Goal: Task Accomplishment & Management: Use online tool/utility

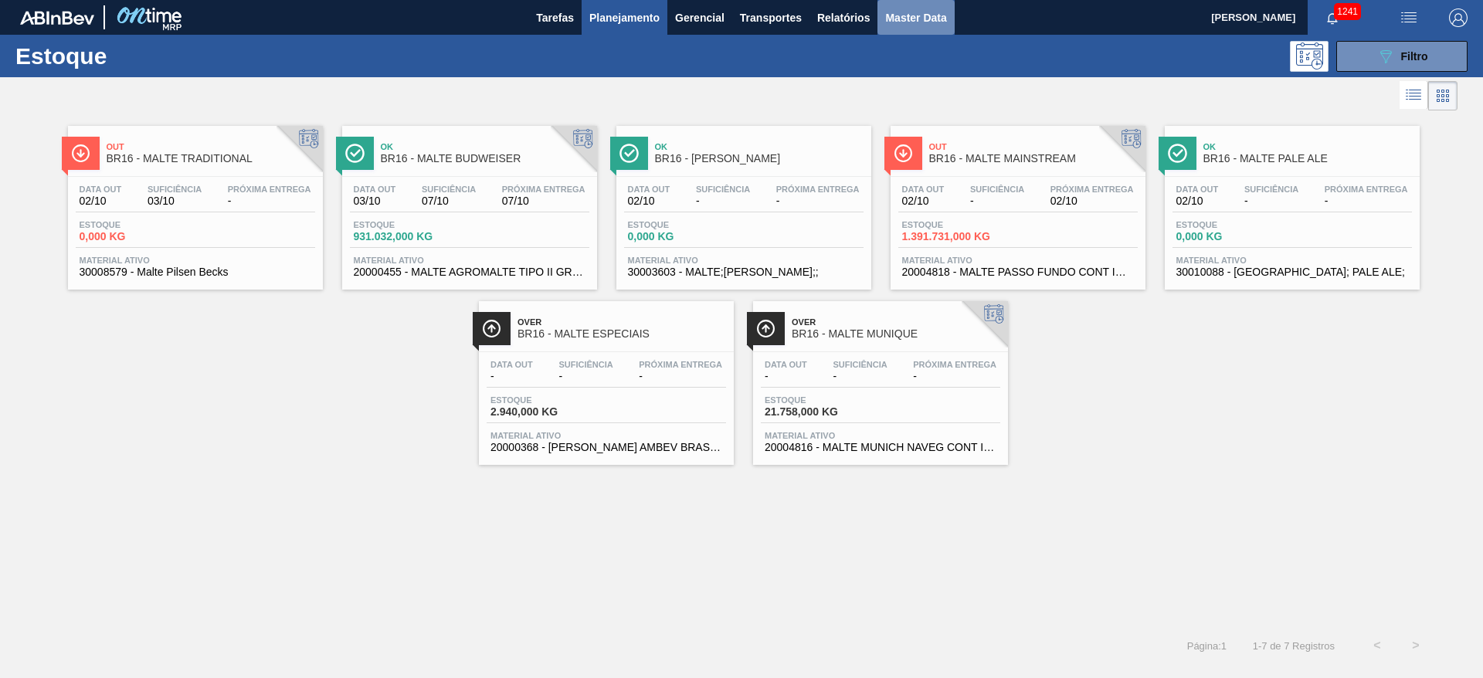
click at [915, 12] on span "Master Data" at bounding box center [915, 17] width 61 height 19
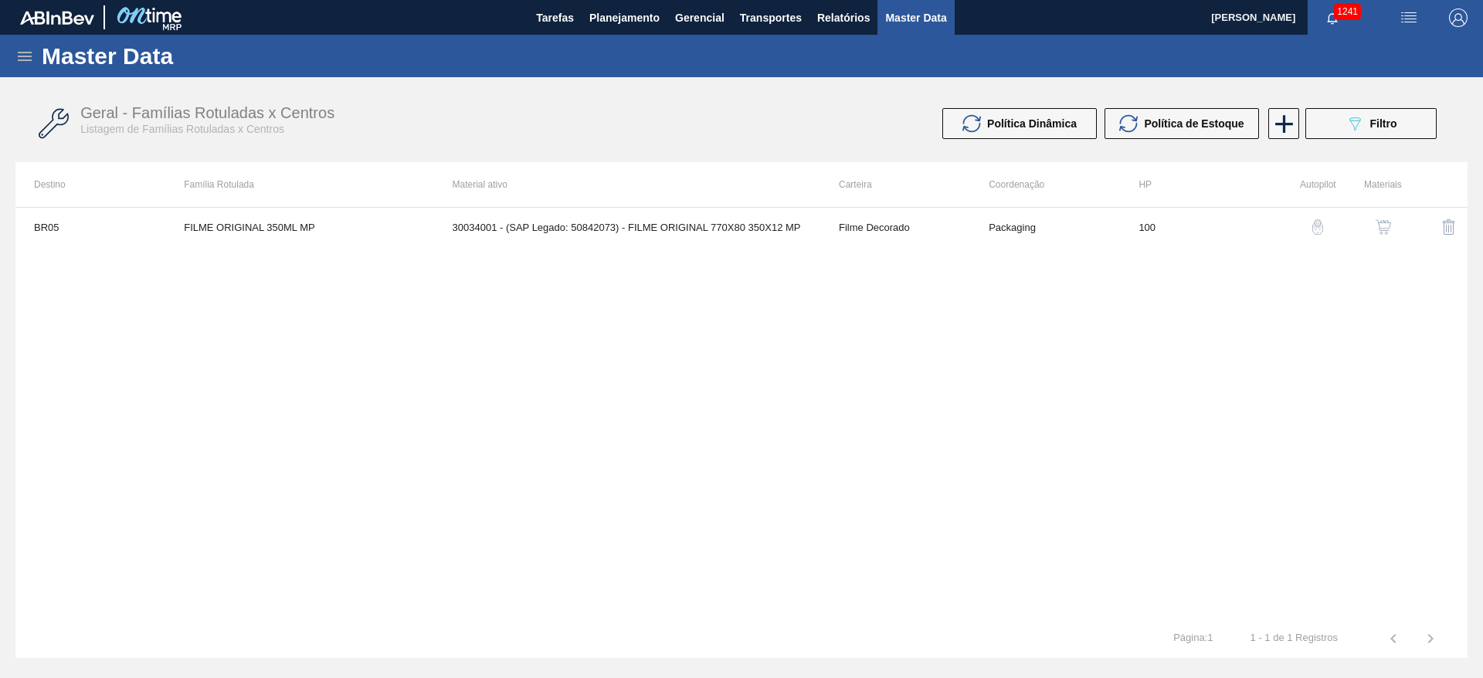
click at [25, 57] on icon at bounding box center [24, 56] width 19 height 19
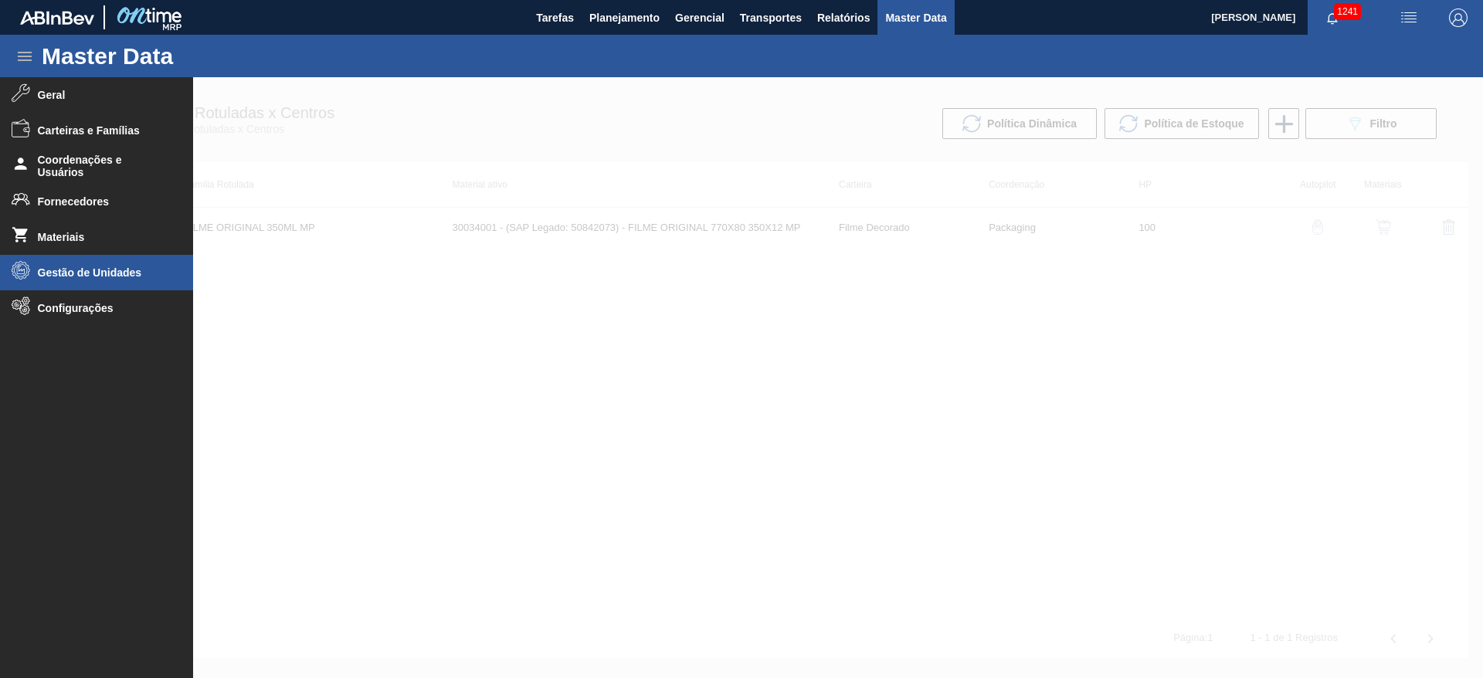
click at [68, 269] on span "Gestão de Unidades" at bounding box center [101, 272] width 127 height 12
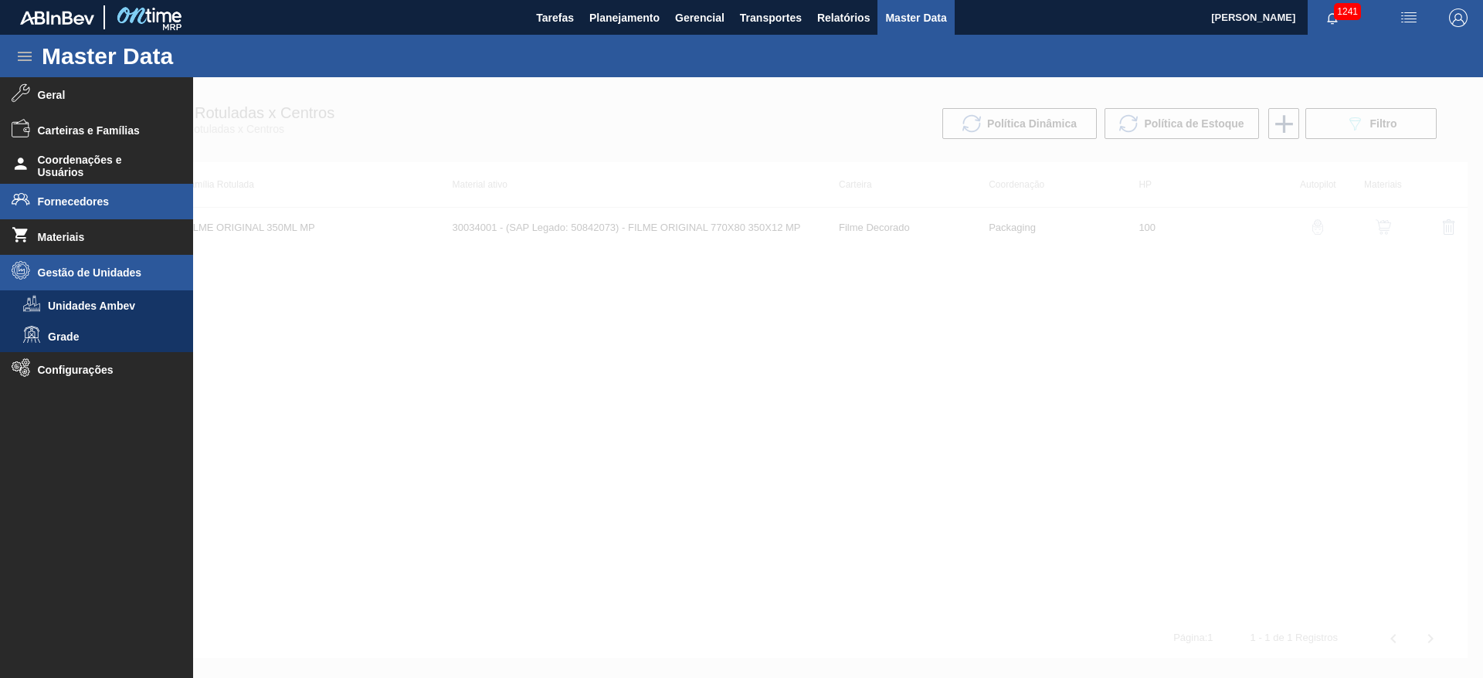
click at [56, 207] on span "Fornecedores" at bounding box center [101, 201] width 127 height 12
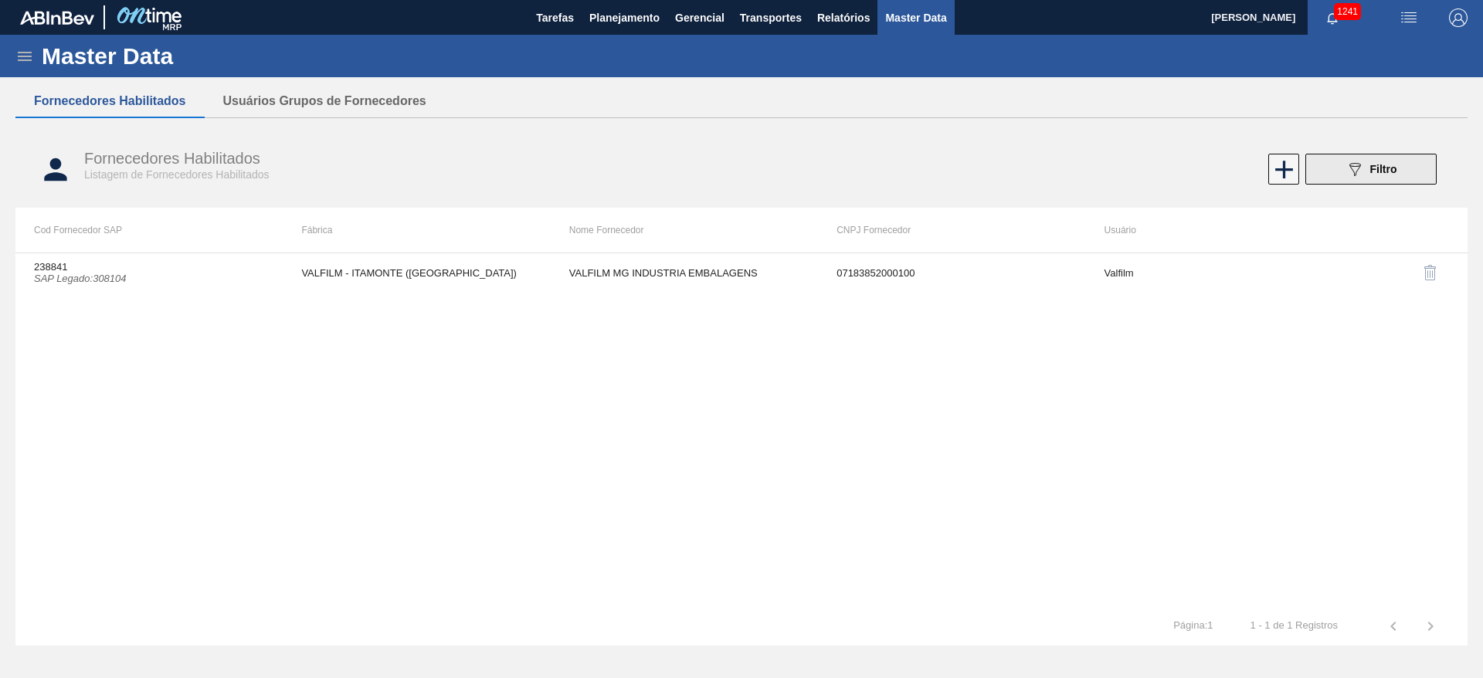
click at [1341, 176] on button "089F7B8B-B2A5-4AFE-B5C0-19BA573D28AC Filtro" at bounding box center [1370, 169] width 131 height 31
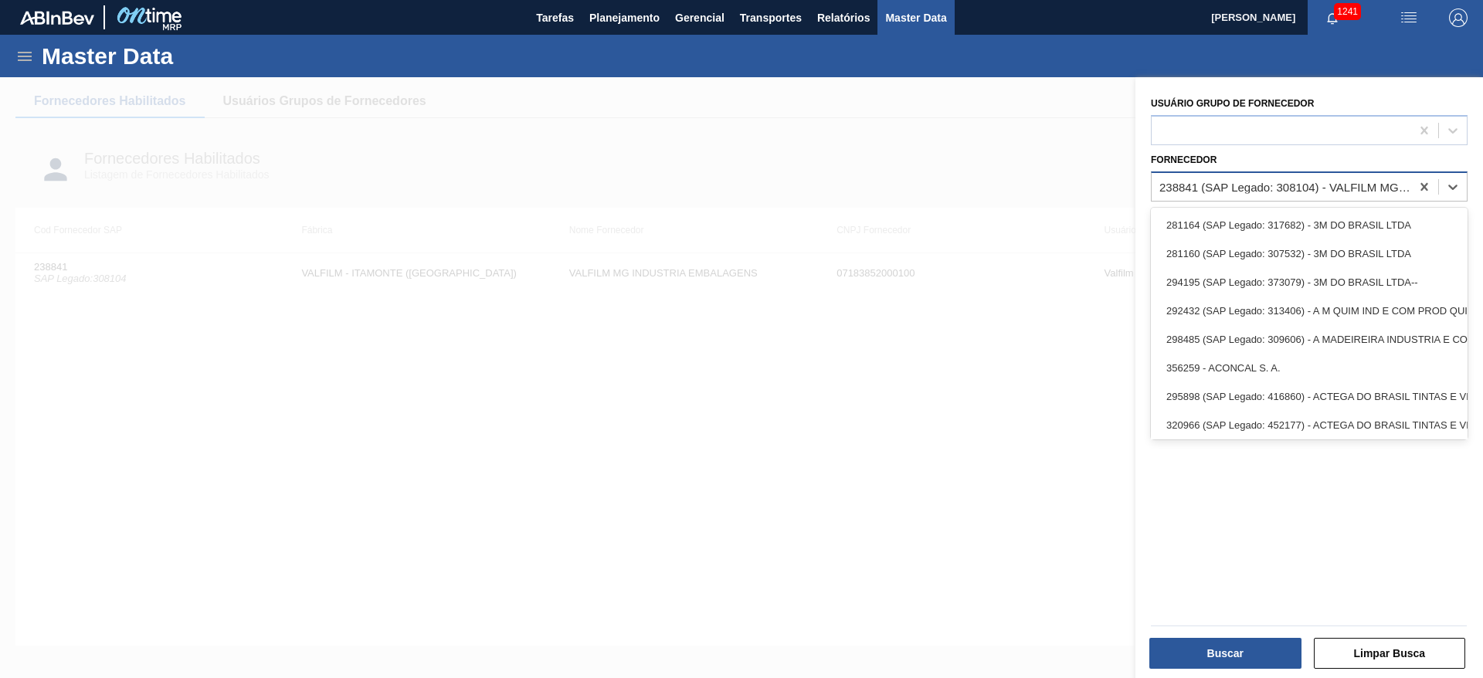
click at [1181, 173] on div "238841 (SAP Legado: 308104) - VALFILM MG INDUSTRIA EMBALAGENS" at bounding box center [1309, 186] width 317 height 30
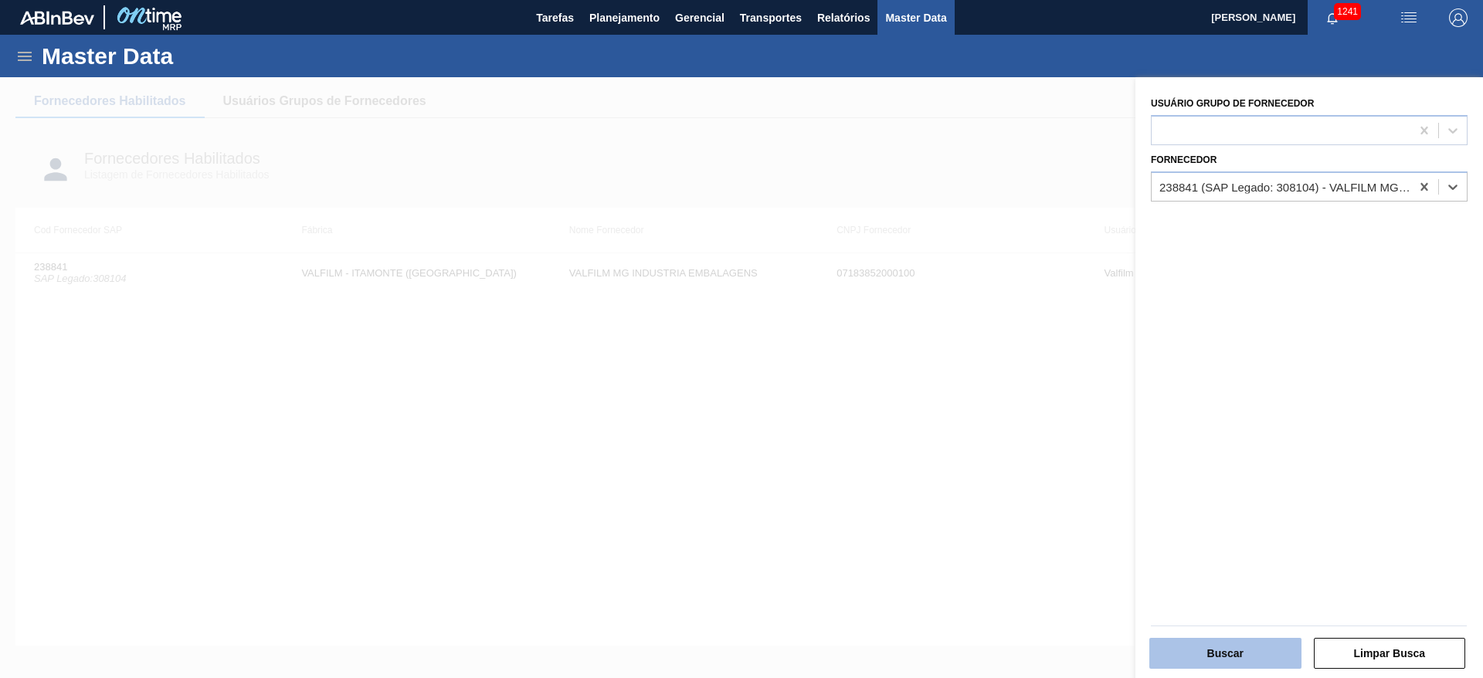
click at [1229, 653] on button "Buscar" at bounding box center [1225, 653] width 152 height 31
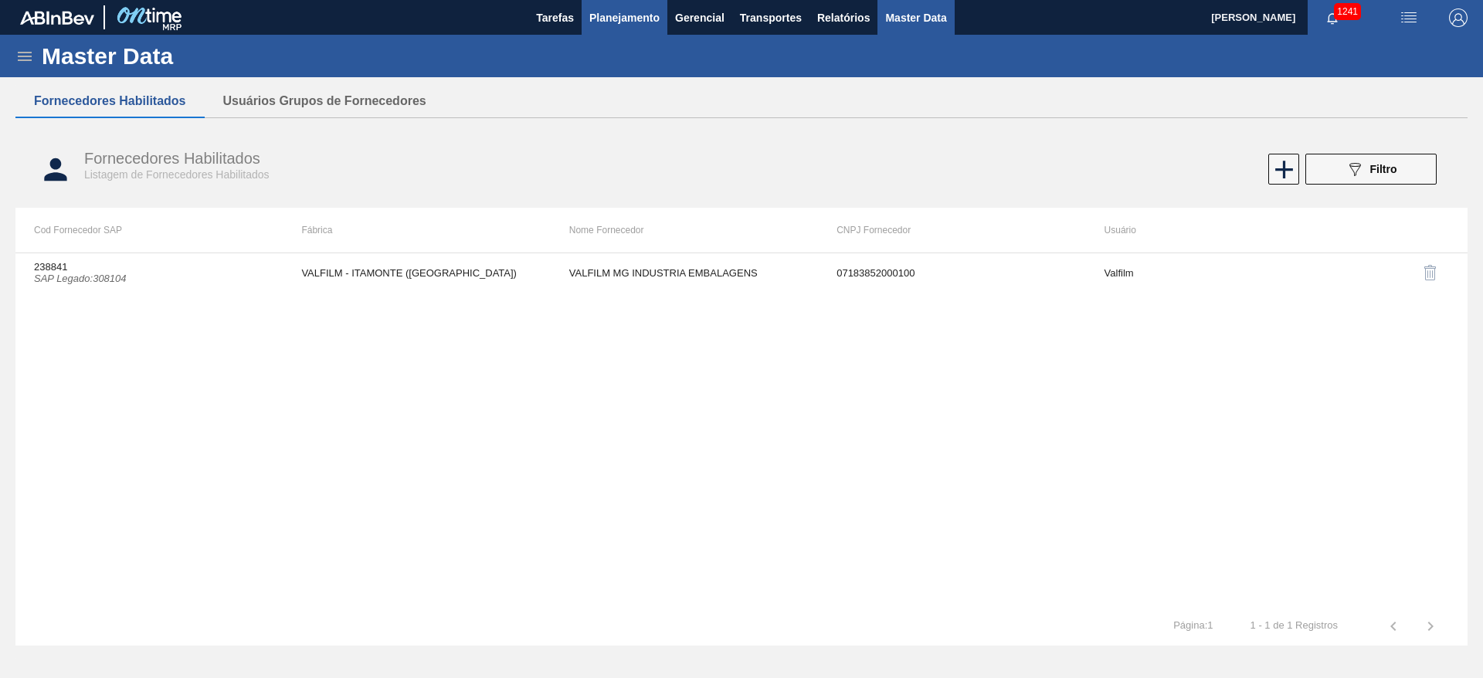
click at [622, 8] on span "Planejamento" at bounding box center [624, 17] width 70 height 19
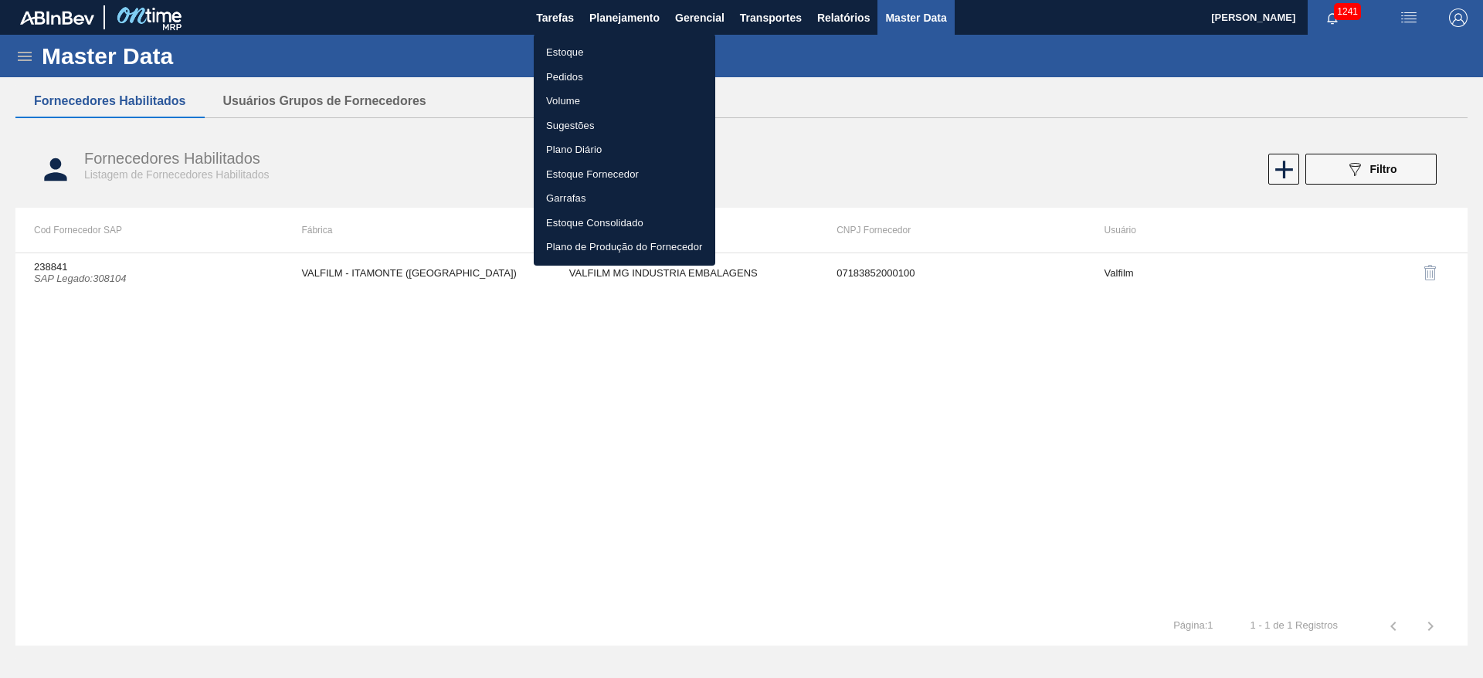
click at [580, 59] on li "Estoque" at bounding box center [624, 52] width 181 height 25
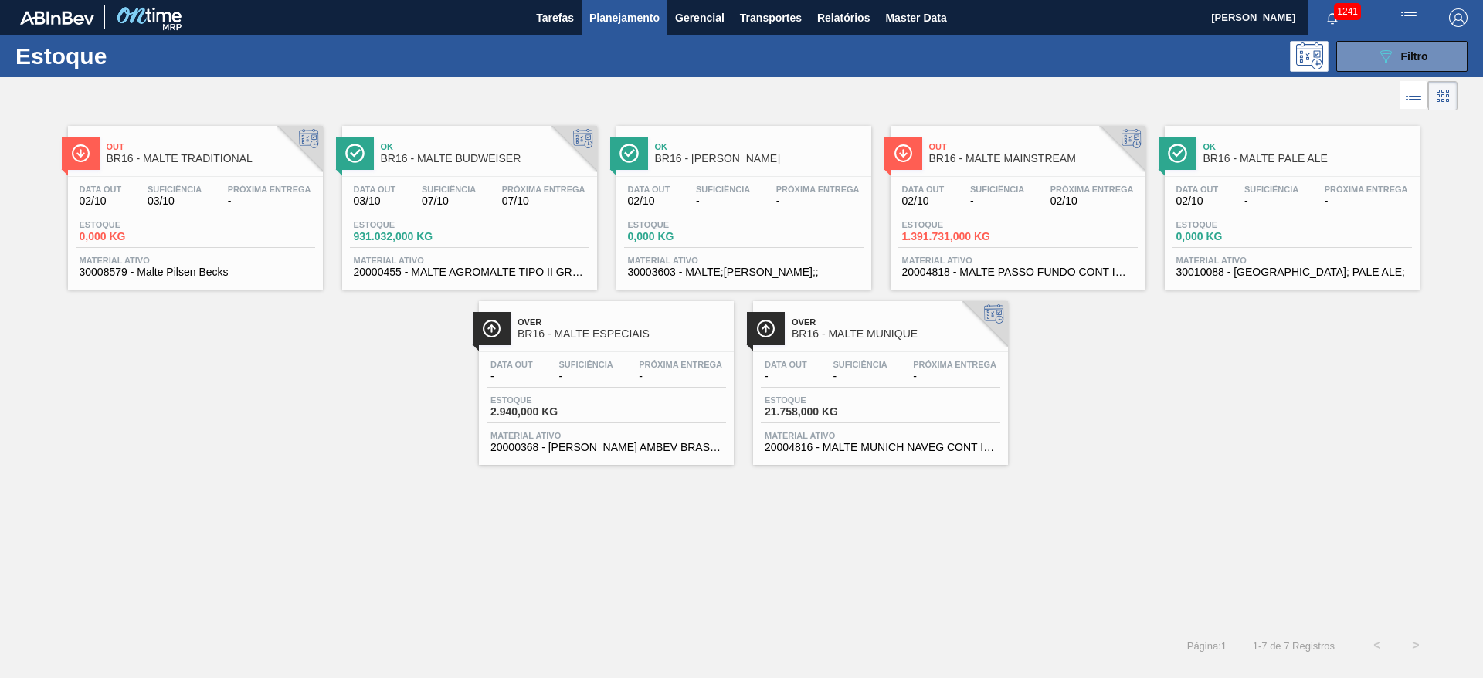
drag, startPoint x: 1378, startPoint y: 56, endPoint x: 1234, endPoint y: 97, distance: 149.4
click at [1378, 56] on icon "089F7B8B-B2A5-4AFE-B5C0-19BA573D28AC" at bounding box center [1385, 56] width 19 height 19
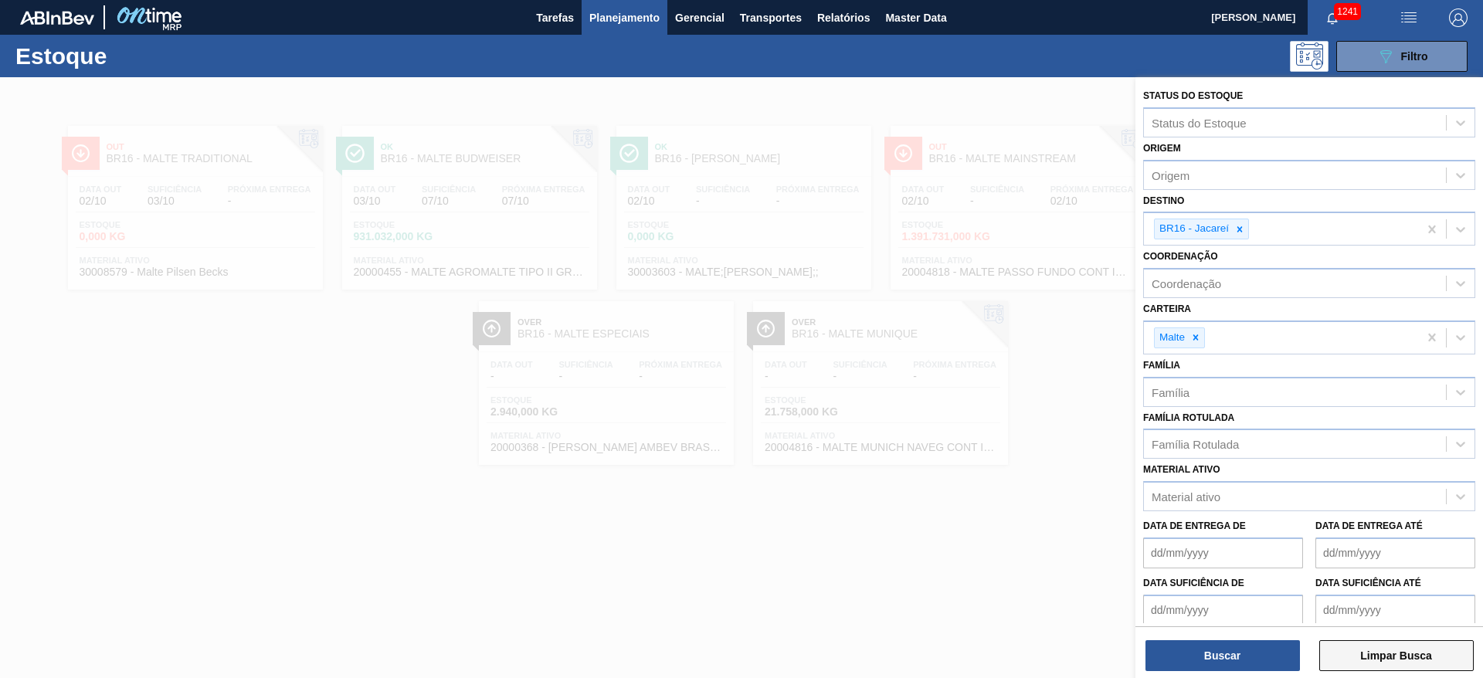
click at [1374, 656] on button "Limpar Busca" at bounding box center [1396, 655] width 154 height 31
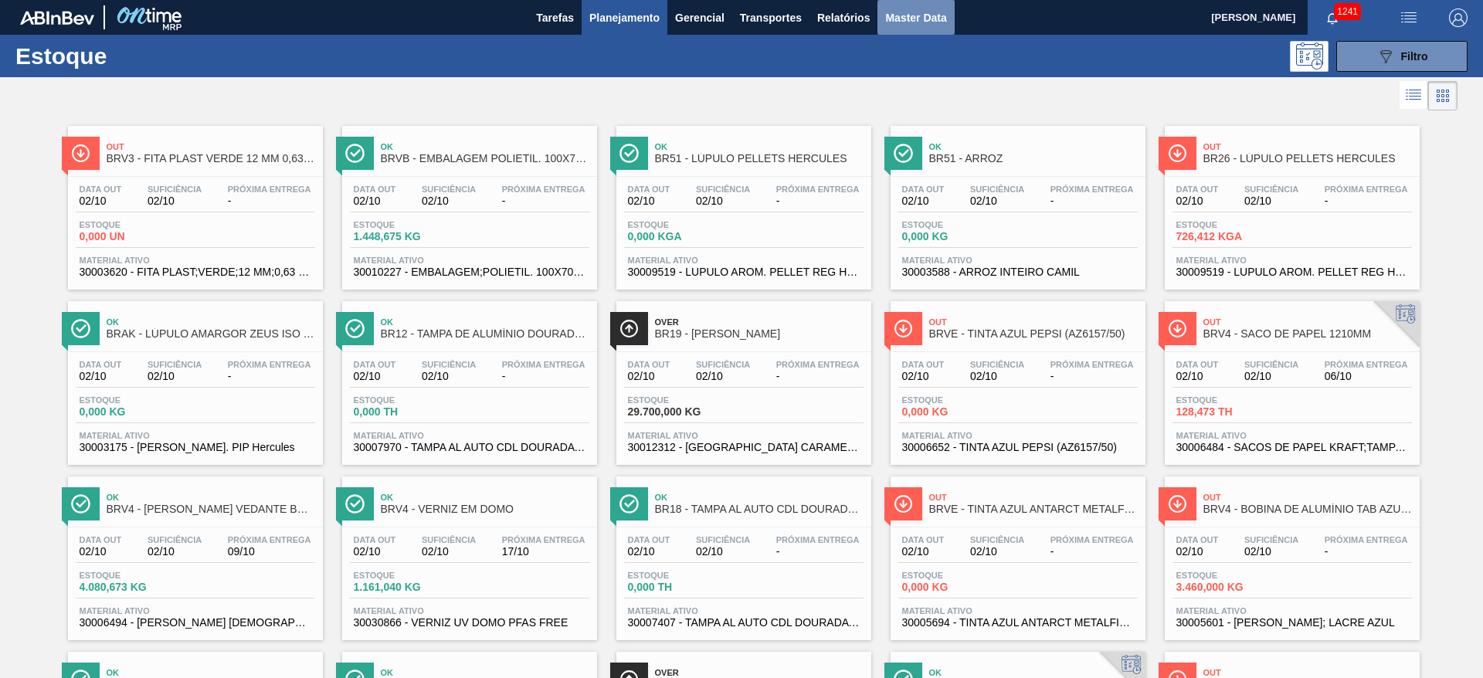
click at [905, 16] on span "Master Data" at bounding box center [915, 17] width 61 height 19
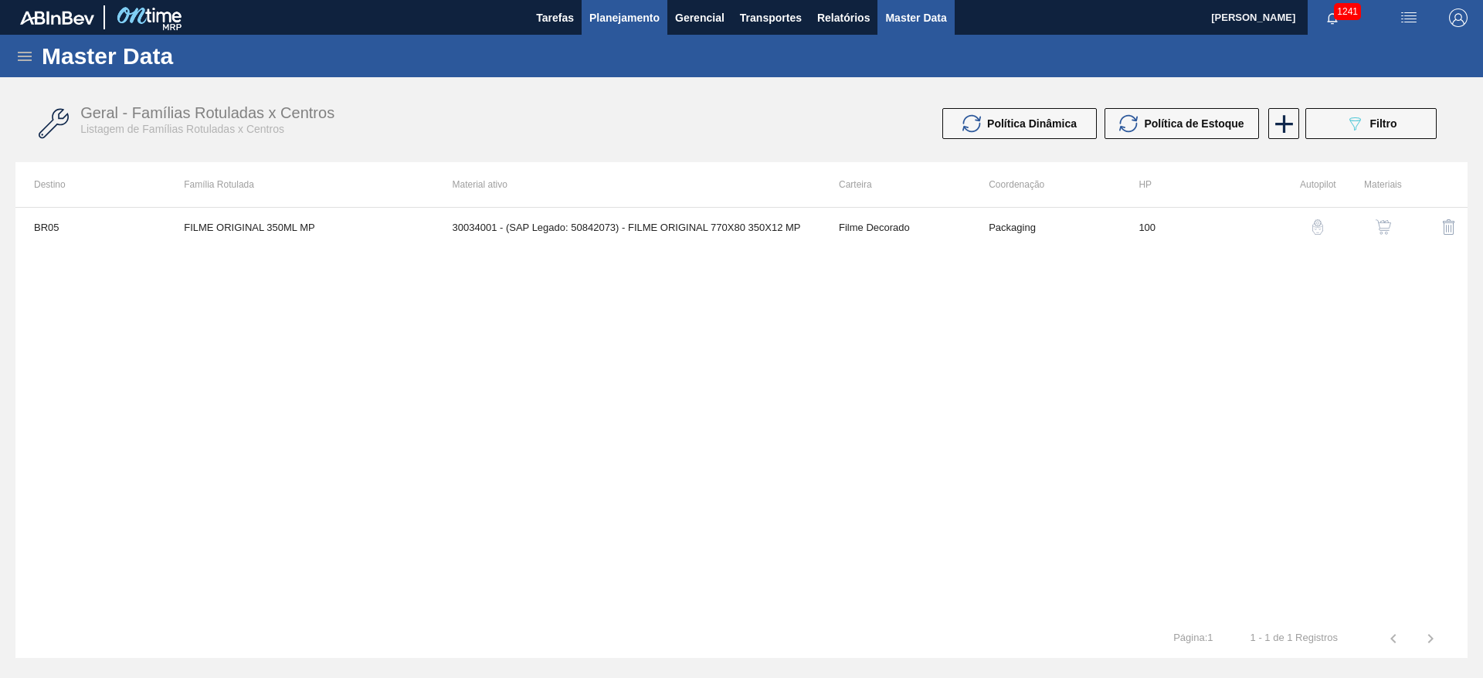
click at [624, 20] on span "Planejamento" at bounding box center [624, 17] width 70 height 19
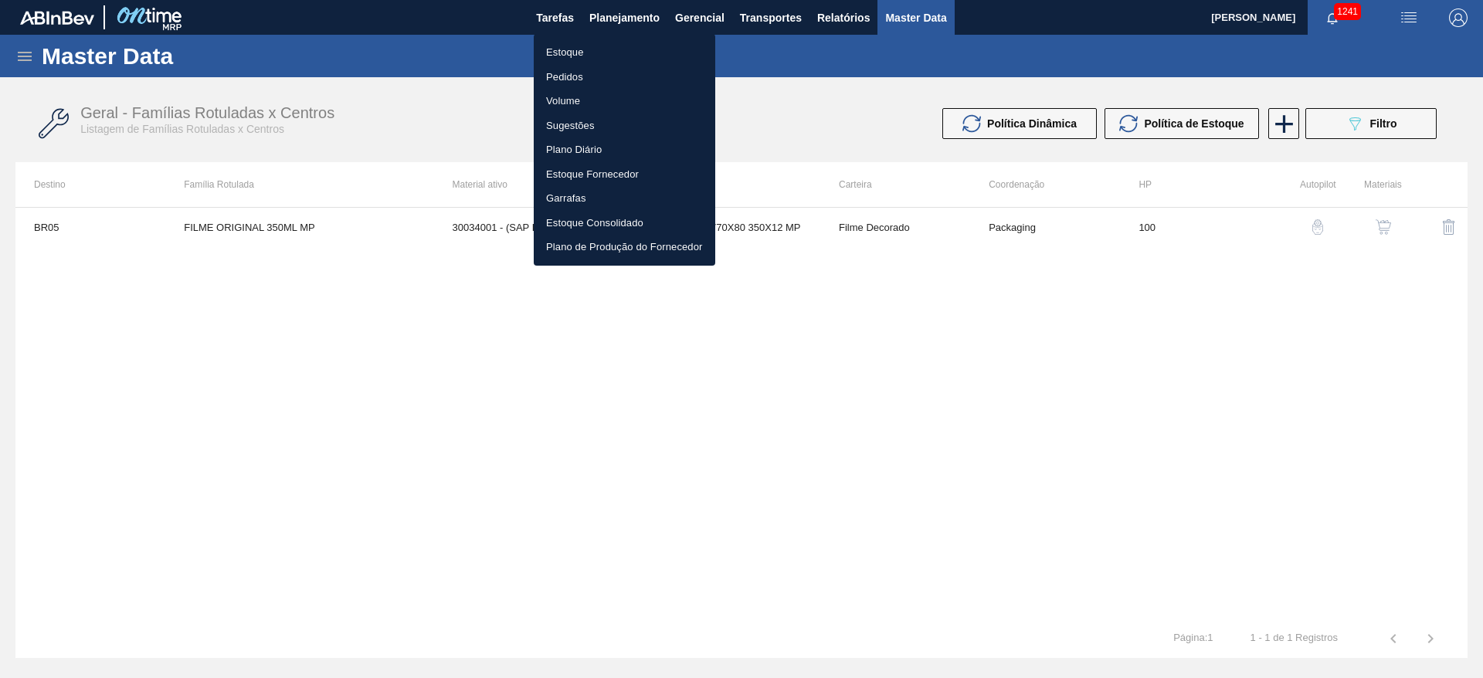
click at [554, 56] on li "Estoque" at bounding box center [624, 52] width 181 height 25
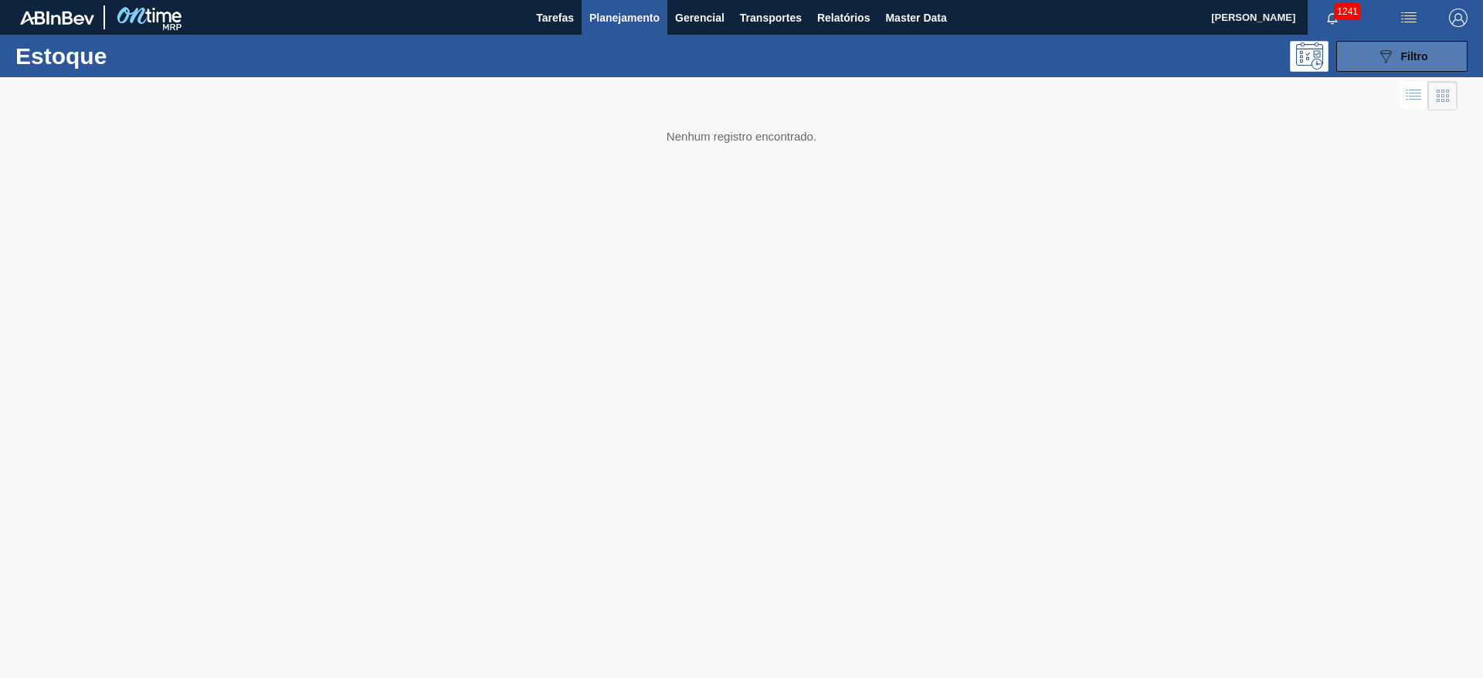
click at [1388, 63] on icon "089F7B8B-B2A5-4AFE-B5C0-19BA573D28AC" at bounding box center [1385, 56] width 19 height 19
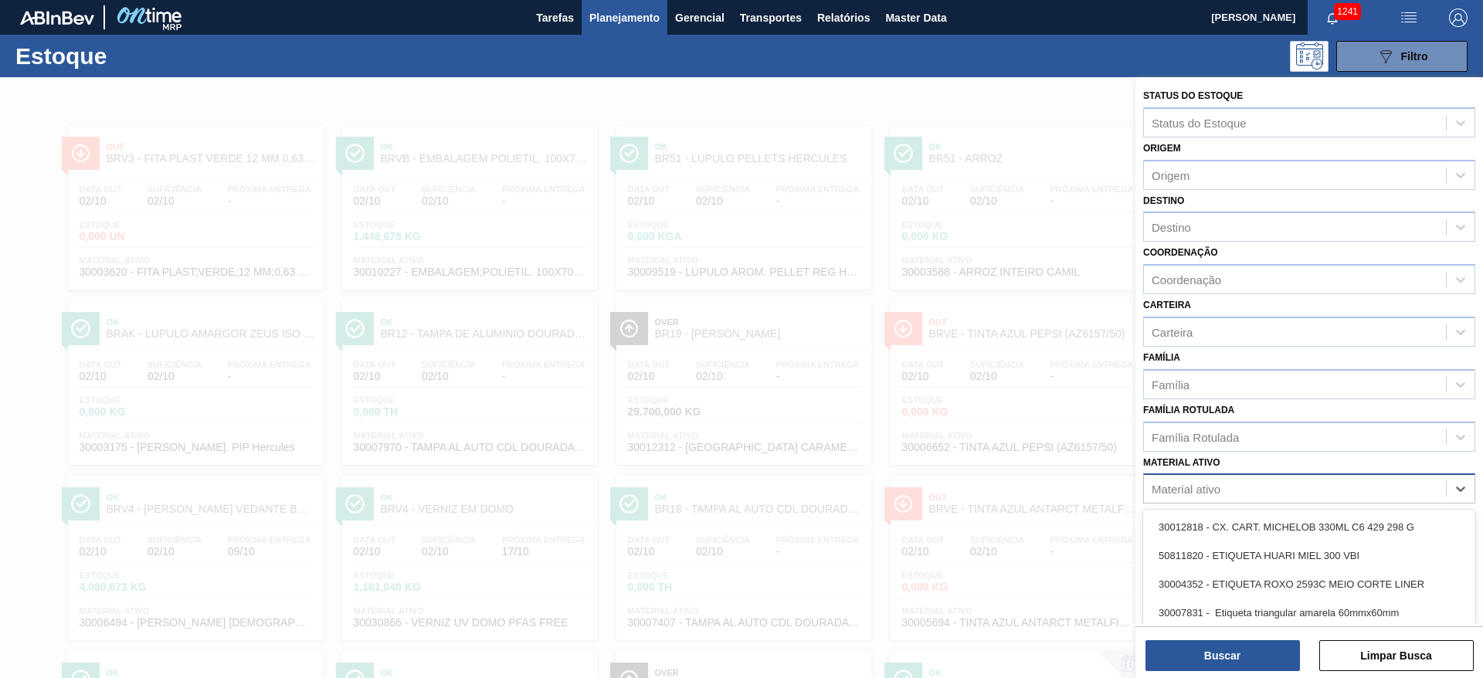
scroll to position [70, 0]
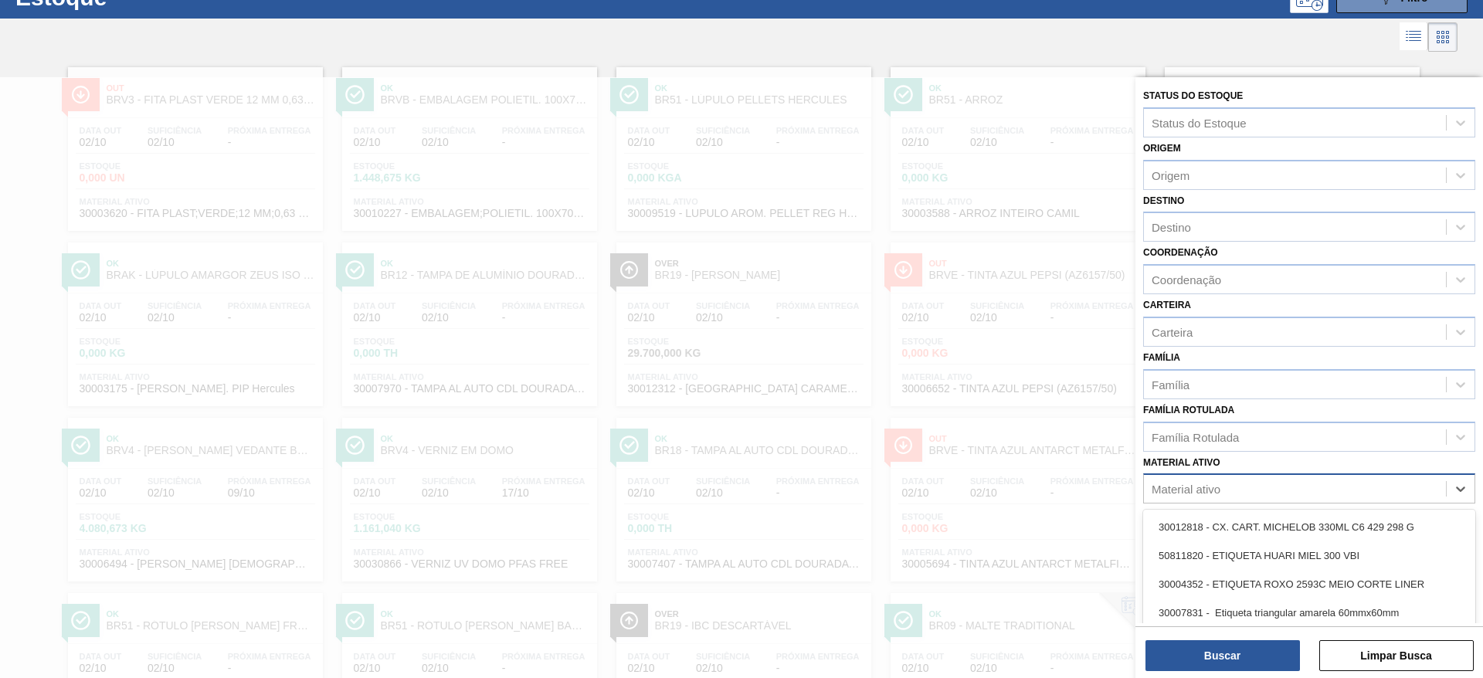
click at [1185, 484] on div "Material ativo" at bounding box center [1185, 489] width 69 height 13
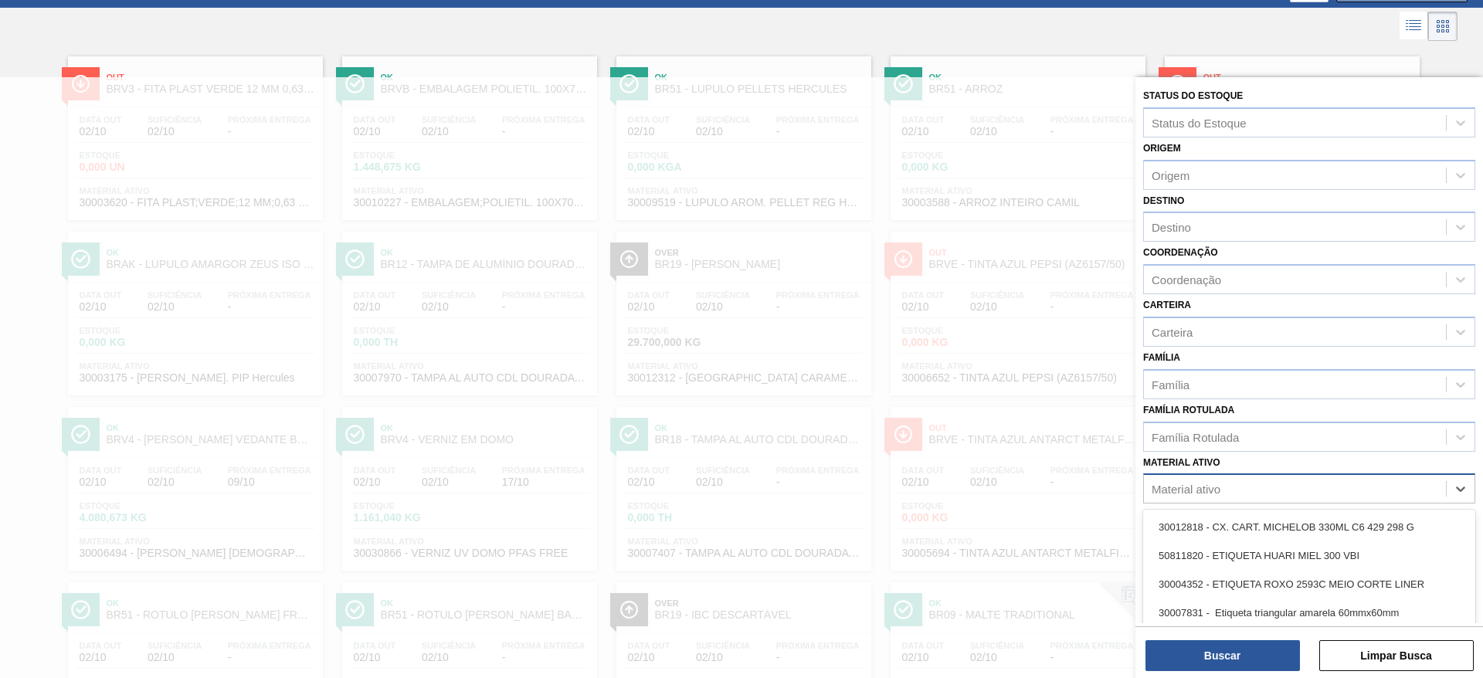
paste ativo "30034056"
type ativo "30034056"
click at [1181, 516] on div "30034056 - TAMPA PLAST INJECAP 3040 GCAZ S/ LINER" at bounding box center [1309, 527] width 332 height 29
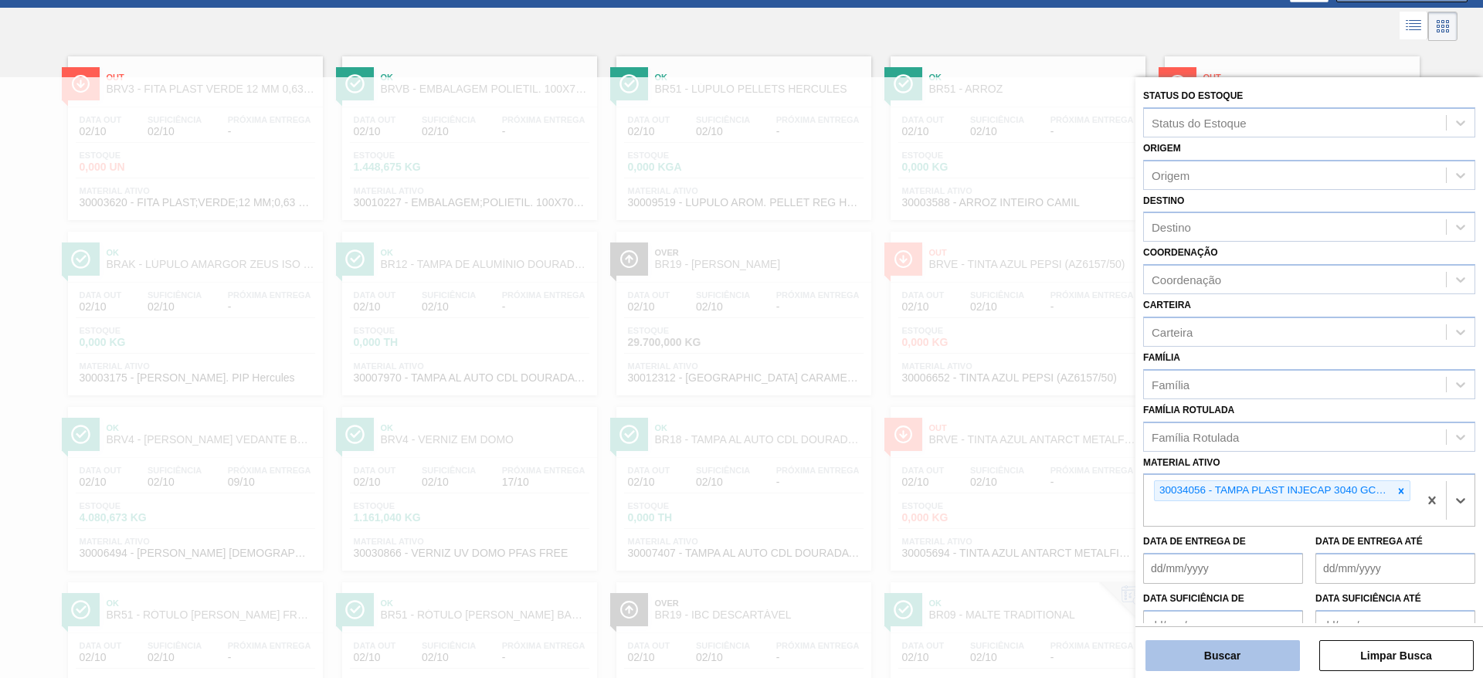
click at [1208, 660] on button "Buscar" at bounding box center [1222, 655] width 154 height 31
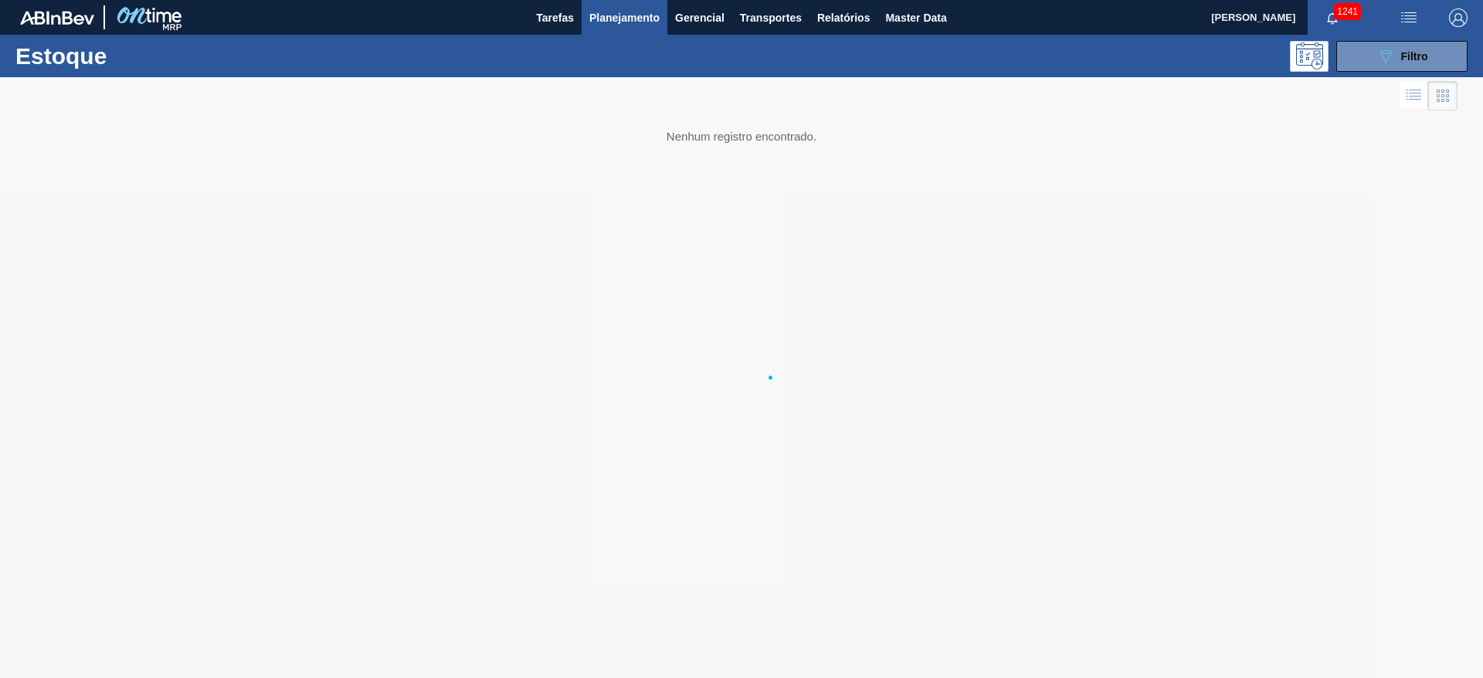
scroll to position [0, 0]
click at [910, 22] on span "Master Data" at bounding box center [915, 17] width 61 height 19
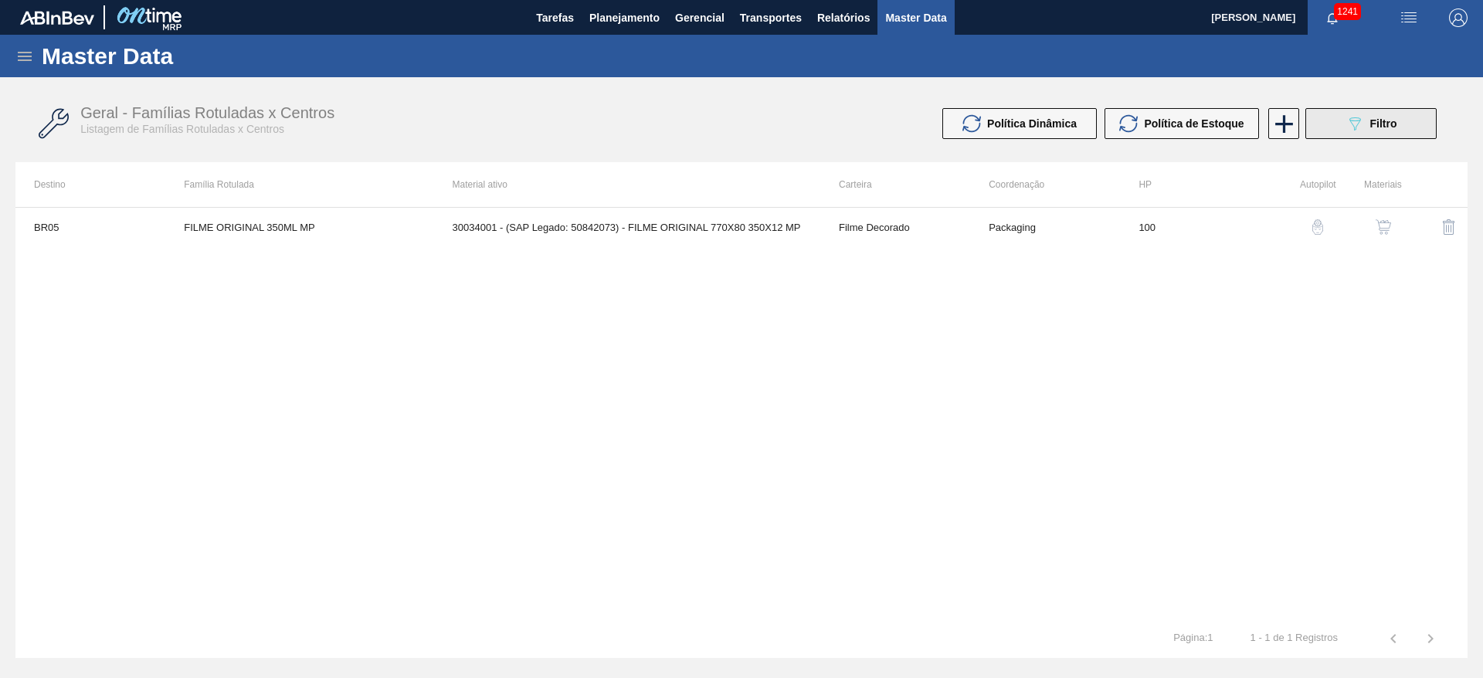
click at [1338, 127] on button "089F7B8B-B2A5-4AFE-B5C0-19BA573D28AC Filtro" at bounding box center [1370, 123] width 131 height 31
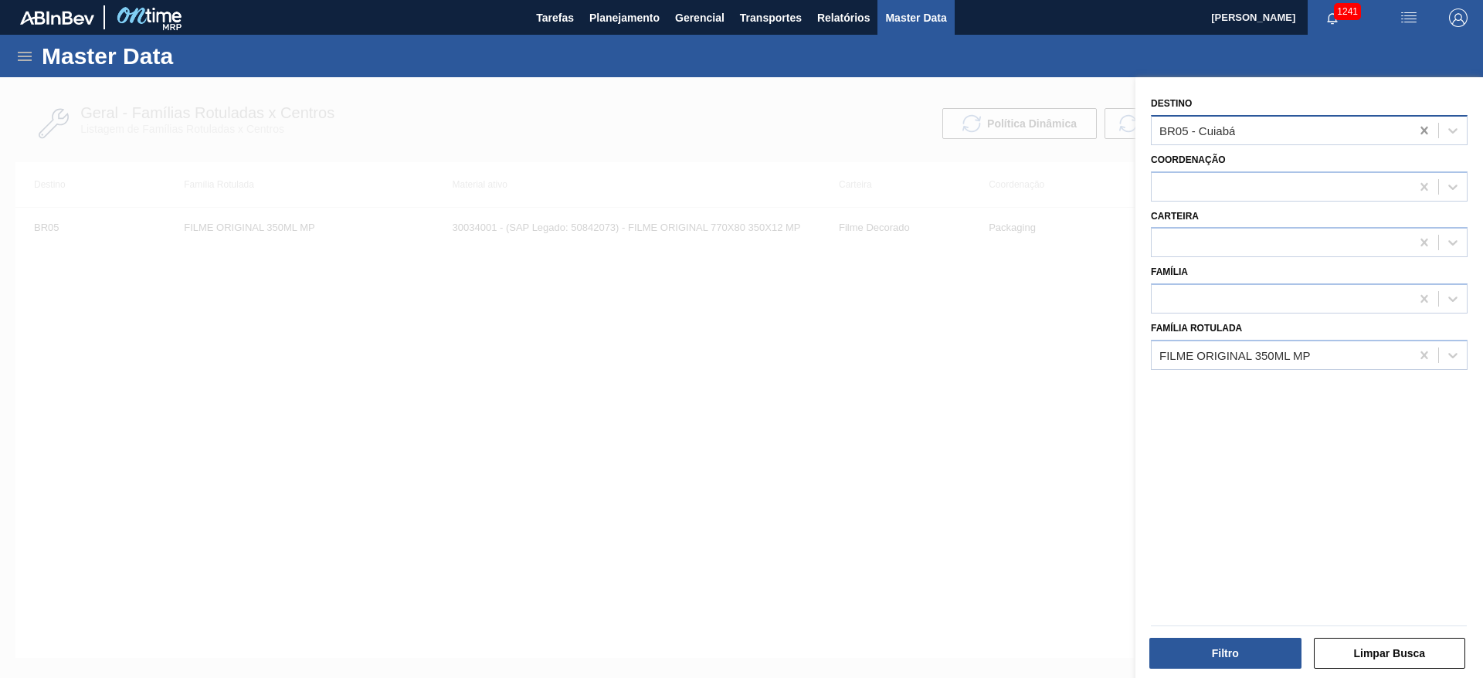
click at [1422, 131] on icon at bounding box center [1423, 131] width 7 height 8
click at [1423, 358] on icon at bounding box center [1423, 355] width 7 height 8
paste Rotulada "30034056"
type Rotulada "3"
click at [700, 348] on div at bounding box center [741, 416] width 1483 height 678
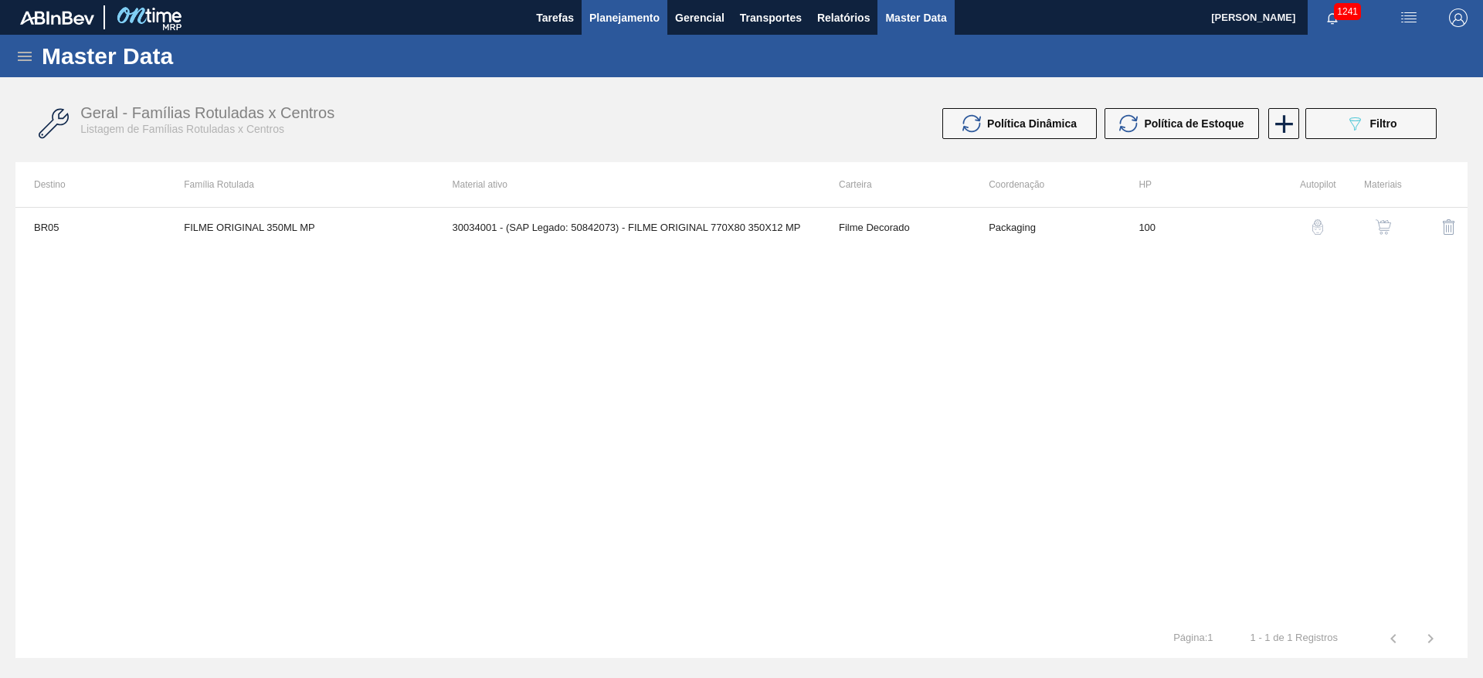
click at [631, 5] on button "Planejamento" at bounding box center [625, 17] width 86 height 35
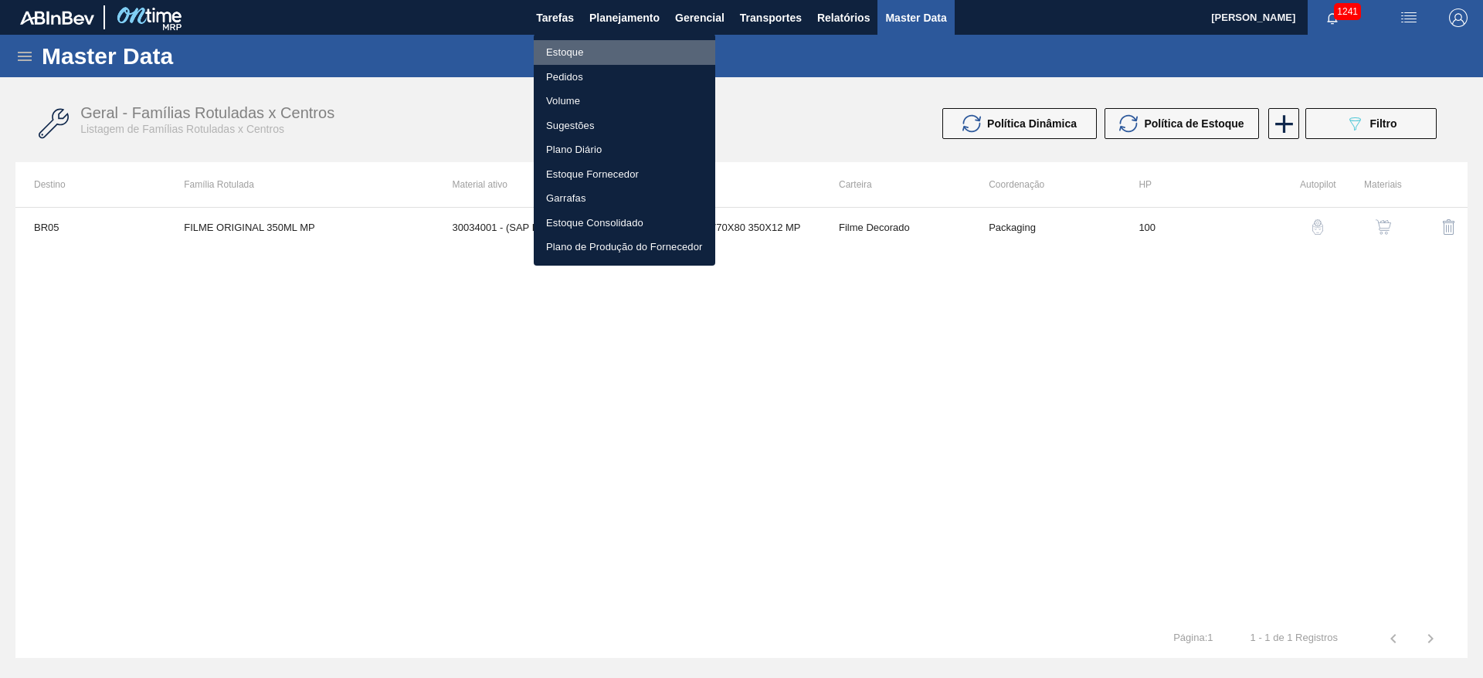
click at [576, 50] on li "Estoque" at bounding box center [624, 52] width 181 height 25
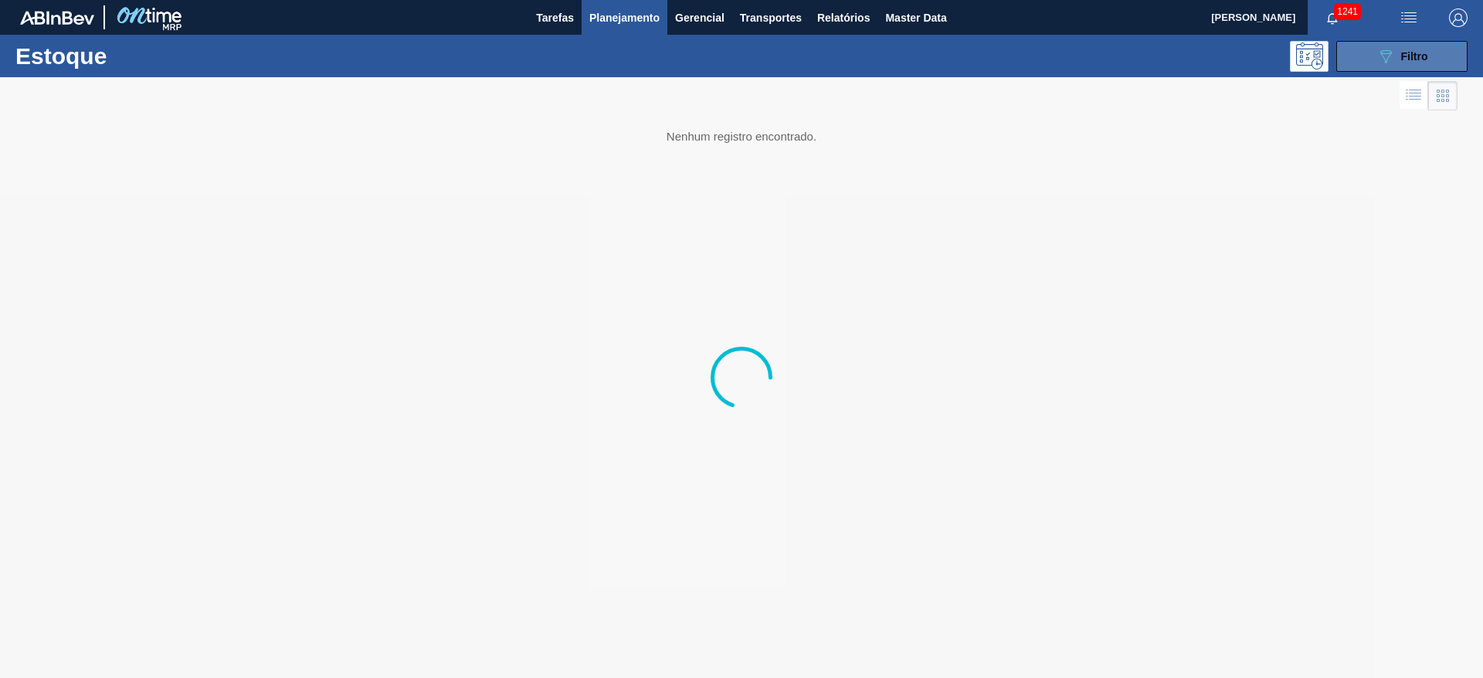
click at [1389, 54] on icon "089F7B8B-B2A5-4AFE-B5C0-19BA573D28AC" at bounding box center [1385, 56] width 19 height 19
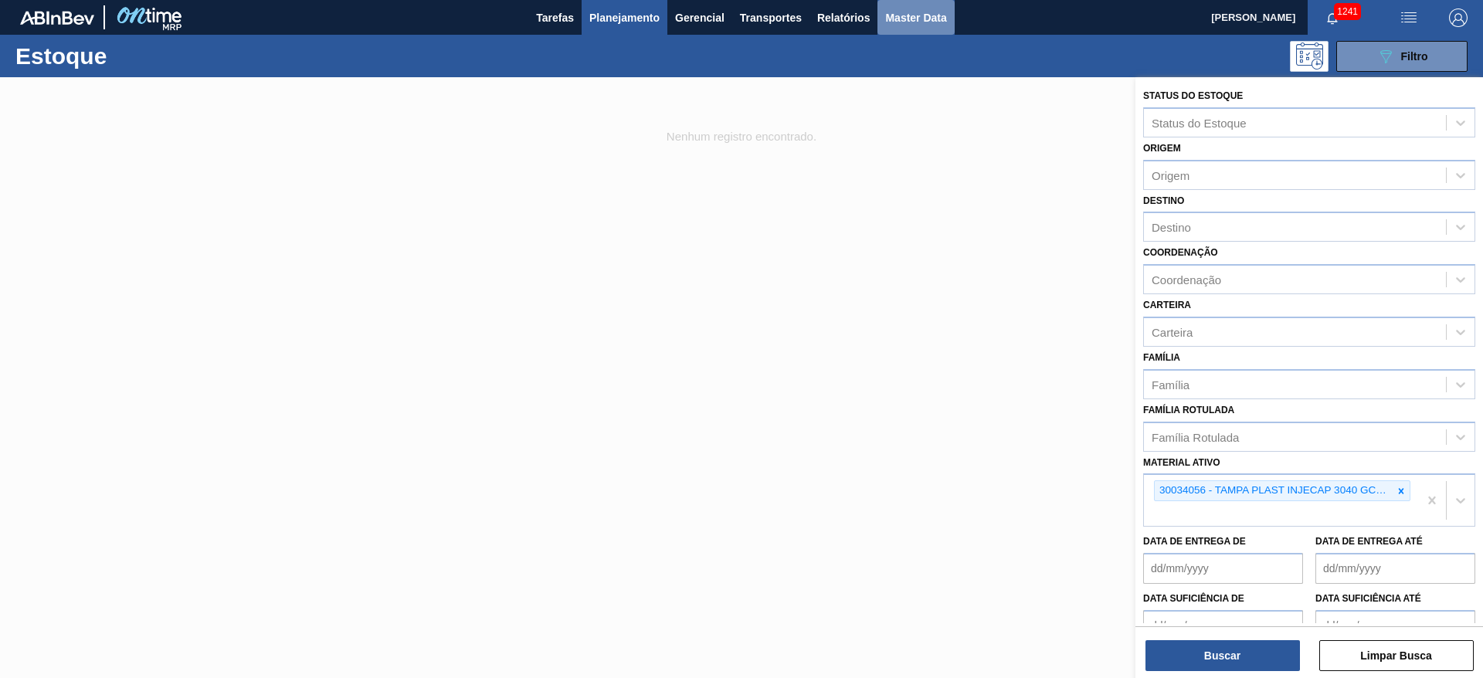
click at [917, 22] on span "Master Data" at bounding box center [915, 17] width 61 height 19
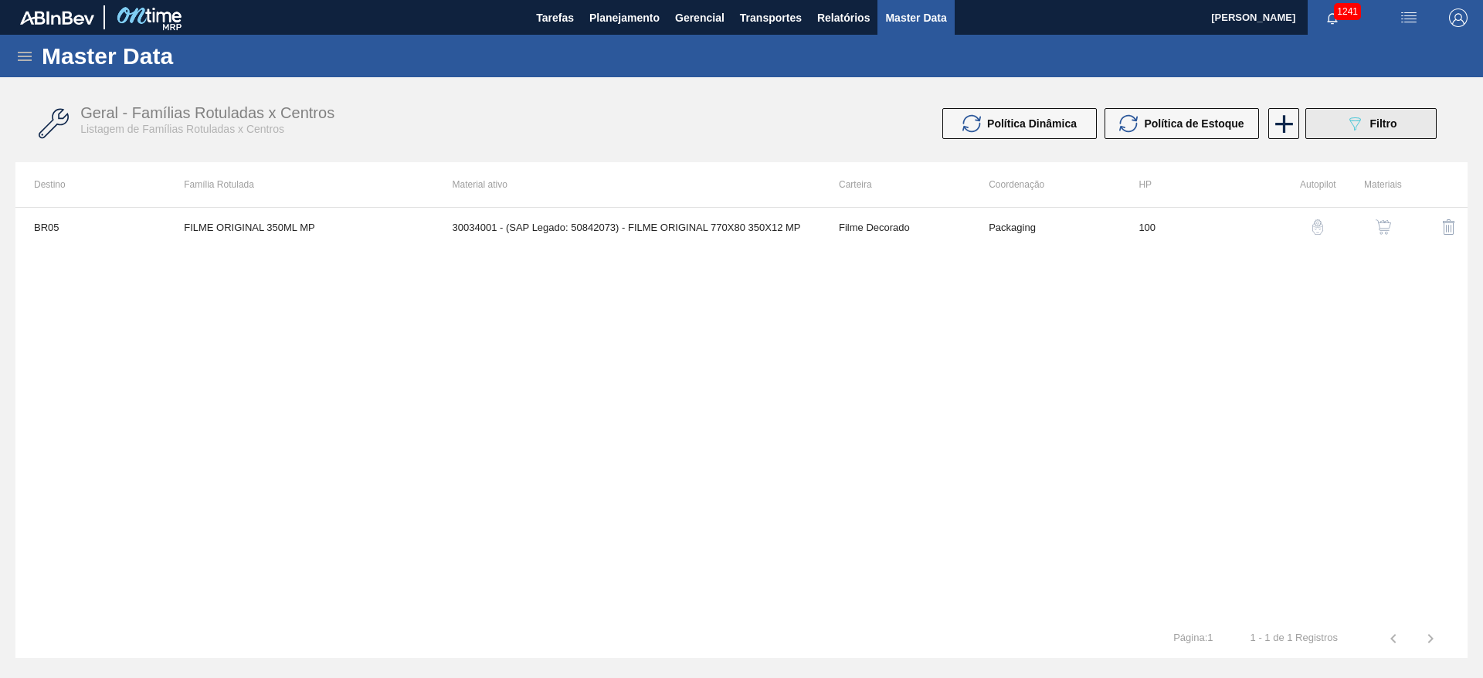
click at [1348, 122] on icon "089F7B8B-B2A5-4AFE-B5C0-19BA573D28AC" at bounding box center [1354, 123] width 19 height 19
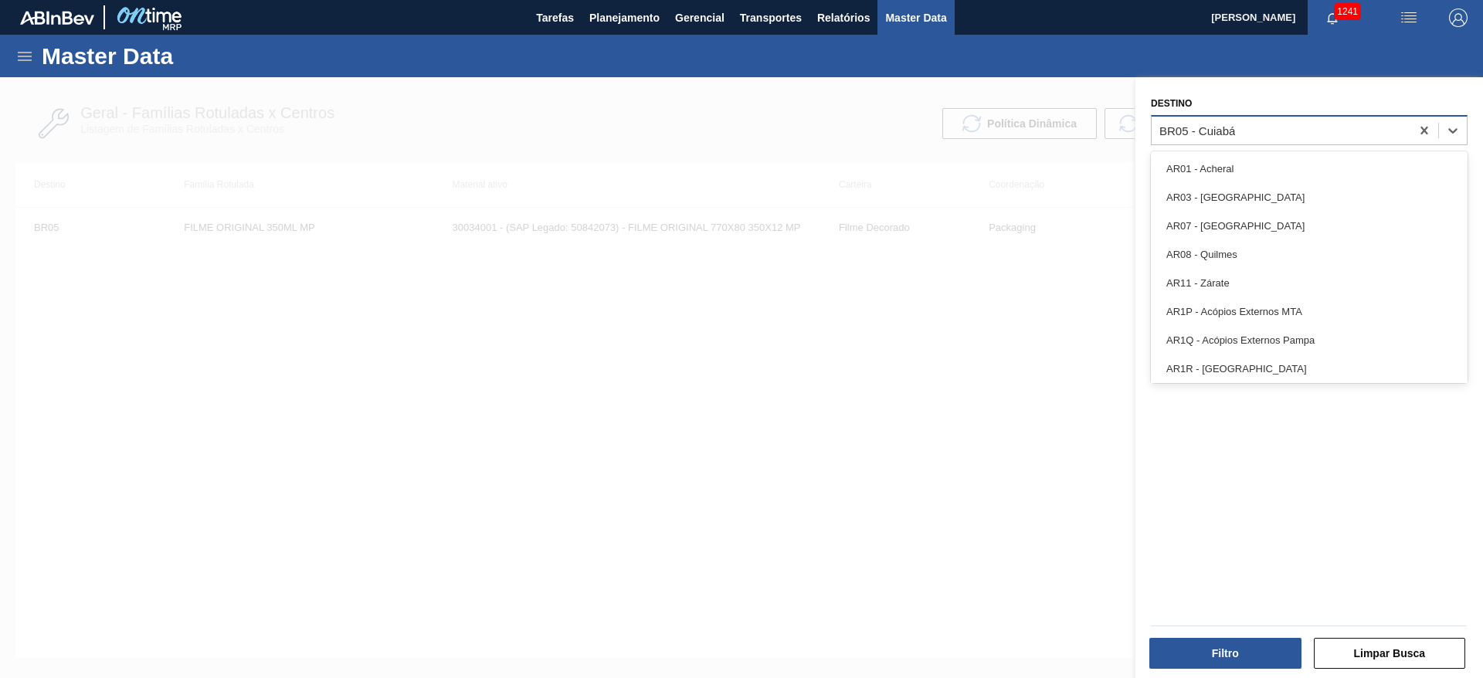
click at [1179, 141] on div "BR05 - Cuiabá" at bounding box center [1309, 130] width 317 height 30
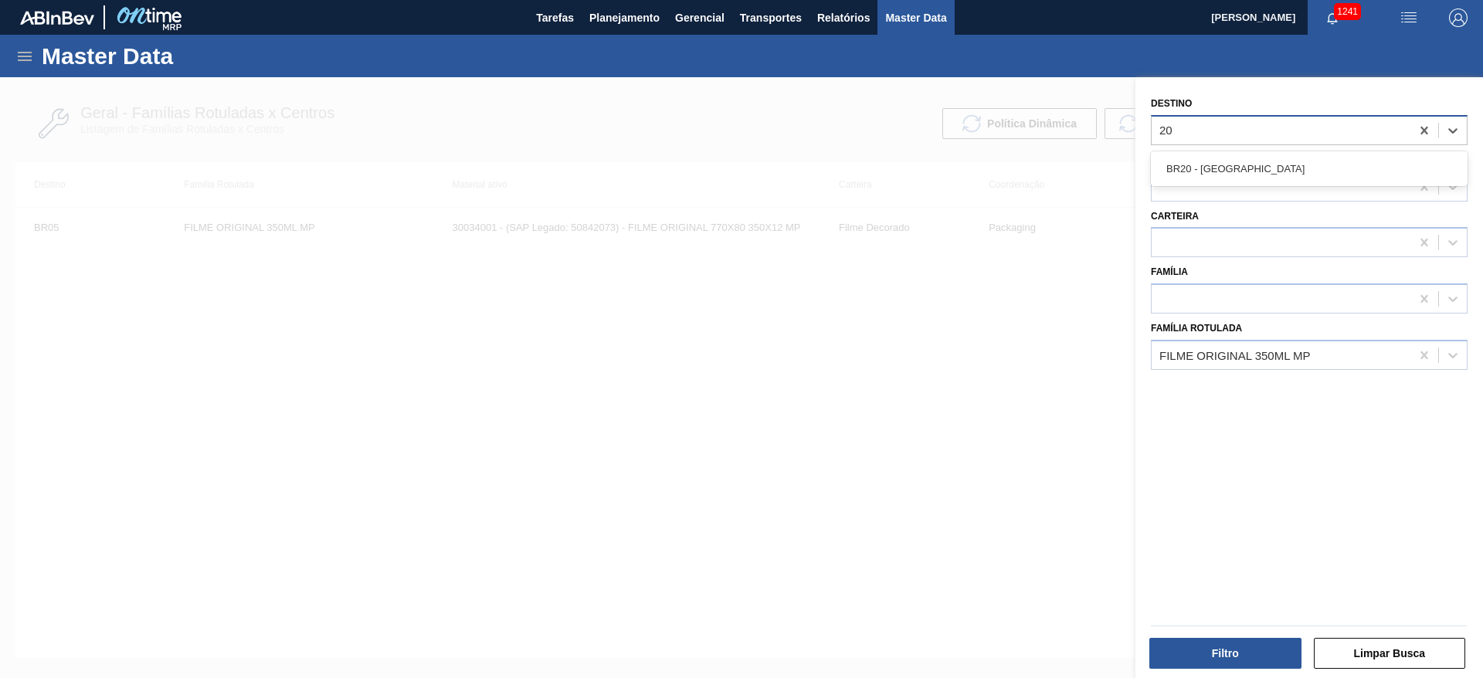
type input "2"
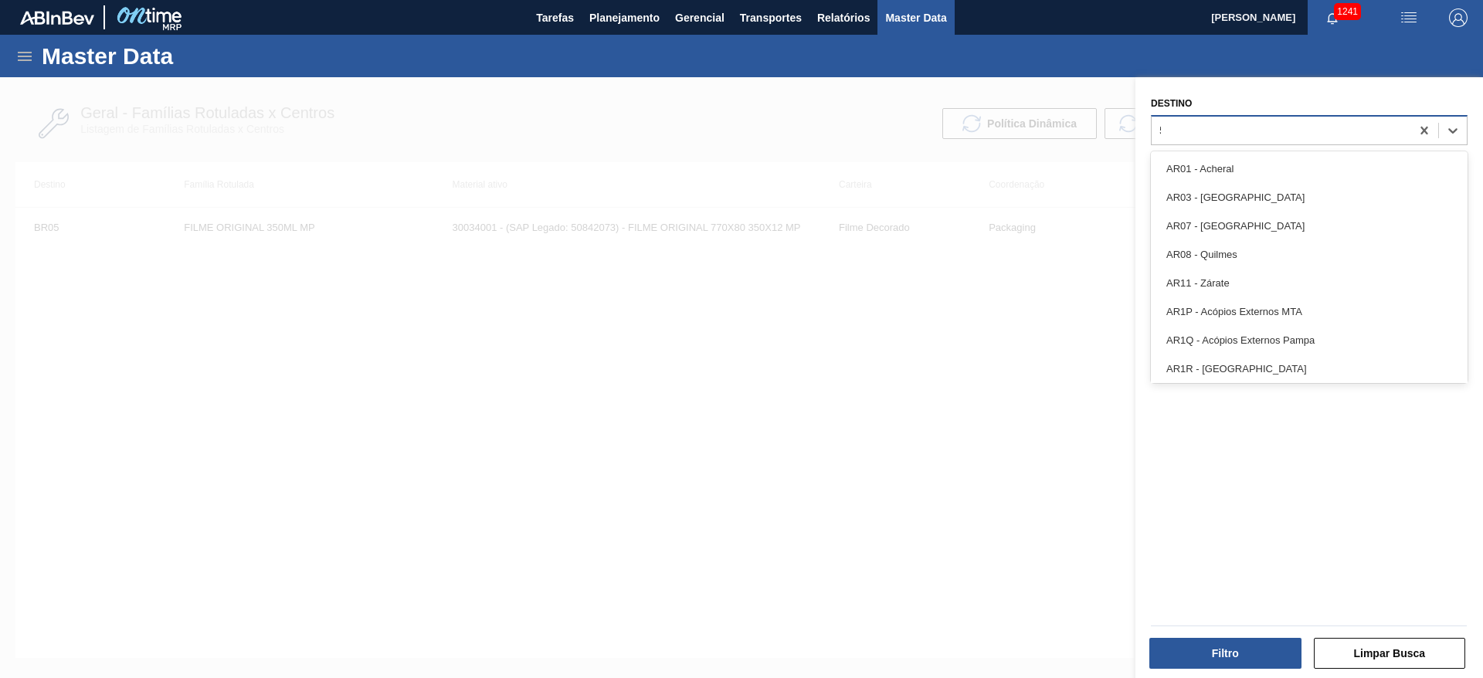
type input "50"
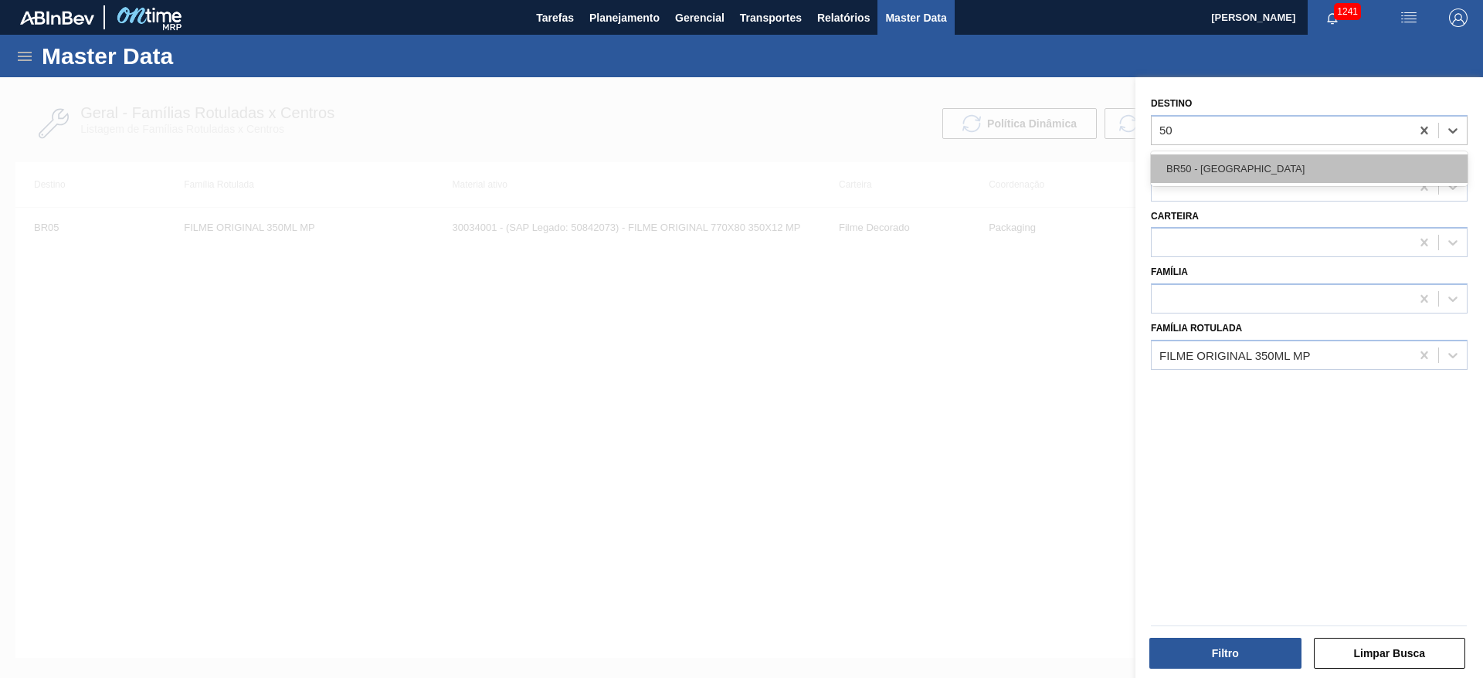
click at [1193, 169] on div "BR50 - [GEOGRAPHIC_DATA]" at bounding box center [1309, 168] width 317 height 29
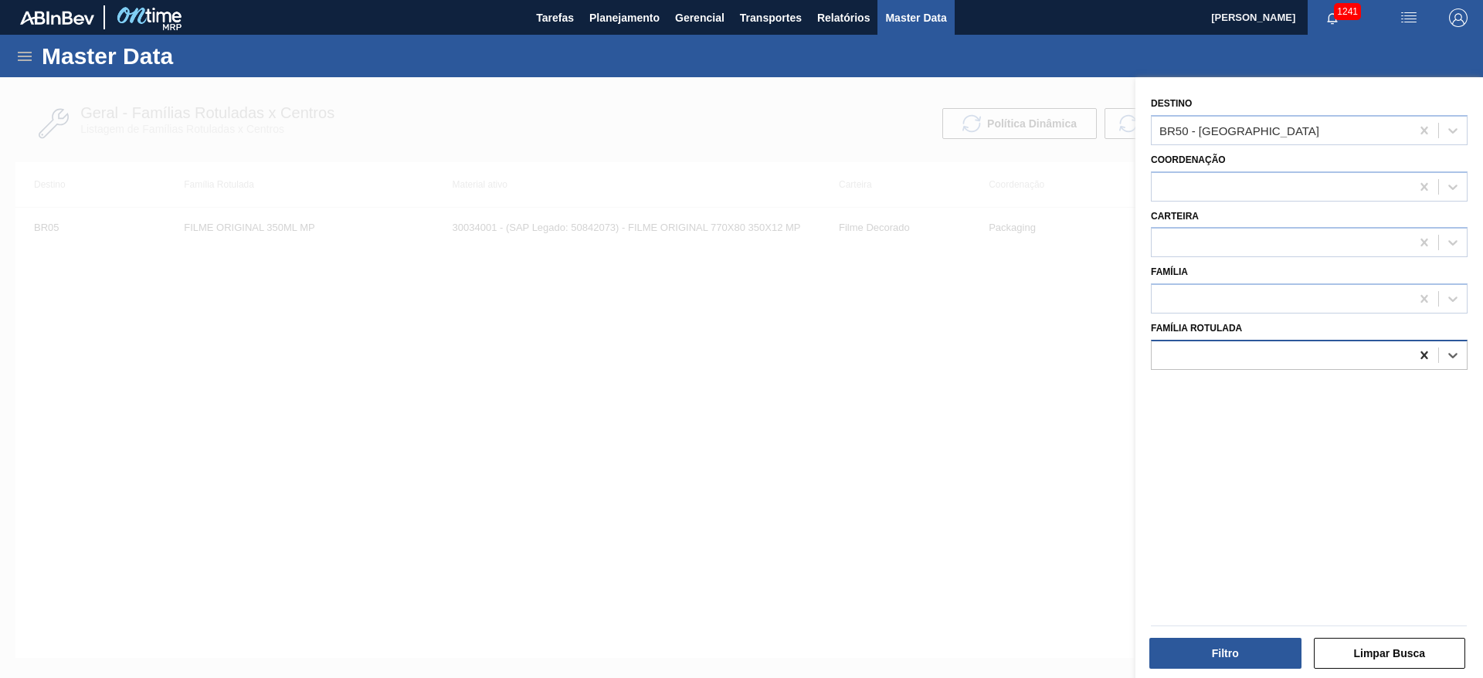
click at [1422, 353] on icon at bounding box center [1423, 355] width 15 height 15
click at [1256, 660] on button "Filtro" at bounding box center [1225, 653] width 152 height 31
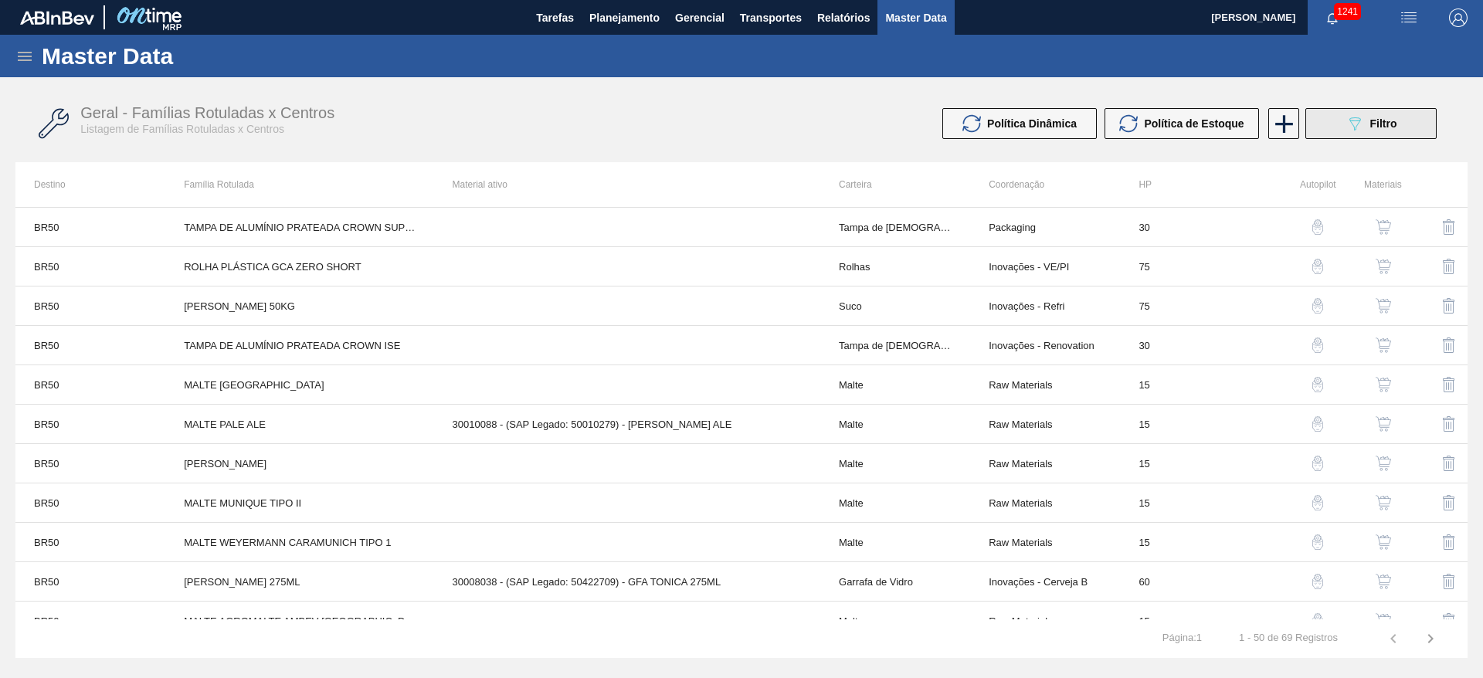
click at [1365, 133] on button "089F7B8B-B2A5-4AFE-B5C0-19BA573D28AC Filtro" at bounding box center [1370, 123] width 131 height 31
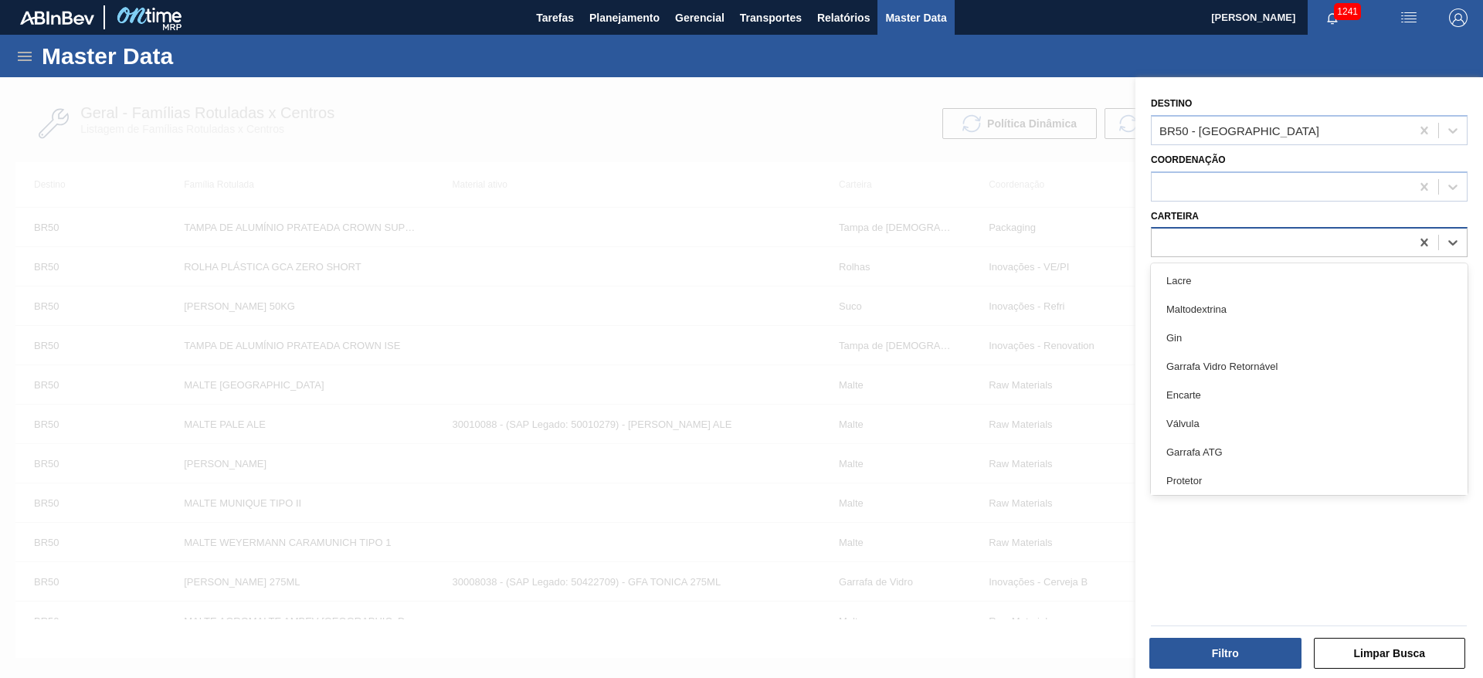
click at [1189, 243] on div at bounding box center [1280, 243] width 259 height 22
type input "rolhas"
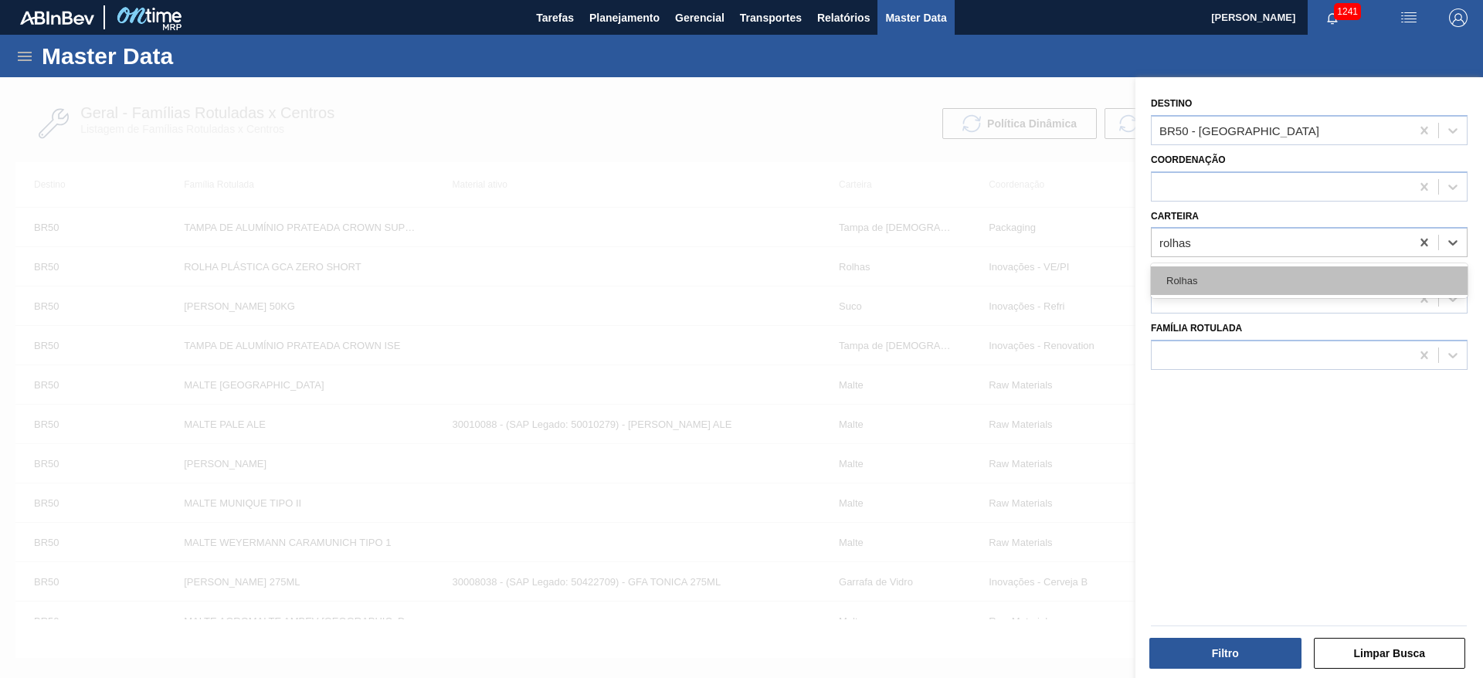
click at [1180, 279] on div "Rolhas" at bounding box center [1309, 280] width 317 height 29
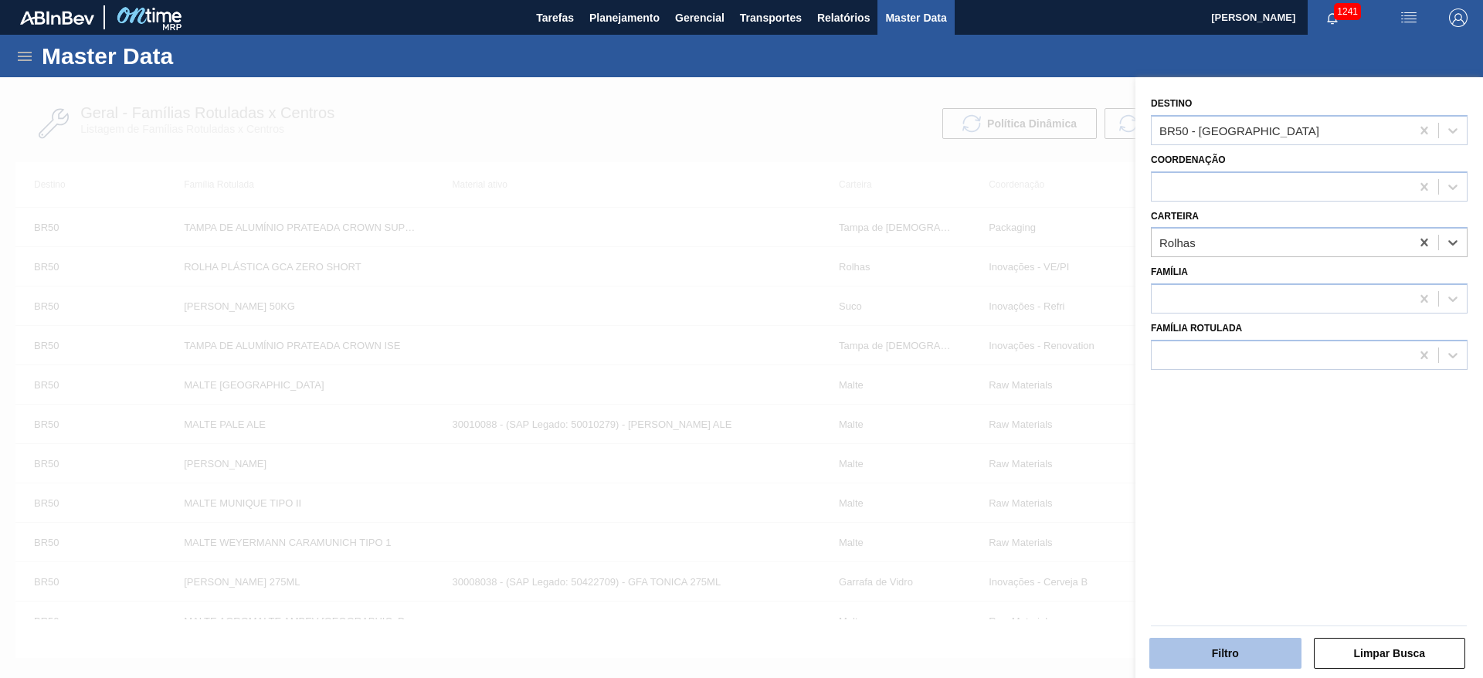
click at [1217, 646] on button "Filtro" at bounding box center [1225, 653] width 152 height 31
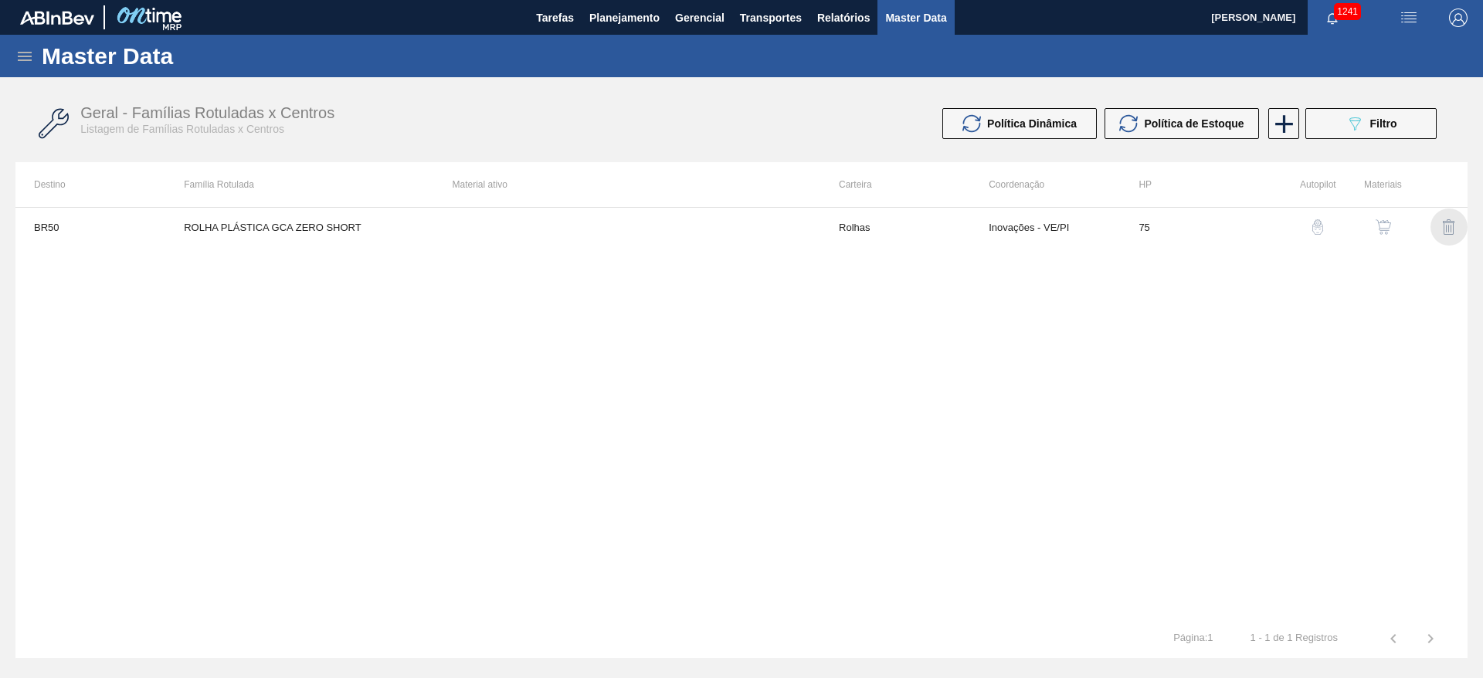
click at [1448, 227] on img "button" at bounding box center [1449, 227] width 19 height 19
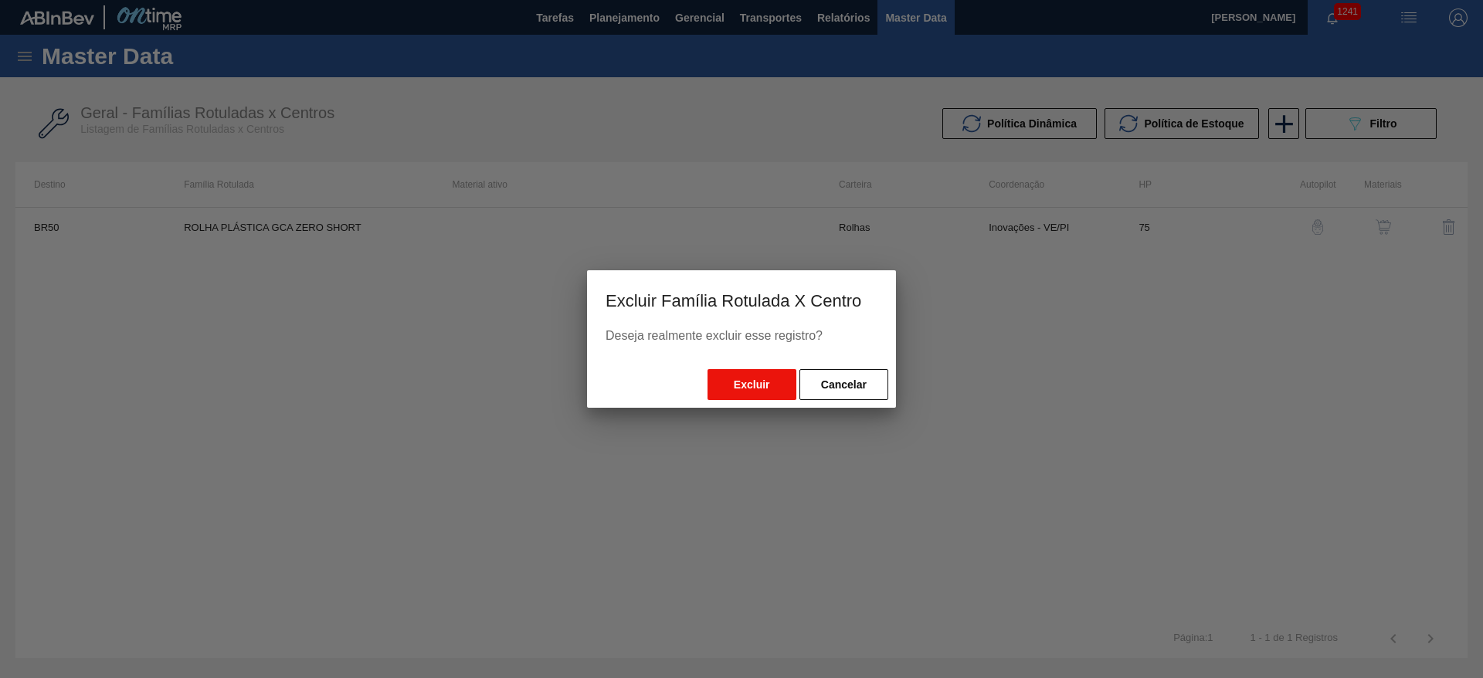
click at [748, 384] on button "Excluir" at bounding box center [751, 384] width 89 height 31
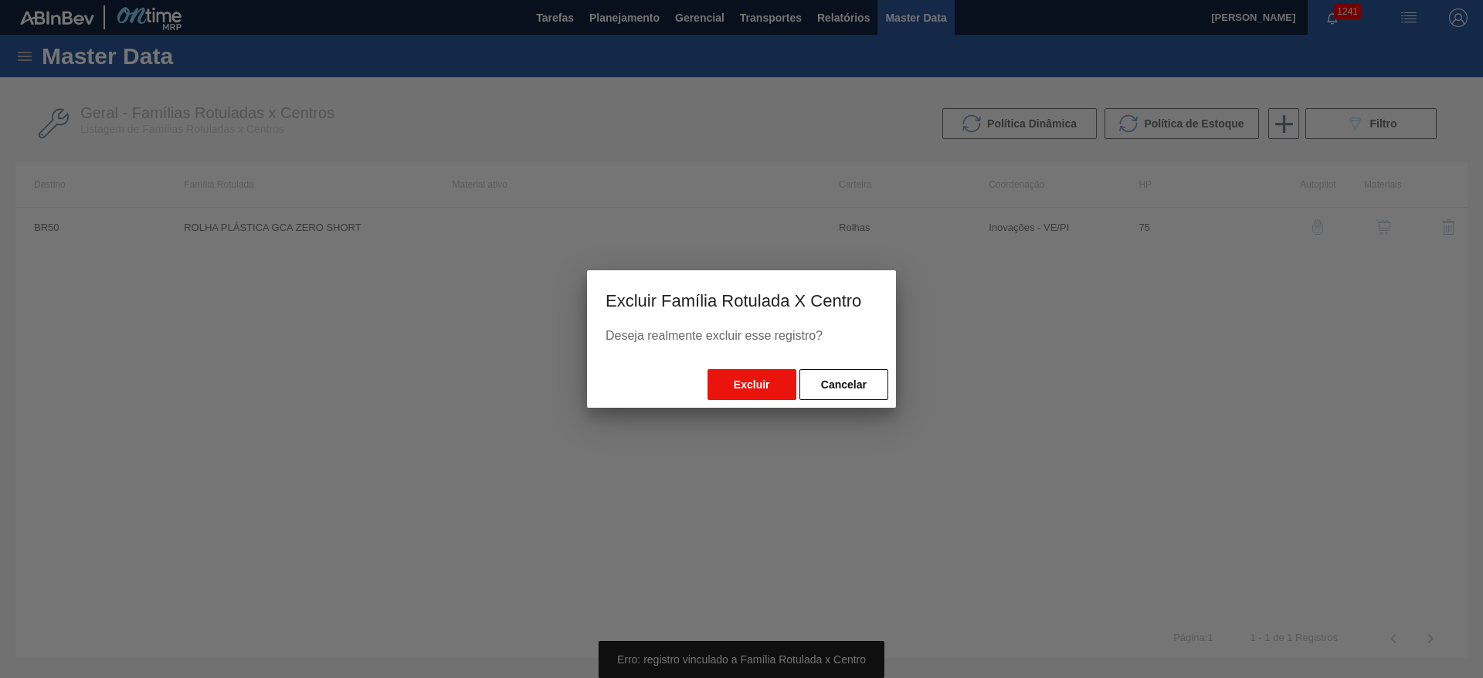
click at [748, 384] on button "Excluir" at bounding box center [751, 384] width 89 height 31
drag, startPoint x: 748, startPoint y: 384, endPoint x: 999, endPoint y: 413, distance: 251.9
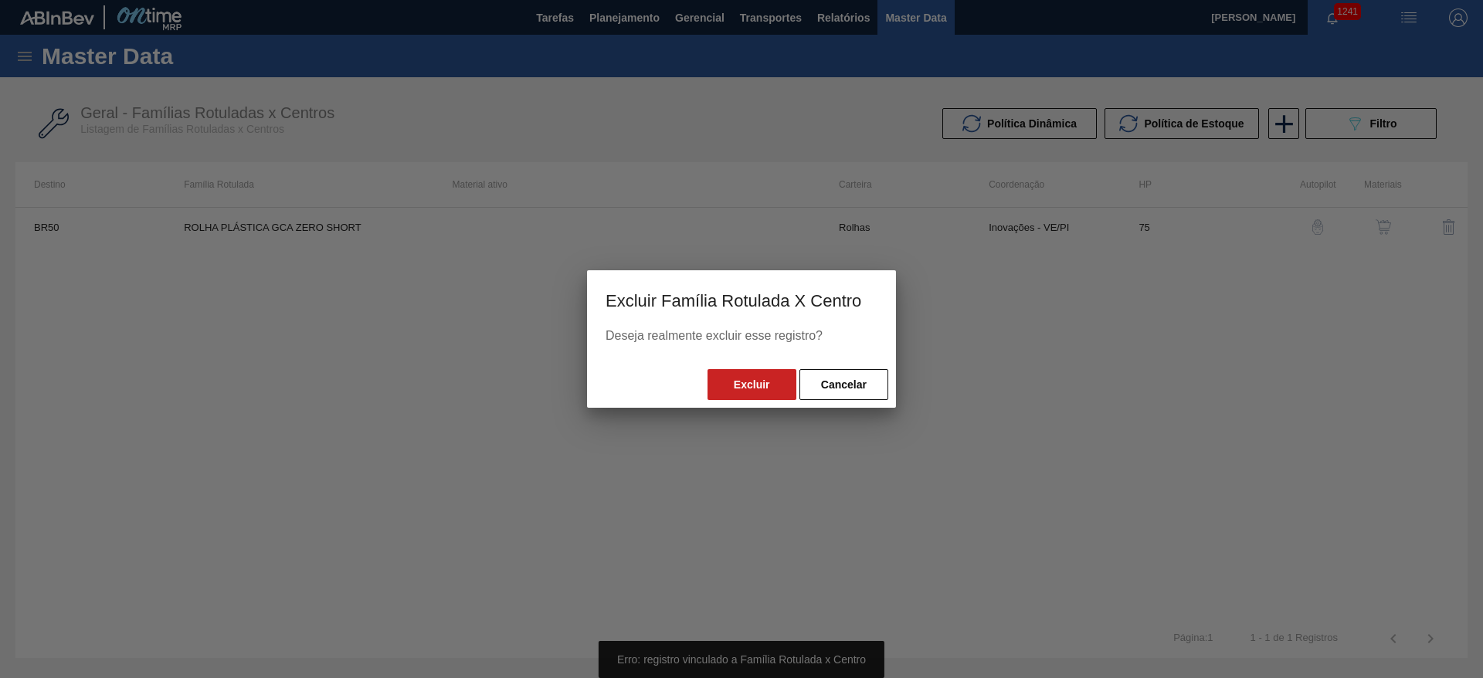
click at [750, 382] on button "Excluir" at bounding box center [751, 384] width 89 height 31
click at [856, 390] on button "Cancelar" at bounding box center [843, 384] width 89 height 31
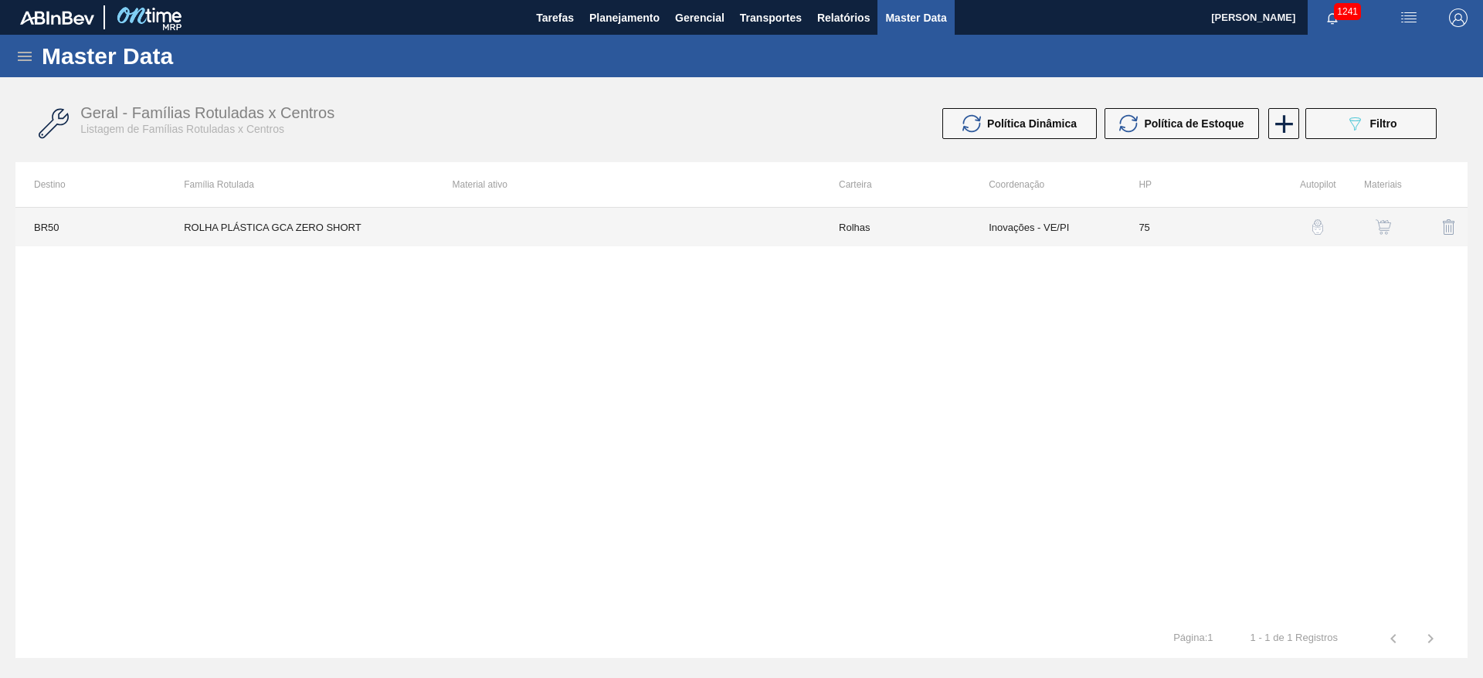
click at [871, 228] on td "Rolhas" at bounding box center [895, 227] width 150 height 39
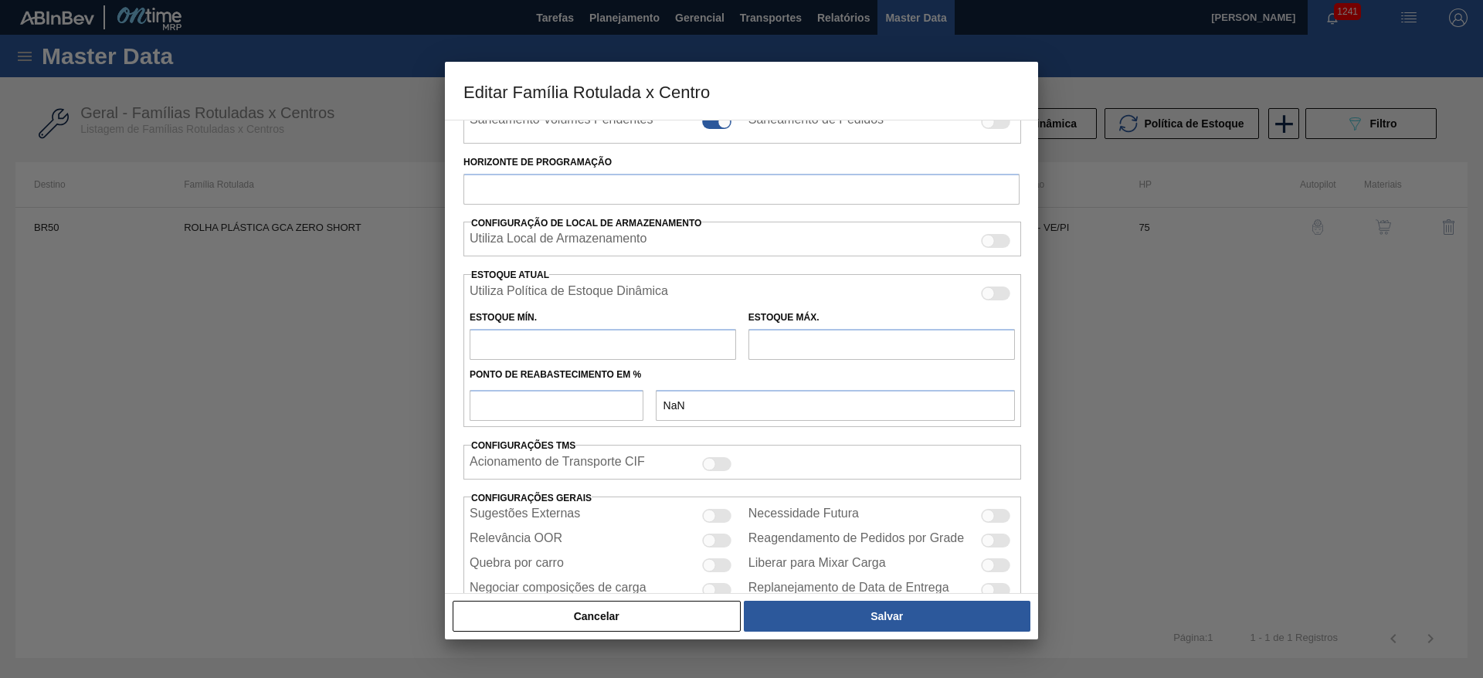
scroll to position [376, 0]
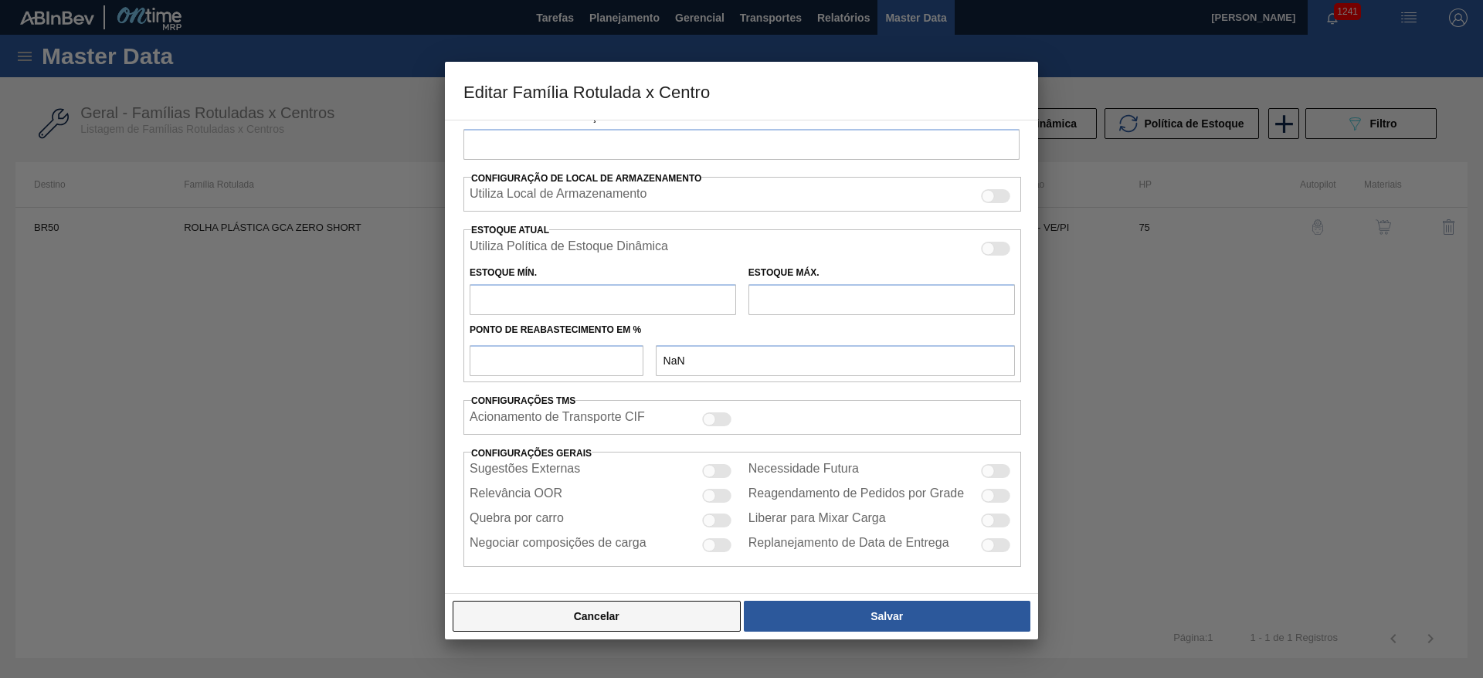
type input "Rolhas"
type input "Rolha Plástica"
type input "ROLHA PLÁSTICA GCA ZERO SHORT"
type input "BR50 - [GEOGRAPHIC_DATA]"
type input "75"
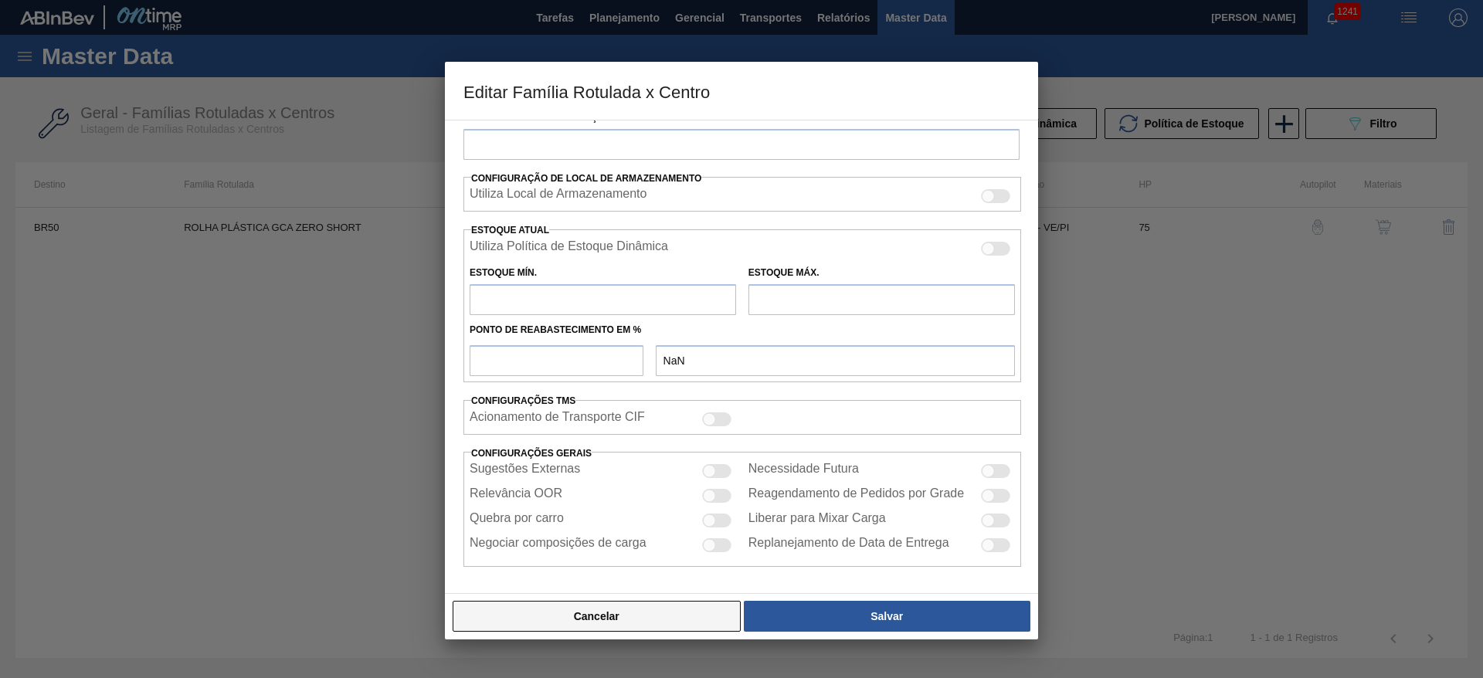
type input "0"
type input "100"
type input "0,000"
drag, startPoint x: 649, startPoint y: 617, endPoint x: 656, endPoint y: 483, distance: 133.8
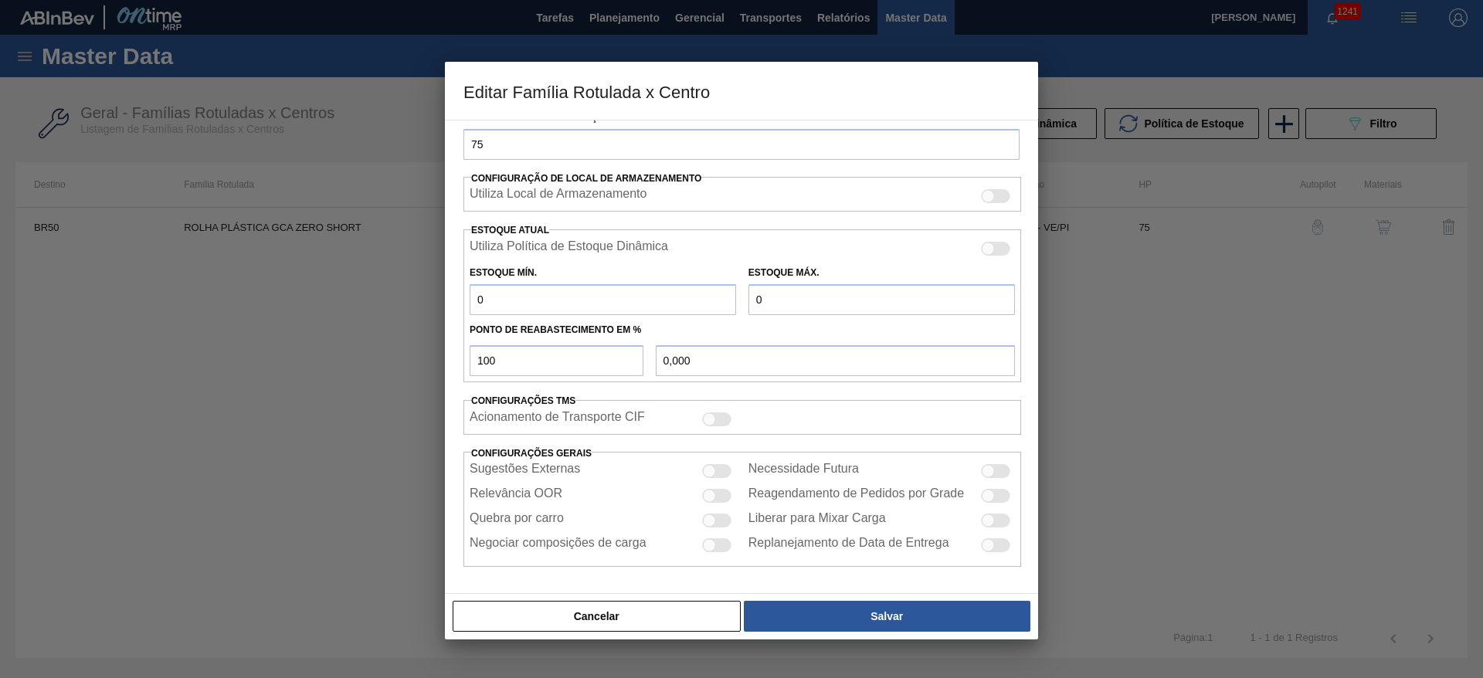
click at [652, 618] on button "Cancelar" at bounding box center [597, 616] width 288 height 31
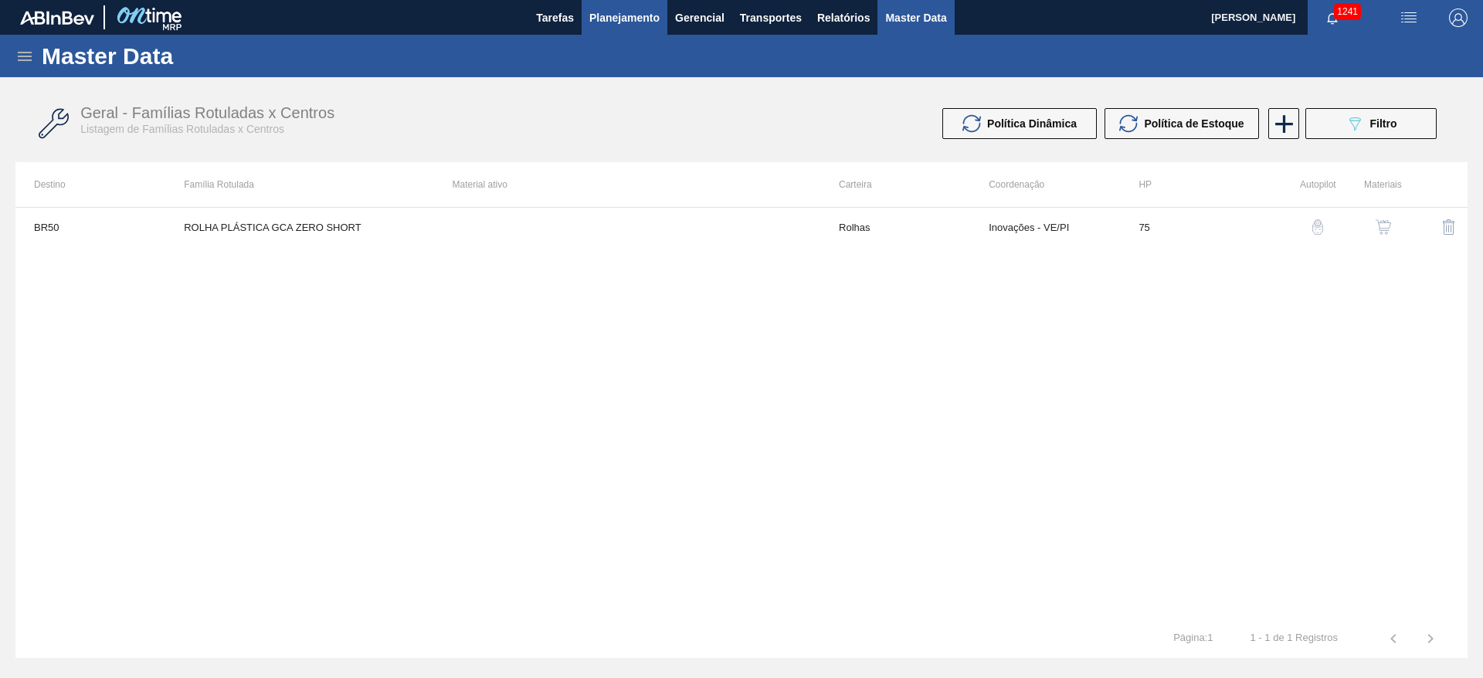
click at [622, 18] on span "Planejamento" at bounding box center [624, 17] width 70 height 19
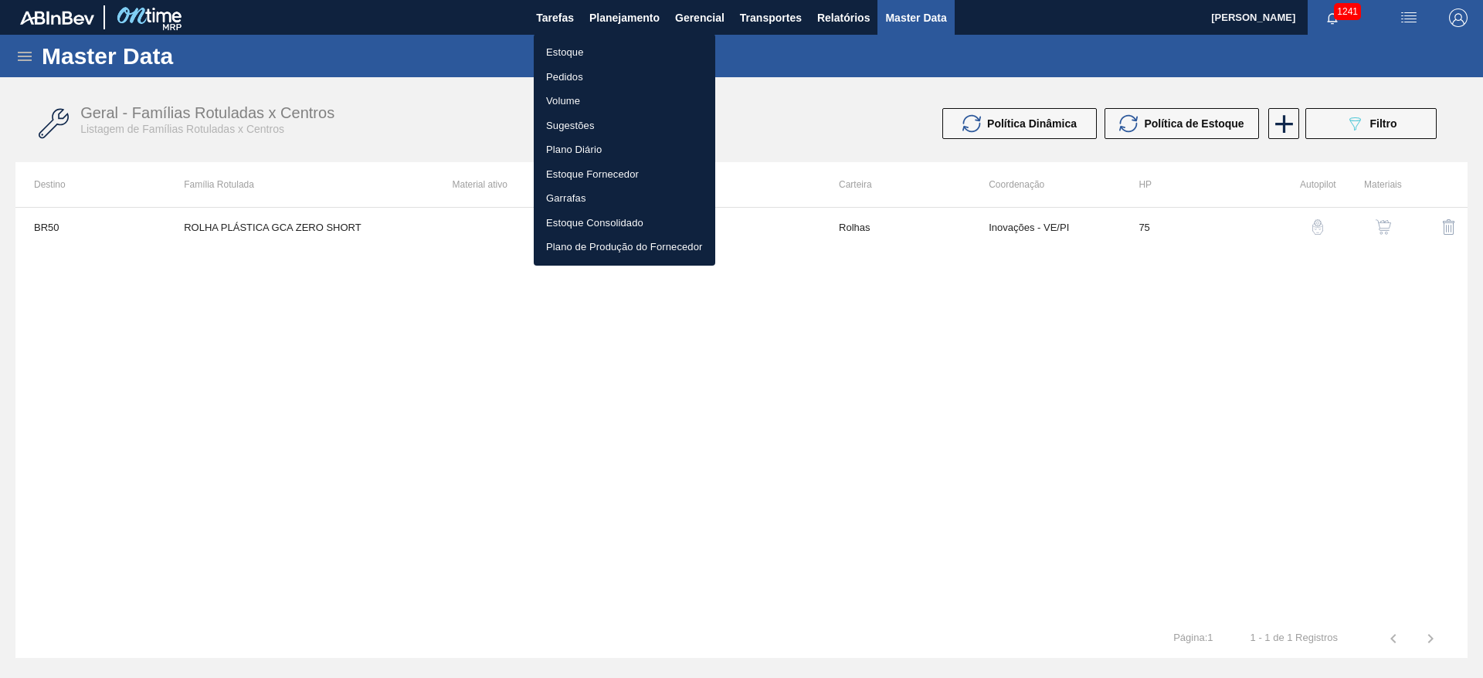
click at [568, 53] on li "Estoque" at bounding box center [624, 52] width 181 height 25
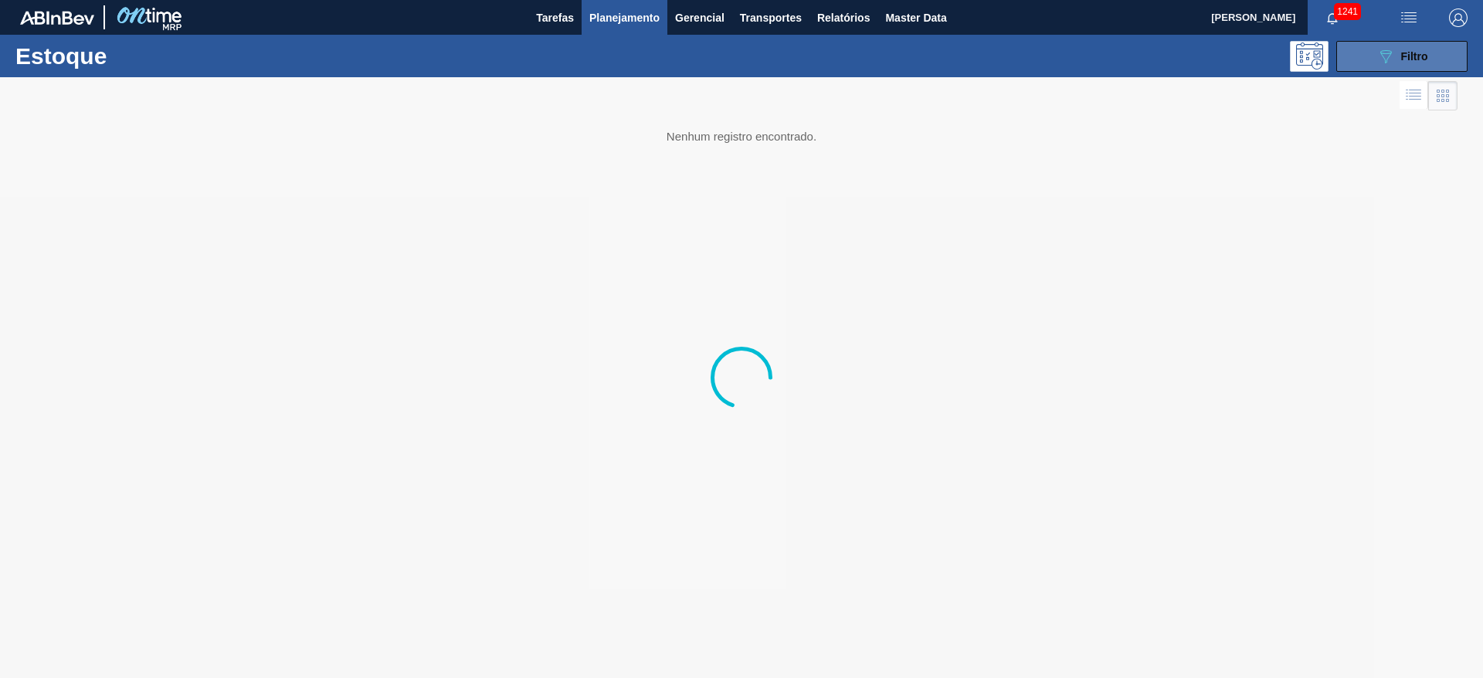
click at [1428, 53] on button "089F7B8B-B2A5-4AFE-B5C0-19BA573D28AC Filtro" at bounding box center [1401, 56] width 131 height 31
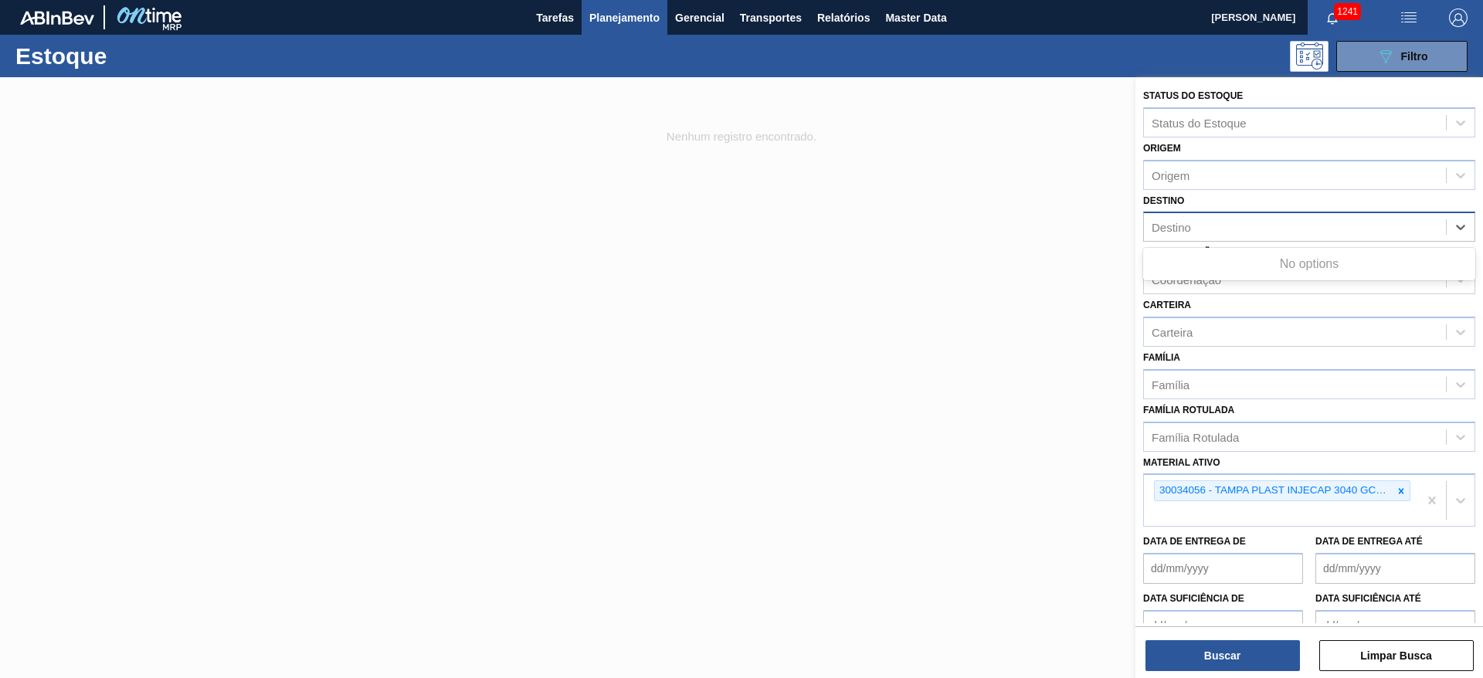
click at [1167, 228] on div "Destino" at bounding box center [1170, 227] width 39 height 13
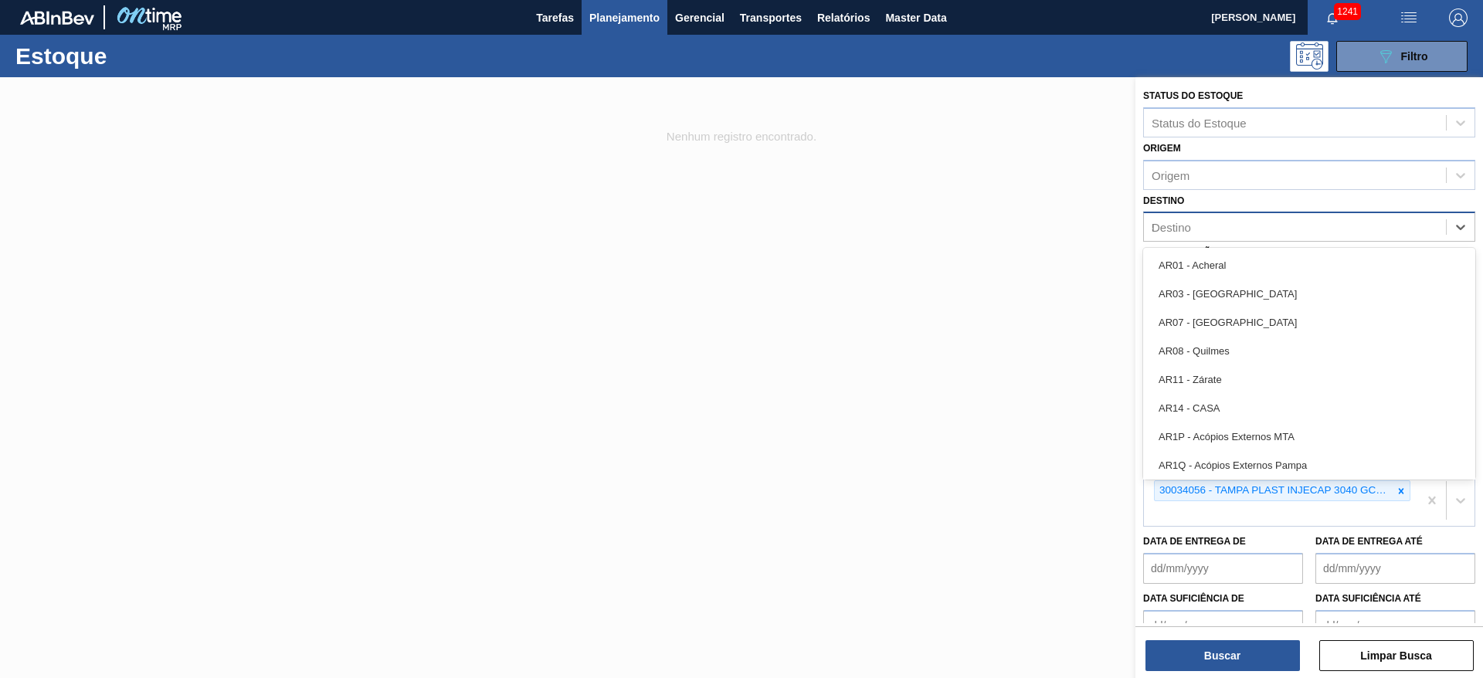
type input "50"
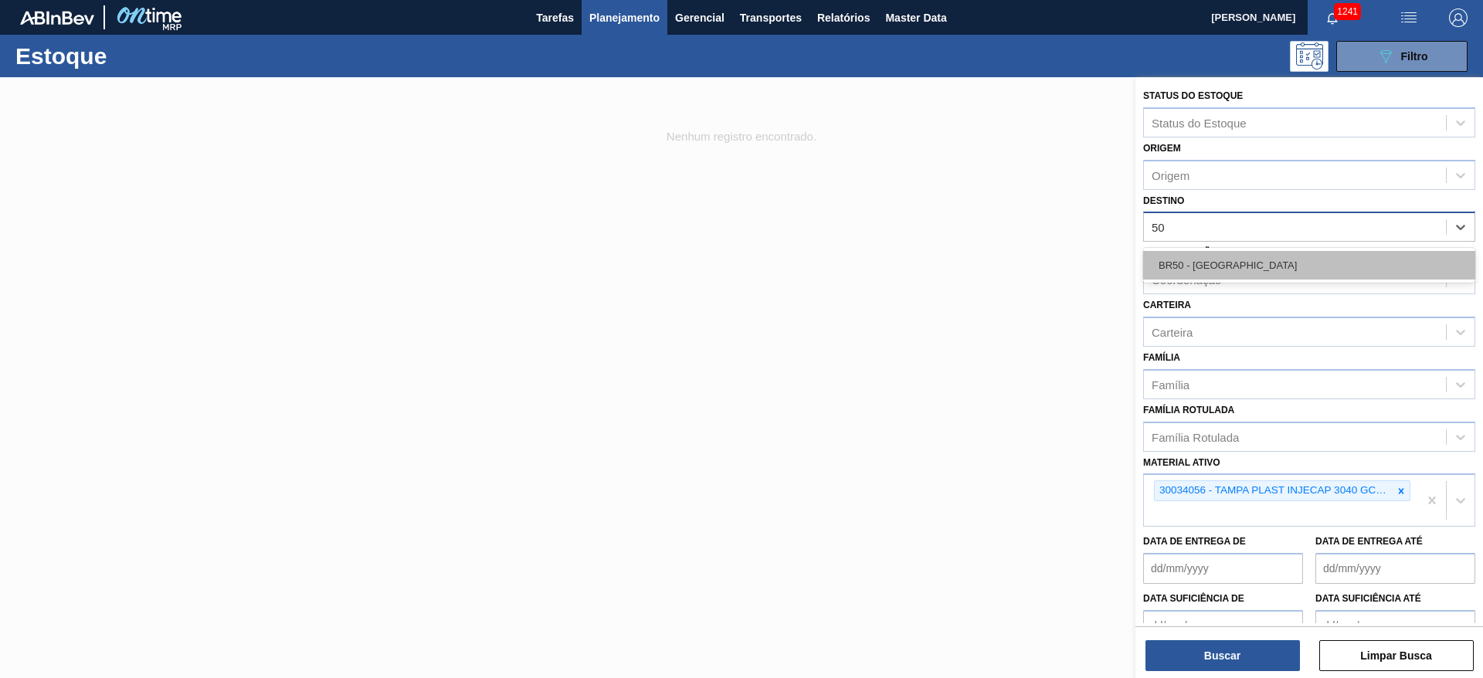
click at [1180, 266] on div "BR50 - [GEOGRAPHIC_DATA]" at bounding box center [1309, 265] width 332 height 29
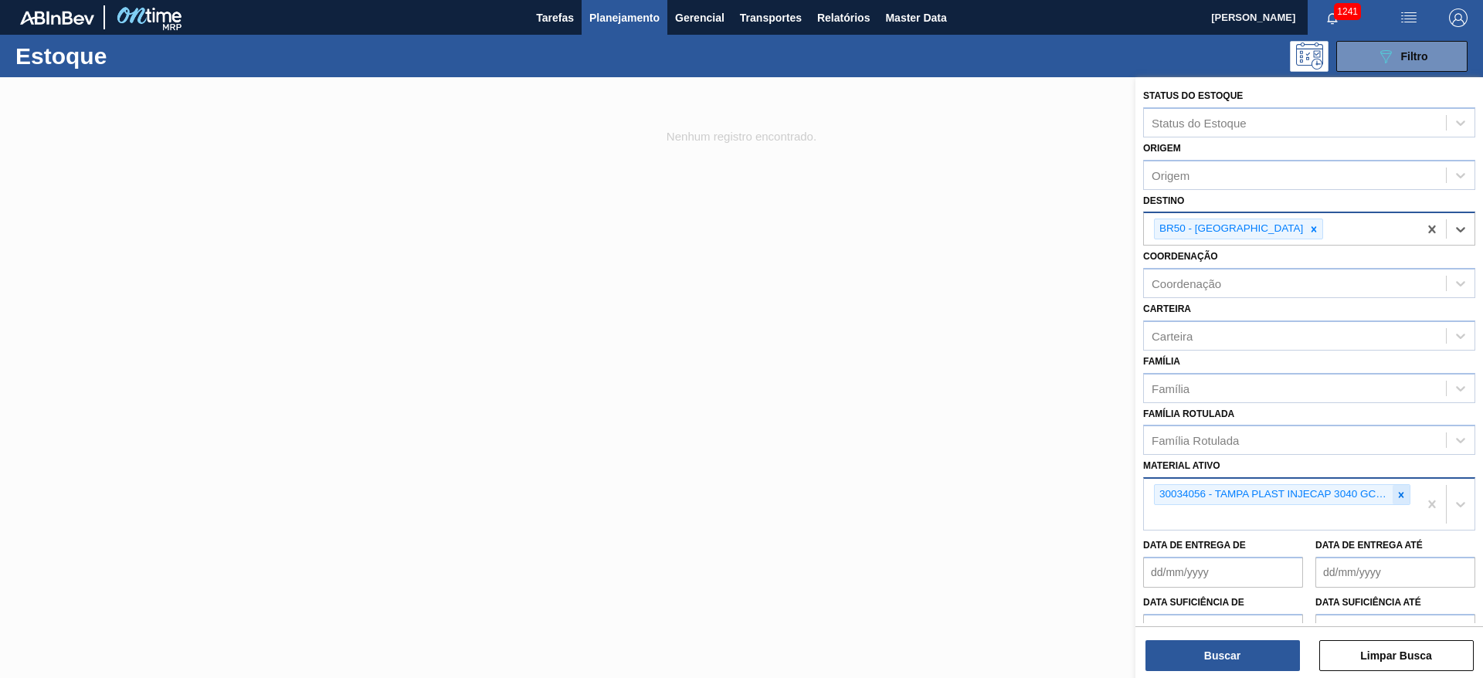
click at [1403, 490] on icon at bounding box center [1401, 495] width 11 height 11
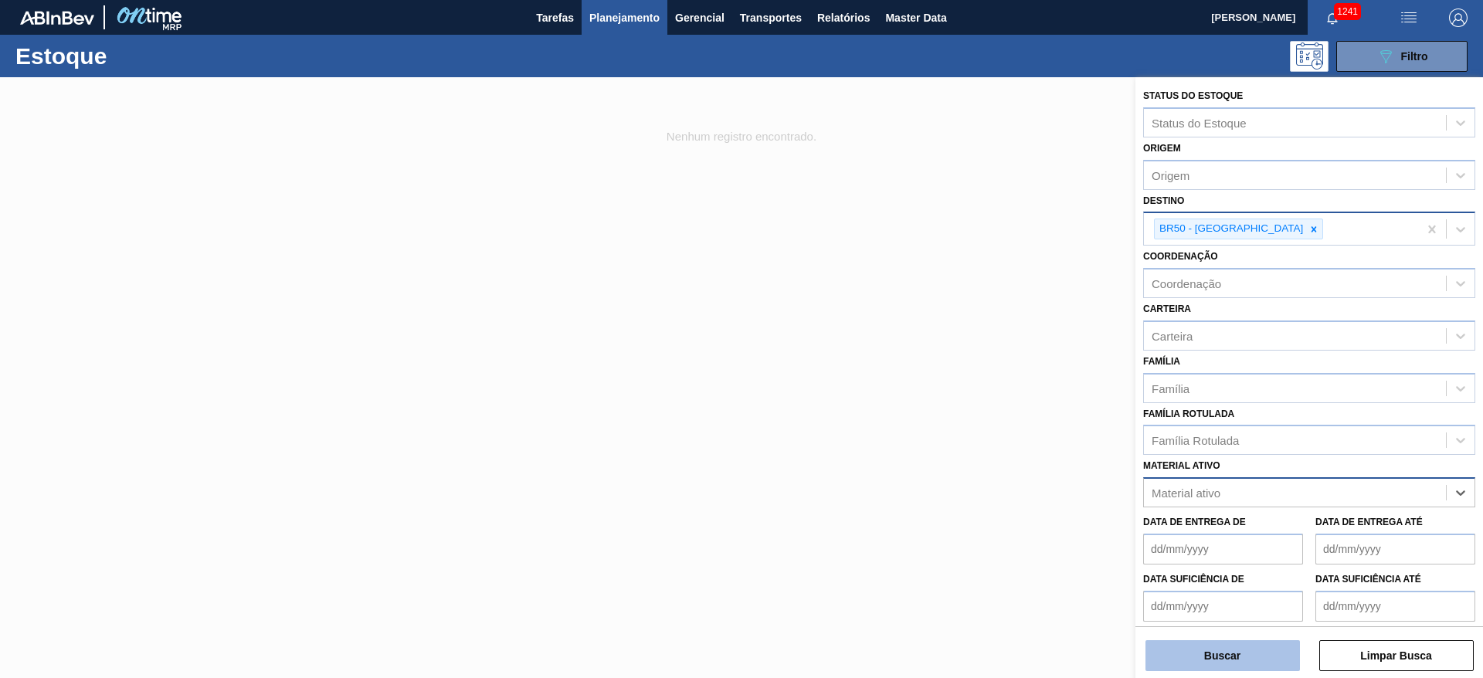
click at [1251, 660] on button "Buscar" at bounding box center [1222, 655] width 154 height 31
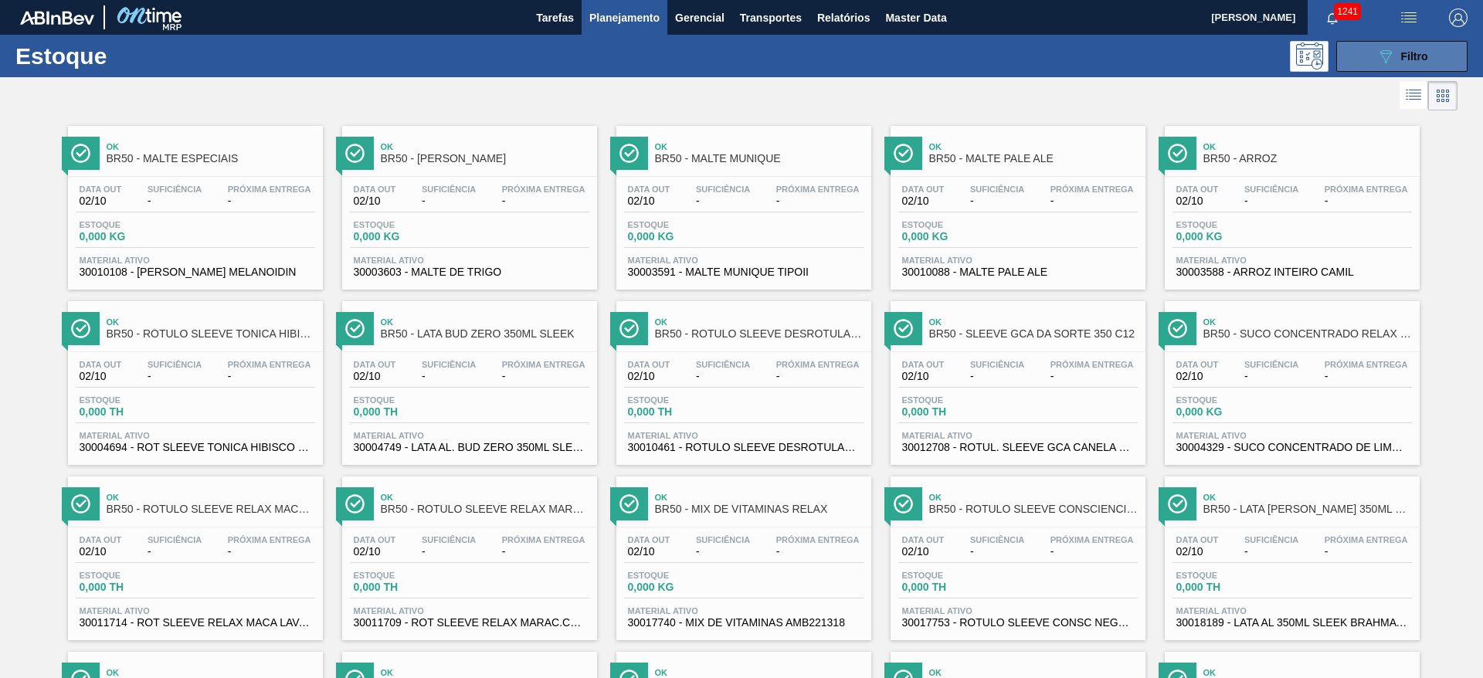
click at [1391, 55] on icon "089F7B8B-B2A5-4AFE-B5C0-19BA573D28AC" at bounding box center [1385, 56] width 19 height 19
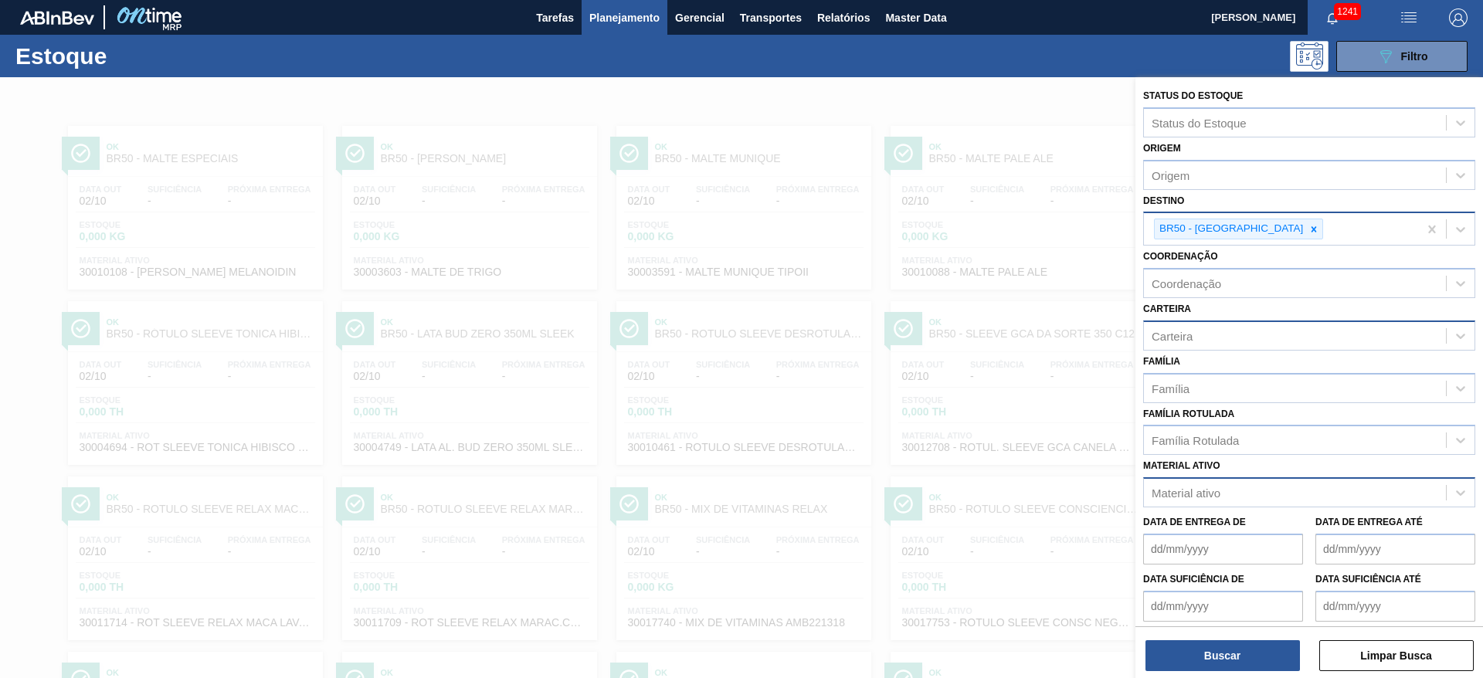
click at [1182, 323] on div "Carteira" at bounding box center [1309, 336] width 332 height 30
type input "rolhas"
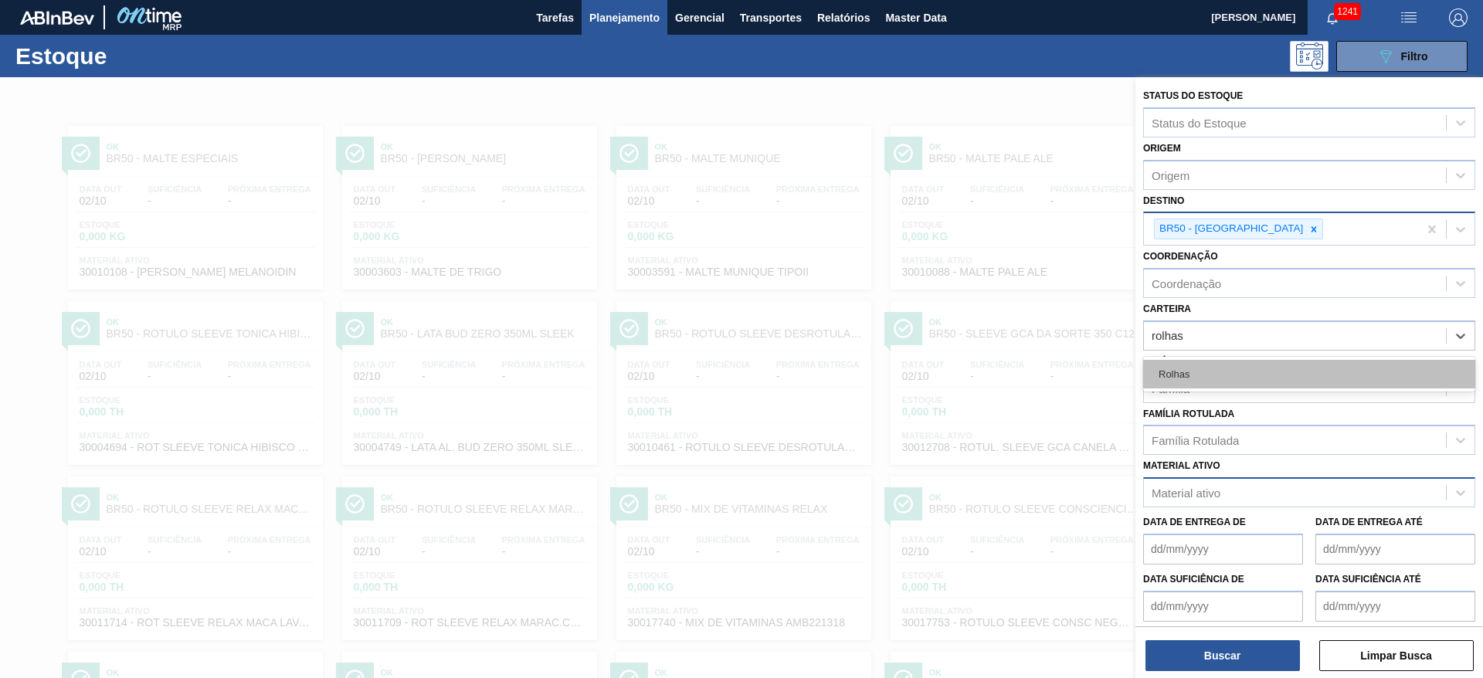
click at [1210, 375] on div "Rolhas" at bounding box center [1309, 374] width 332 height 29
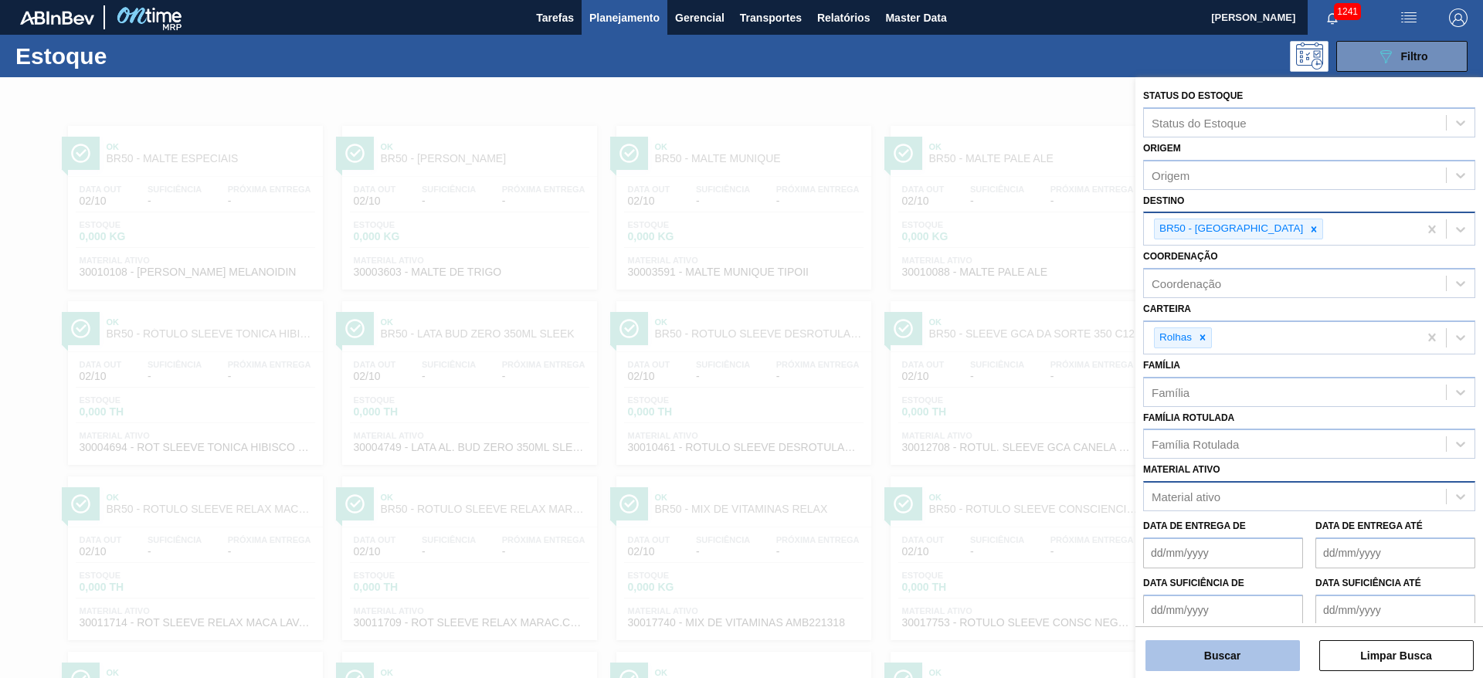
click at [1194, 651] on button "Buscar" at bounding box center [1222, 655] width 154 height 31
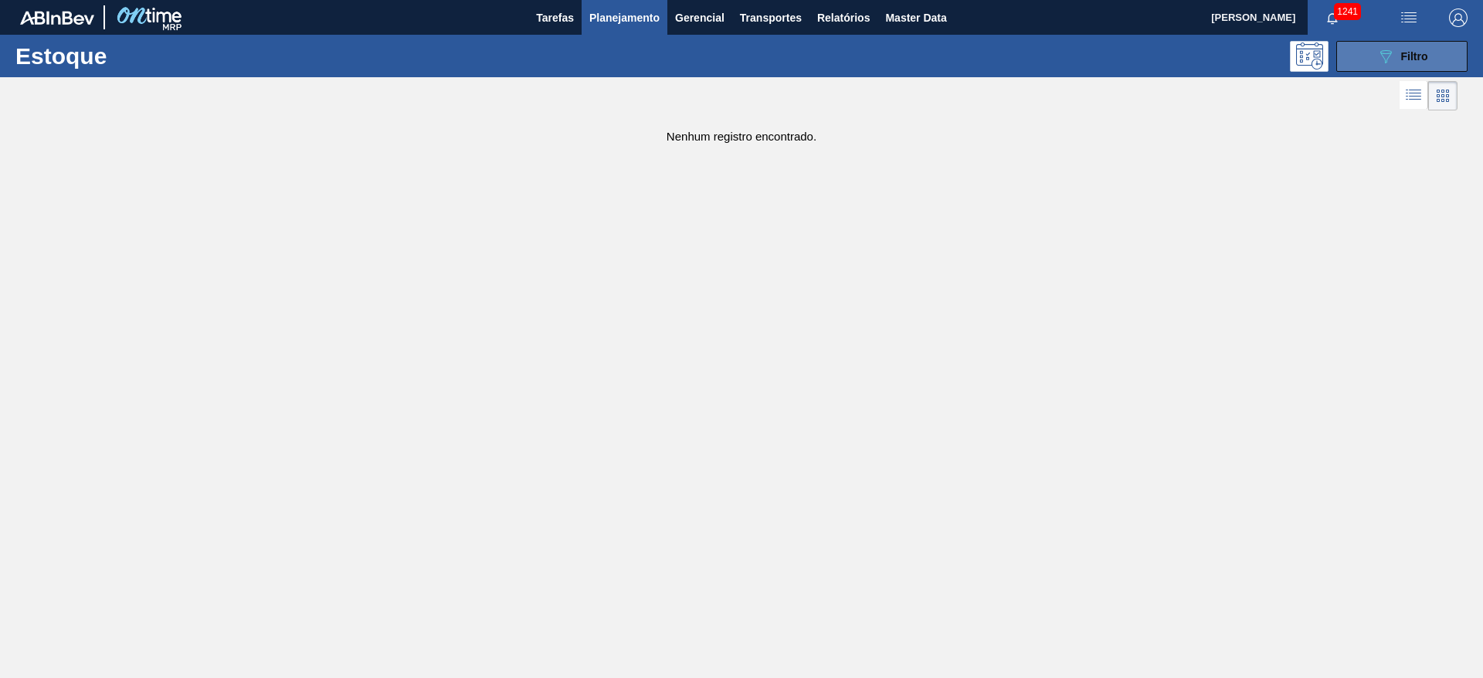
click at [1402, 50] on span "Filtro" at bounding box center [1414, 56] width 27 height 12
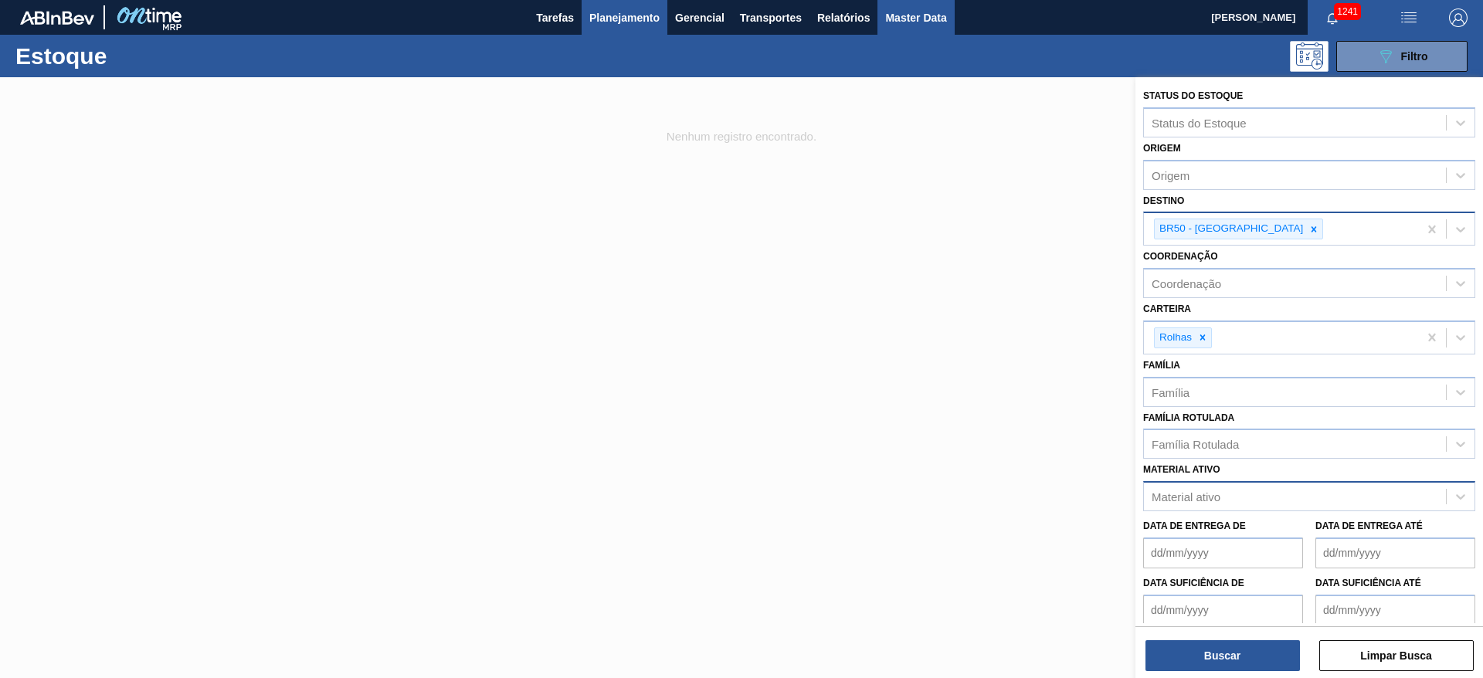
click at [922, 26] on button "Master Data" at bounding box center [915, 17] width 76 height 35
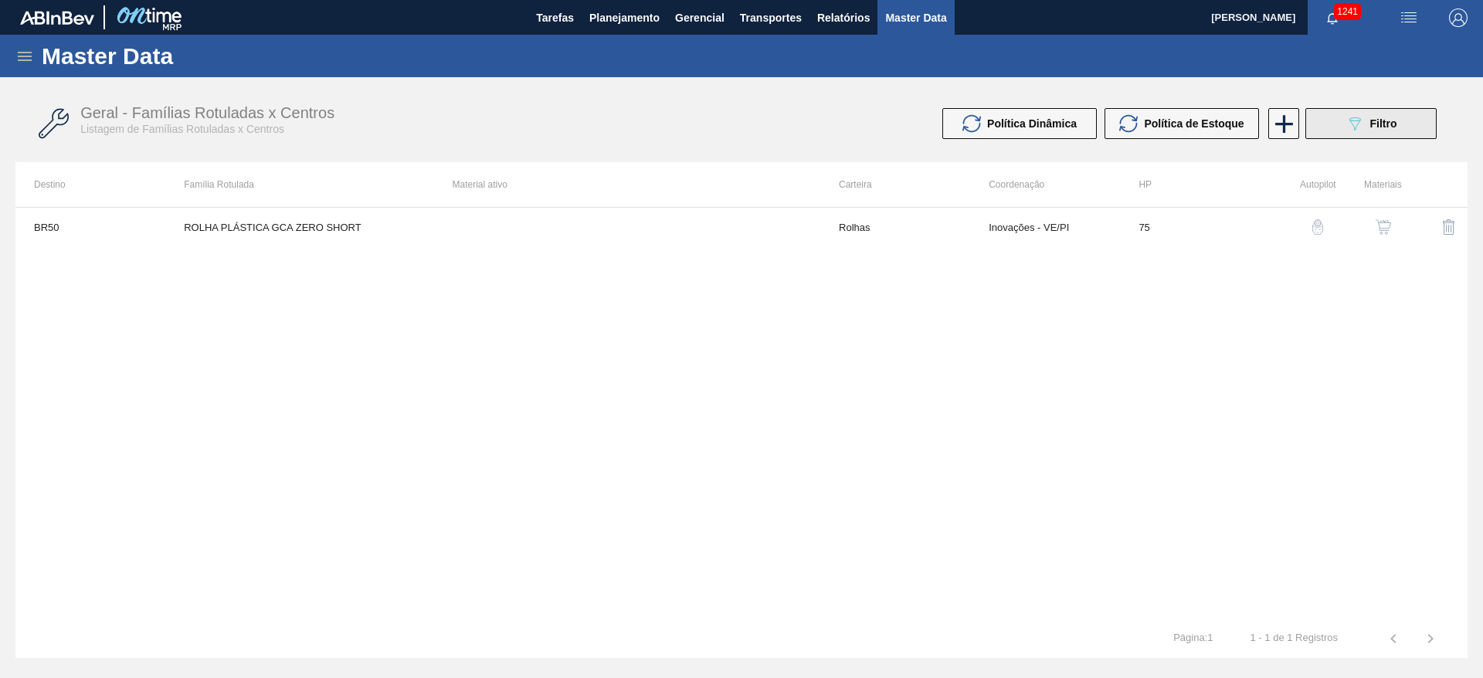
click at [1365, 131] on div "089F7B8B-B2A5-4AFE-B5C0-19BA573D28AC Filtro" at bounding box center [1371, 123] width 52 height 19
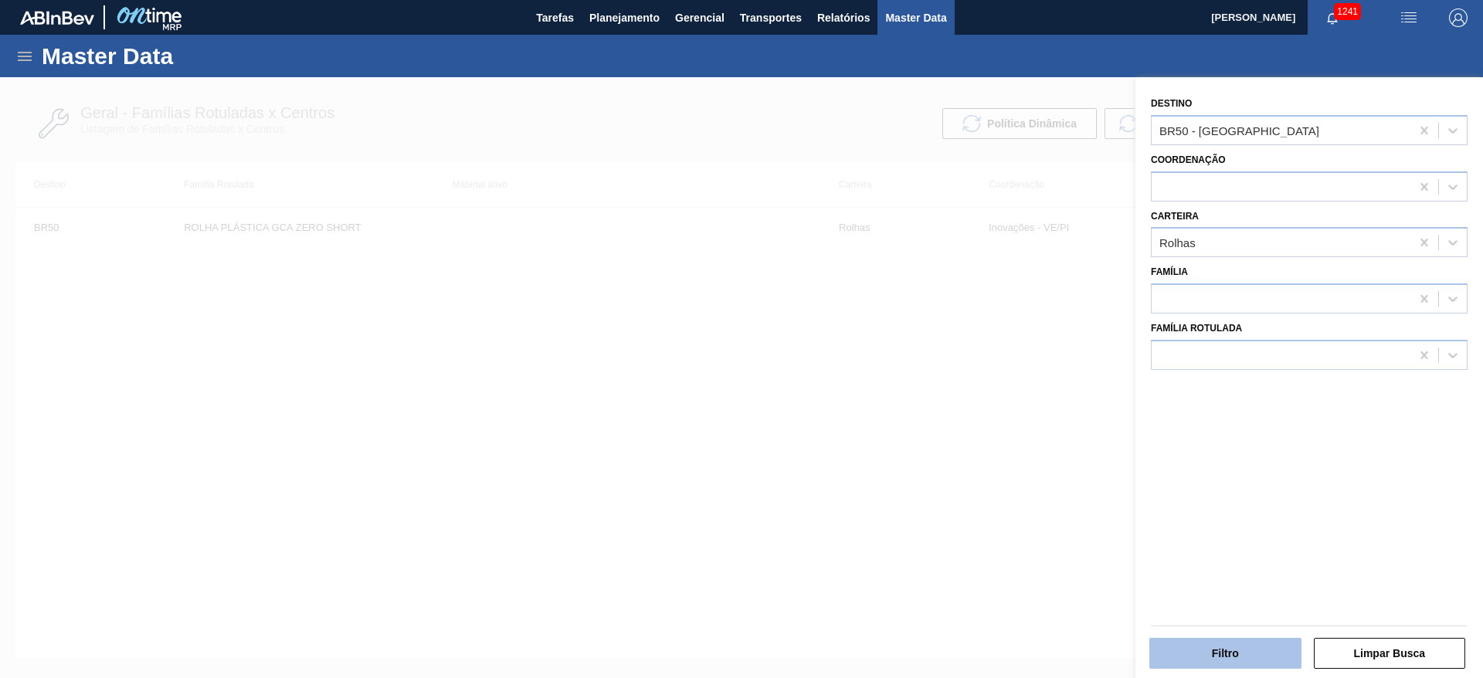
click at [1203, 650] on button "Filtro" at bounding box center [1225, 653] width 152 height 31
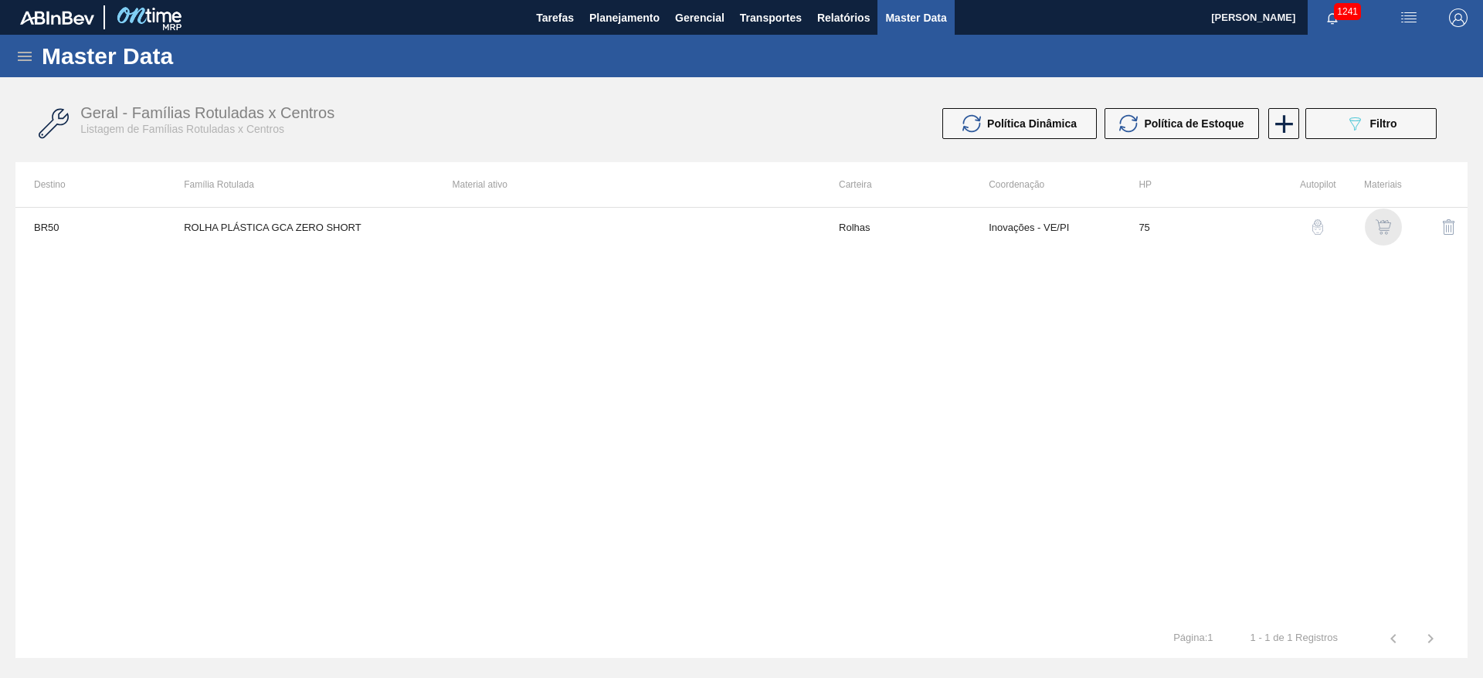
click at [1383, 226] on img "button" at bounding box center [1382, 226] width 15 height 15
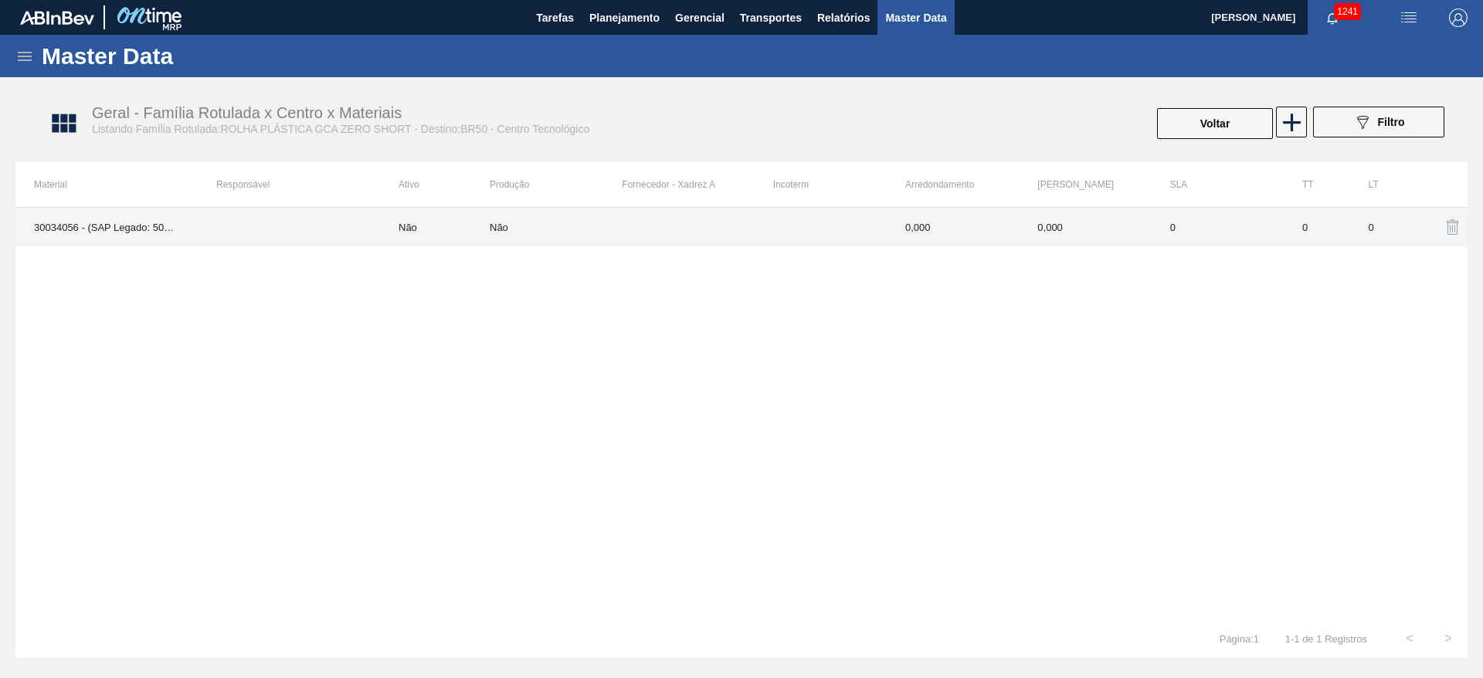
click at [611, 223] on div "Não" at bounding box center [556, 228] width 132 height 12
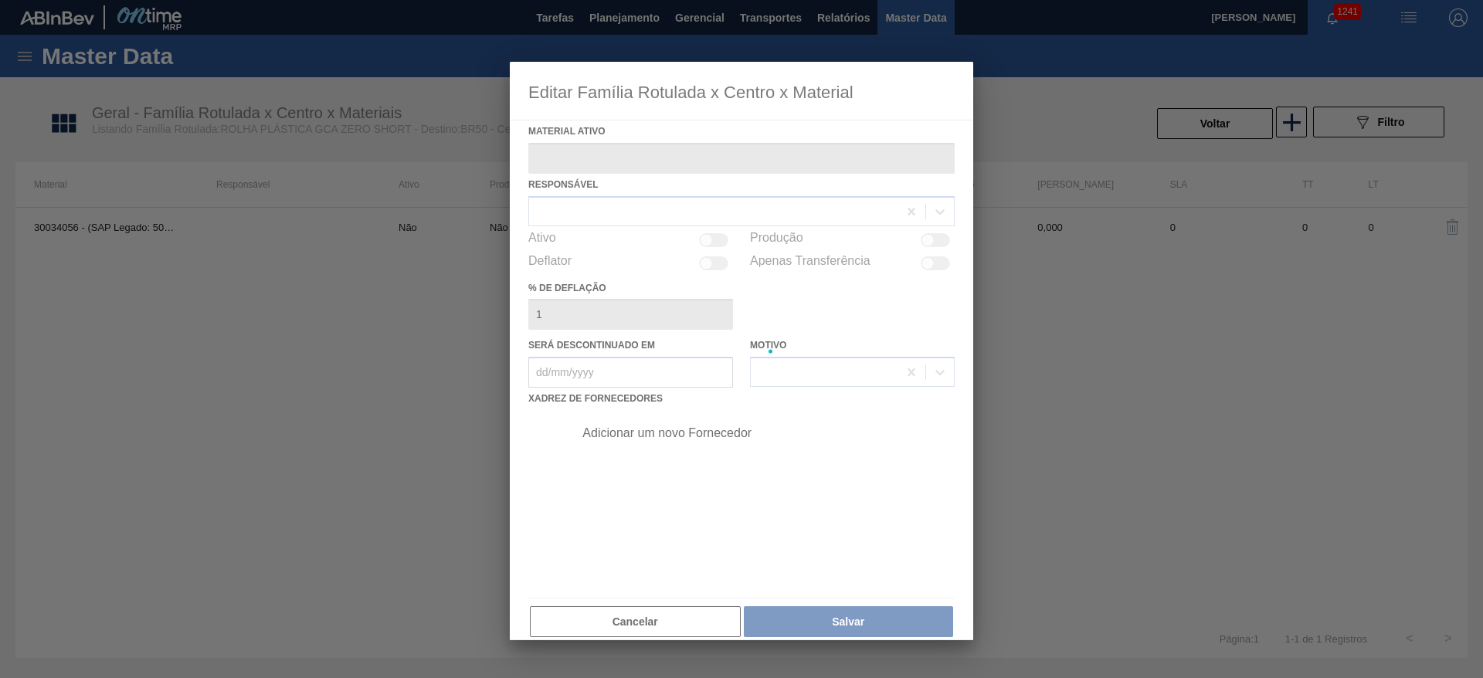
type ativo "30034056 - (SAP Legado: 50842734) - TAMPA PLAST INJECAP 3040 GCAZ S/ LINER"
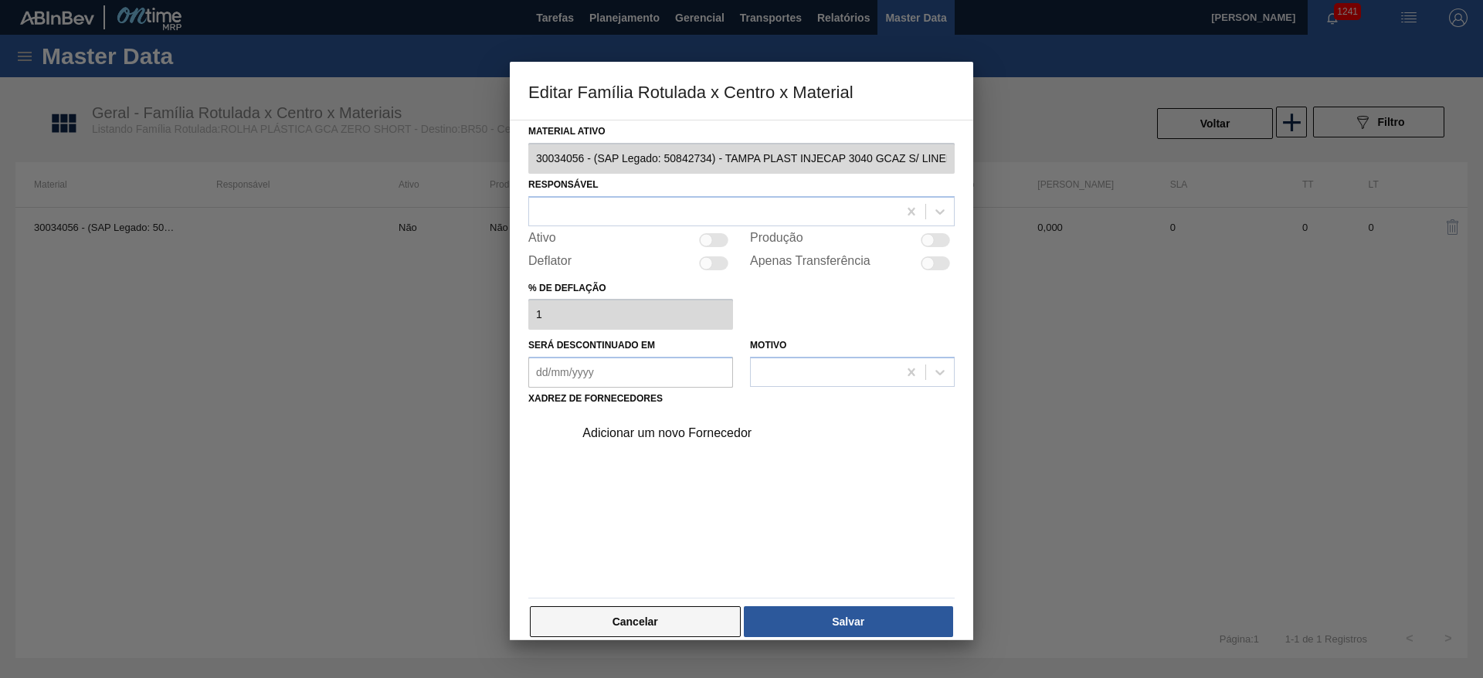
click at [673, 623] on button "Cancelar" at bounding box center [635, 621] width 211 height 31
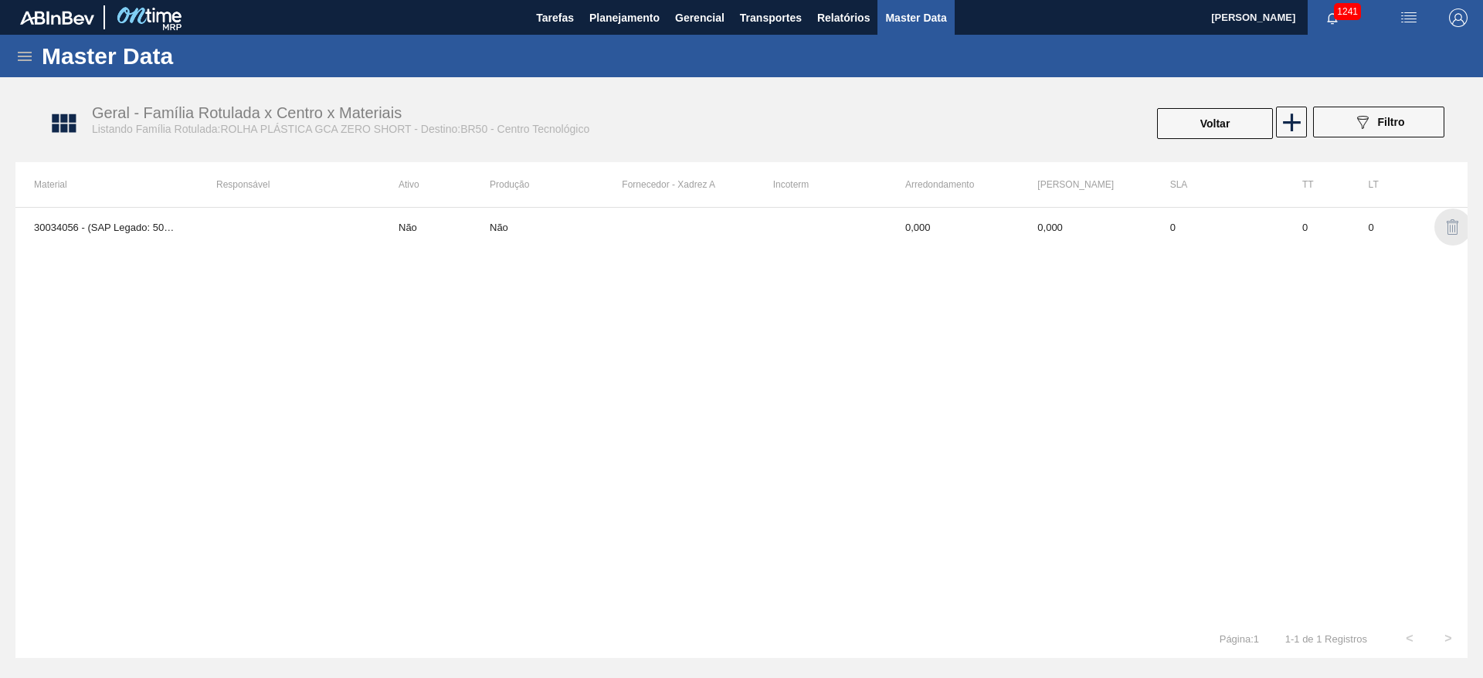
click at [1455, 227] on img "button" at bounding box center [1452, 227] width 19 height 19
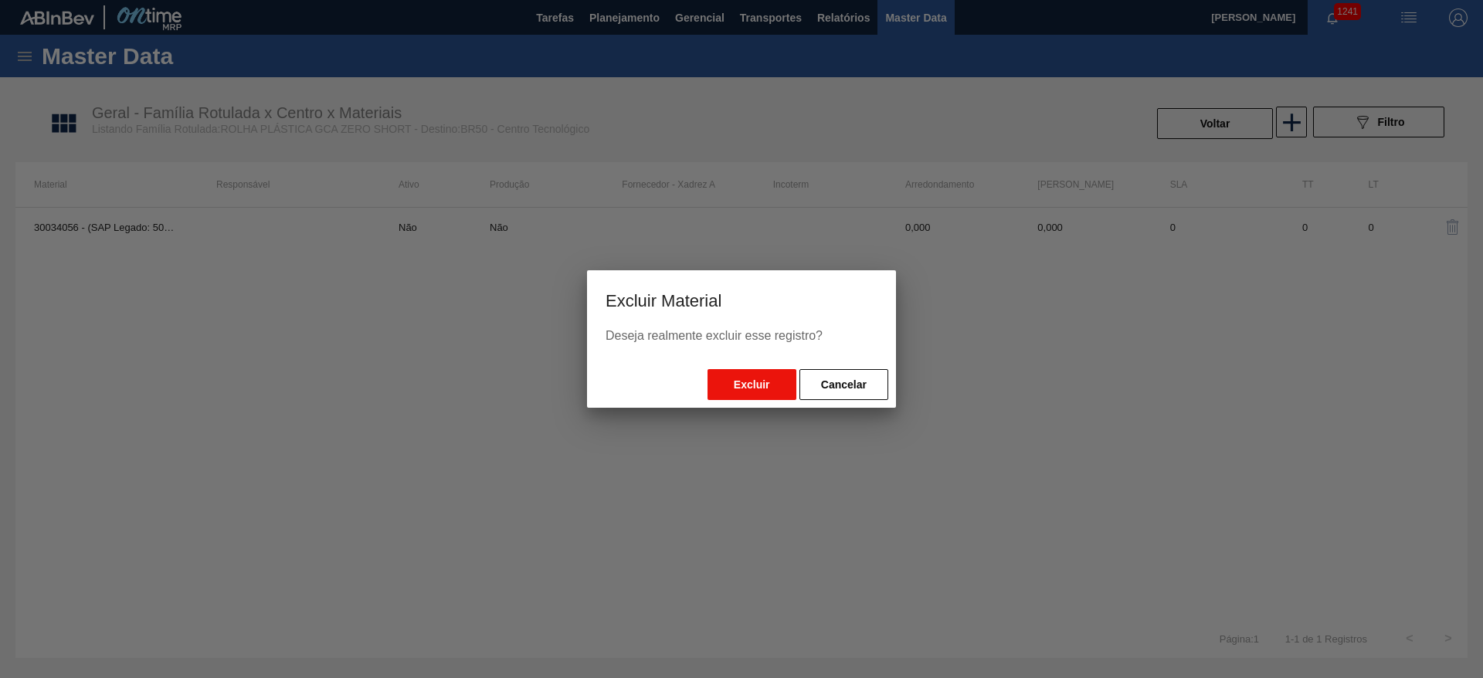
click at [759, 382] on button "Excluir" at bounding box center [751, 384] width 89 height 31
click at [740, 384] on button "Excluir" at bounding box center [751, 384] width 89 height 31
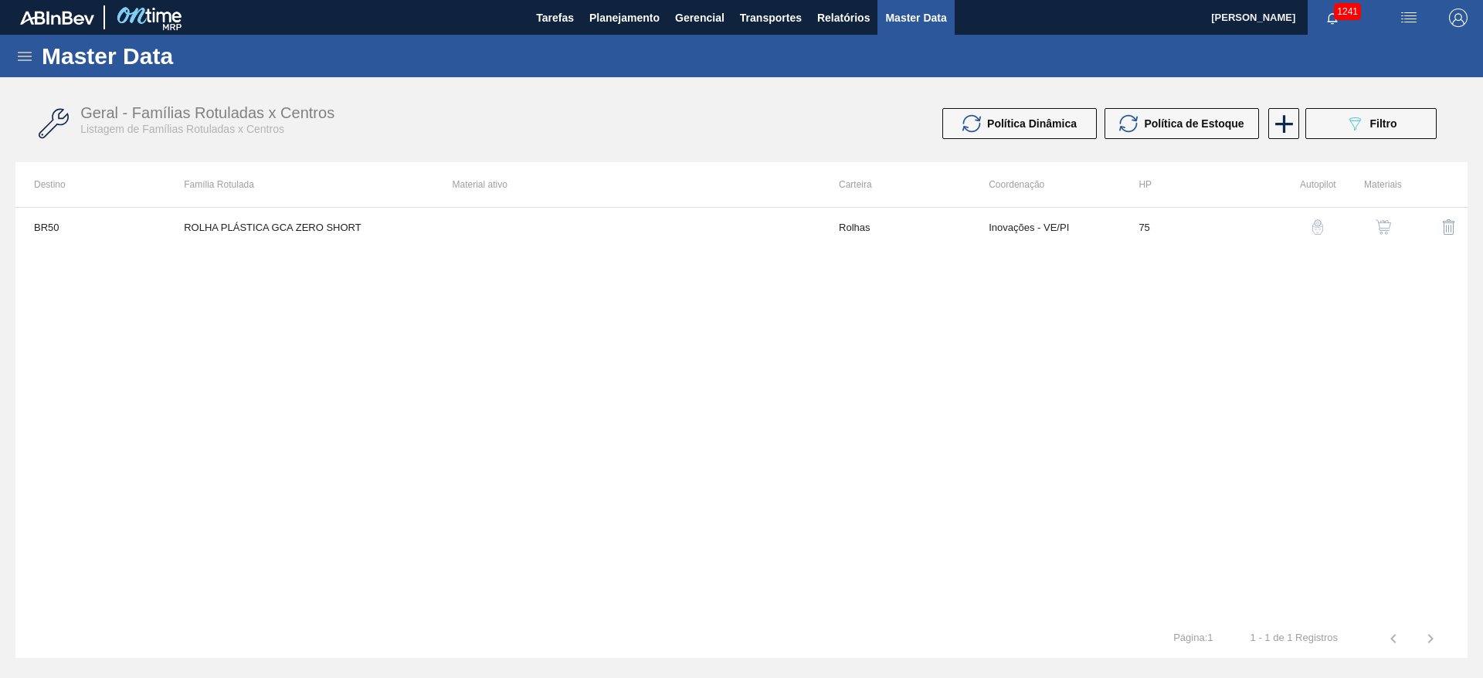
click at [1444, 225] on img "button" at bounding box center [1449, 227] width 19 height 19
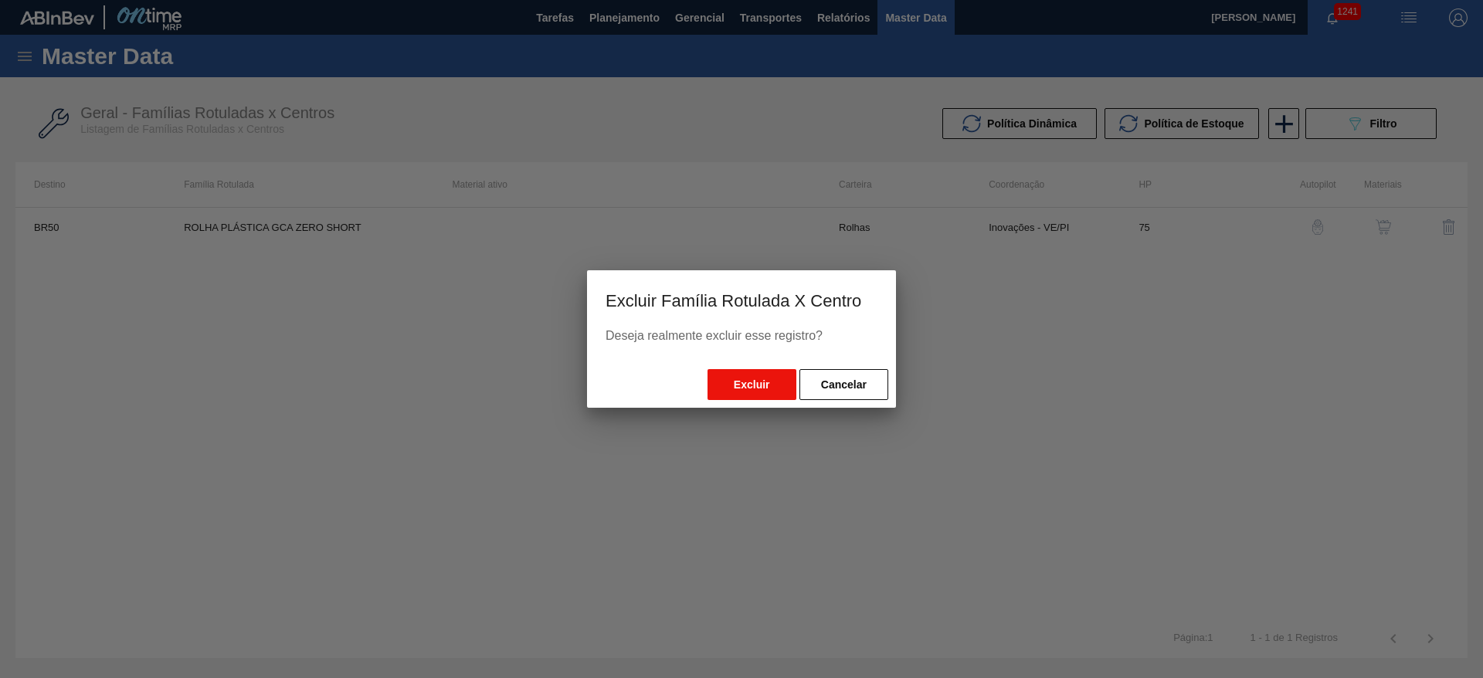
click at [737, 383] on button "Excluir" at bounding box center [751, 384] width 89 height 31
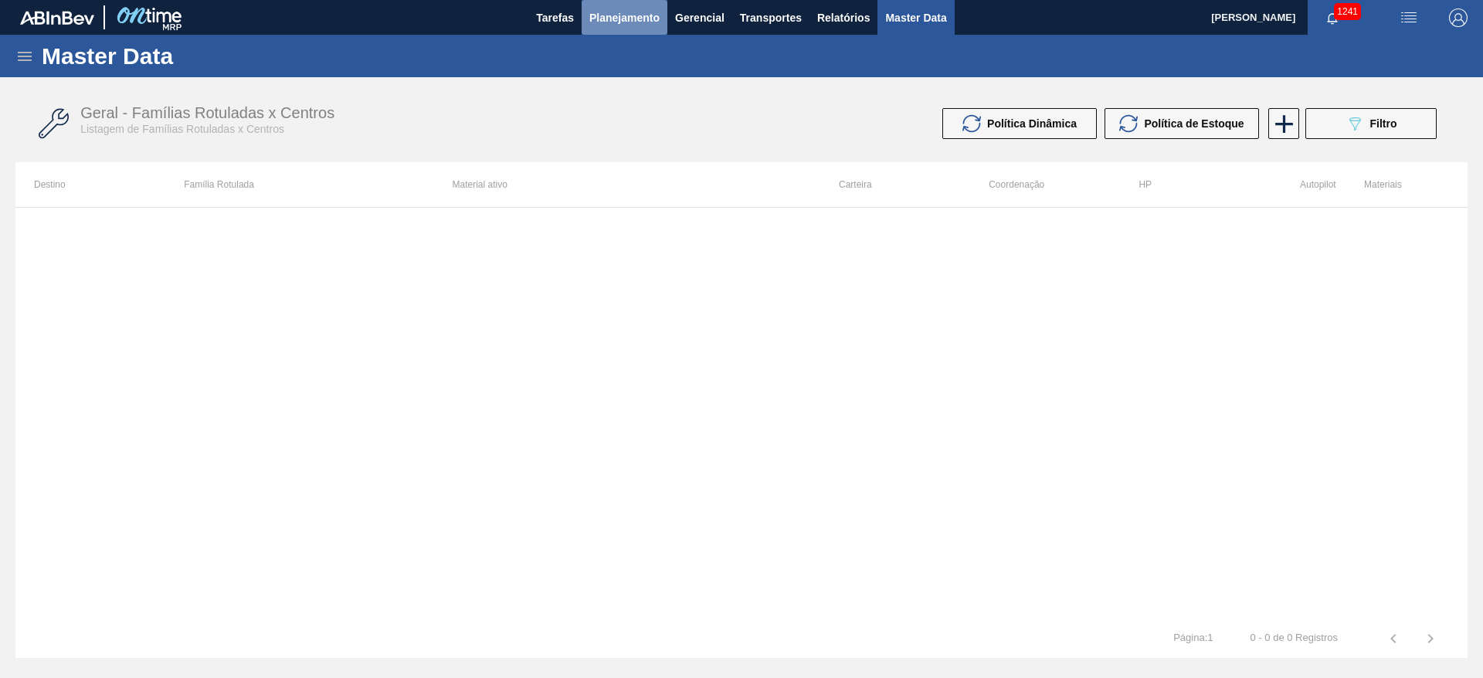
click at [618, 21] on span "Planejamento" at bounding box center [624, 17] width 70 height 19
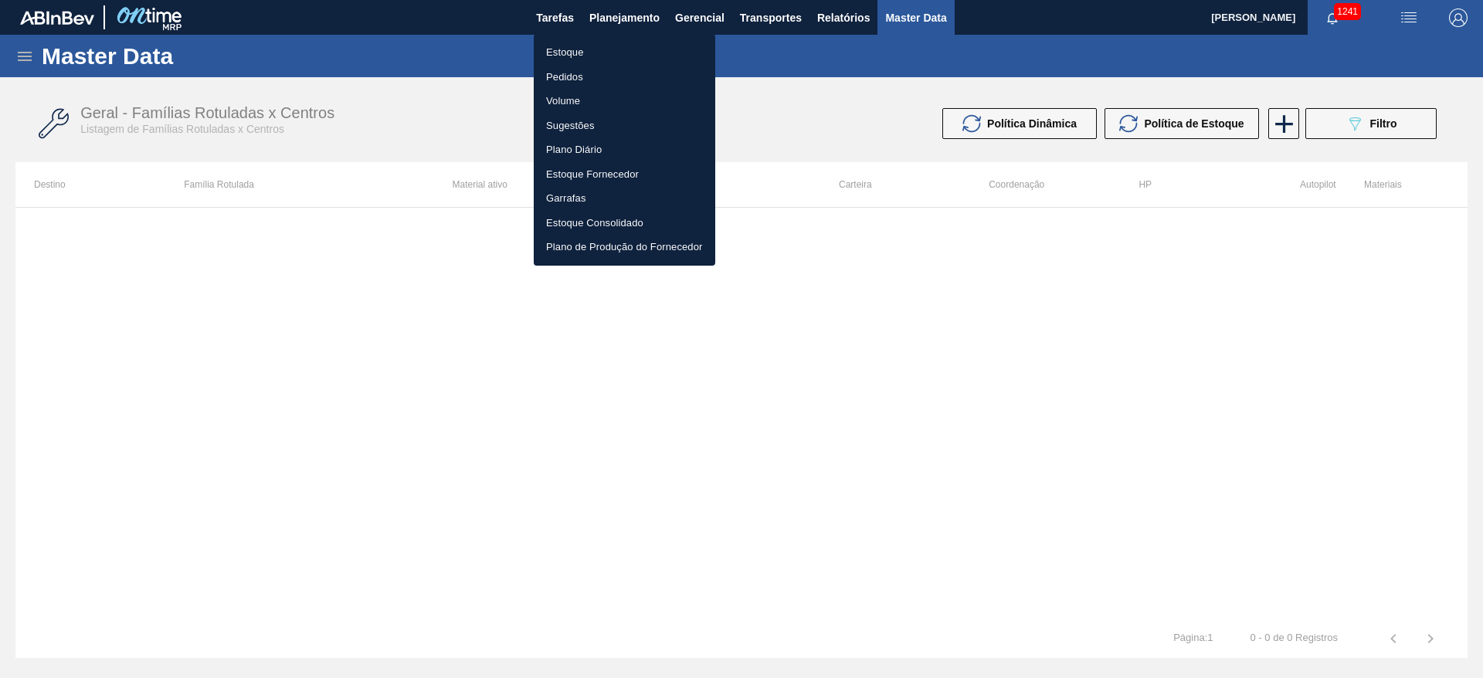
click at [571, 50] on li "Estoque" at bounding box center [624, 52] width 181 height 25
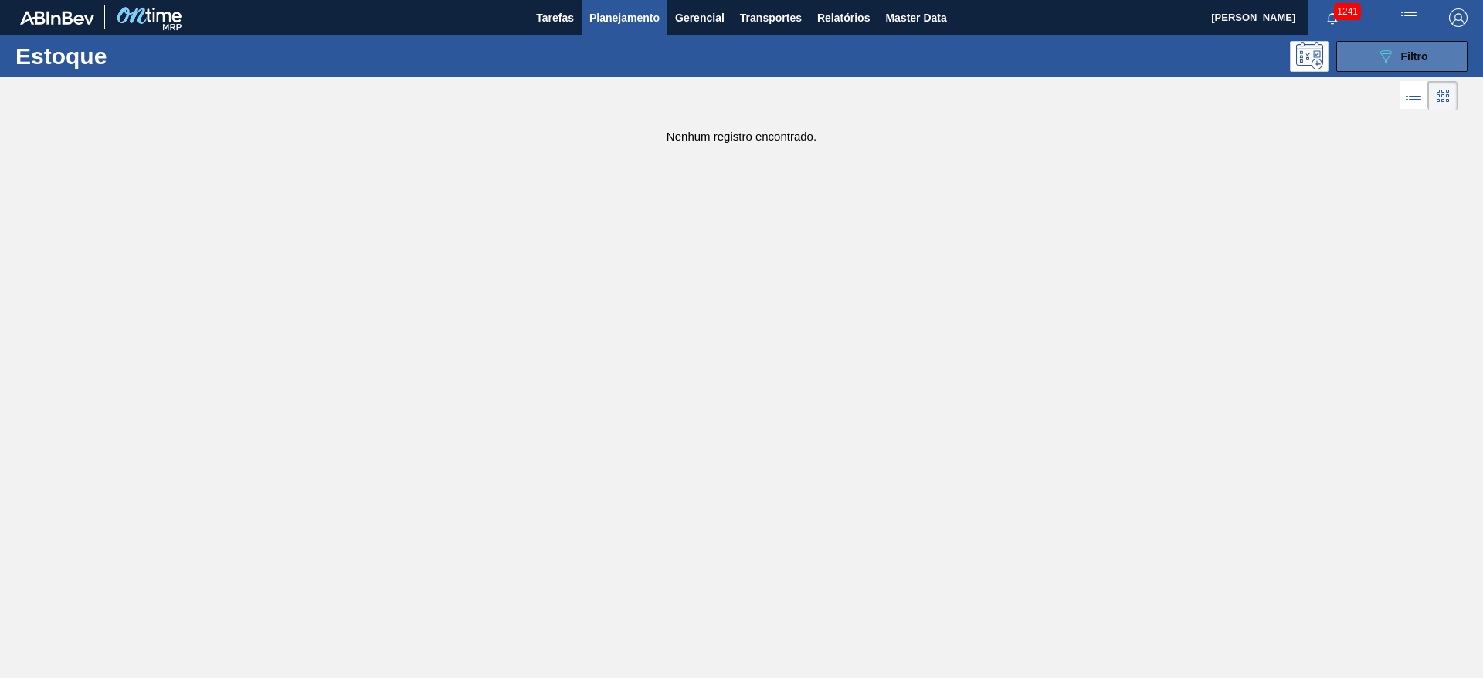
click at [1416, 50] on span "Filtro" at bounding box center [1414, 56] width 27 height 12
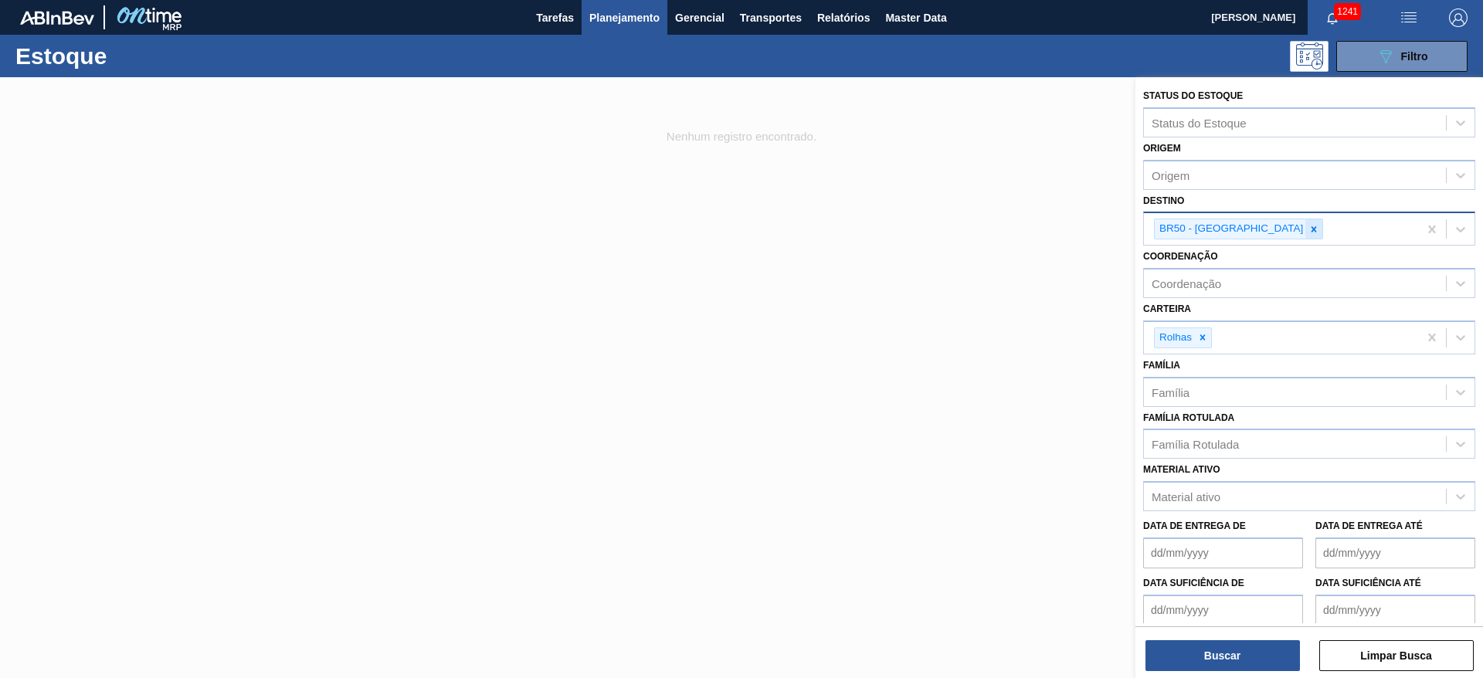
click at [1308, 226] on icon at bounding box center [1313, 229] width 11 height 11
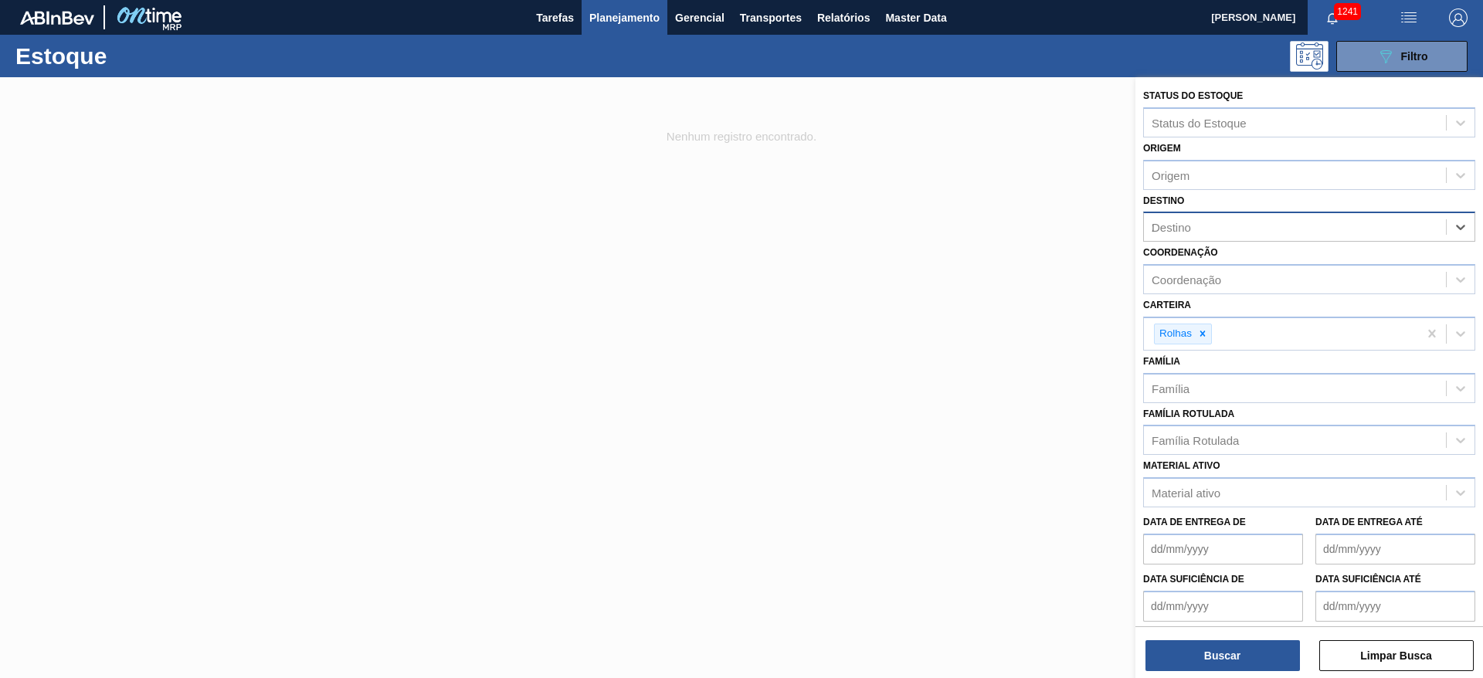
type input "20"
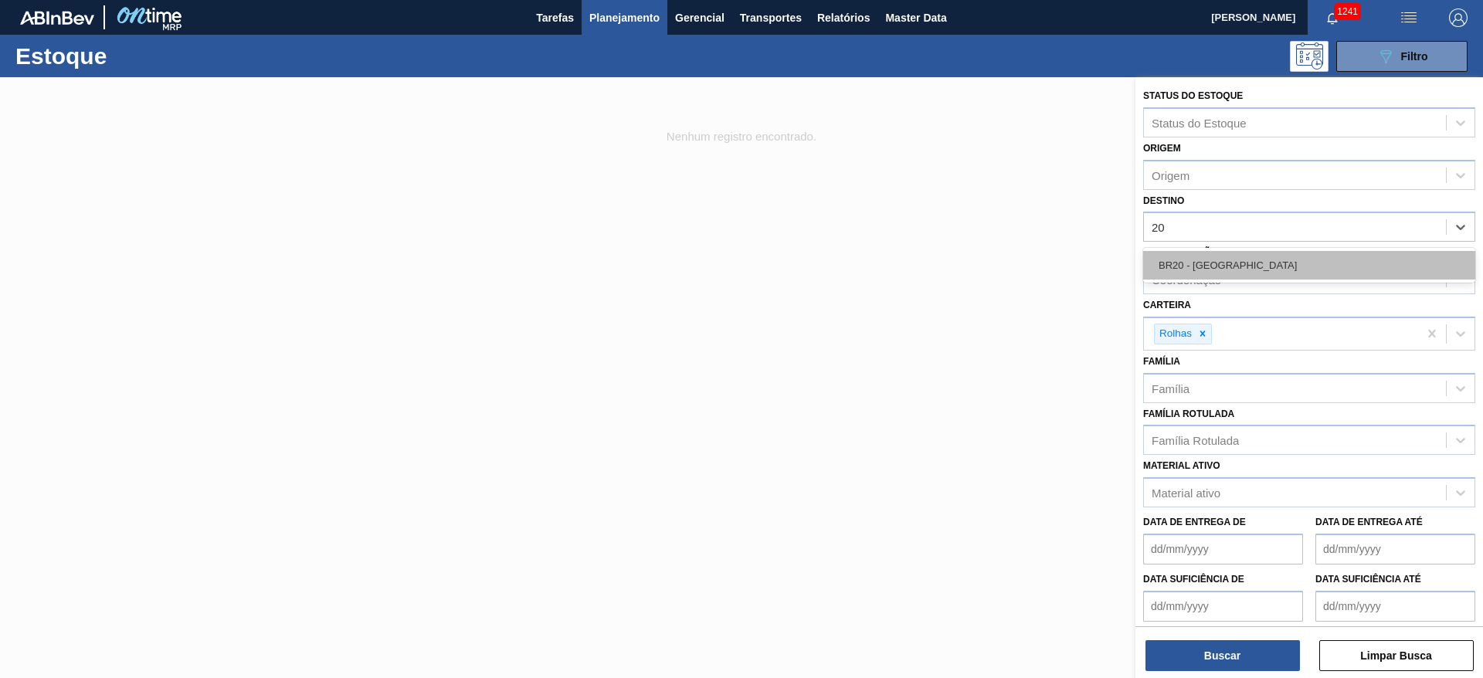
click at [1190, 261] on div "BR20 - [GEOGRAPHIC_DATA]" at bounding box center [1309, 265] width 332 height 29
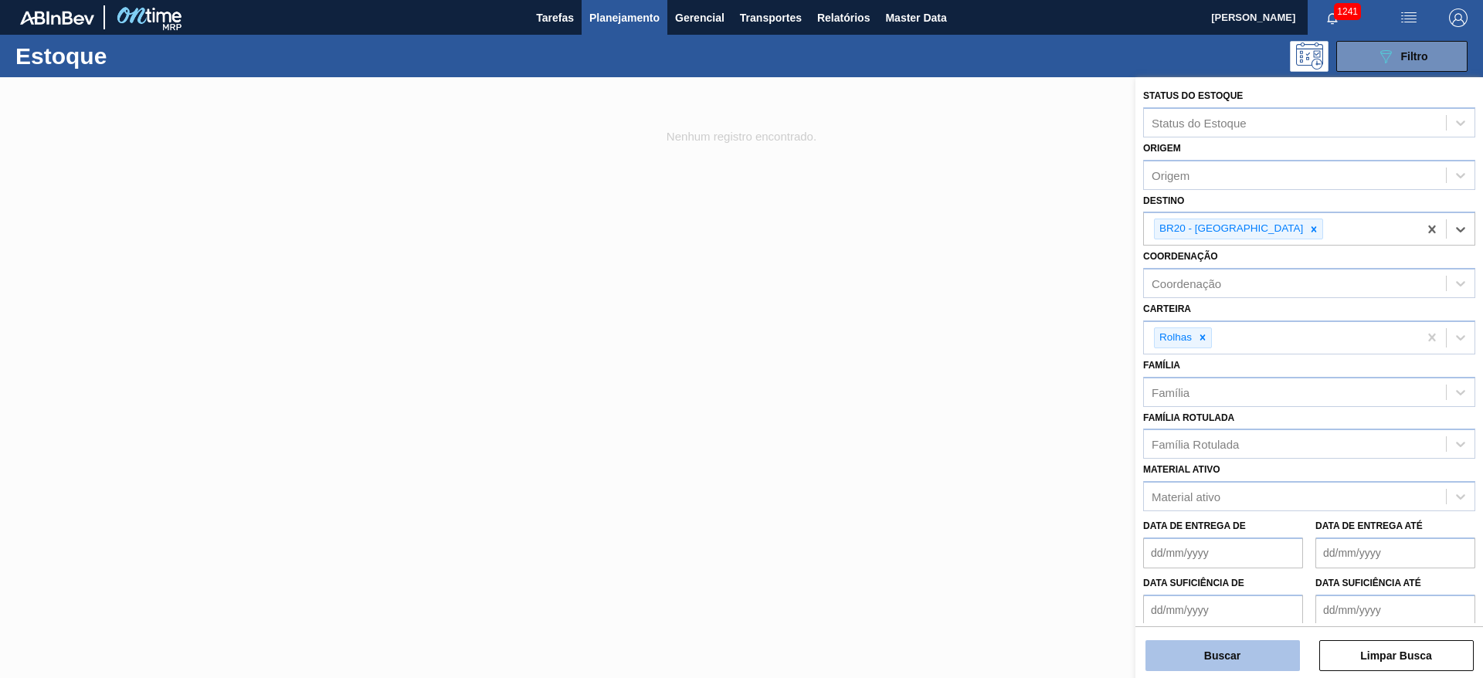
click at [1219, 640] on button "Buscar" at bounding box center [1222, 655] width 154 height 31
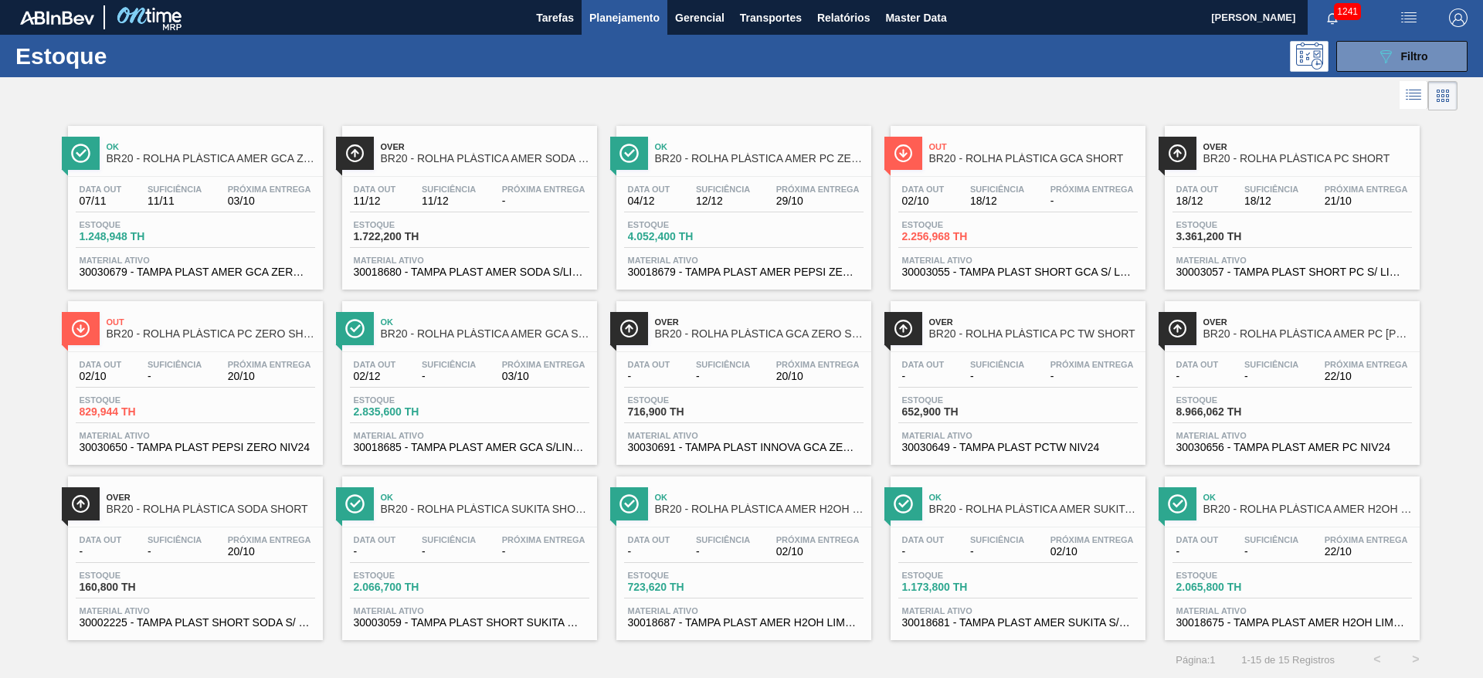
scroll to position [1, 0]
click at [906, 12] on span "Master Data" at bounding box center [915, 17] width 61 height 19
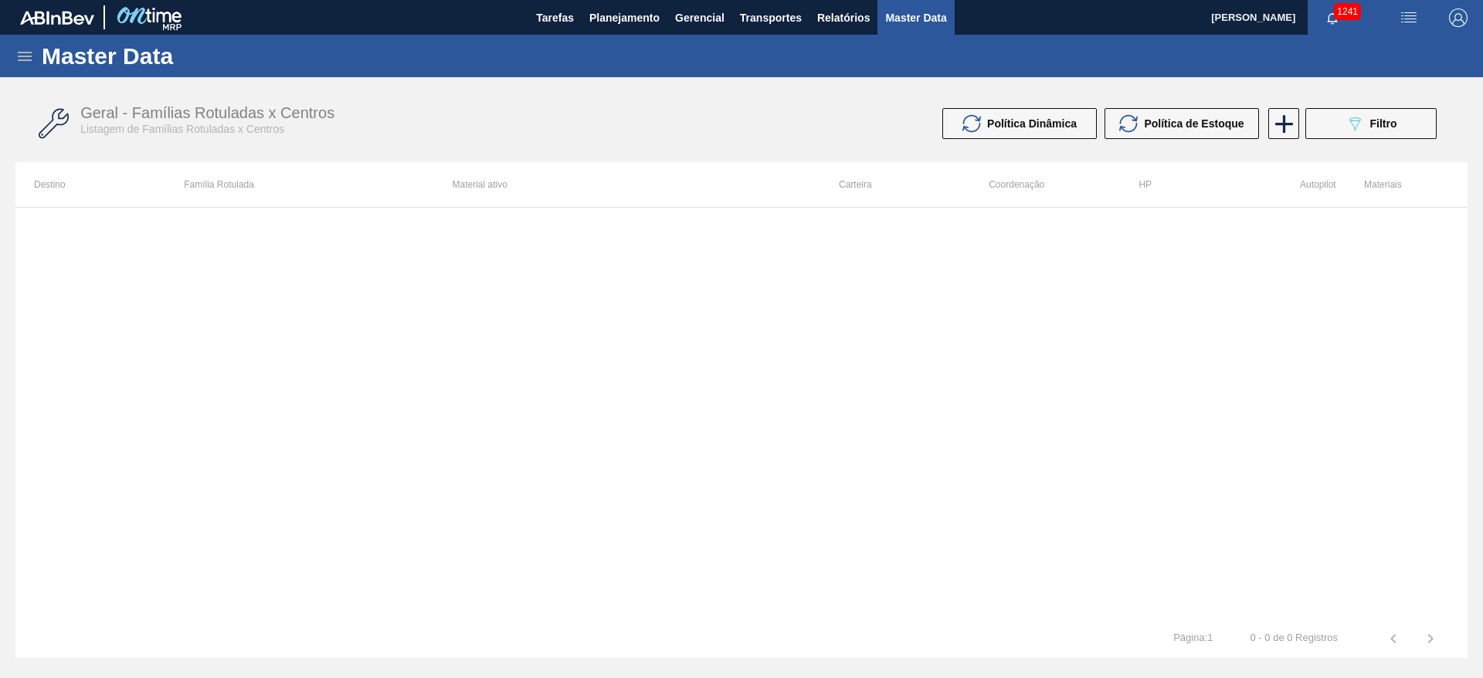
click at [30, 49] on icon at bounding box center [24, 56] width 19 height 19
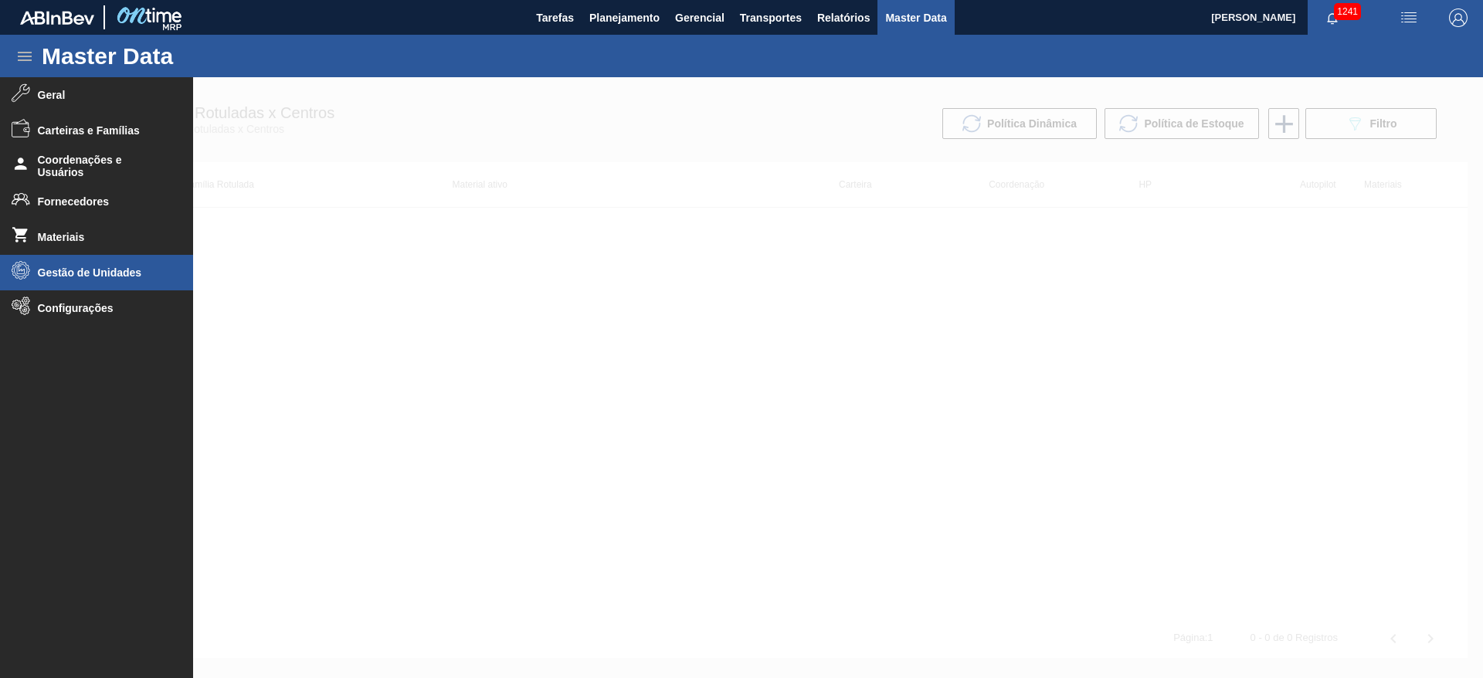
click at [76, 274] on span "Gestão de Unidades" at bounding box center [101, 272] width 127 height 12
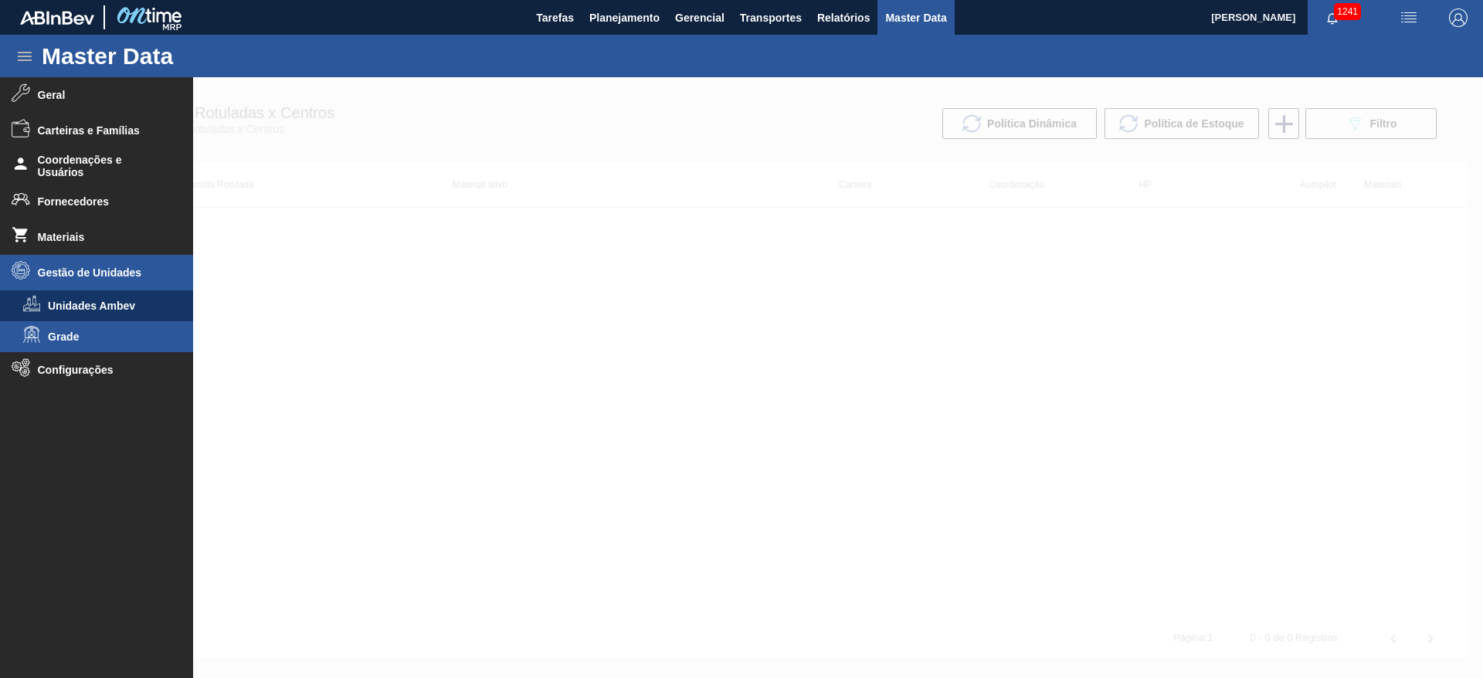
click at [56, 336] on span "Grade" at bounding box center [107, 337] width 119 height 12
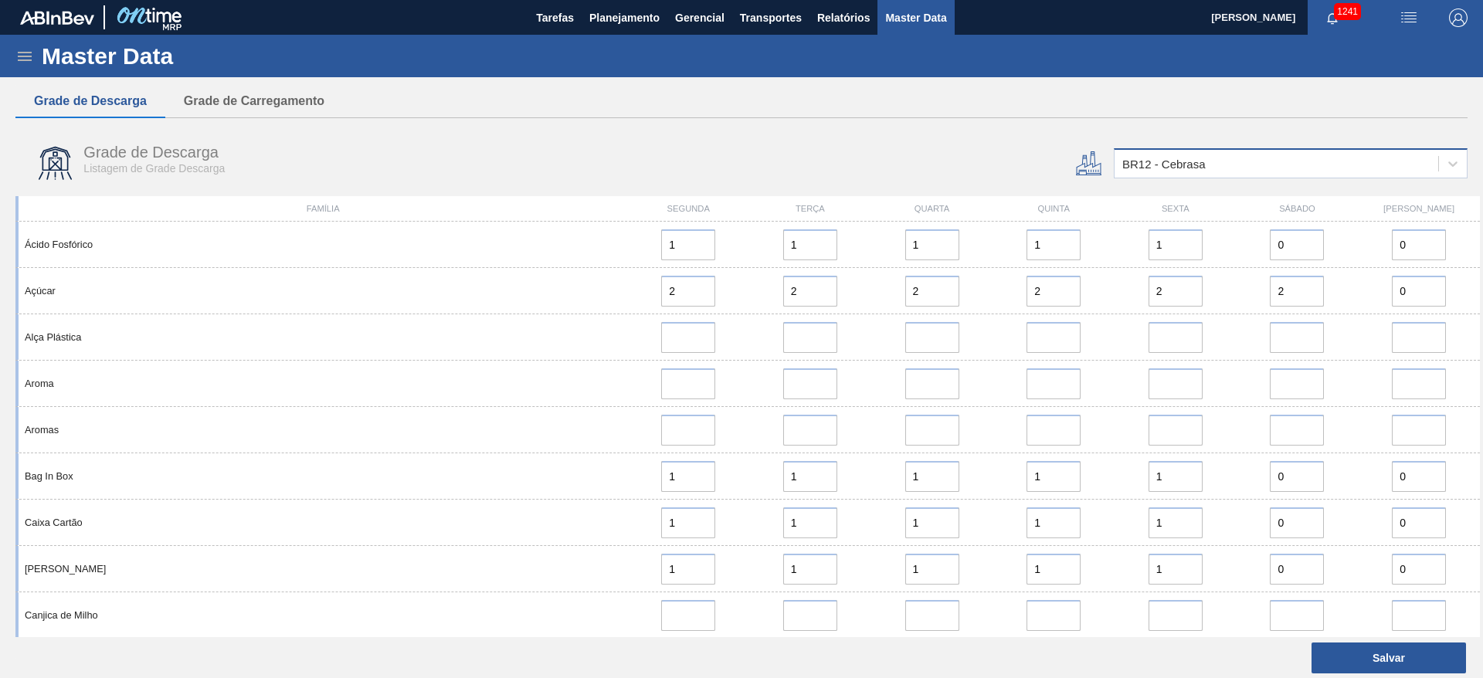
click at [1146, 165] on div "BR12 - Cebrasa" at bounding box center [1163, 164] width 83 height 13
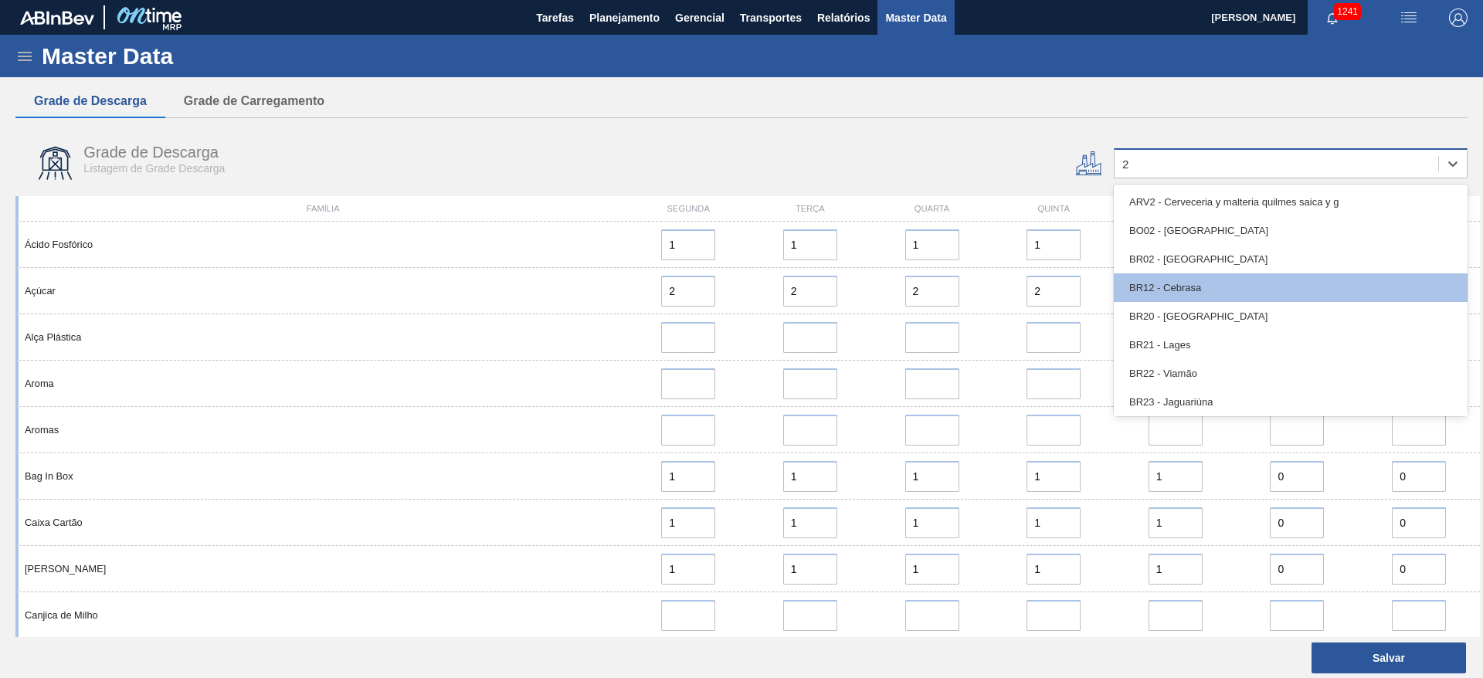
type input "23"
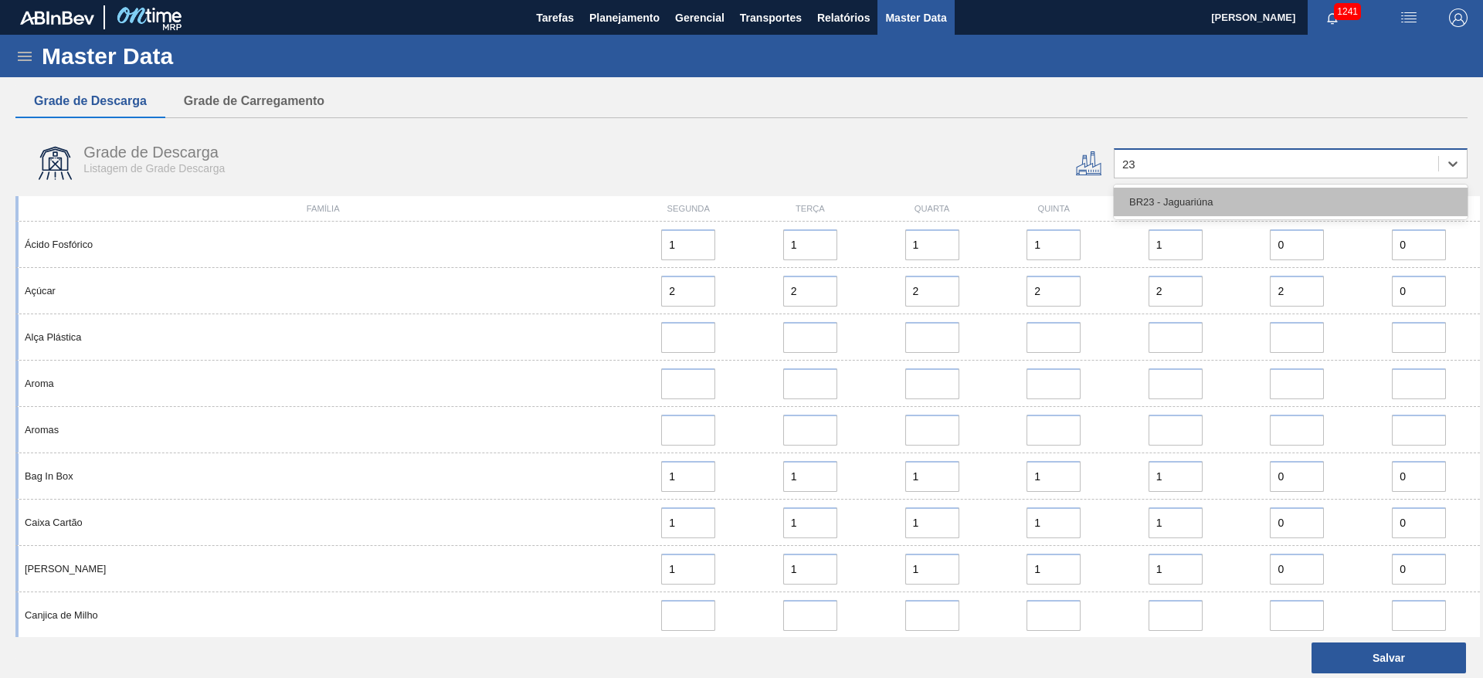
click at [1129, 197] on div "BR23 - Jaguariúna" at bounding box center [1291, 202] width 354 height 29
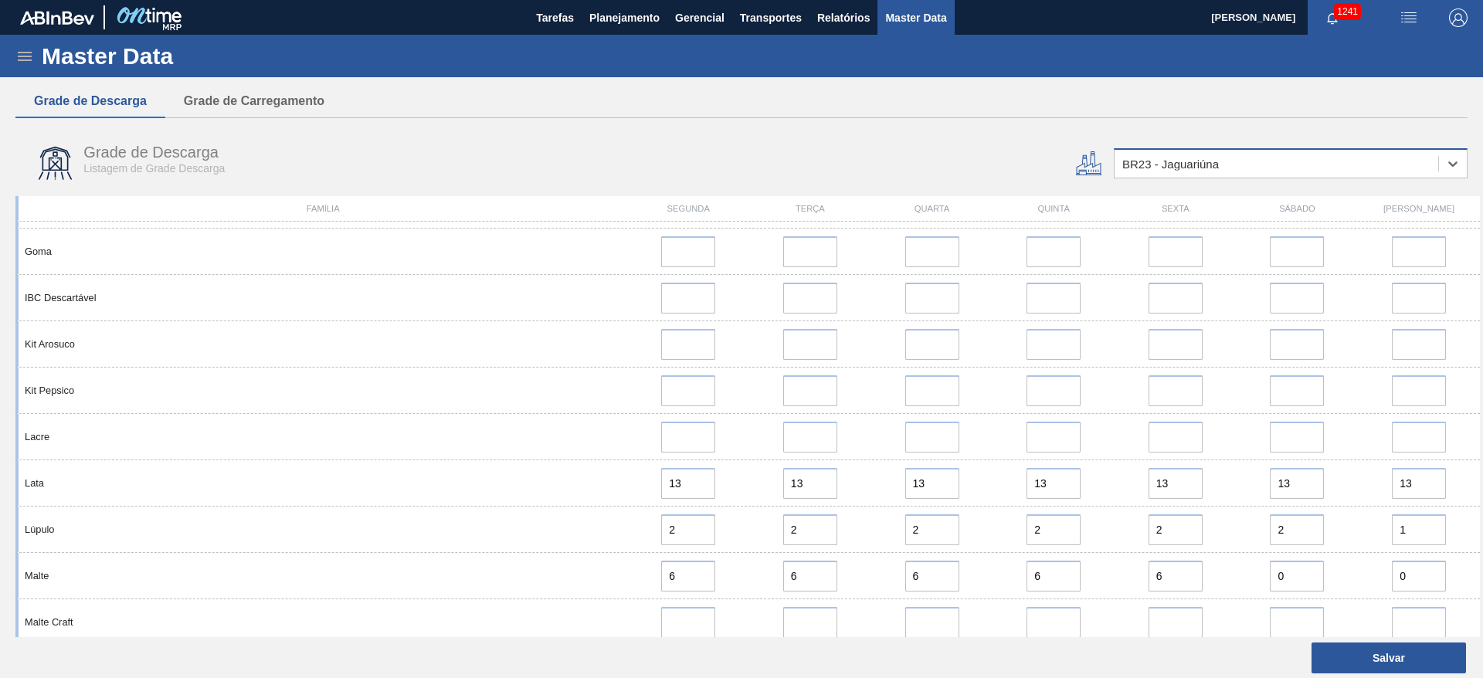
scroll to position [1506, 0]
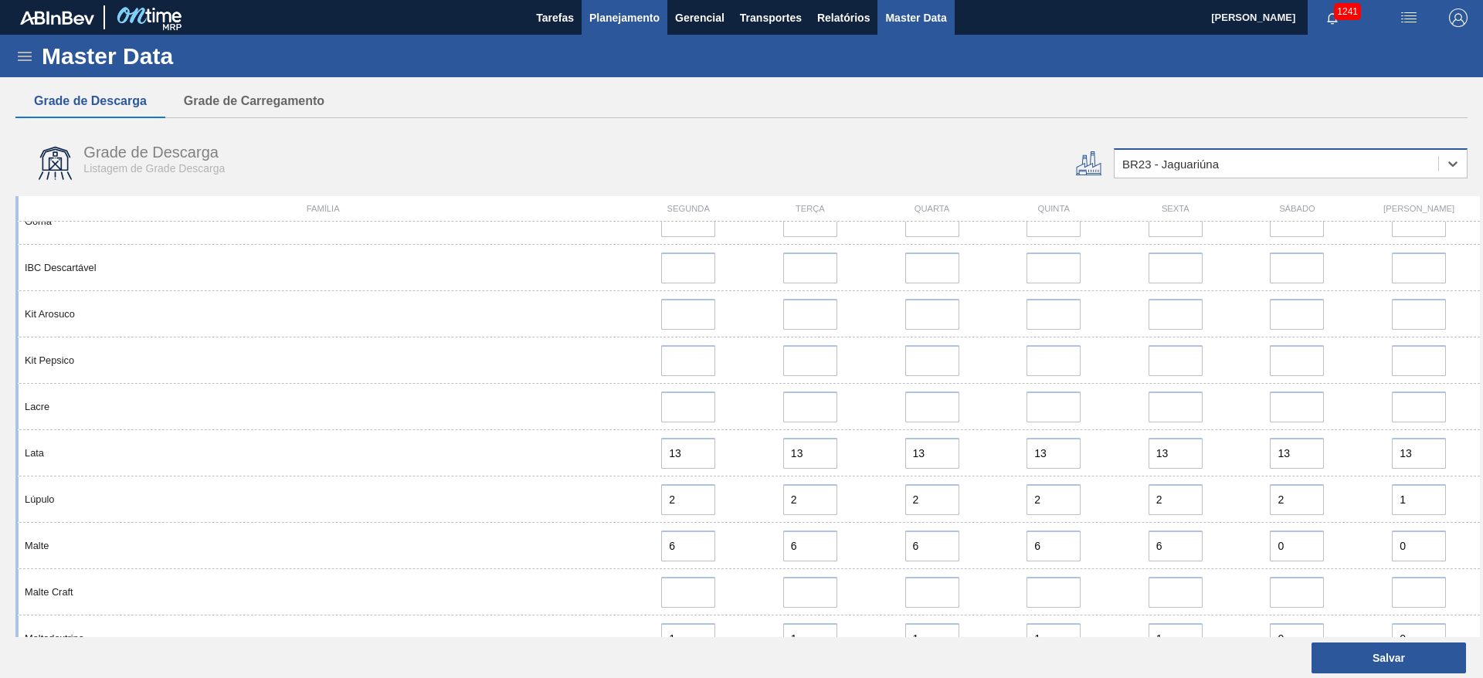
click at [616, 19] on span "Planejamento" at bounding box center [624, 17] width 70 height 19
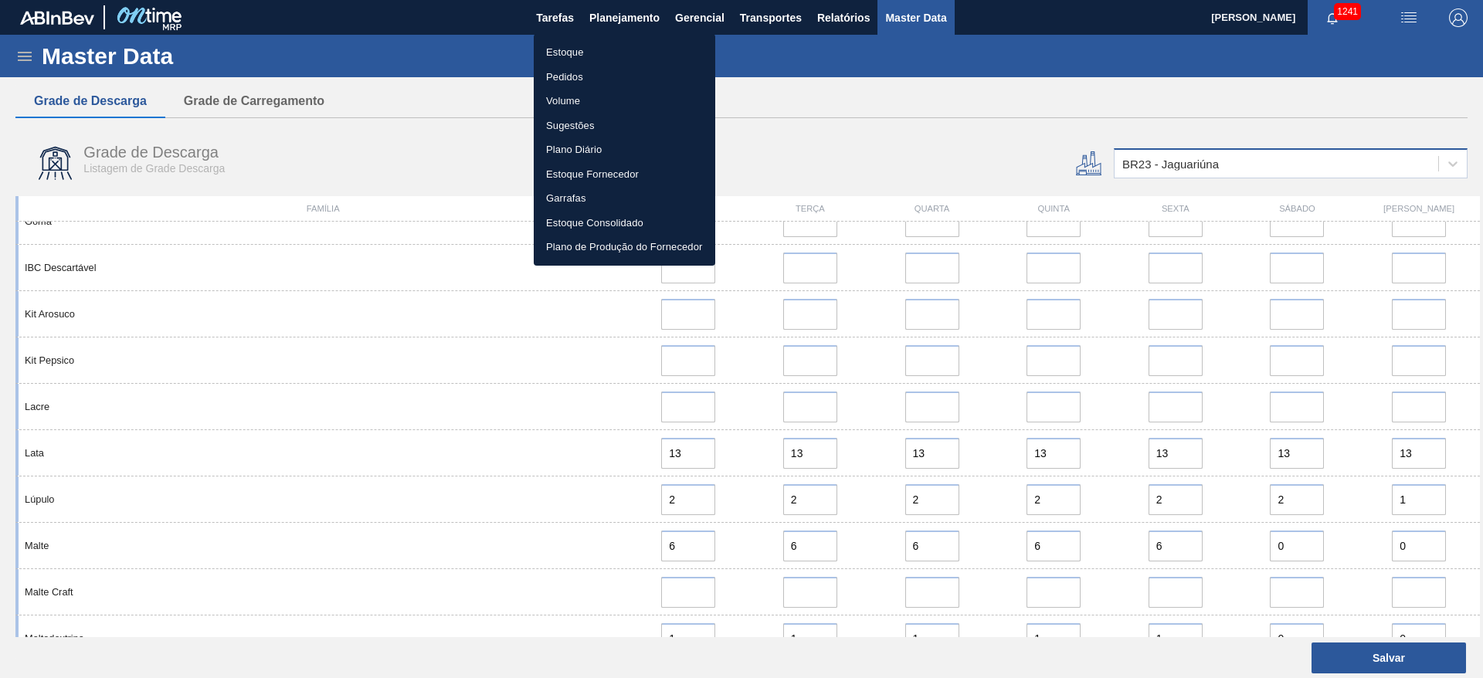
click at [544, 54] on li "Estoque" at bounding box center [624, 52] width 181 height 25
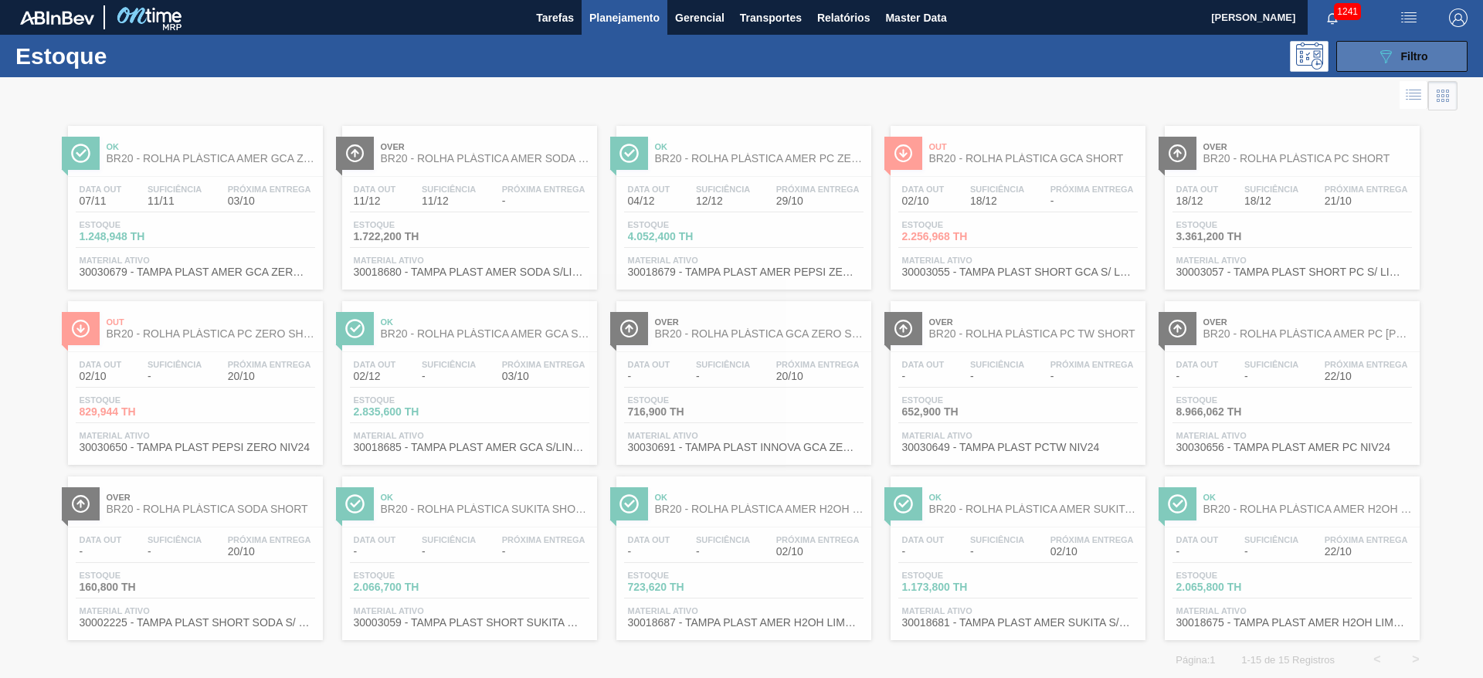
click at [1379, 56] on icon "089F7B8B-B2A5-4AFE-B5C0-19BA573D28AC" at bounding box center [1385, 56] width 19 height 19
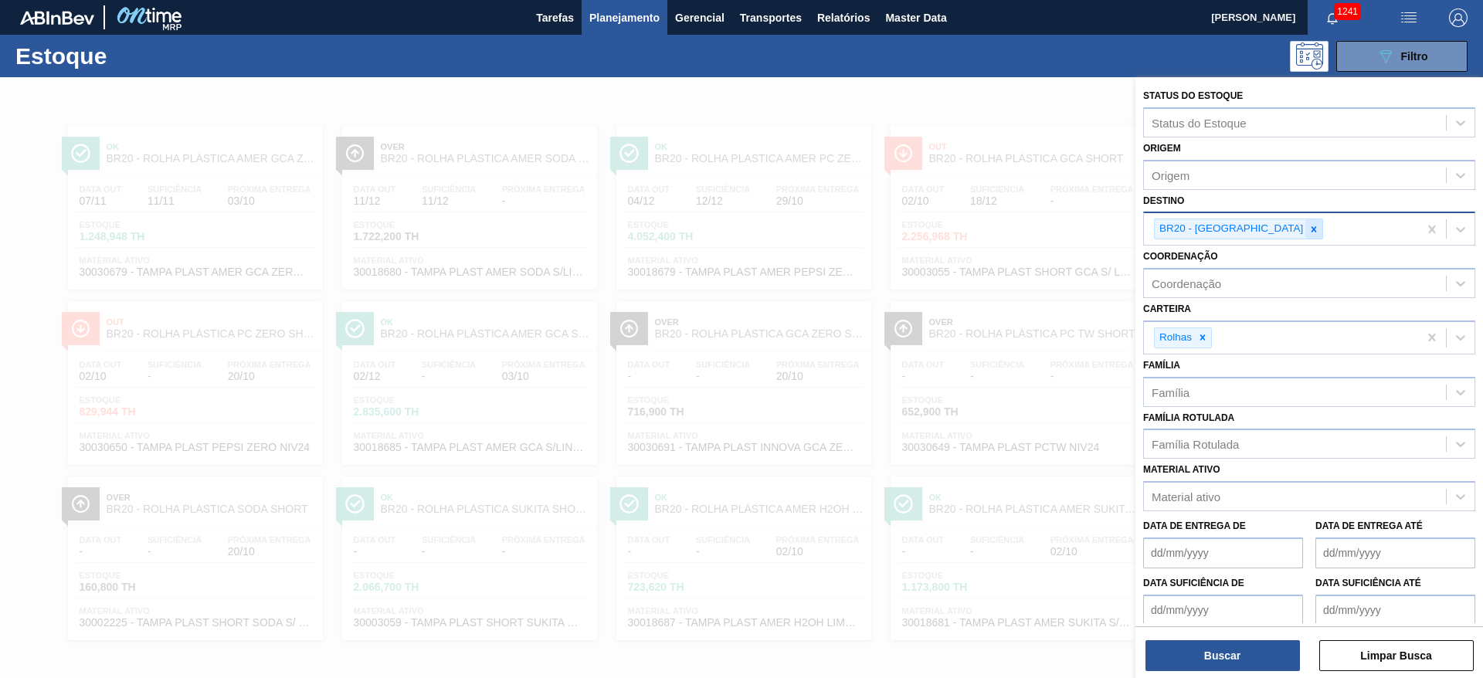
click at [1308, 227] on icon at bounding box center [1313, 229] width 11 height 11
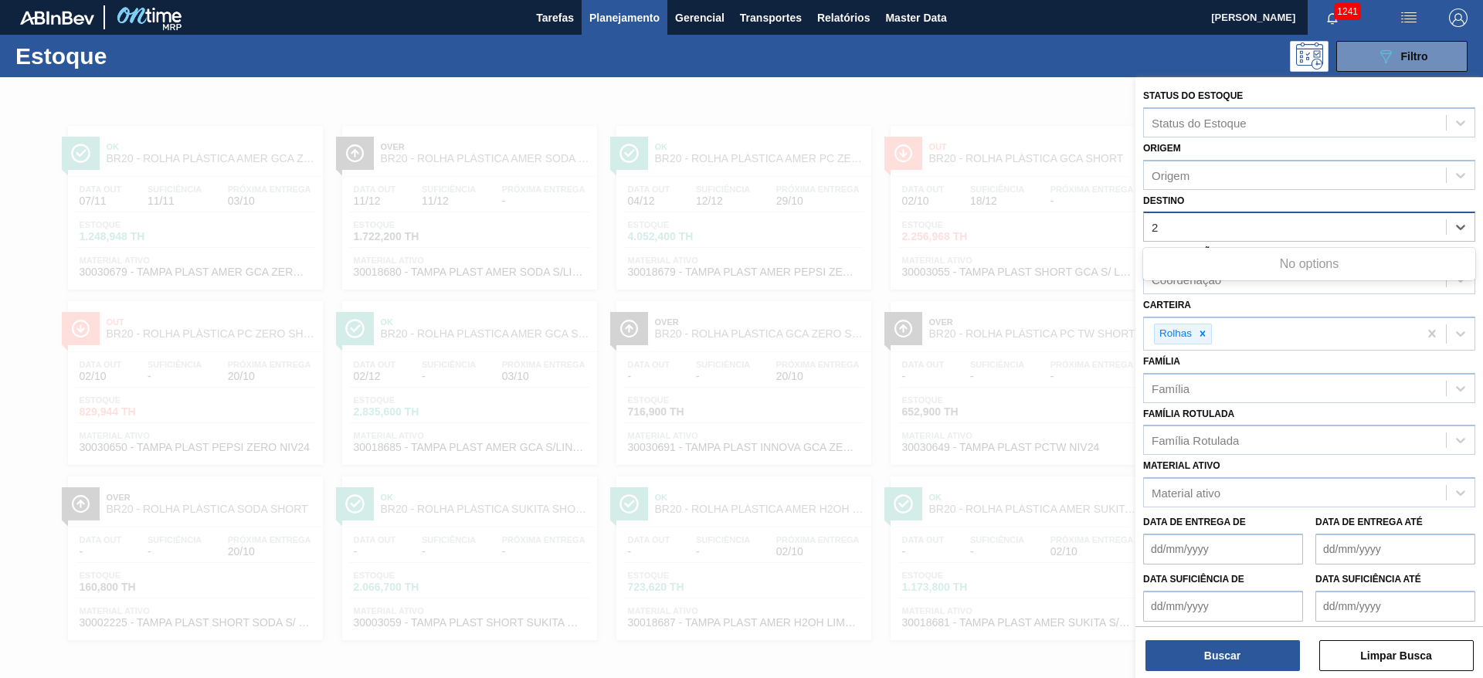
type input "24"
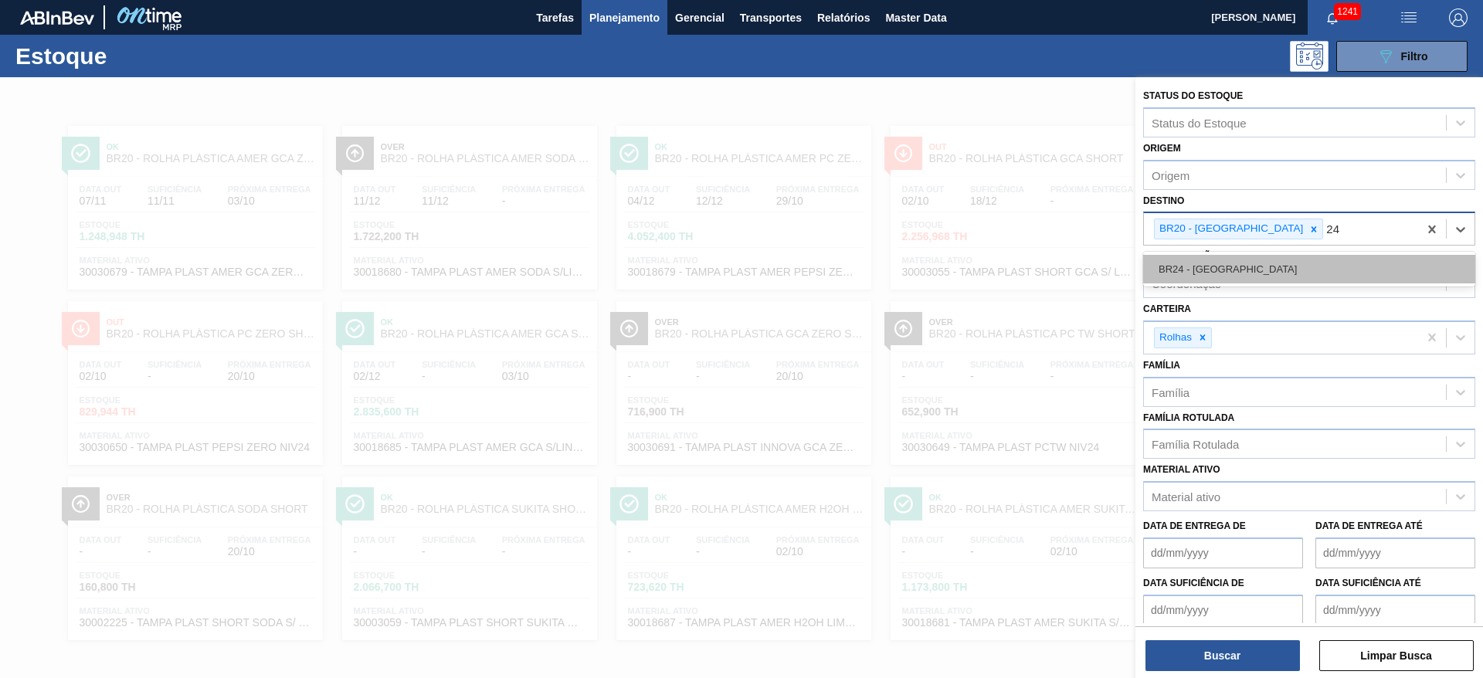
click at [1248, 261] on div "BR24 - [GEOGRAPHIC_DATA]" at bounding box center [1309, 269] width 332 height 29
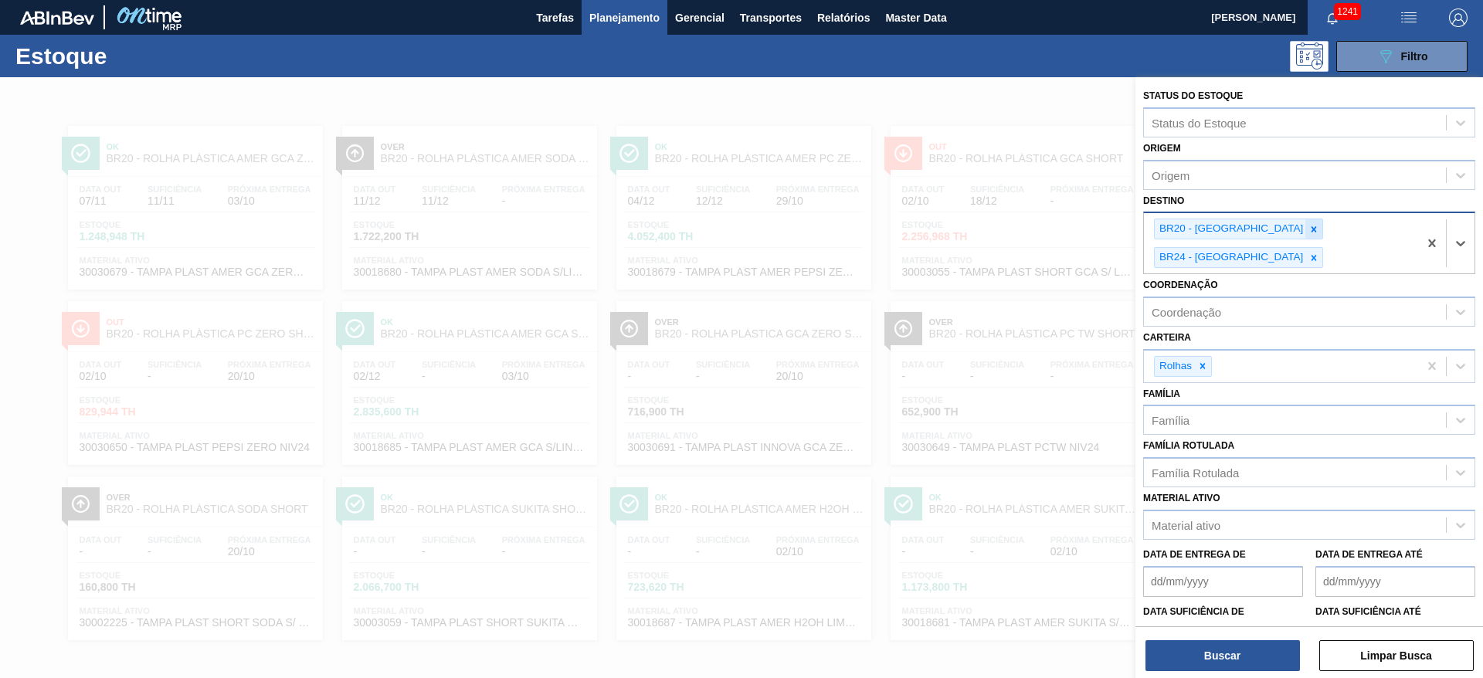
click at [1305, 223] on div at bounding box center [1313, 228] width 17 height 19
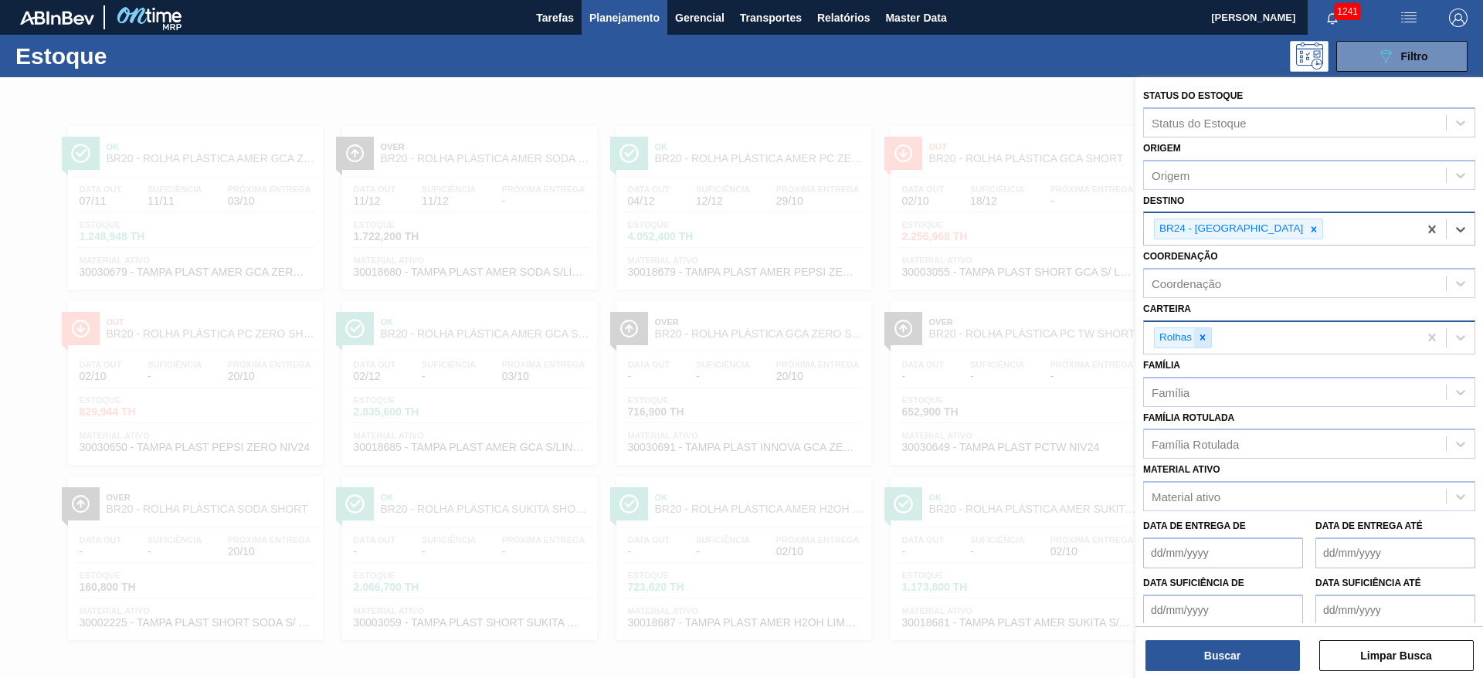
click at [1201, 337] on icon at bounding box center [1202, 337] width 11 height 11
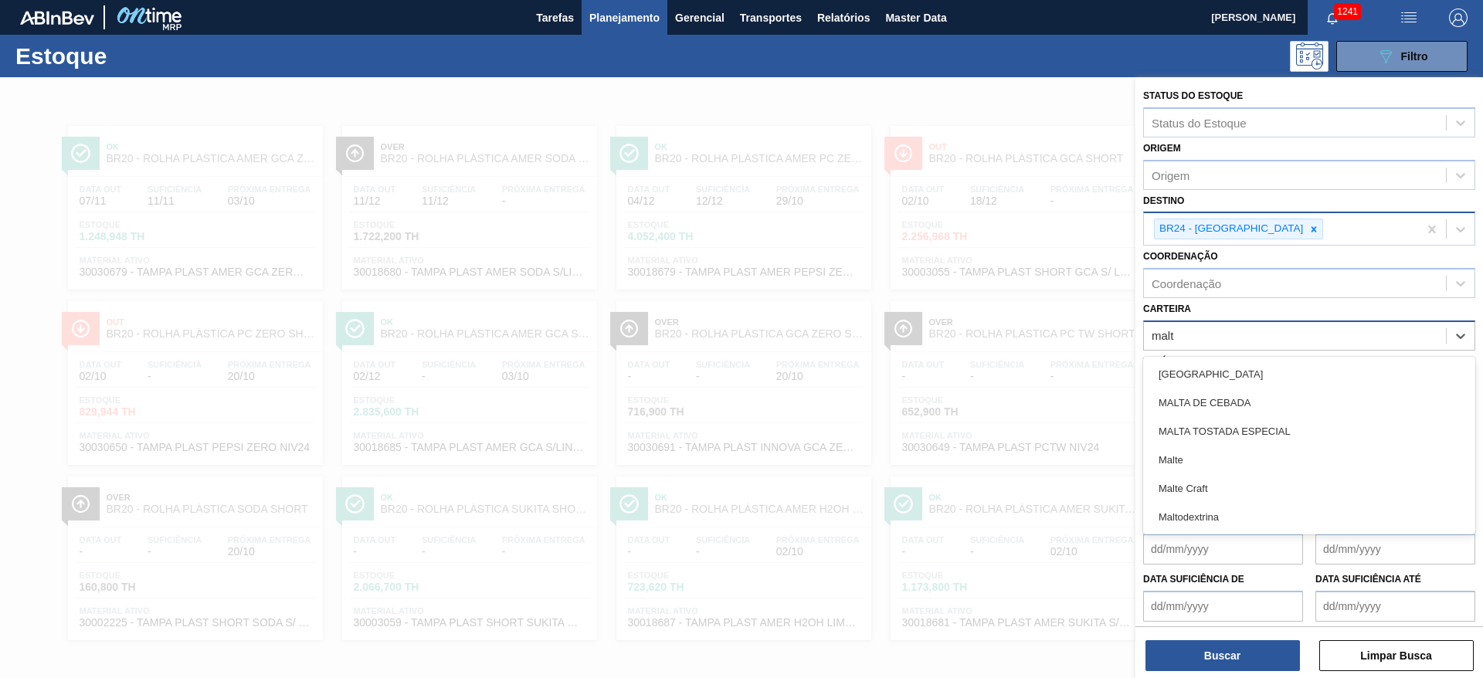
type input "malte"
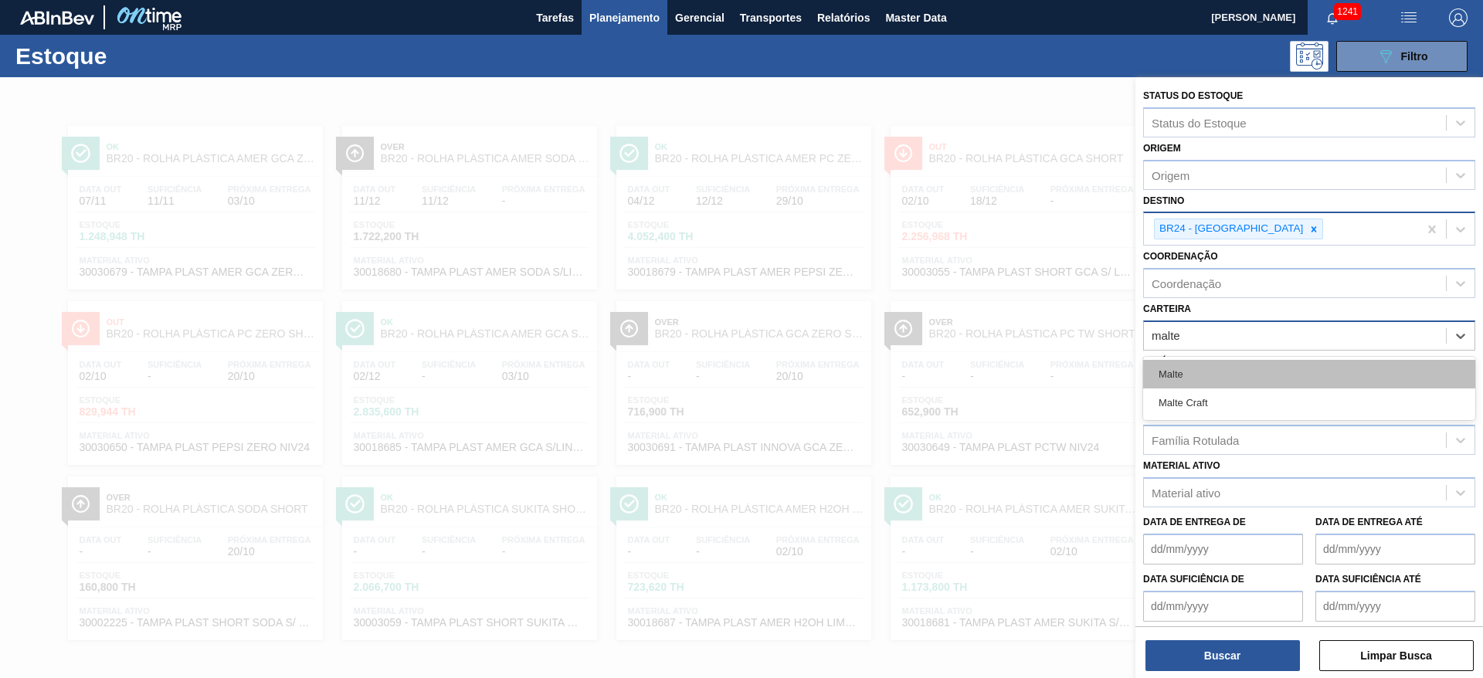
click at [1215, 361] on div "Malte" at bounding box center [1309, 374] width 332 height 29
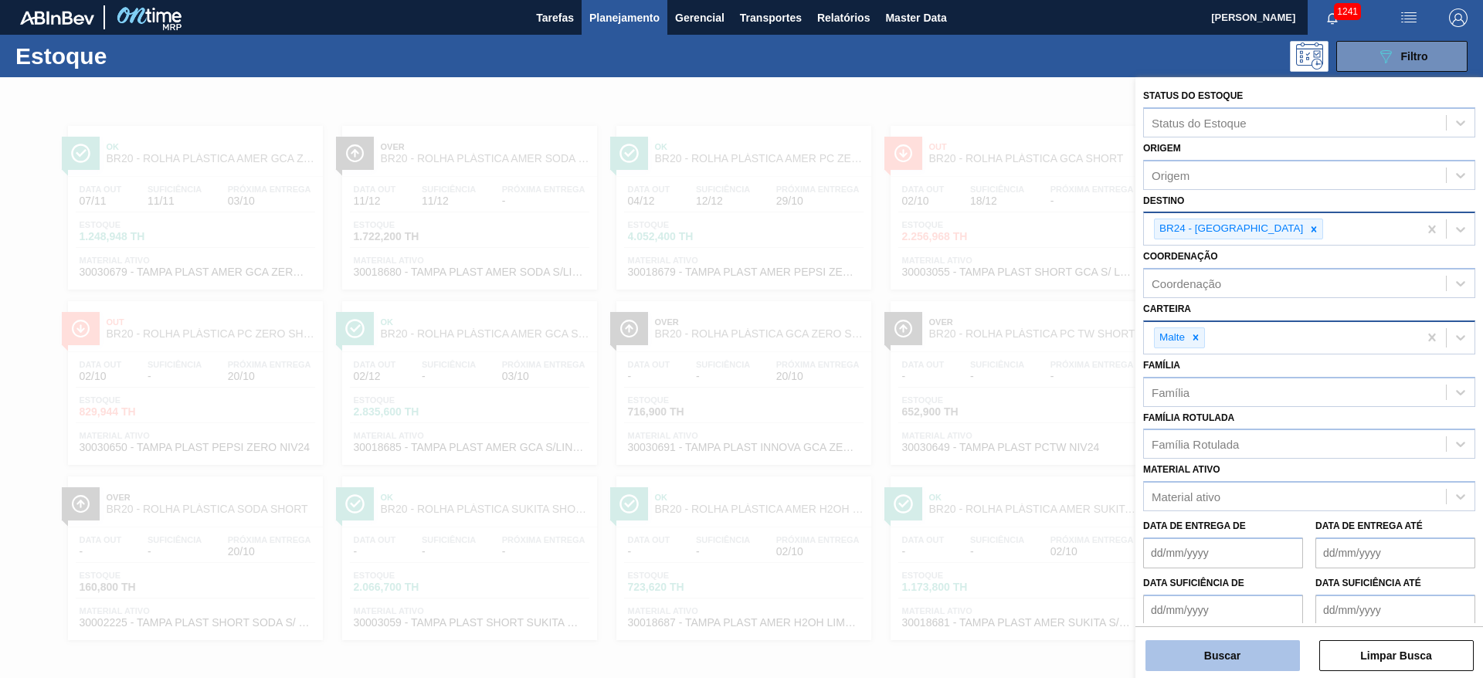
click at [1220, 649] on button "Buscar" at bounding box center [1222, 655] width 154 height 31
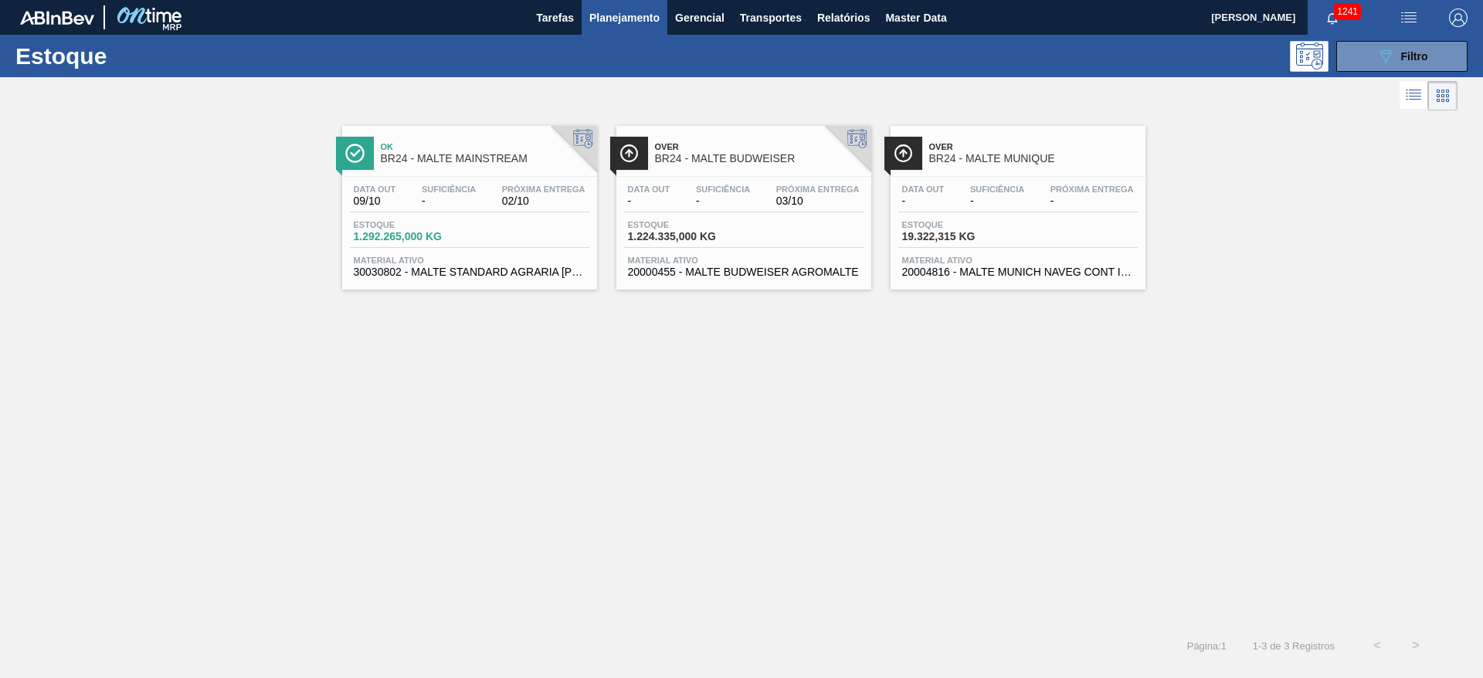
click at [667, 201] on span "-" at bounding box center [649, 201] width 42 height 12
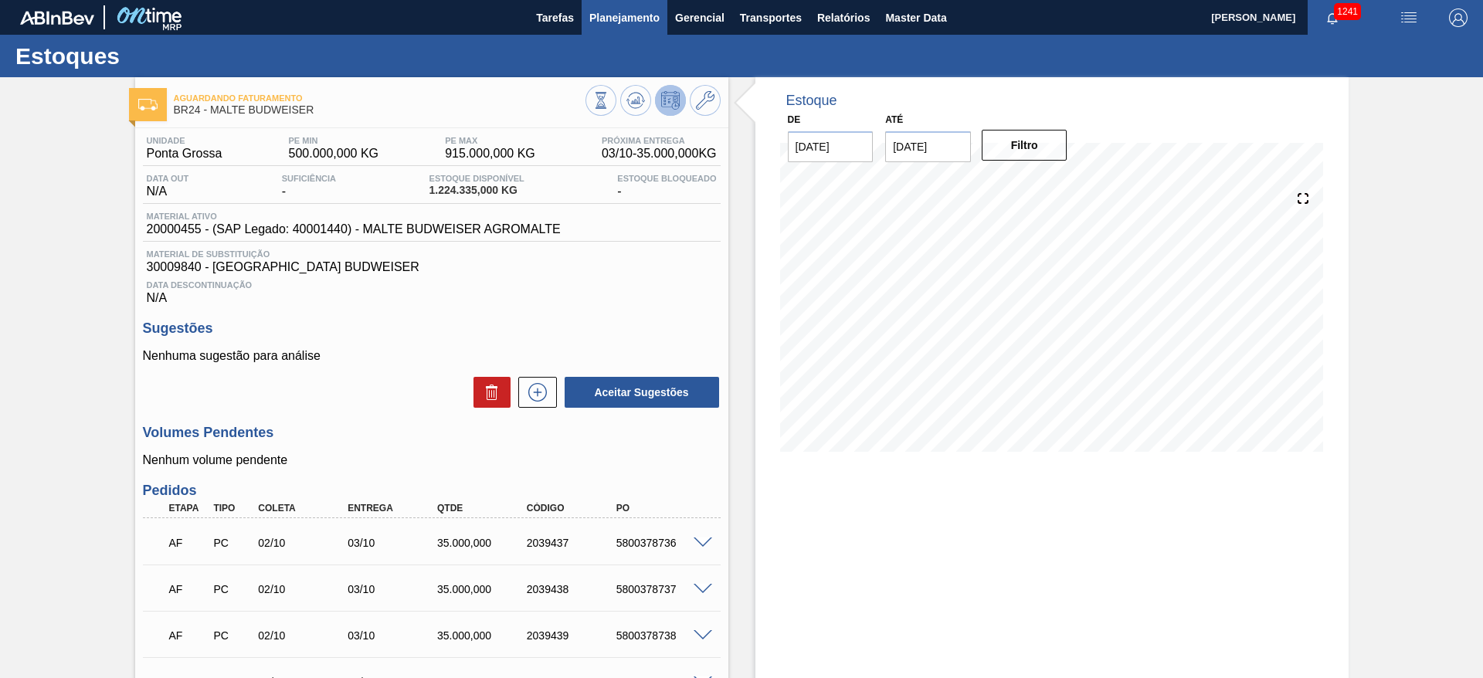
click at [625, 18] on span "Planejamento" at bounding box center [624, 17] width 70 height 19
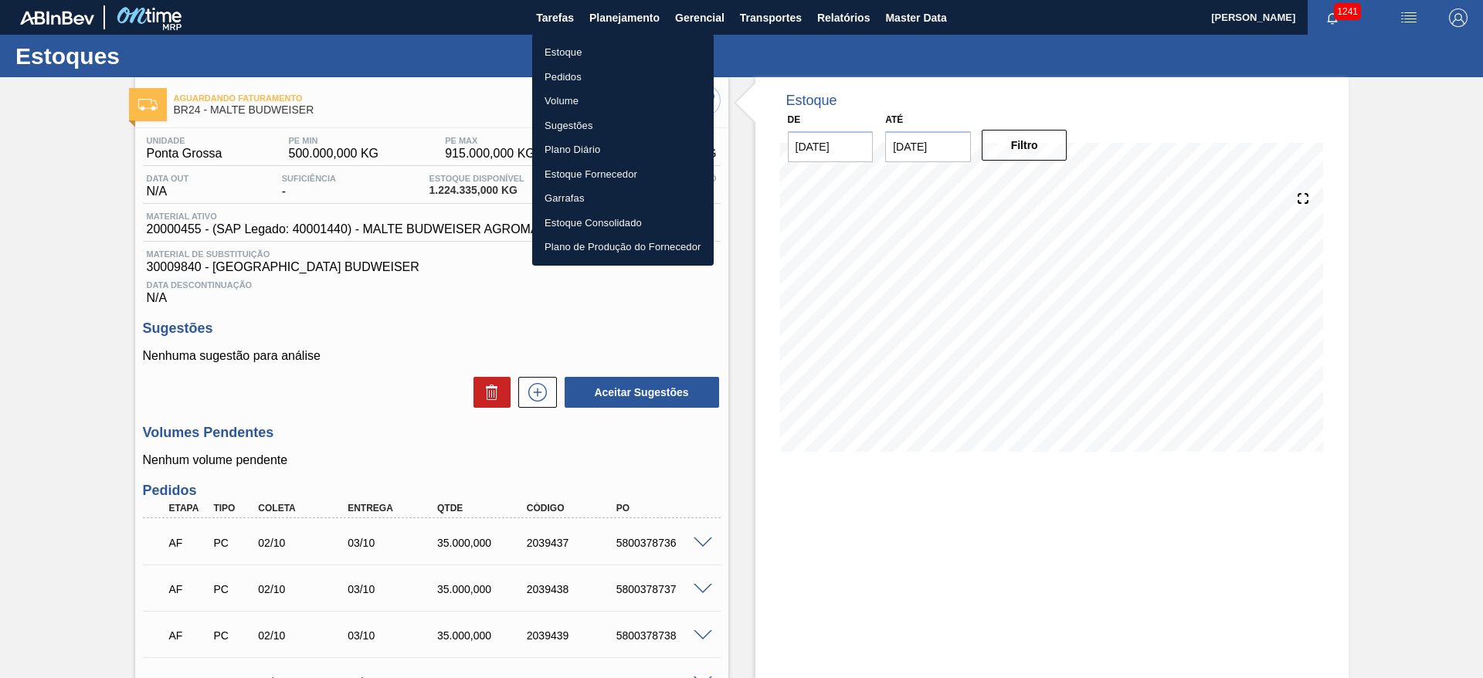
click at [568, 53] on li "Estoque" at bounding box center [622, 52] width 181 height 25
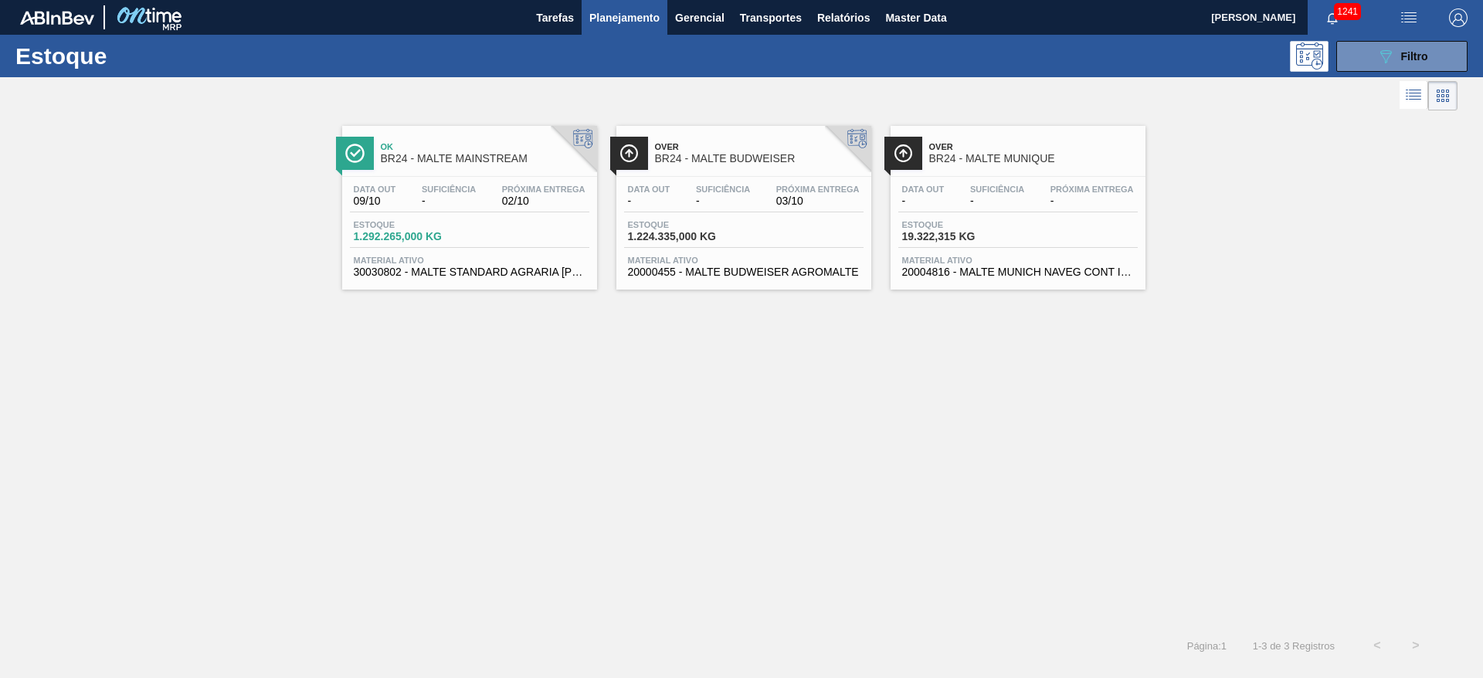
click at [455, 190] on span "Suficiência" at bounding box center [449, 189] width 54 height 9
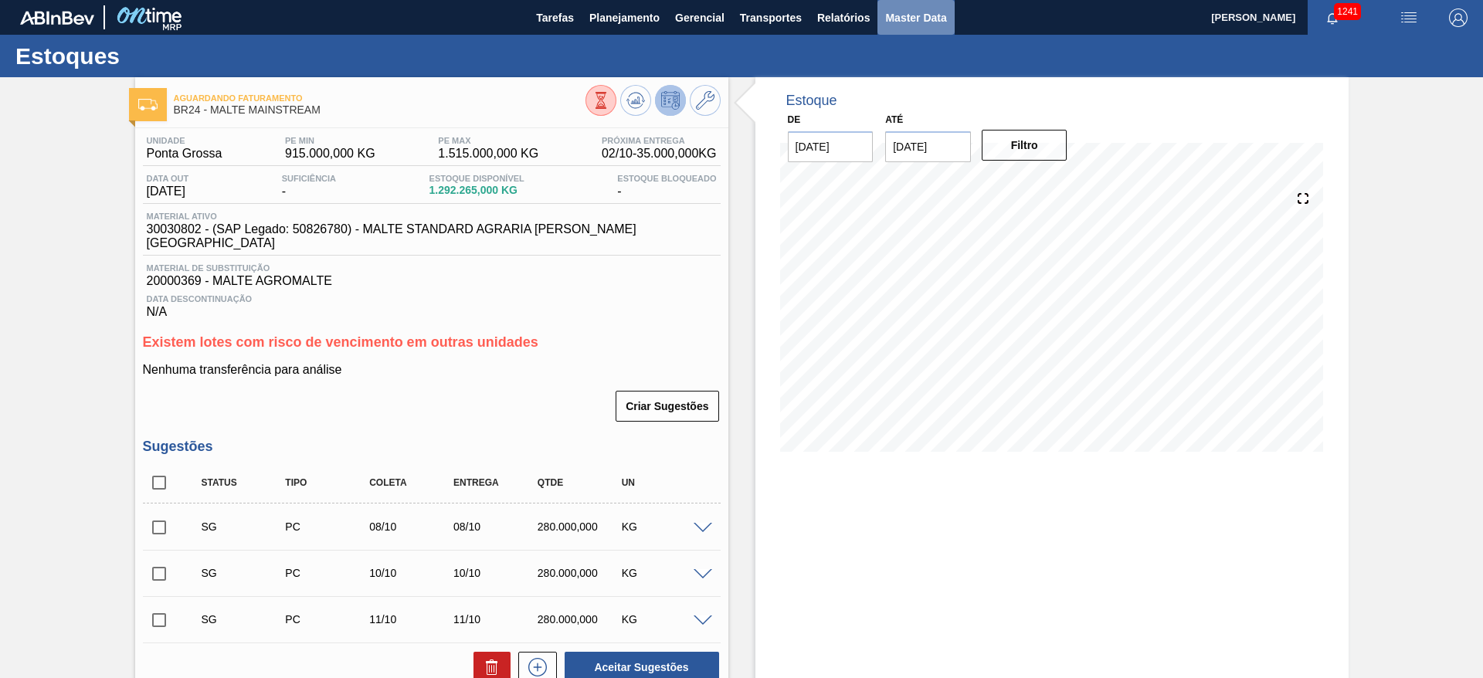
click at [907, 19] on span "Master Data" at bounding box center [915, 17] width 61 height 19
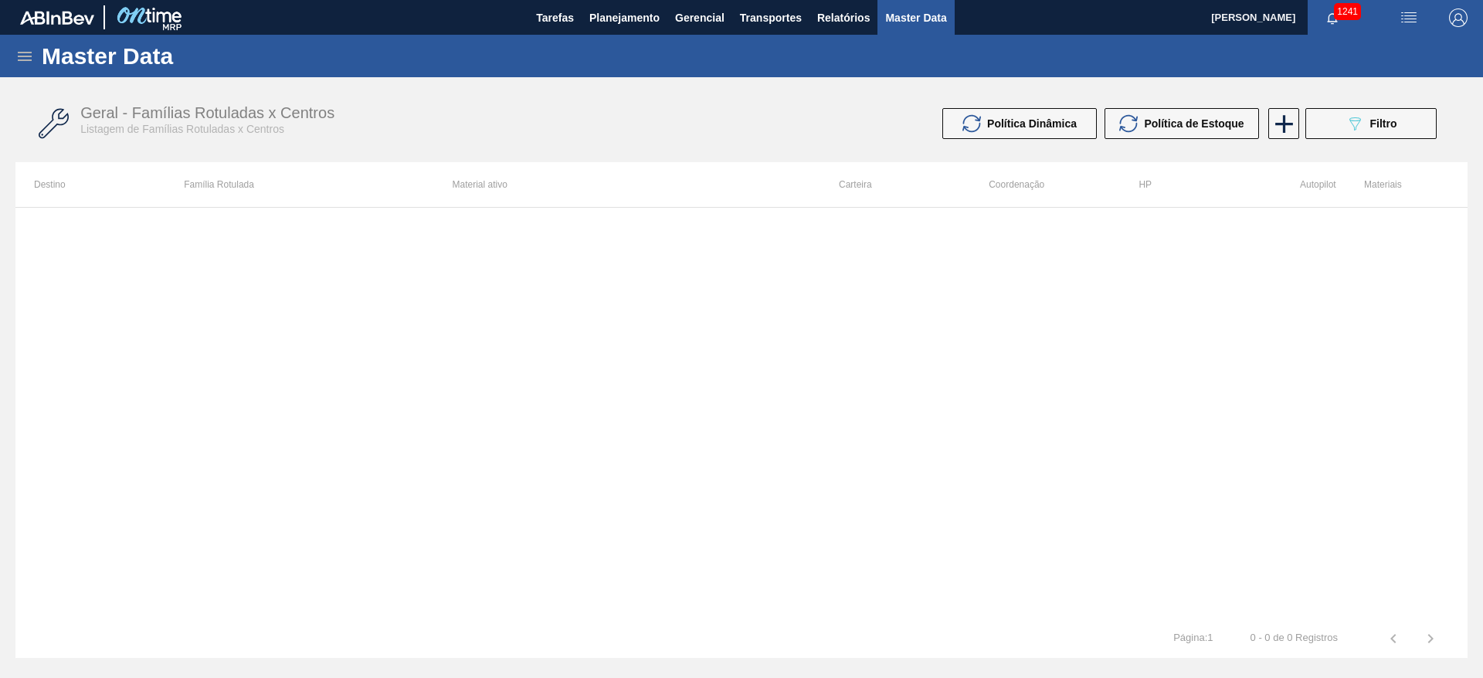
click at [23, 56] on icon at bounding box center [25, 56] width 14 height 9
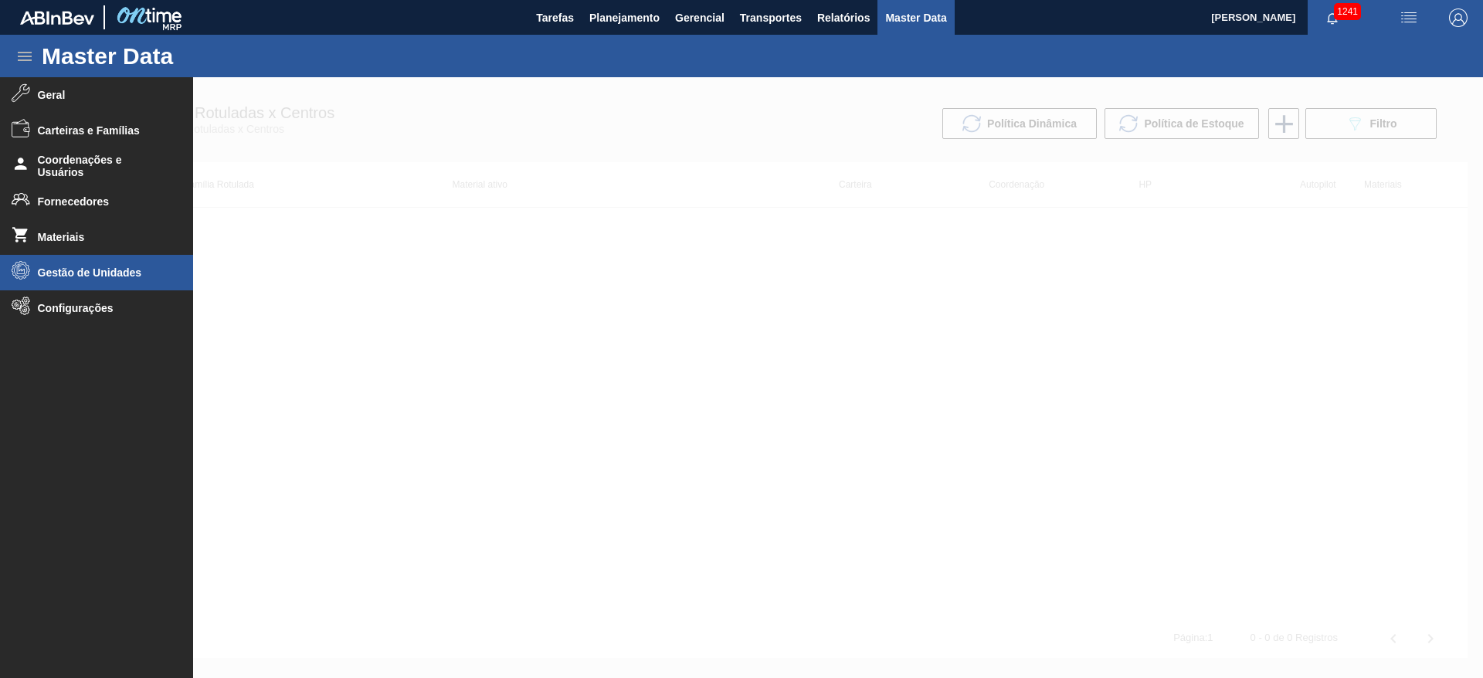
click at [56, 260] on li "Gestão de Unidades" at bounding box center [96, 273] width 193 height 36
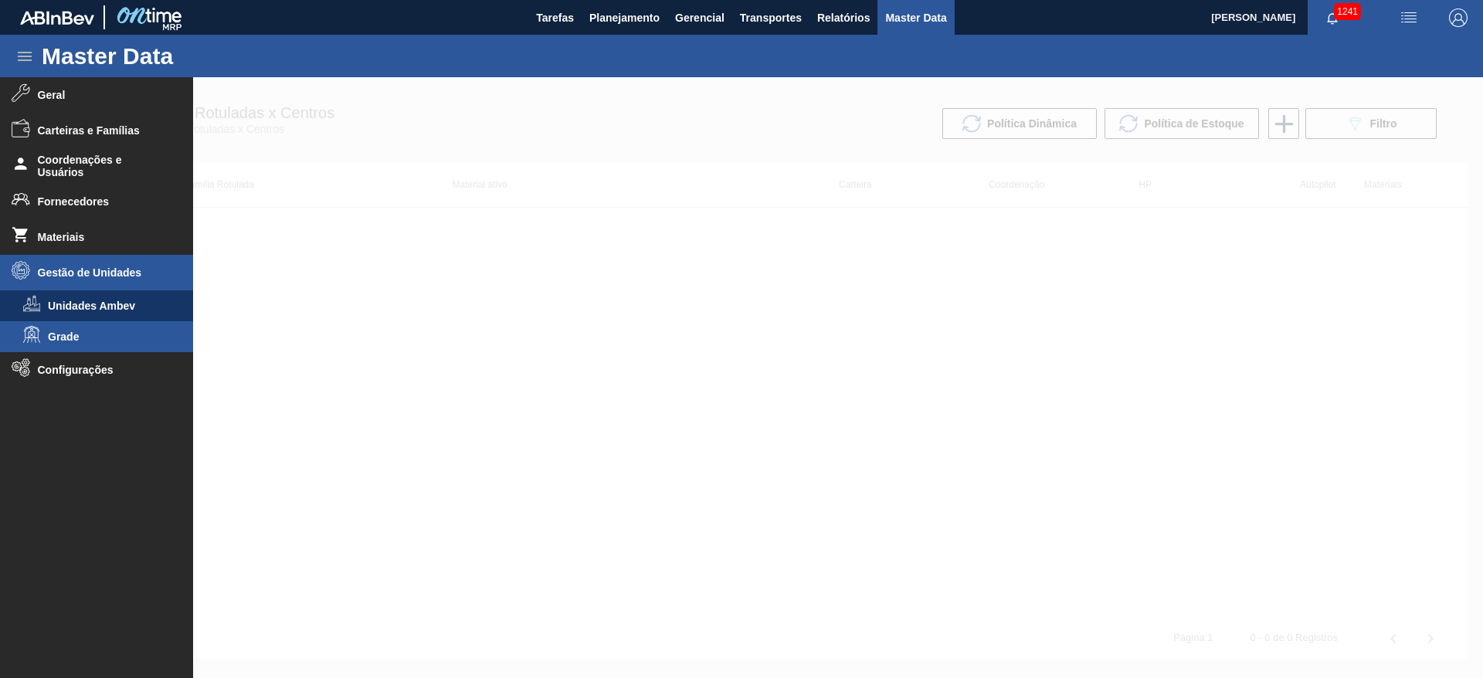
click at [49, 338] on span "Grade" at bounding box center [107, 337] width 119 height 12
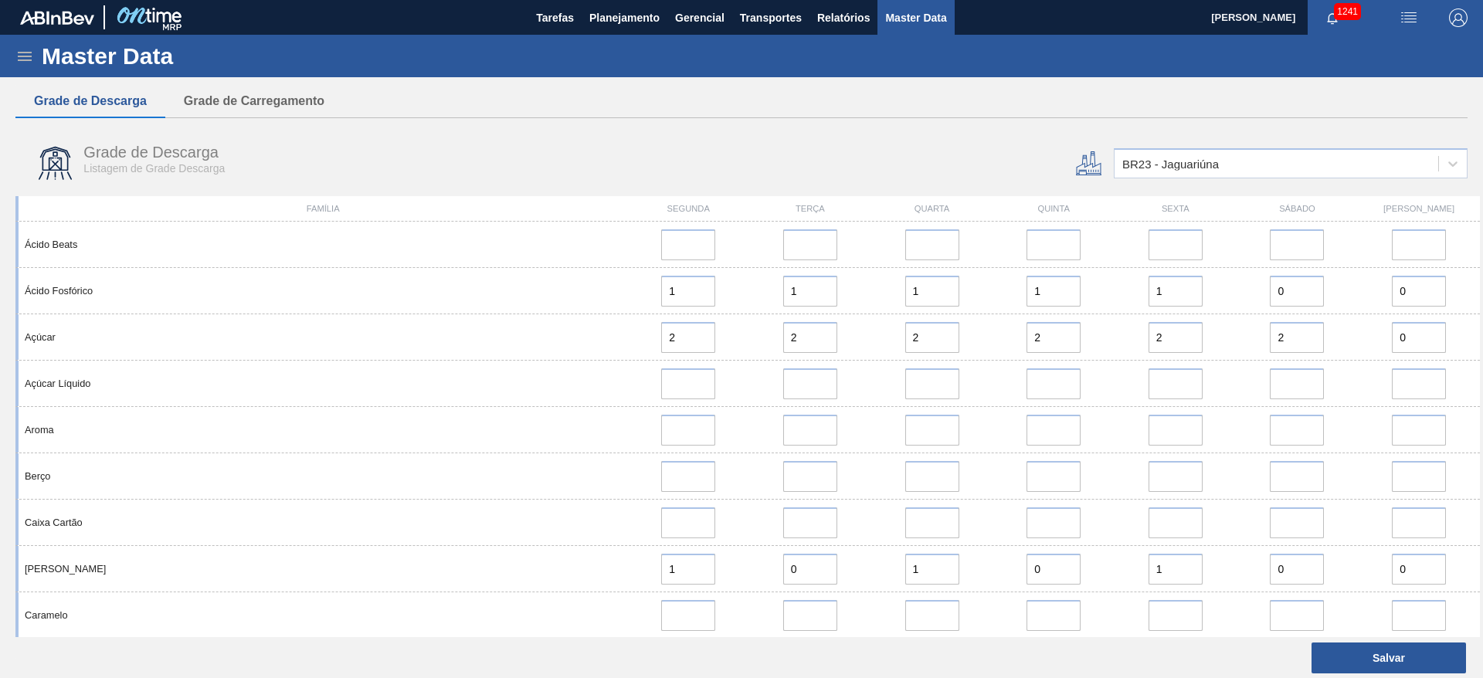
click at [1131, 163] on div "BR23 - Jaguariúna" at bounding box center [1170, 164] width 97 height 13
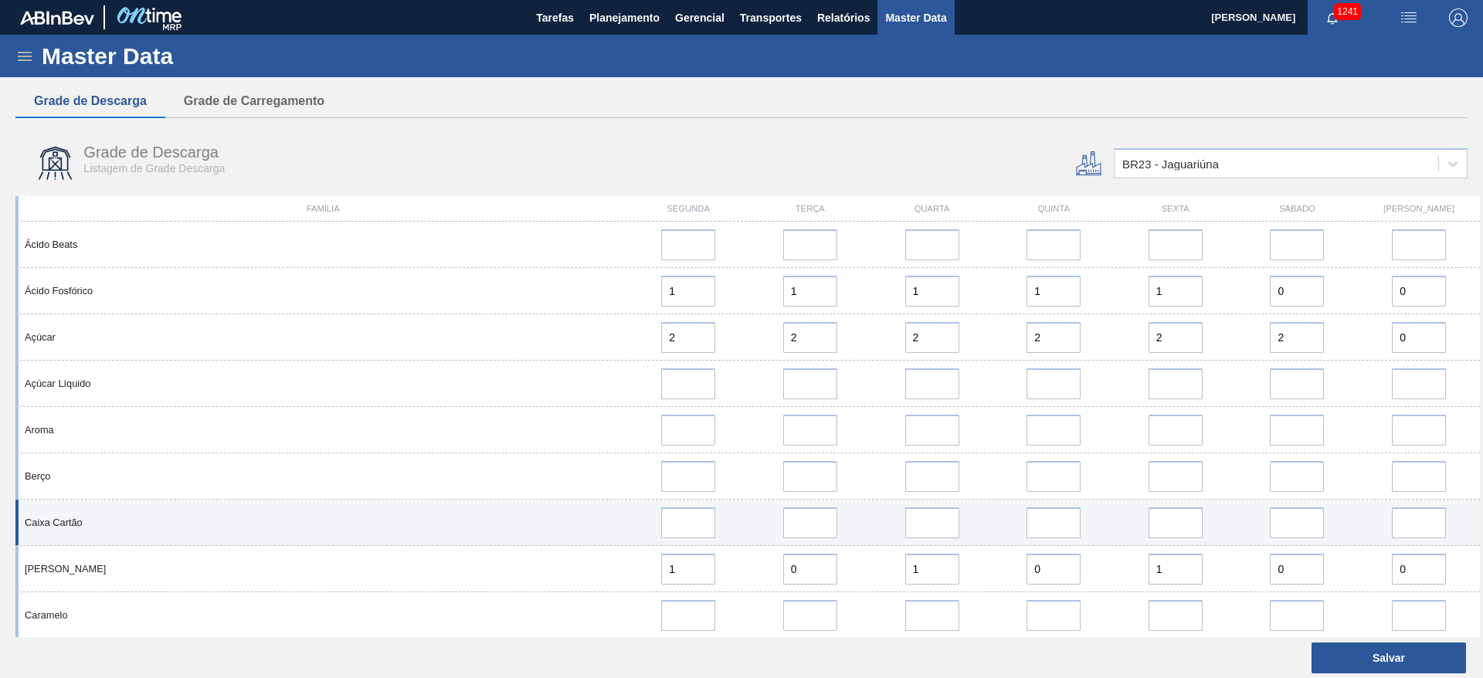
click at [485, 529] on div "Caixa Cartão" at bounding box center [747, 523] width 1464 height 46
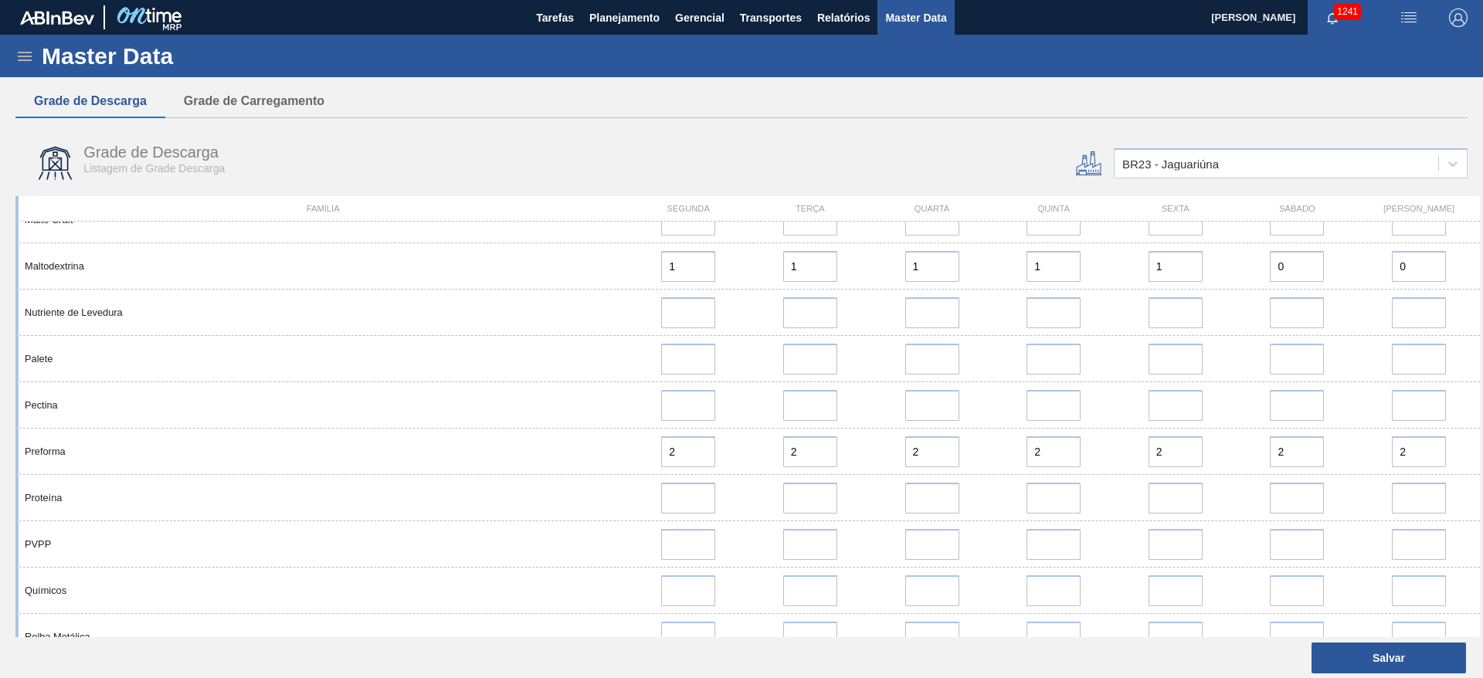
scroll to position [1762, 0]
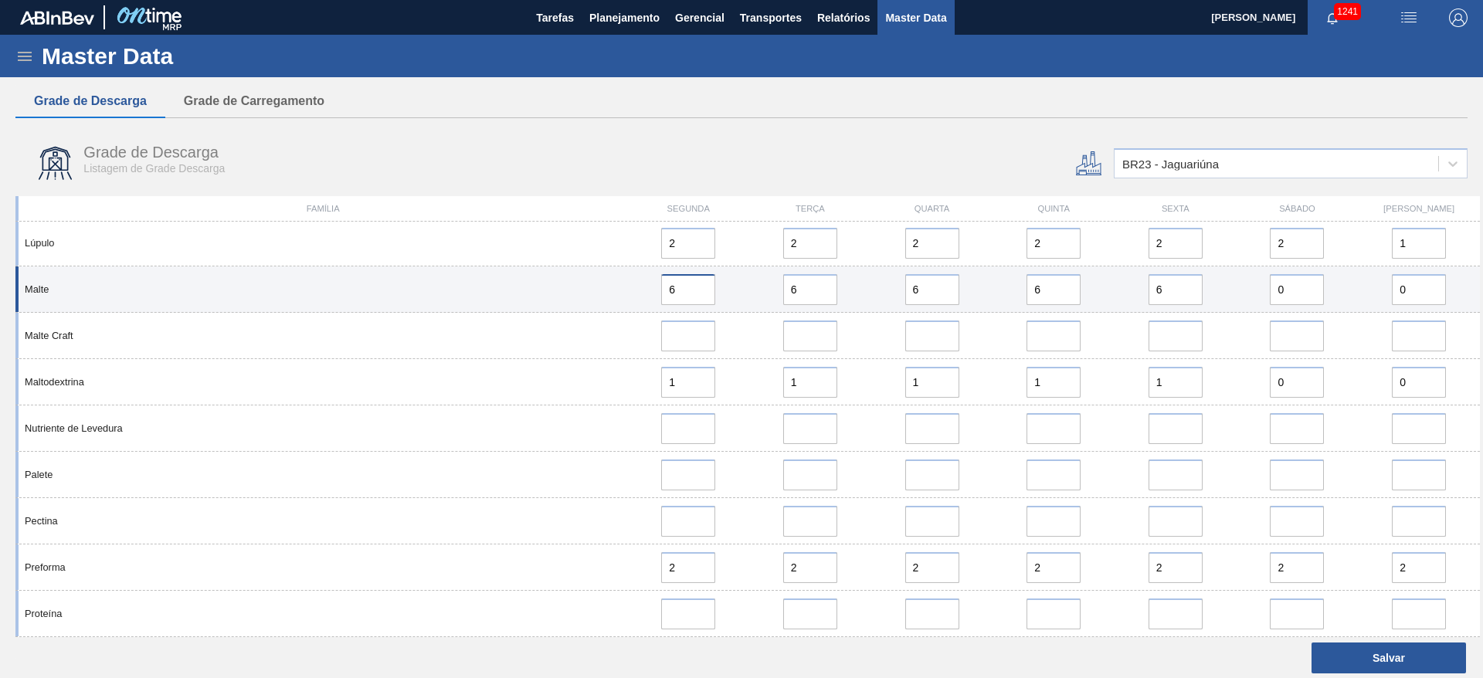
drag, startPoint x: 656, startPoint y: 298, endPoint x: 567, endPoint y: 297, distance: 89.6
click at [571, 298] on div "Malte 6 6 6 6 6 0 0" at bounding box center [747, 289] width 1464 height 46
type input "5"
drag, startPoint x: 709, startPoint y: 280, endPoint x: 676, endPoint y: 282, distance: 33.2
click at [676, 282] on div "Malte 5 6 6 6 6 0 0" at bounding box center [747, 289] width 1464 height 46
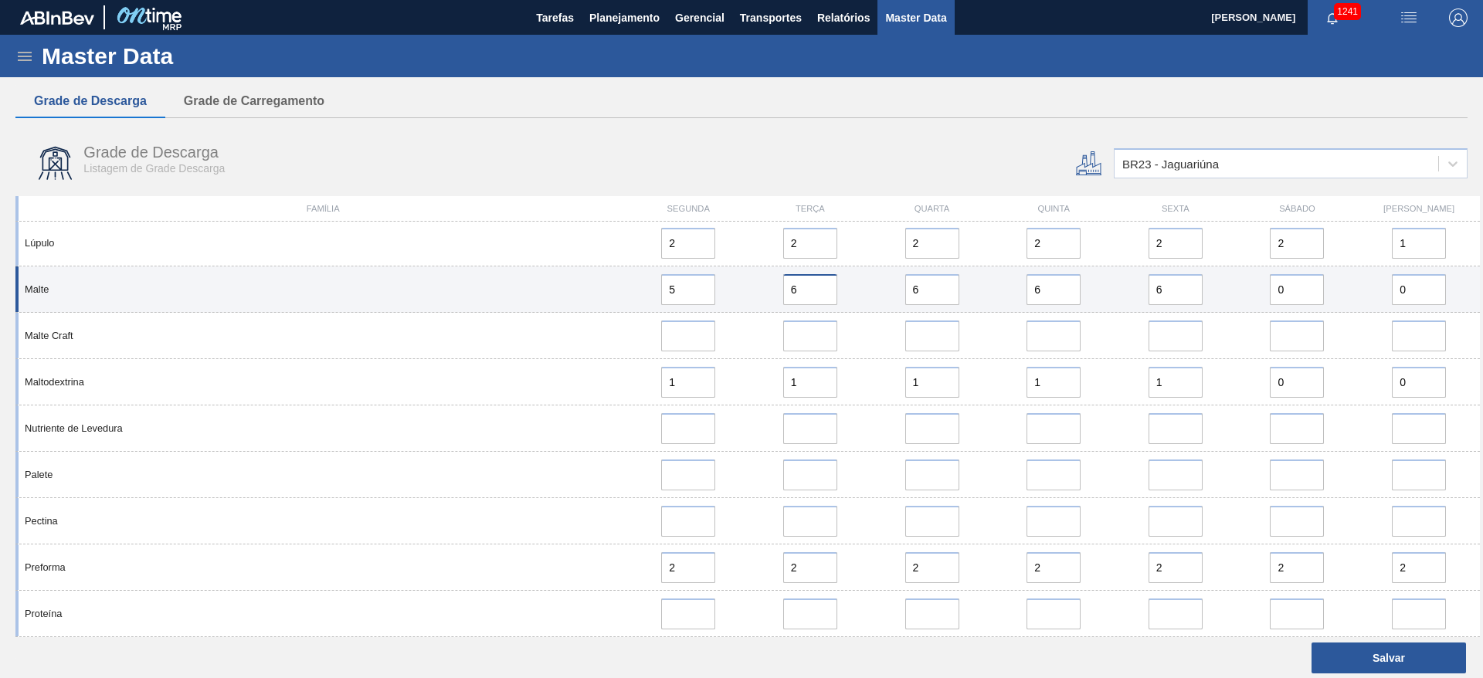
paste input "5"
type input "5"
drag, startPoint x: 920, startPoint y: 290, endPoint x: 790, endPoint y: 287, distance: 129.8
click at [791, 286] on div "Malte 5 5 6 6 6 0 0" at bounding box center [747, 289] width 1464 height 46
paste input "5"
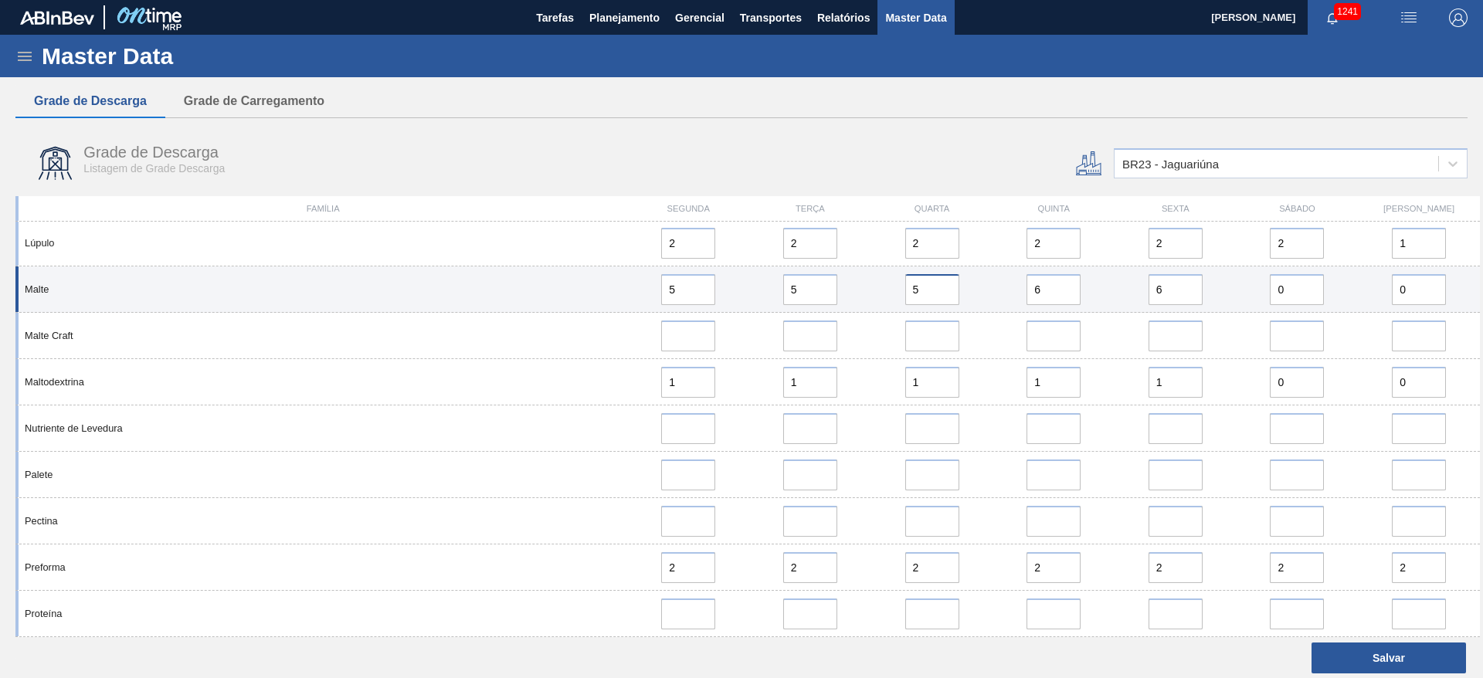
type input "5"
drag, startPoint x: 1040, startPoint y: 287, endPoint x: 916, endPoint y: 299, distance: 124.2
click at [924, 298] on div "Malte 5 5 5 6 6 0 0" at bounding box center [747, 289] width 1464 height 46
paste input "5"
type input "5"
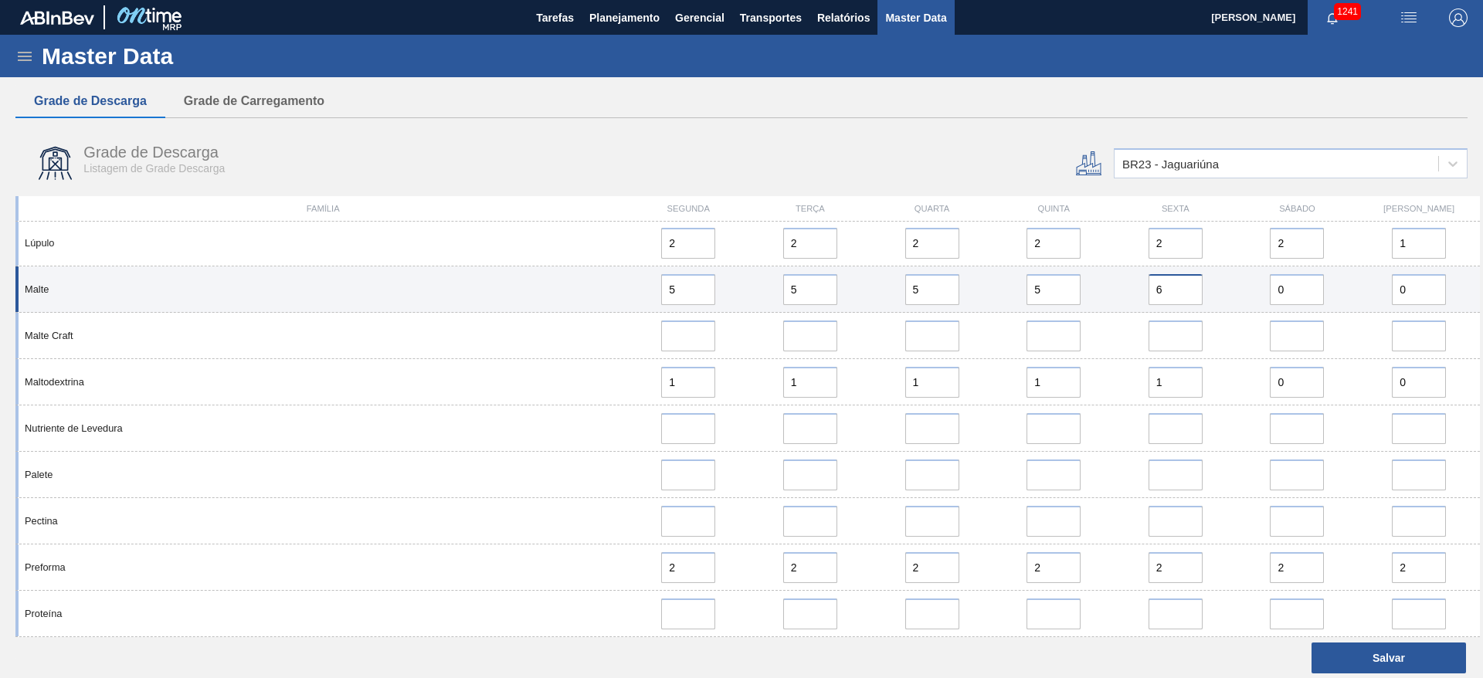
drag, startPoint x: 1173, startPoint y: 289, endPoint x: 1045, endPoint y: 294, distance: 128.3
click at [1045, 294] on div "Malte 5 5 5 5 6 0 0" at bounding box center [747, 289] width 1464 height 46
paste input "5"
type input "5"
drag, startPoint x: 1287, startPoint y: 284, endPoint x: 1184, endPoint y: 283, distance: 103.5
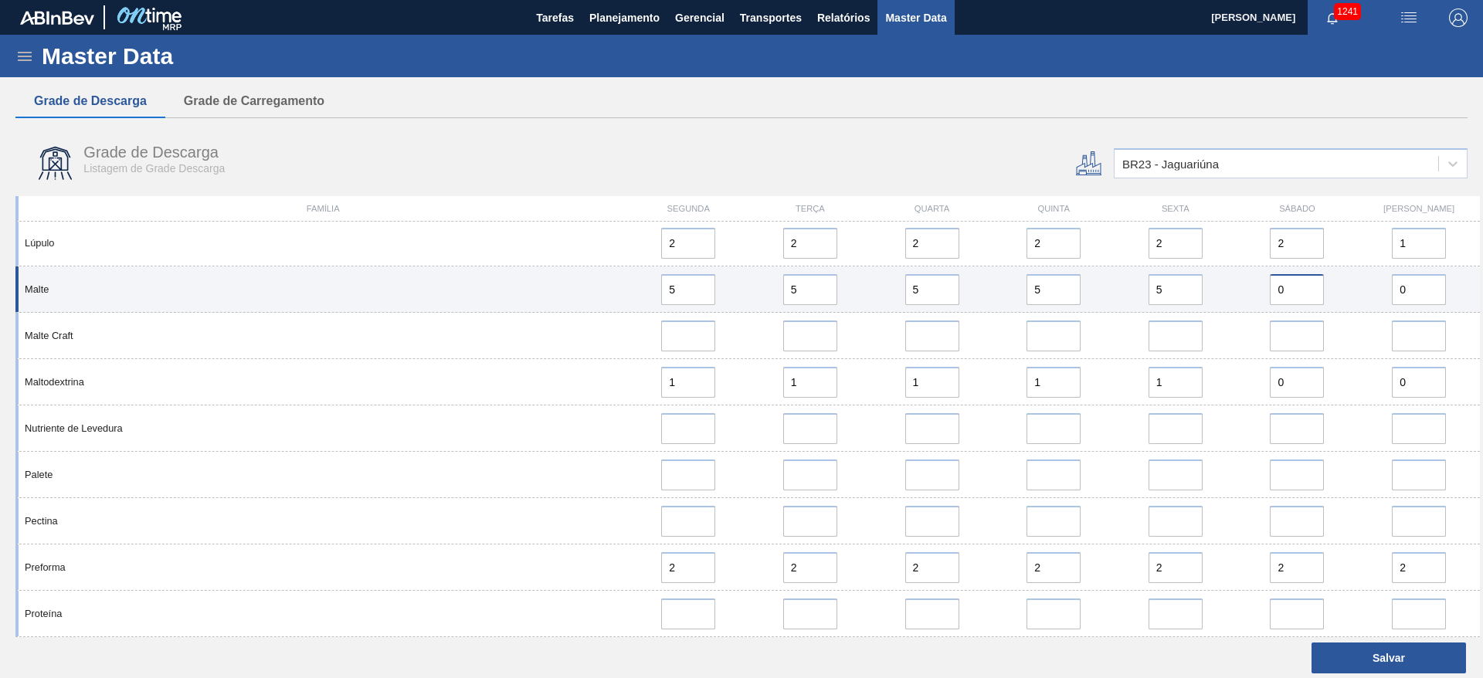
click at [1184, 283] on div "Malte 5 5 5 5 5 0 0" at bounding box center [747, 289] width 1464 height 46
paste input "5"
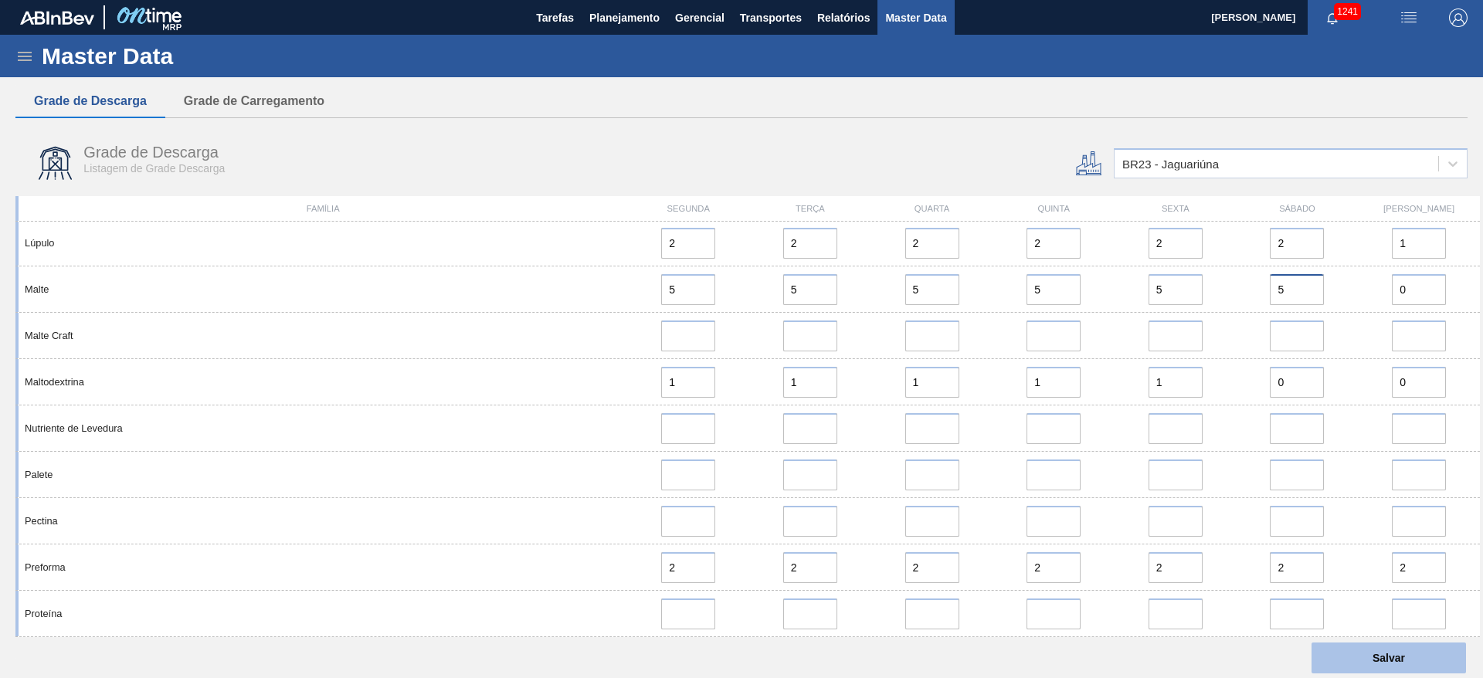
type input "5"
click at [1365, 656] on button "Salvar" at bounding box center [1388, 658] width 154 height 31
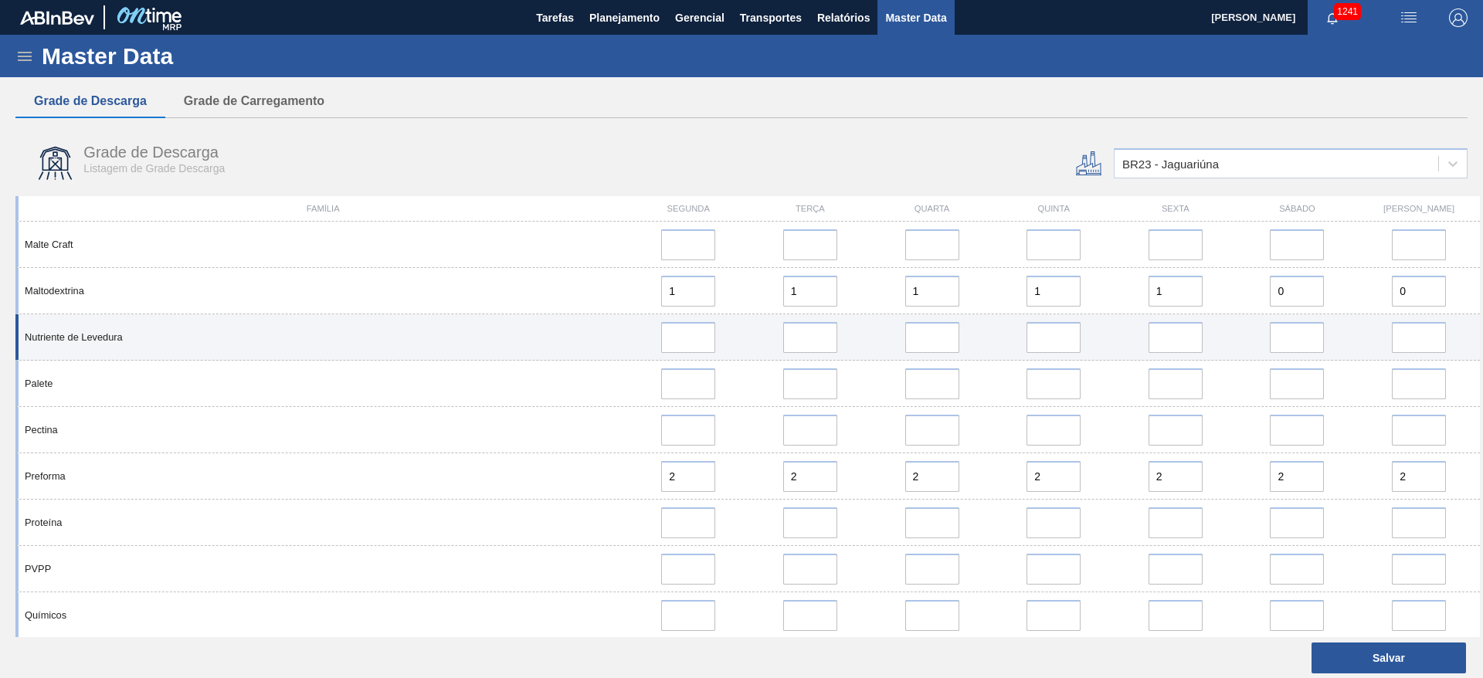
scroll to position [1738, 0]
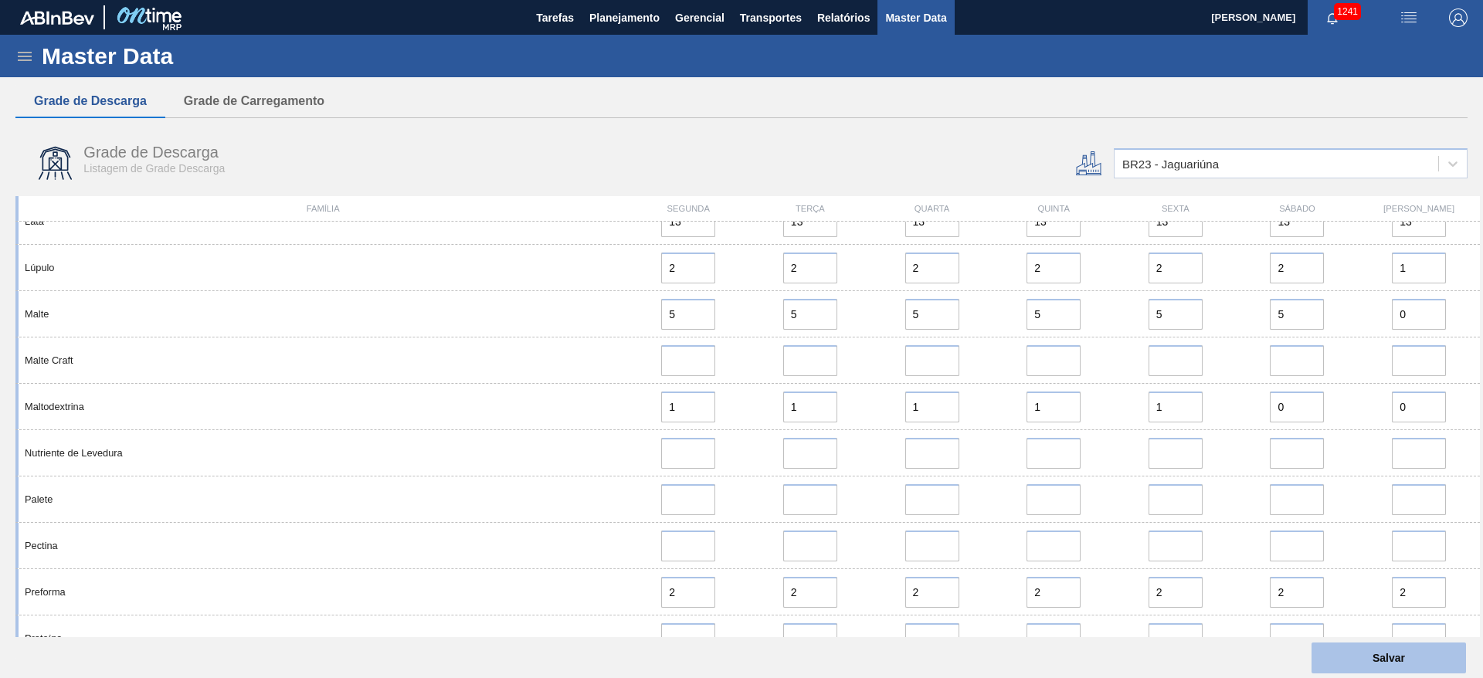
click at [1389, 651] on button "Salvar" at bounding box center [1388, 658] width 154 height 31
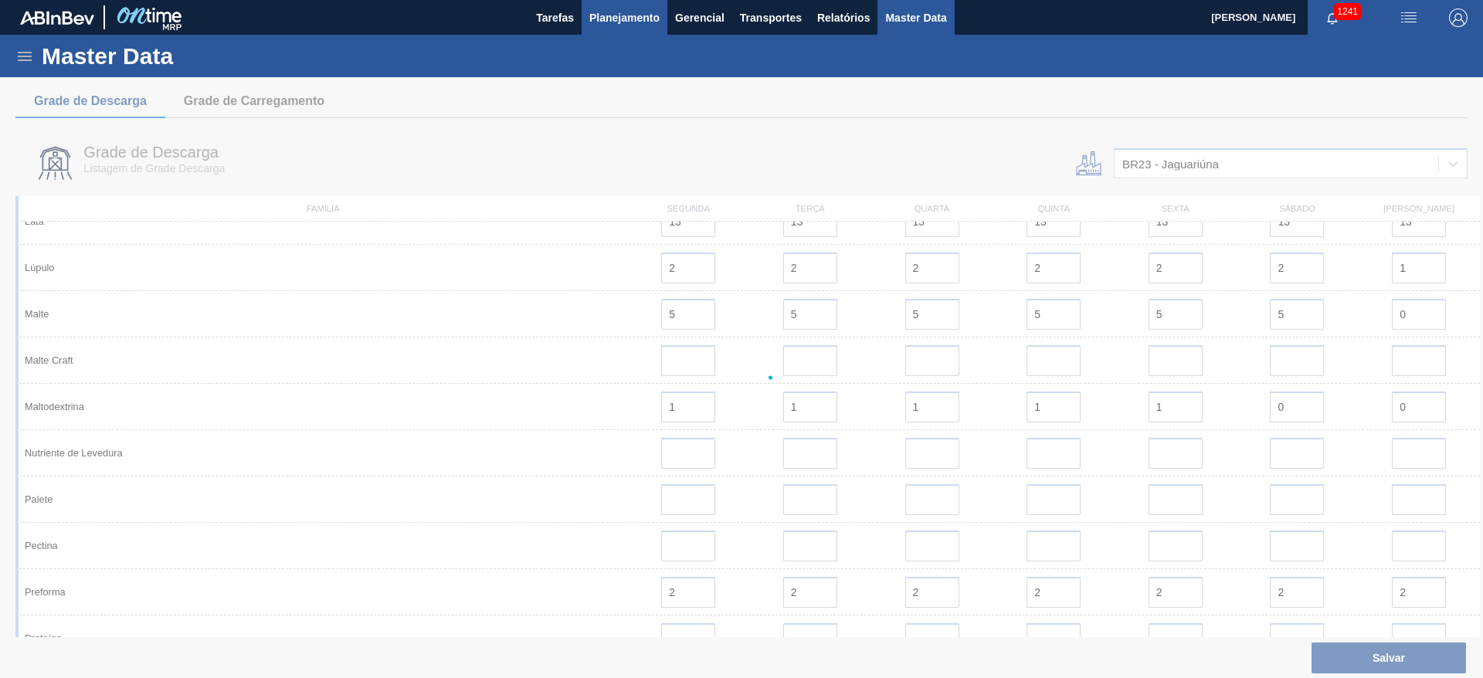
scroll to position [0, 0]
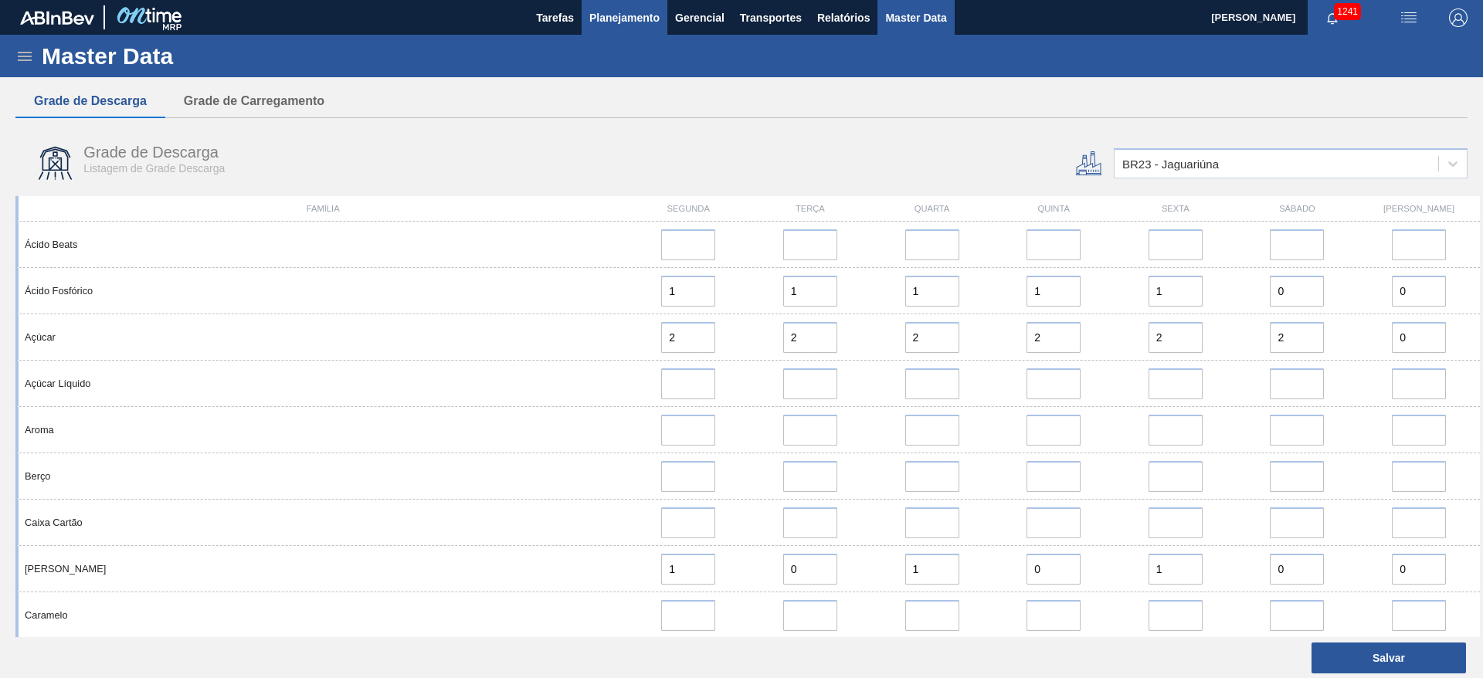
click at [602, 19] on span "Planejamento" at bounding box center [624, 17] width 70 height 19
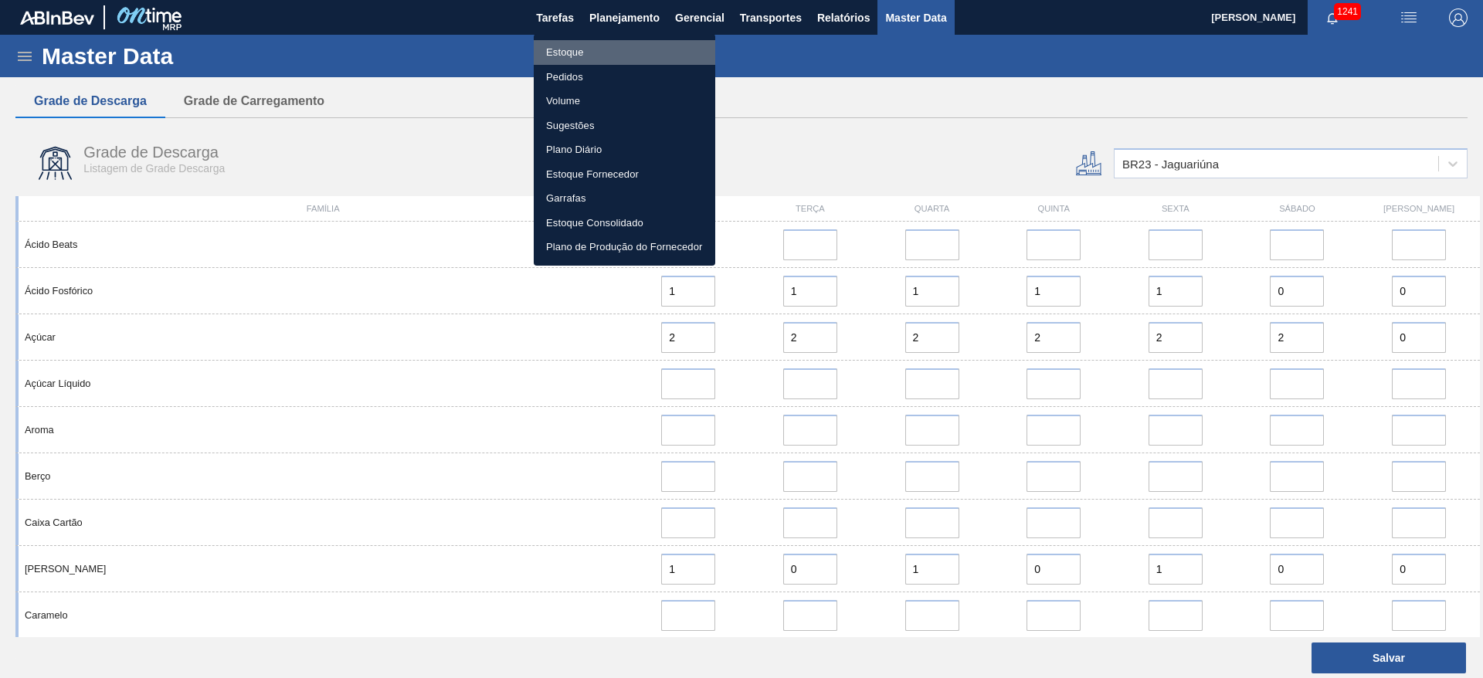
click at [558, 53] on li "Estoque" at bounding box center [624, 52] width 181 height 25
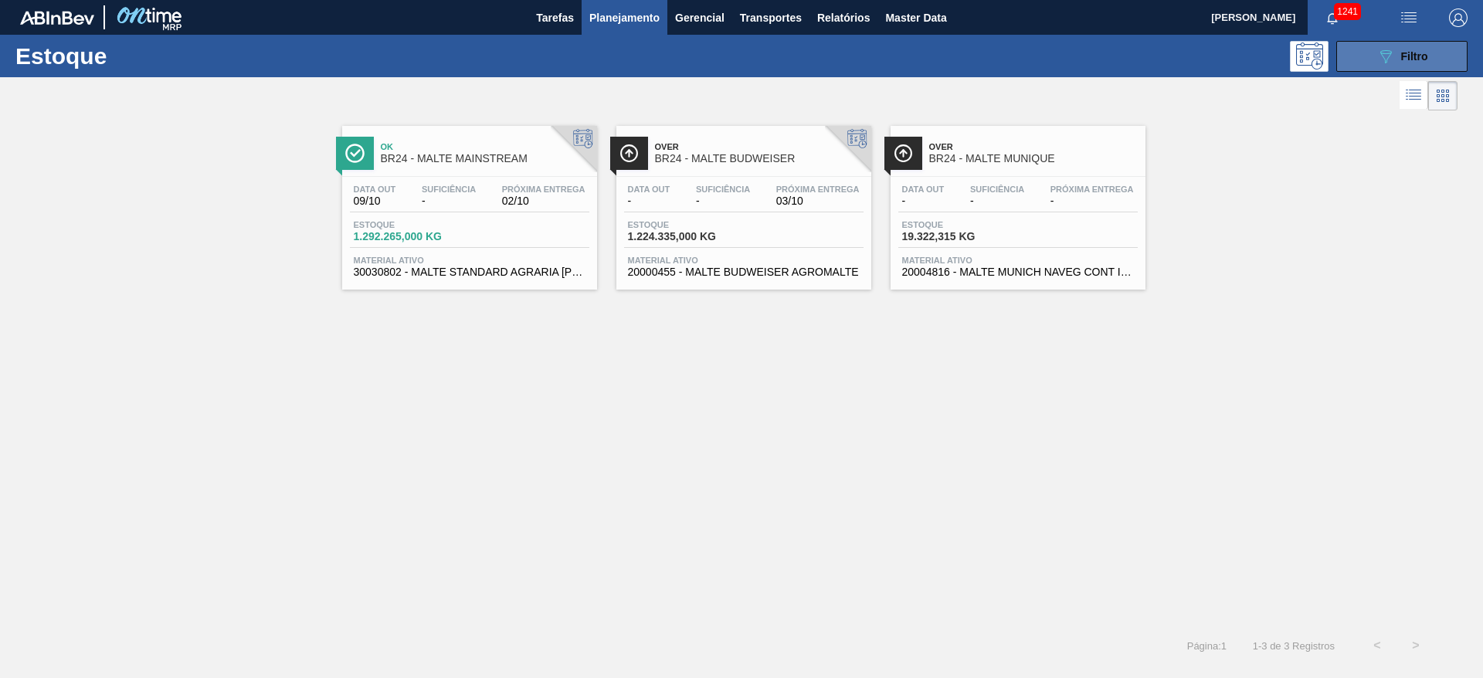
click at [1388, 61] on icon "089F7B8B-B2A5-4AFE-B5C0-19BA573D28AC" at bounding box center [1385, 56] width 19 height 19
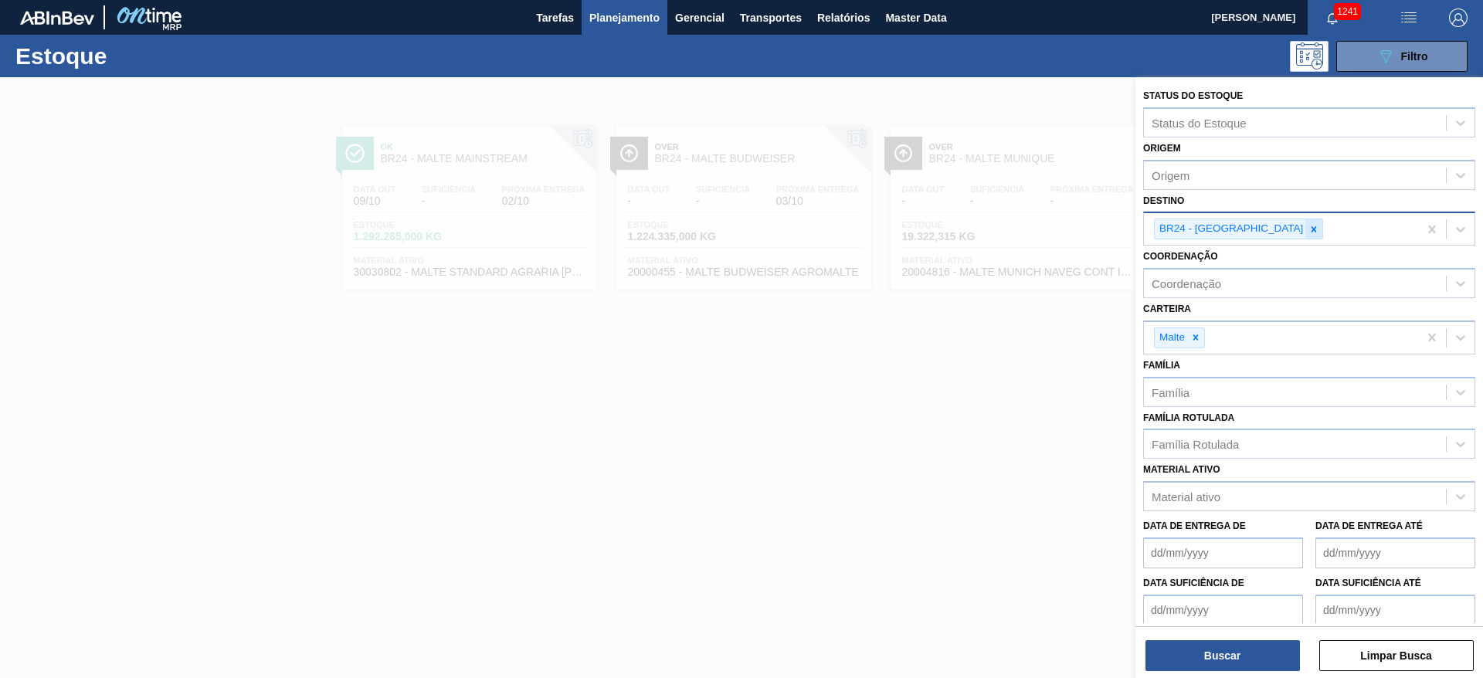
click at [1308, 226] on icon at bounding box center [1313, 229] width 11 height 11
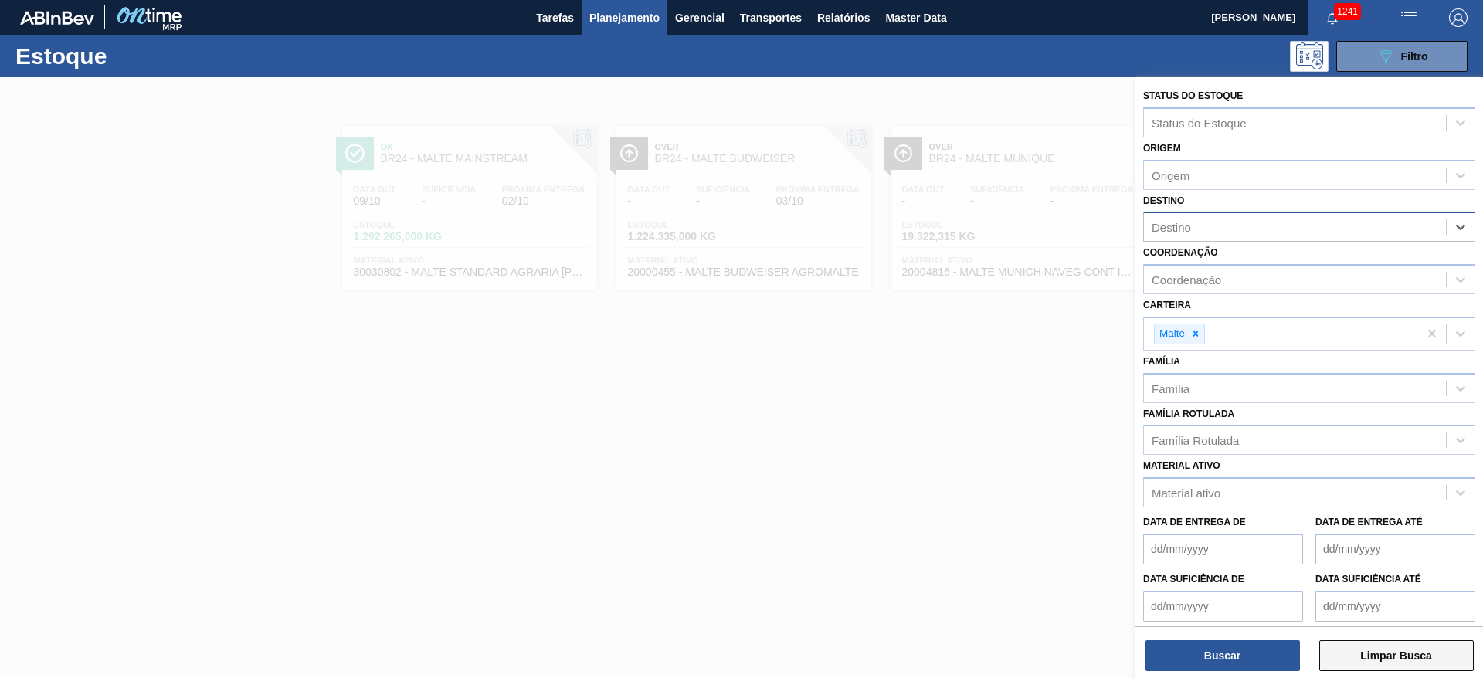
click at [1417, 664] on button "Limpar Busca" at bounding box center [1396, 655] width 154 height 31
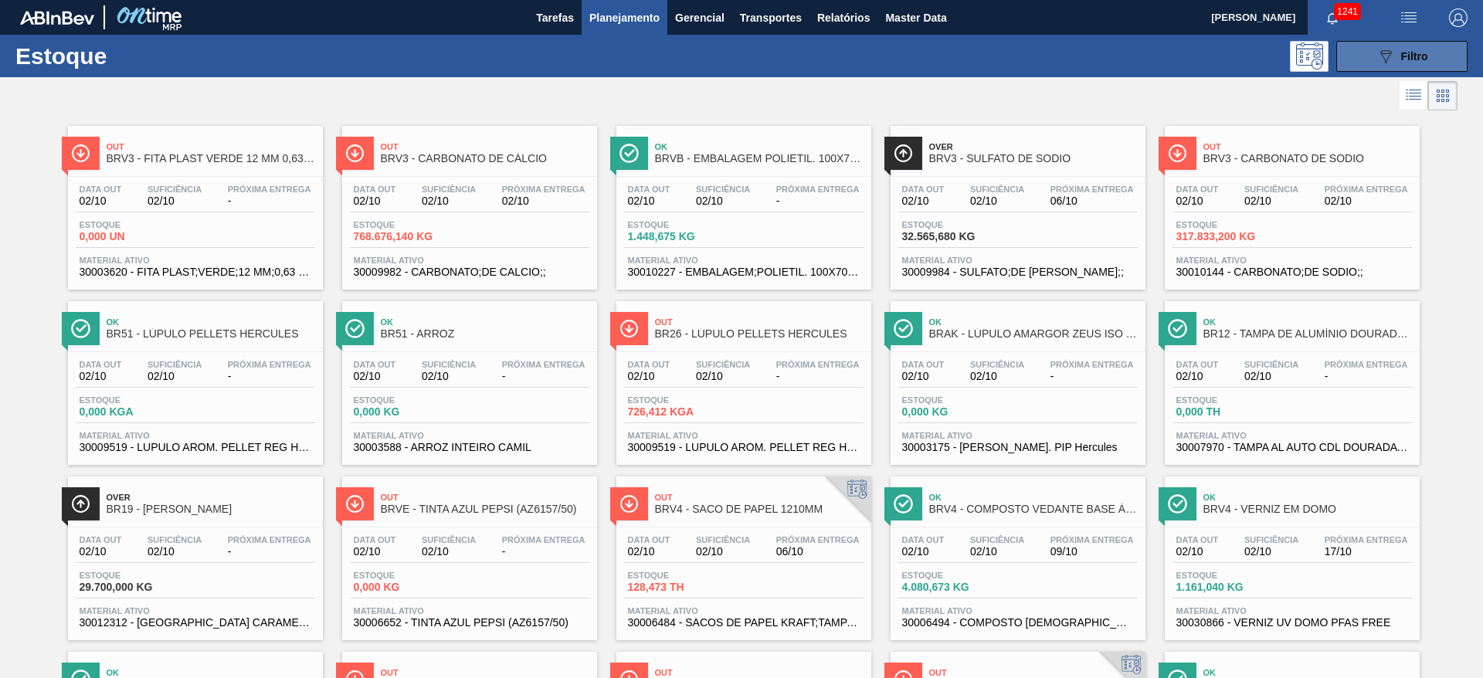
click at [1368, 50] on button "089F7B8B-B2A5-4AFE-B5C0-19BA573D28AC Filtro" at bounding box center [1401, 56] width 131 height 31
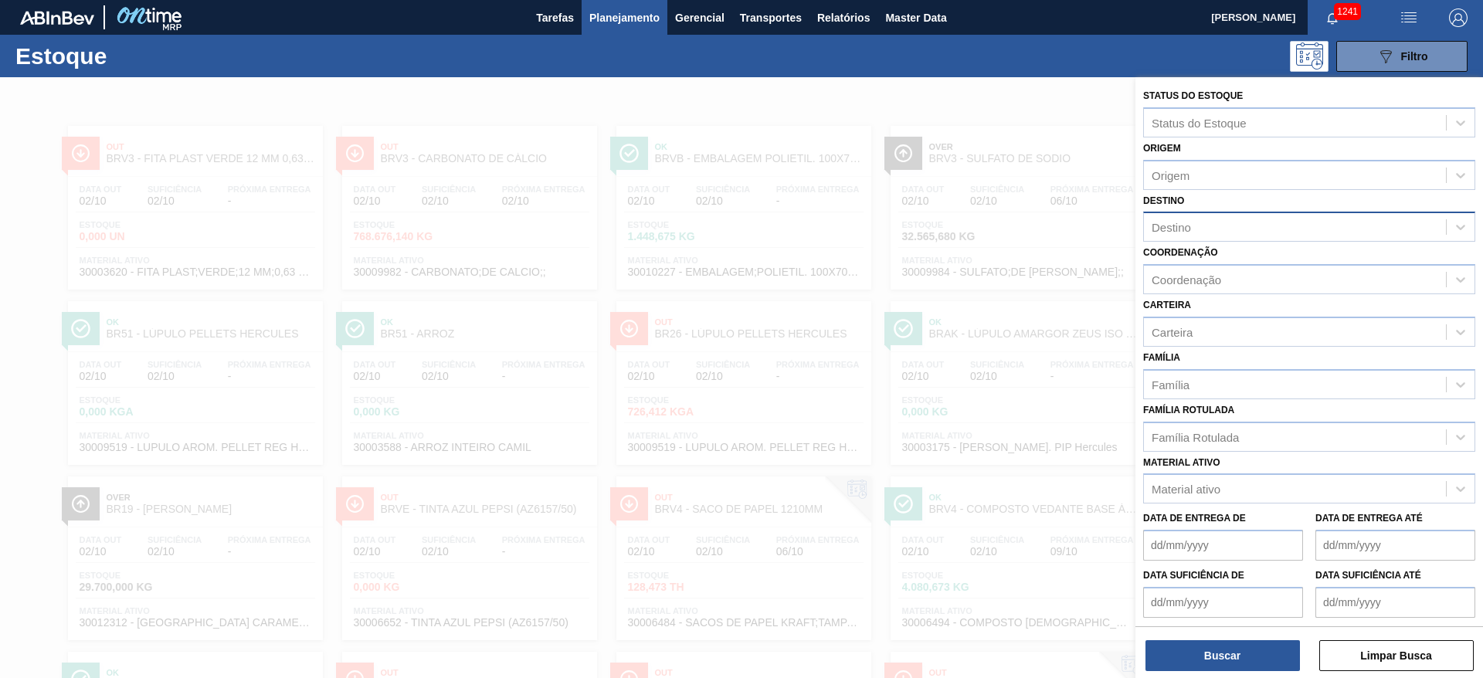
click at [1174, 225] on div "Destino" at bounding box center [1170, 227] width 39 height 13
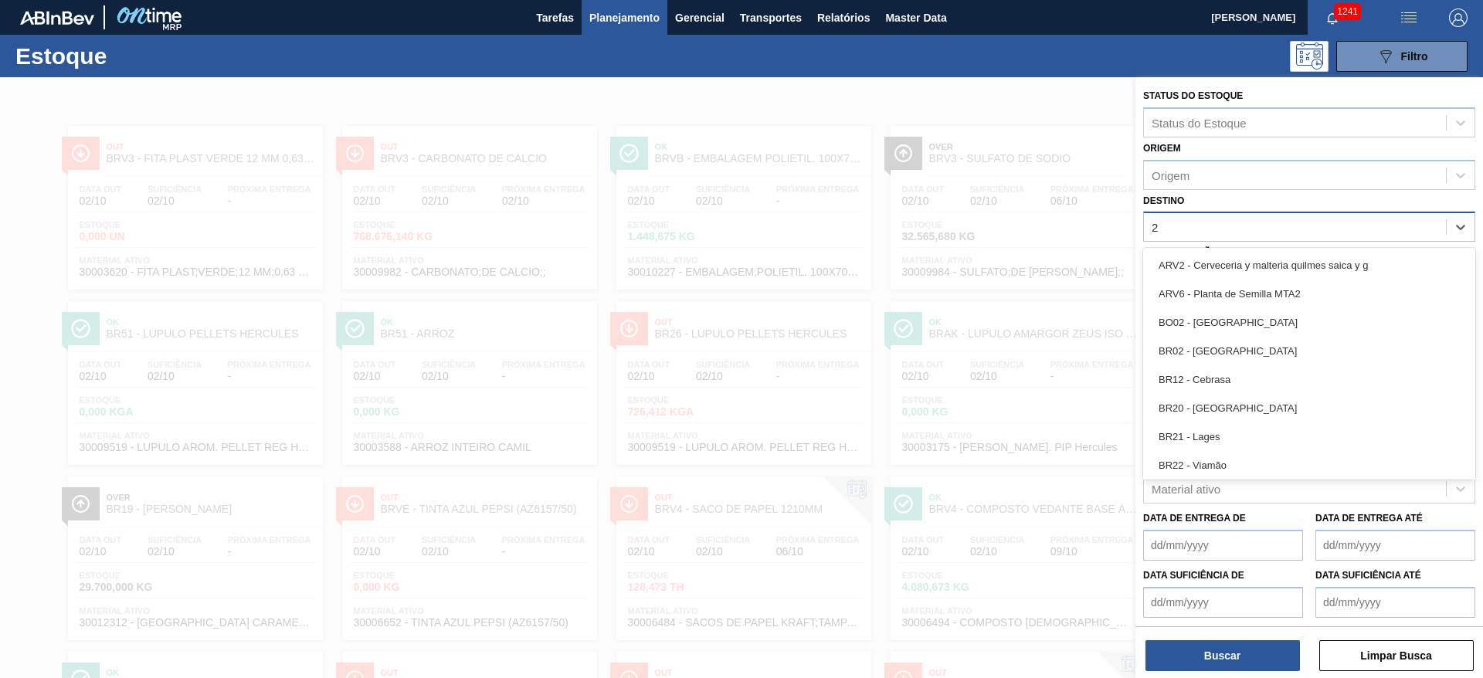
type input "21"
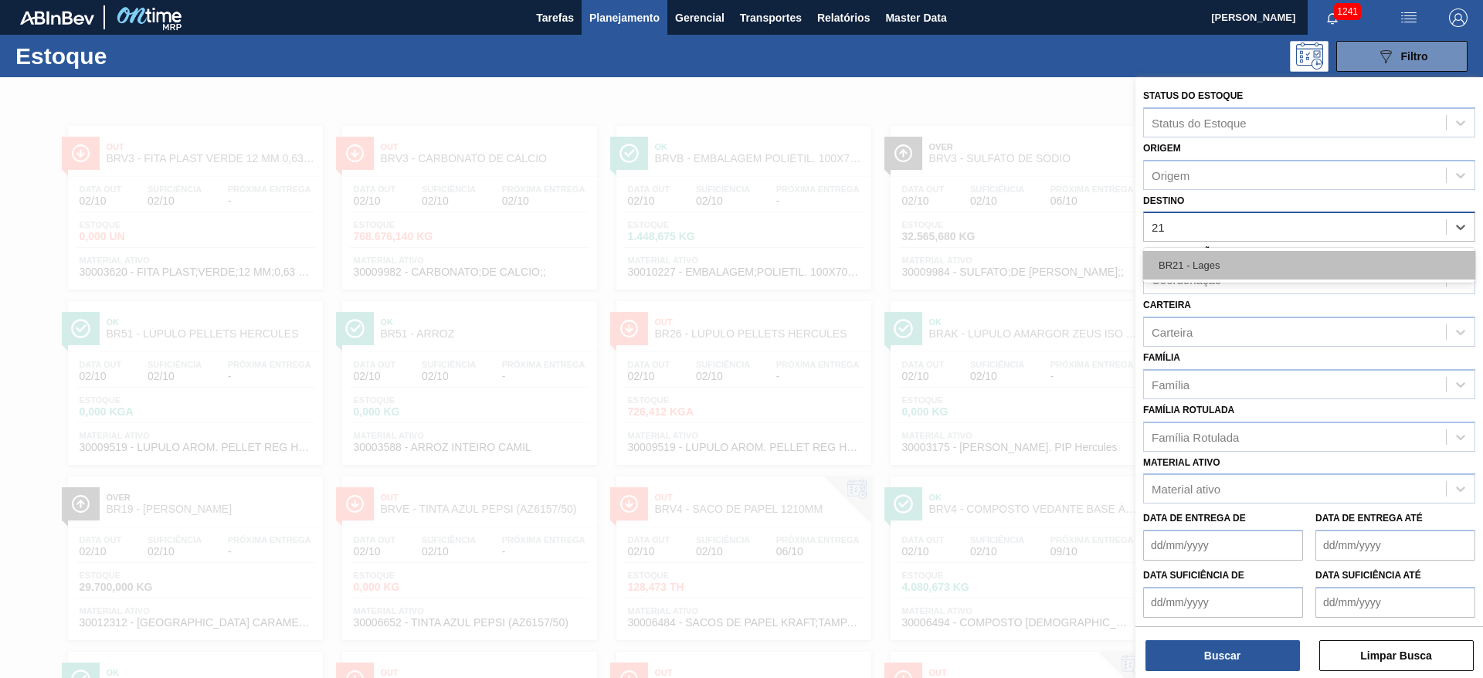
click at [1221, 262] on div "BR21 - Lages" at bounding box center [1309, 265] width 332 height 29
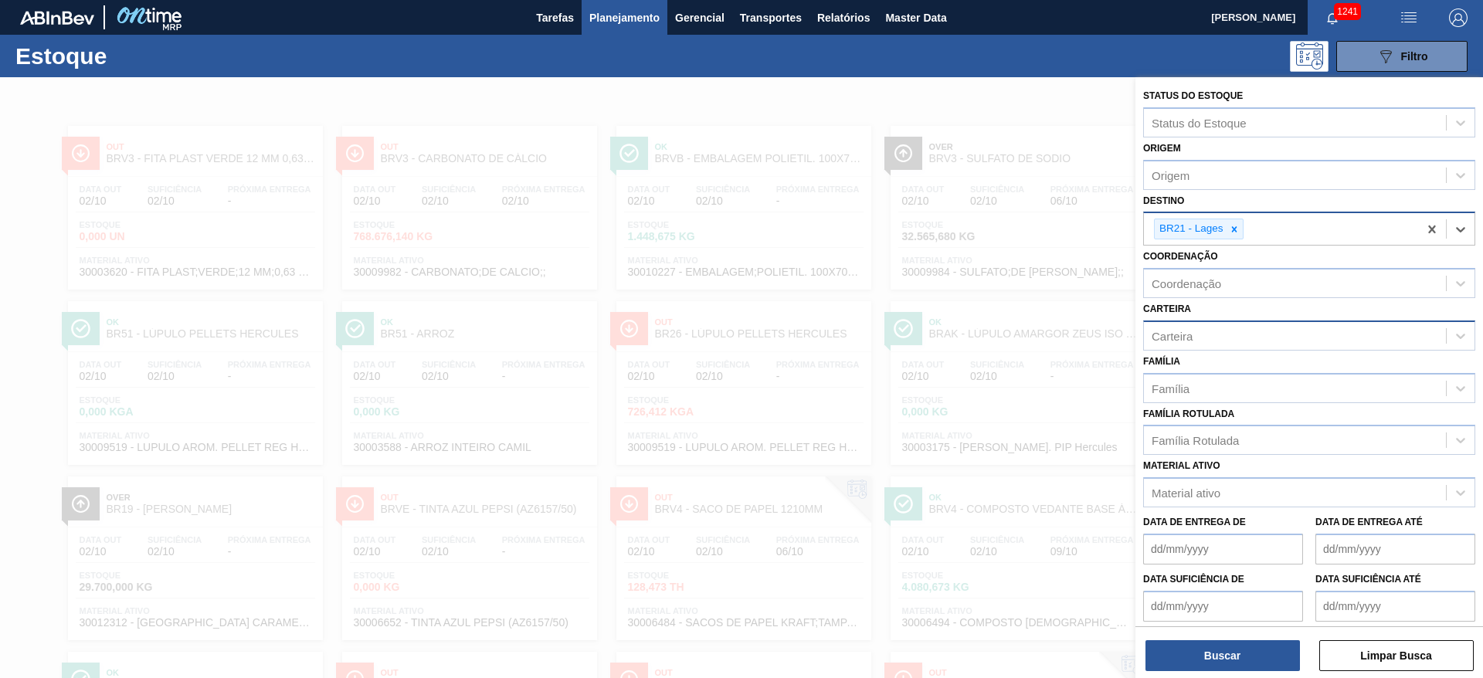
click at [1196, 341] on div "Carteira" at bounding box center [1295, 335] width 302 height 22
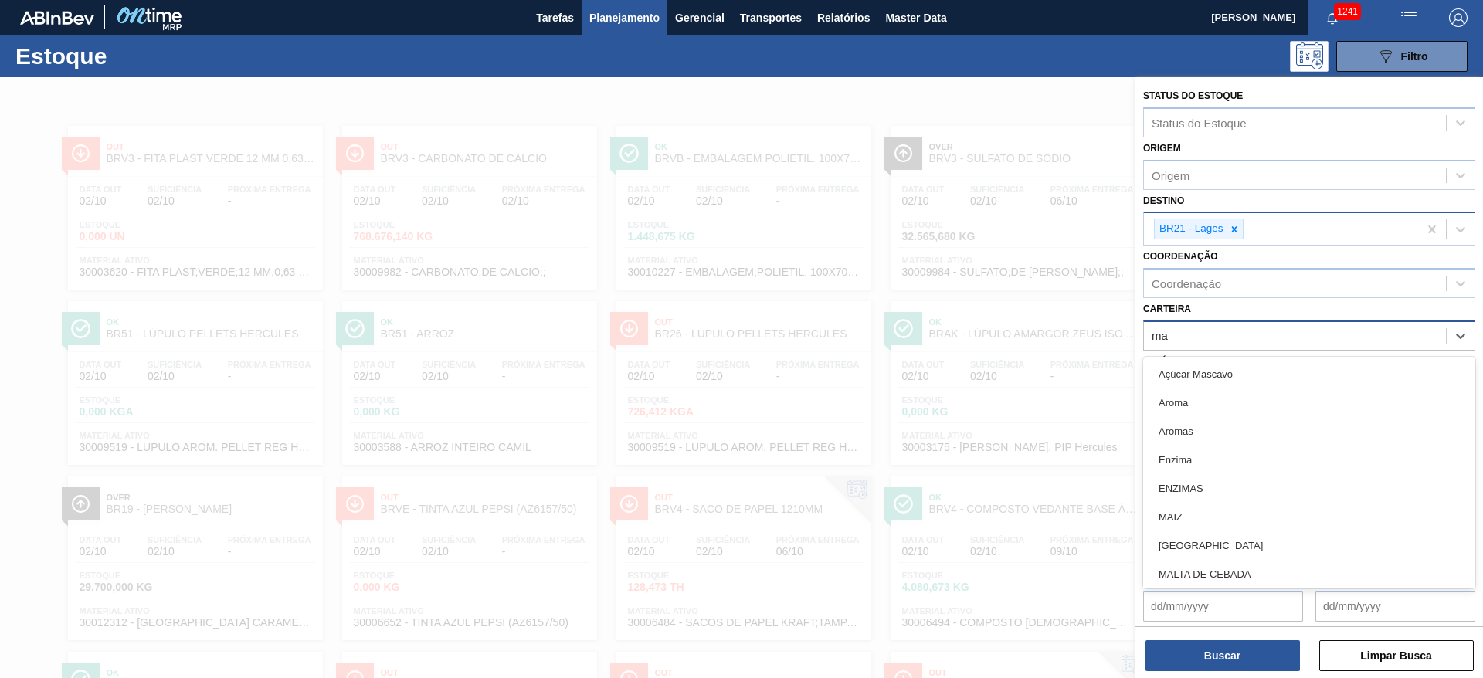
type input "mal"
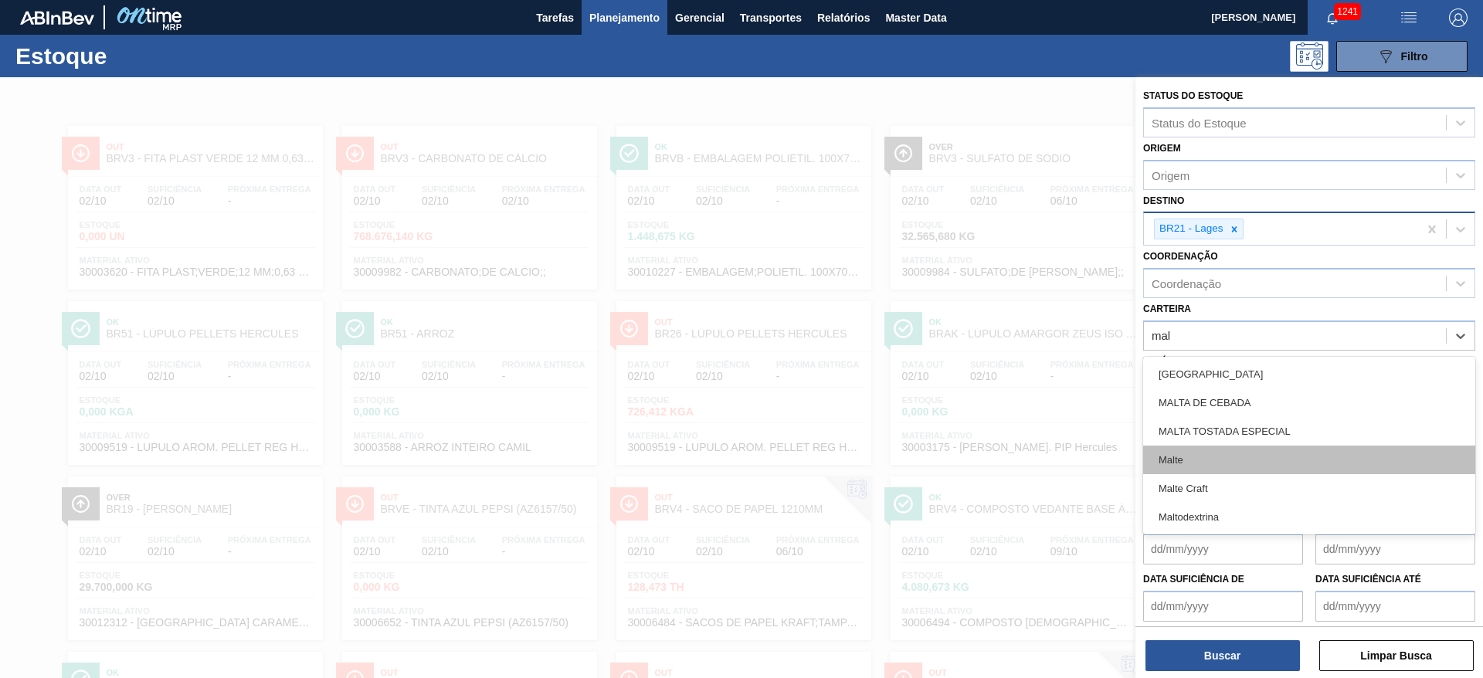
click at [1180, 460] on div "Malte" at bounding box center [1309, 460] width 332 height 29
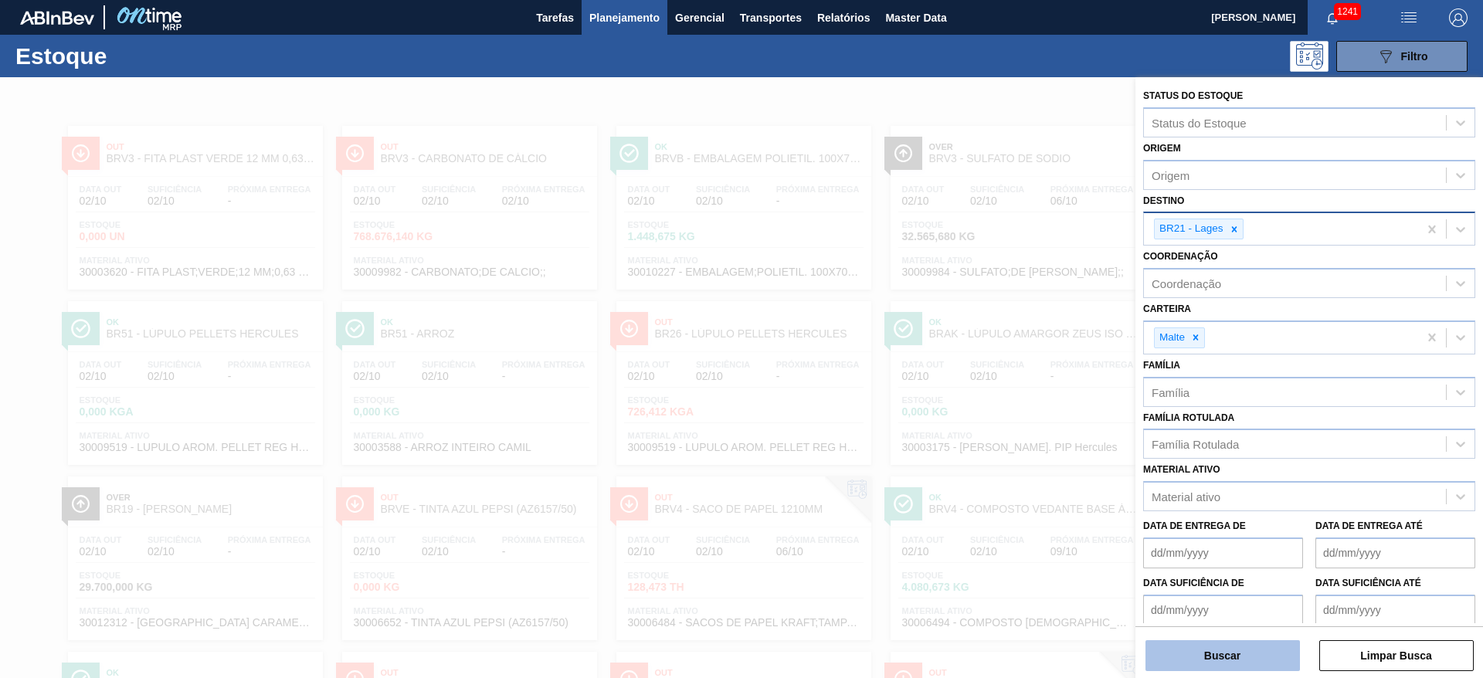
click at [1209, 653] on button "Buscar" at bounding box center [1222, 655] width 154 height 31
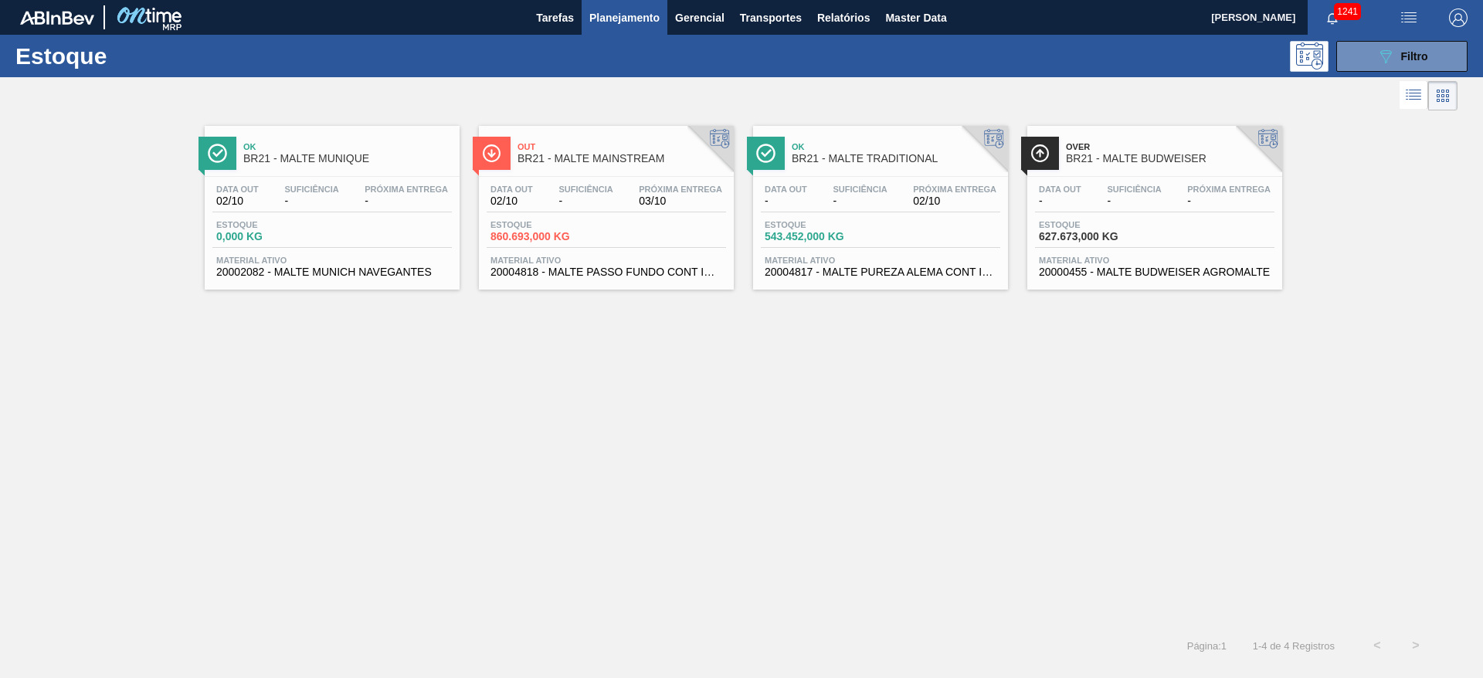
click at [575, 196] on span "-" at bounding box center [585, 201] width 54 height 12
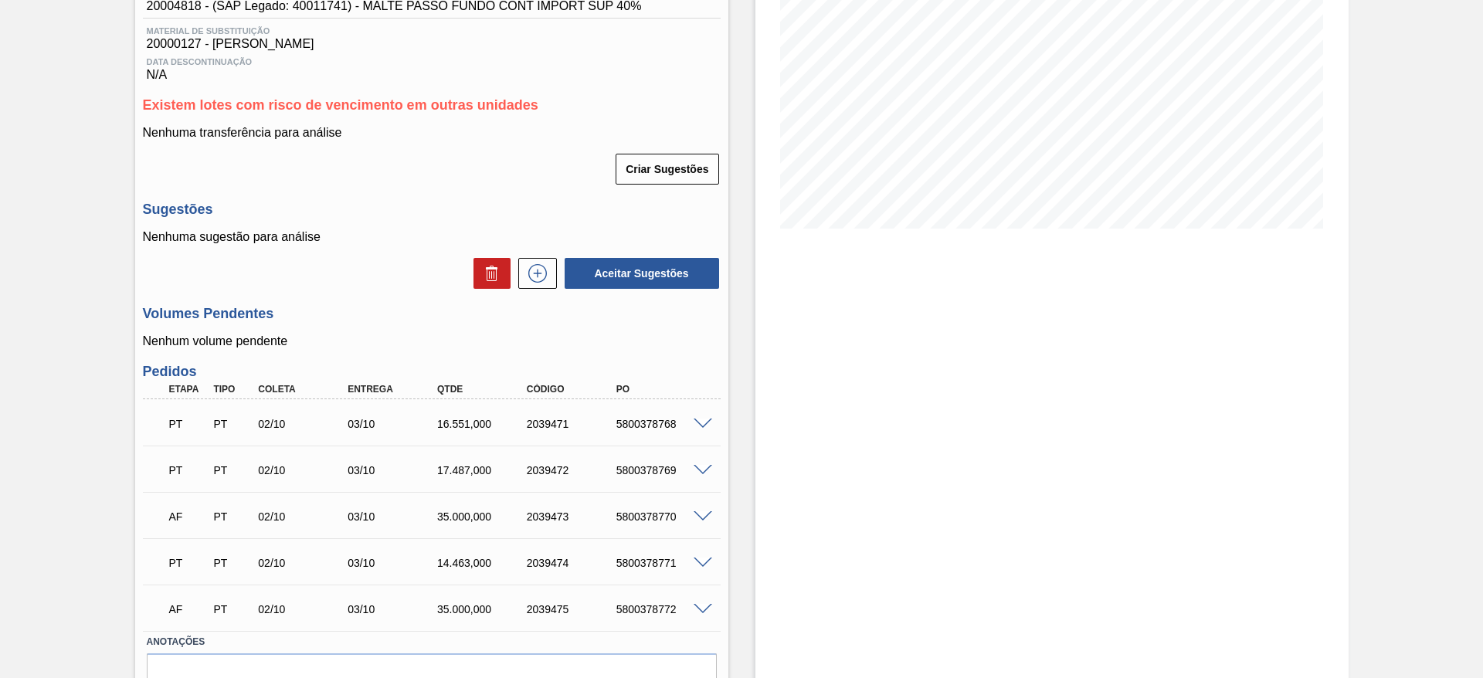
scroll to position [232, 0]
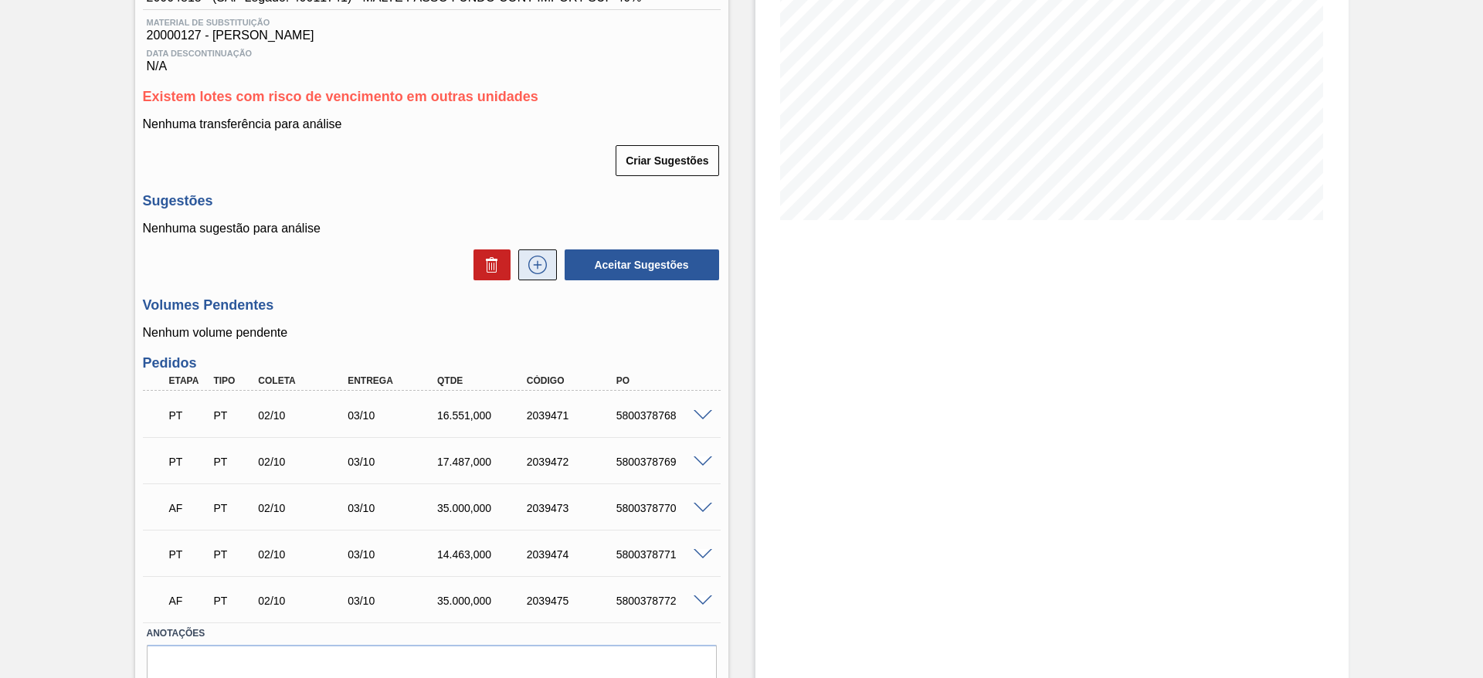
click at [532, 256] on icon at bounding box center [537, 265] width 19 height 19
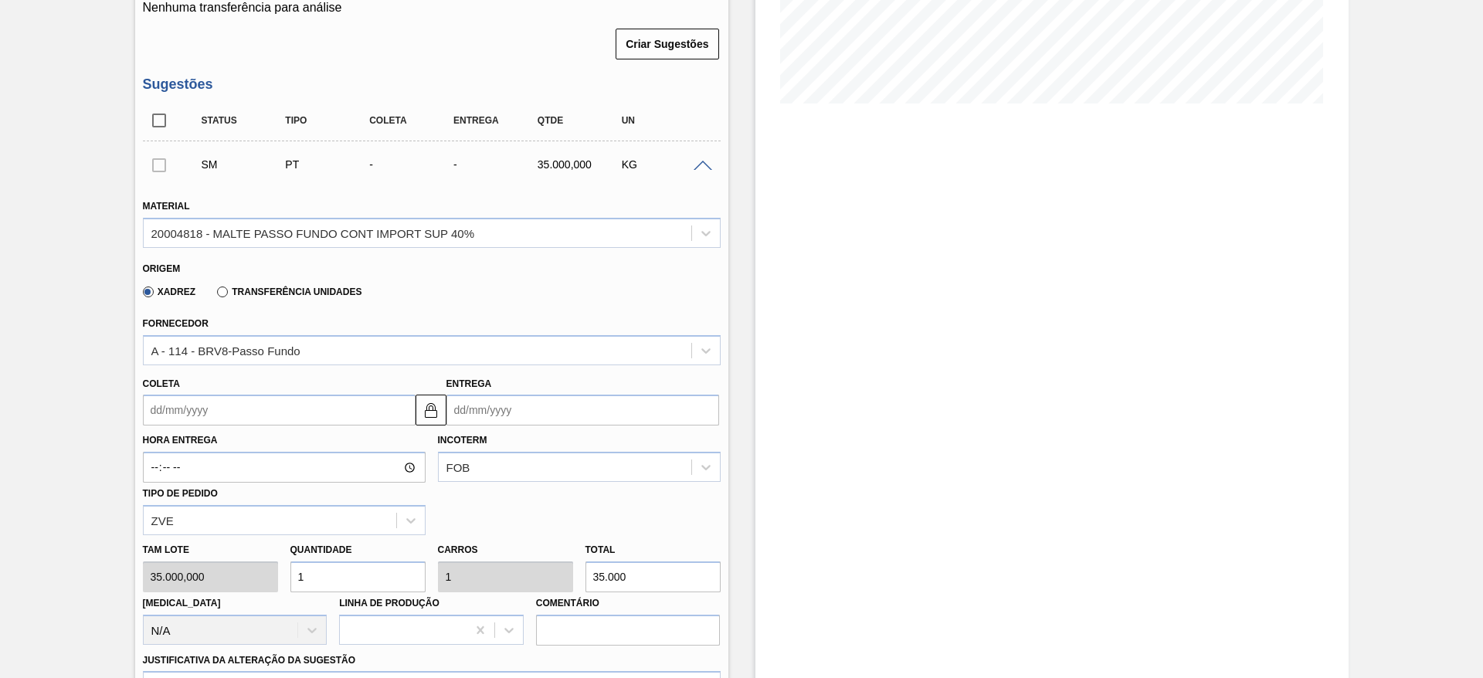
scroll to position [463, 0]
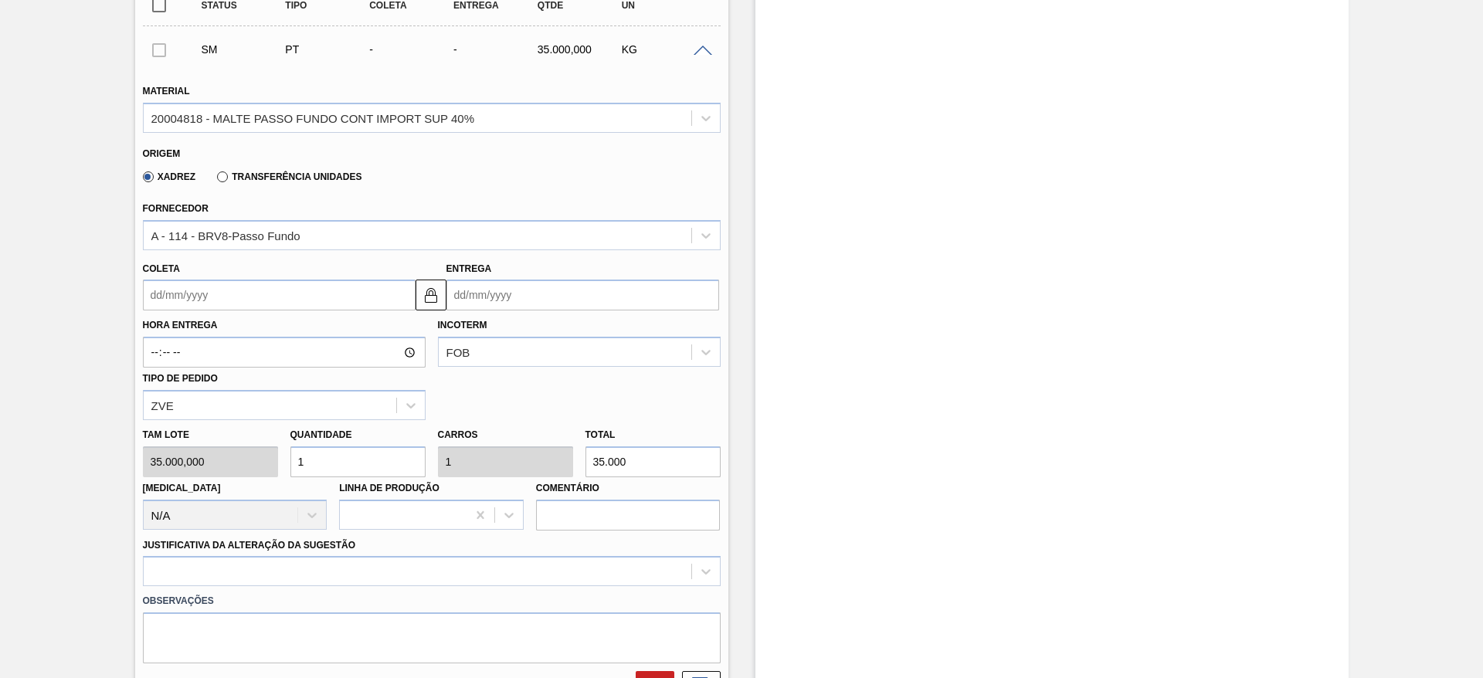
drag, startPoint x: 332, startPoint y: 453, endPoint x: 215, endPoint y: 434, distance: 118.2
click at [217, 434] on div "Tam lote 35.000,000 Quantidade 1 Carros 1 Total 35.000 Doca N/A Linha de Produç…" at bounding box center [432, 475] width 590 height 110
type input "5"
type input "175.000"
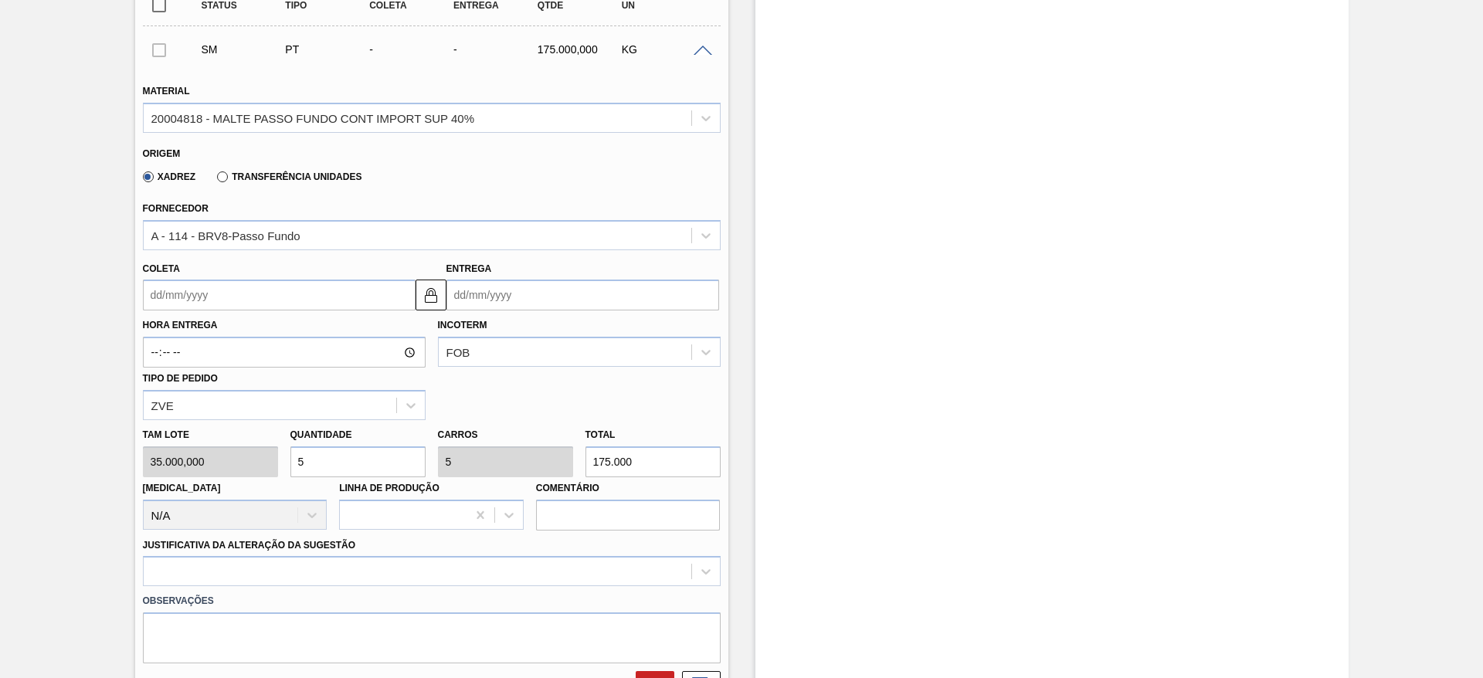
type input "5"
click at [156, 303] on input "Coleta" at bounding box center [279, 295] width 273 height 31
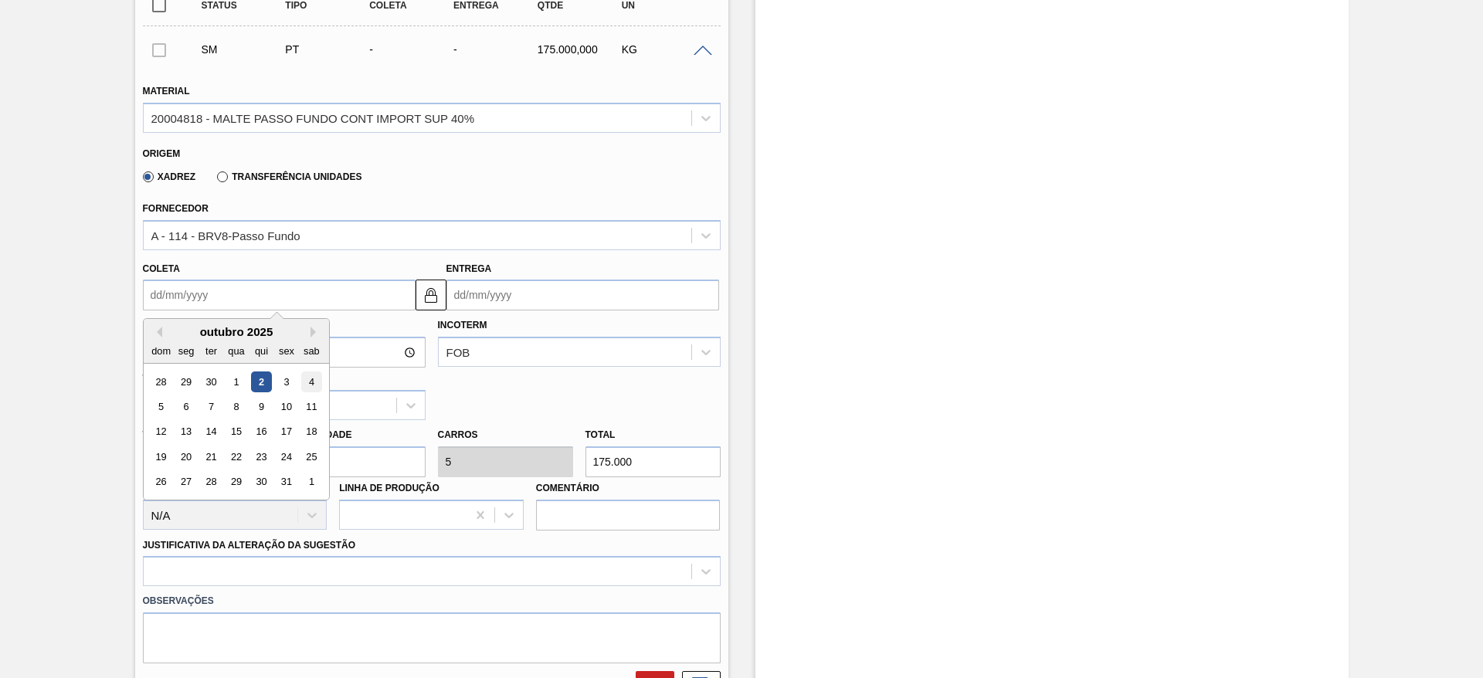
click at [314, 385] on div "4" at bounding box center [310, 381] width 21 height 21
type input "04/10/2025"
type input "05/10/2025"
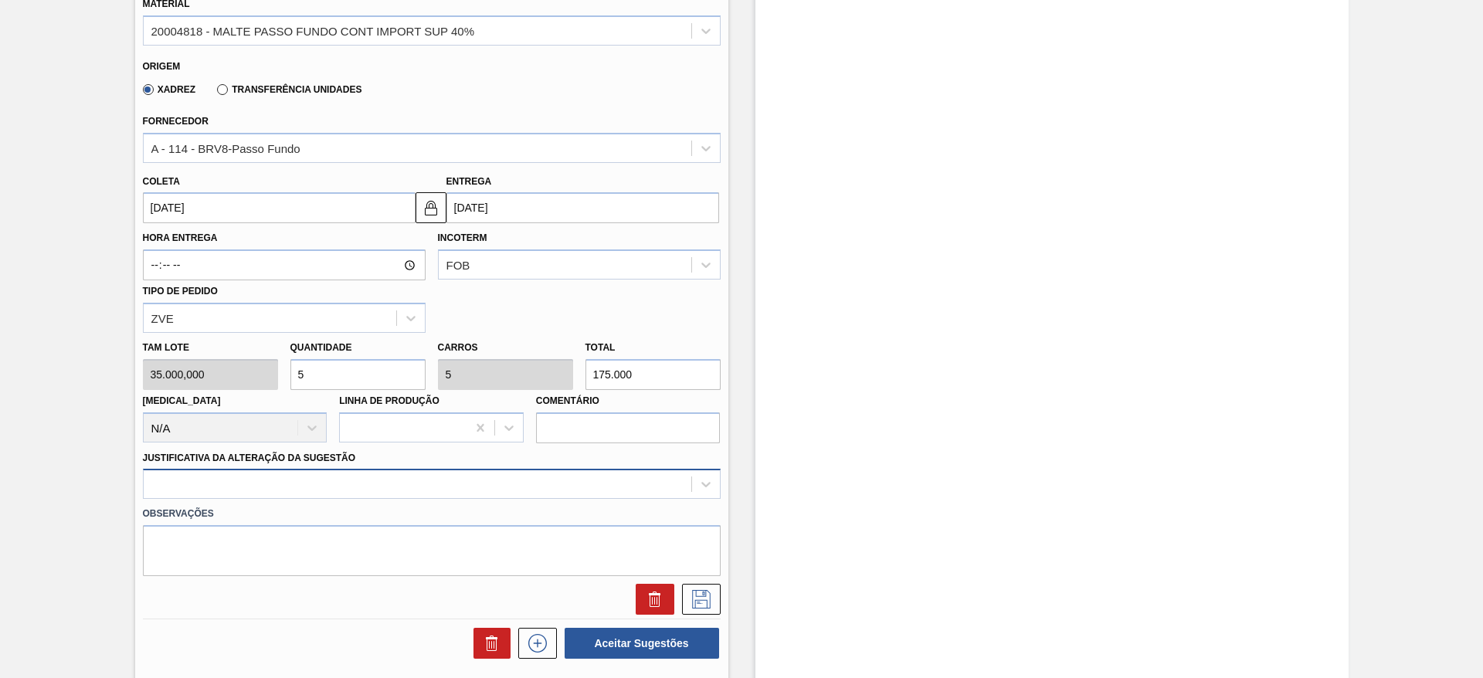
scroll to position [695, 0]
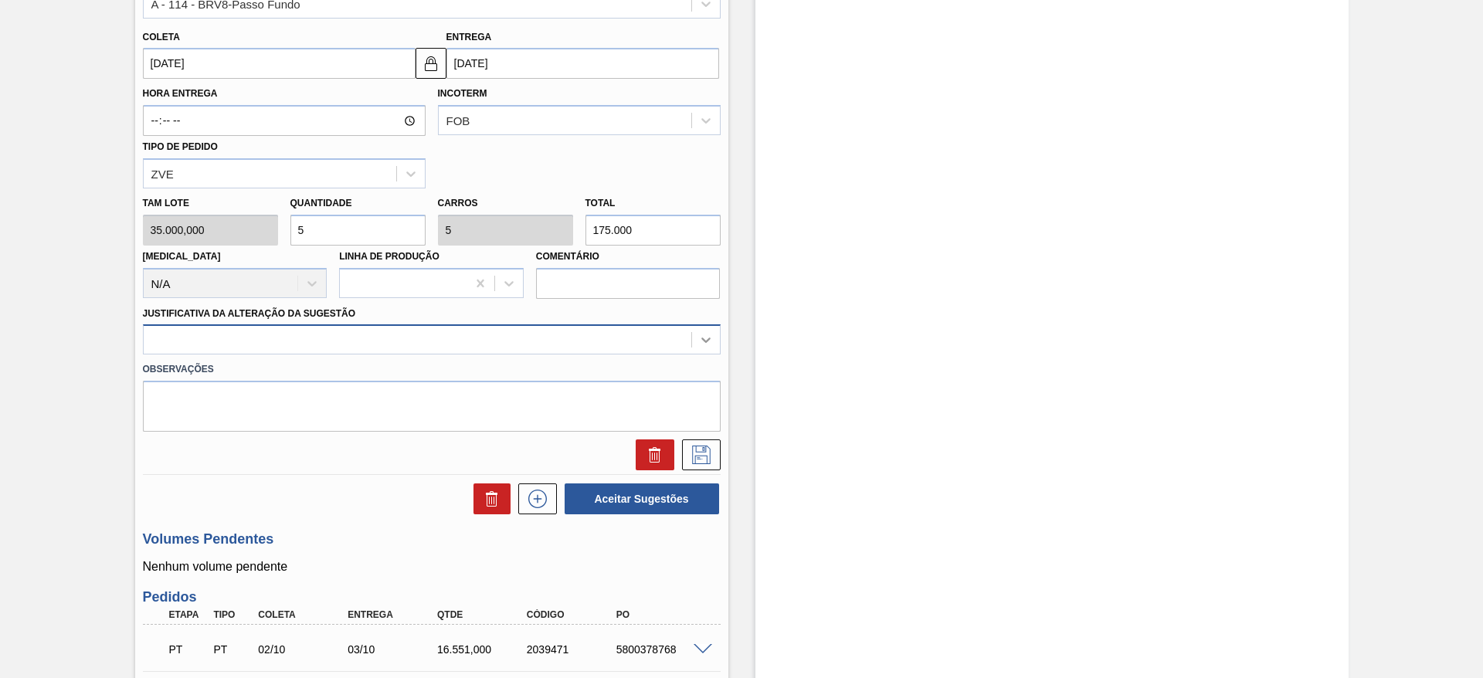
click at [701, 332] on icon at bounding box center [705, 339] width 15 height 15
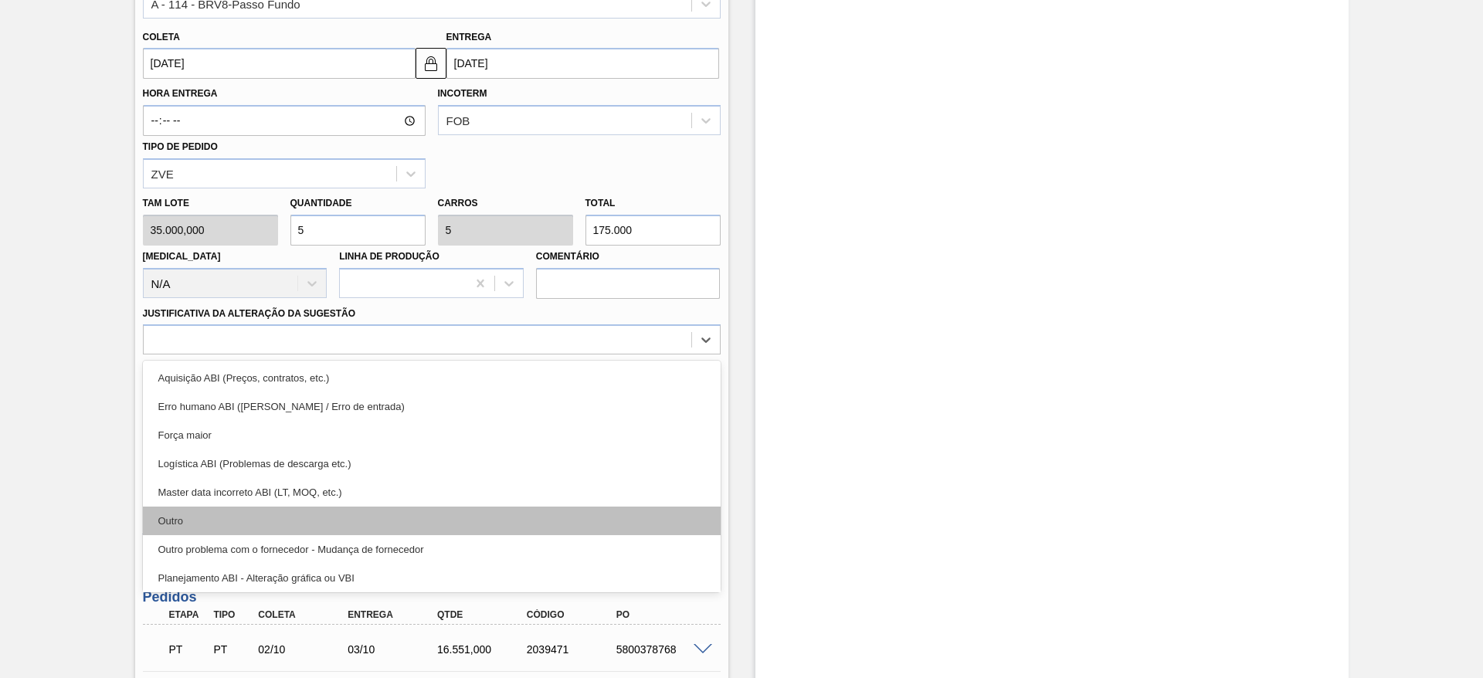
click at [168, 513] on div "Outro" at bounding box center [432, 521] width 578 height 29
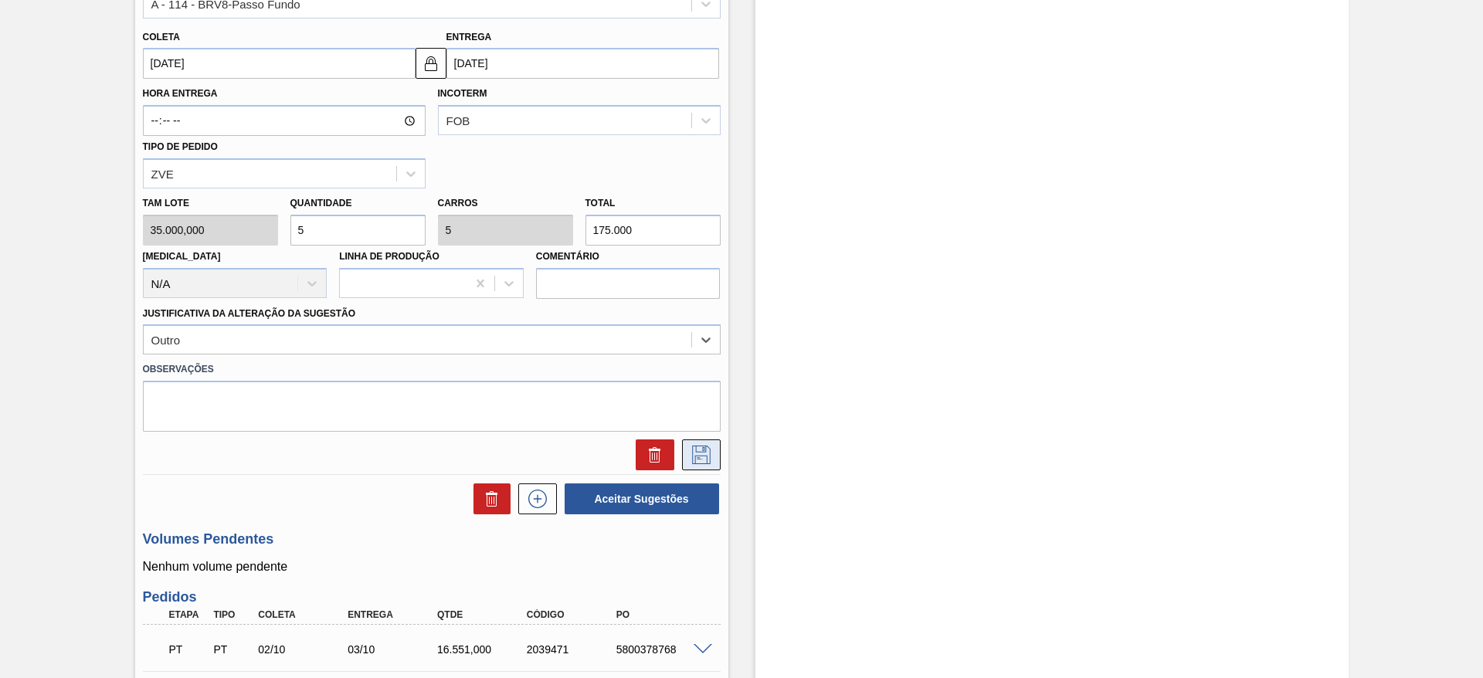
click at [692, 458] on icon at bounding box center [701, 455] width 25 height 19
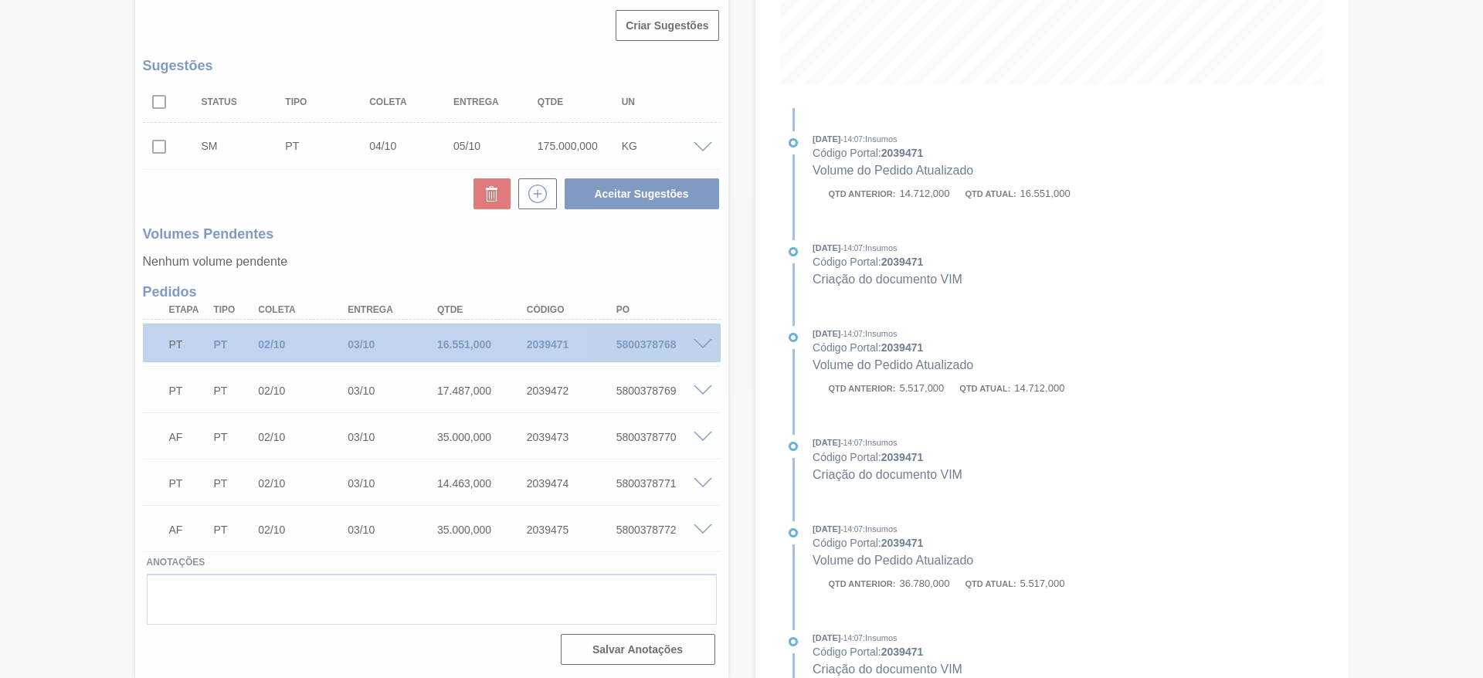
scroll to position [367, 0]
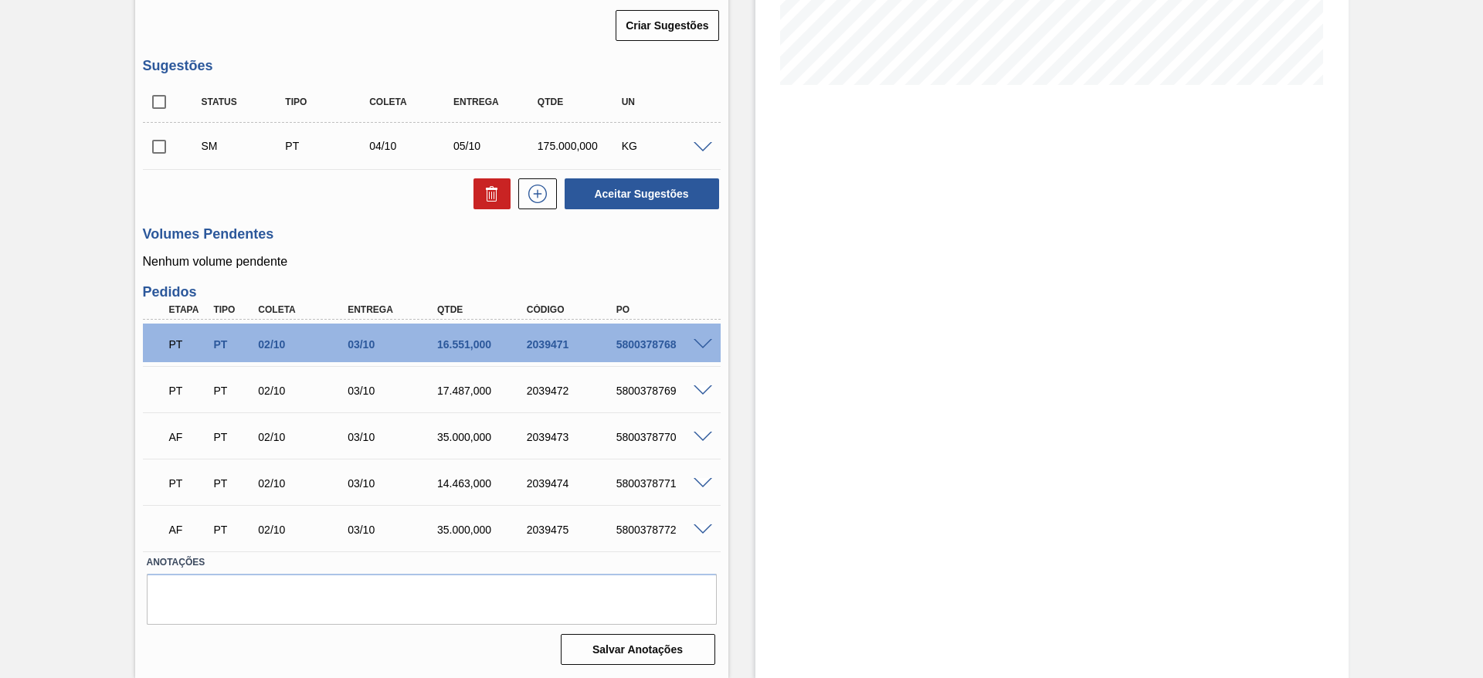
click at [154, 146] on input "checkbox" at bounding box center [159, 147] width 32 height 32
click at [682, 192] on button "Aceitar Sugestões" at bounding box center [642, 193] width 154 height 31
checkbox input "false"
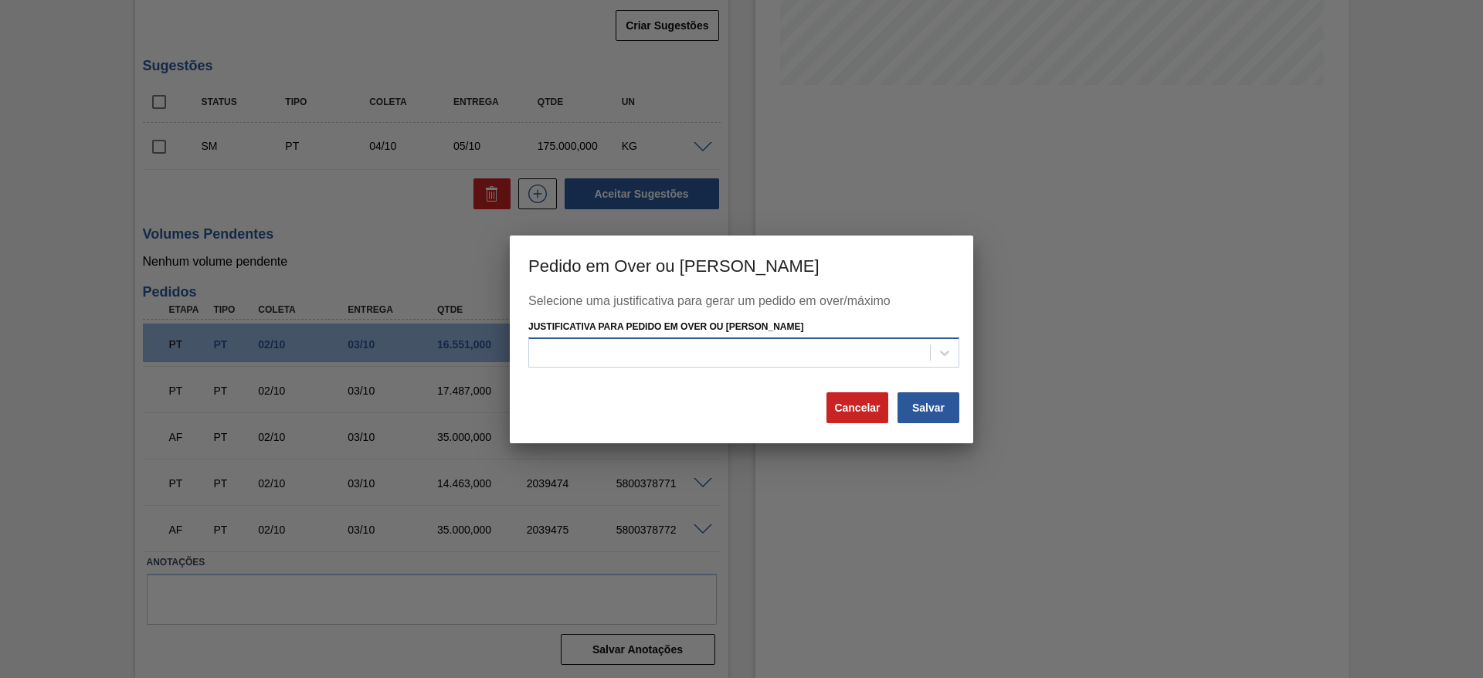
click at [554, 354] on div at bounding box center [729, 353] width 401 height 22
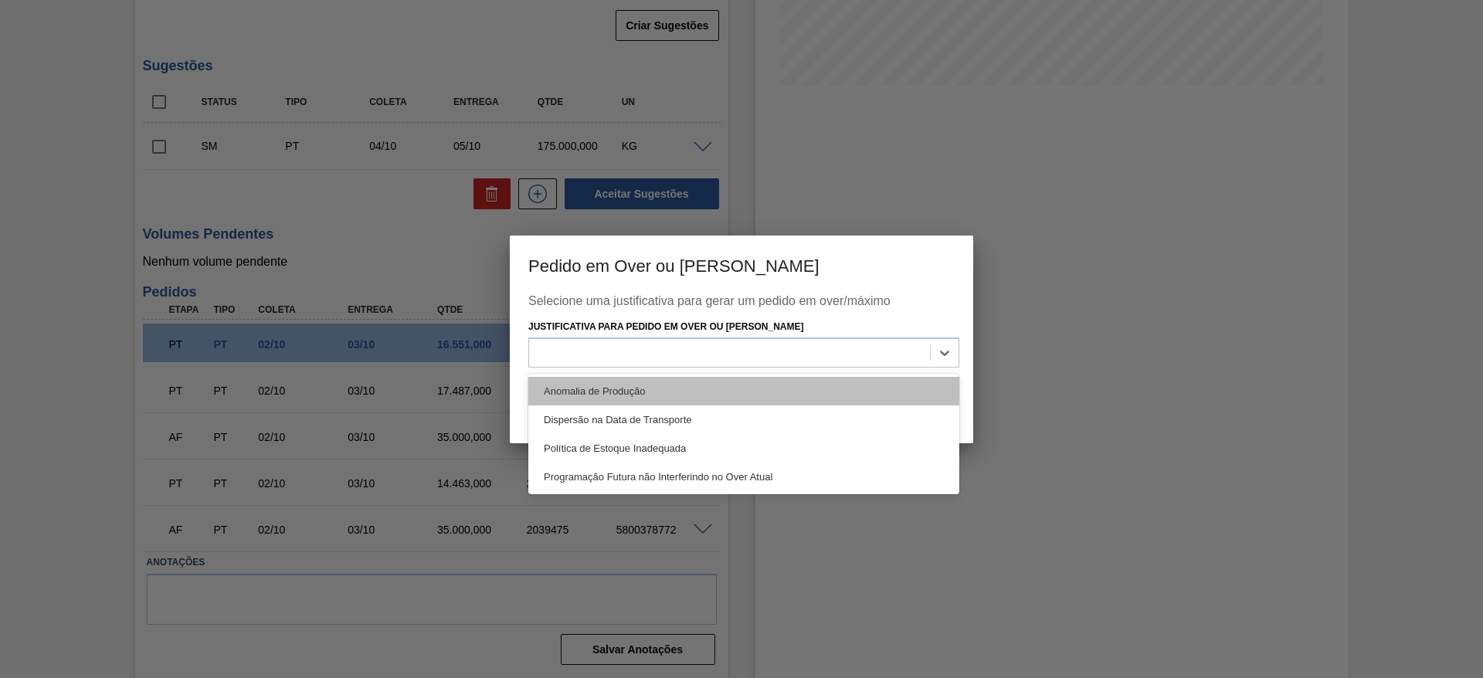
click at [587, 398] on div "Anomalia de Produção" at bounding box center [743, 391] width 431 height 29
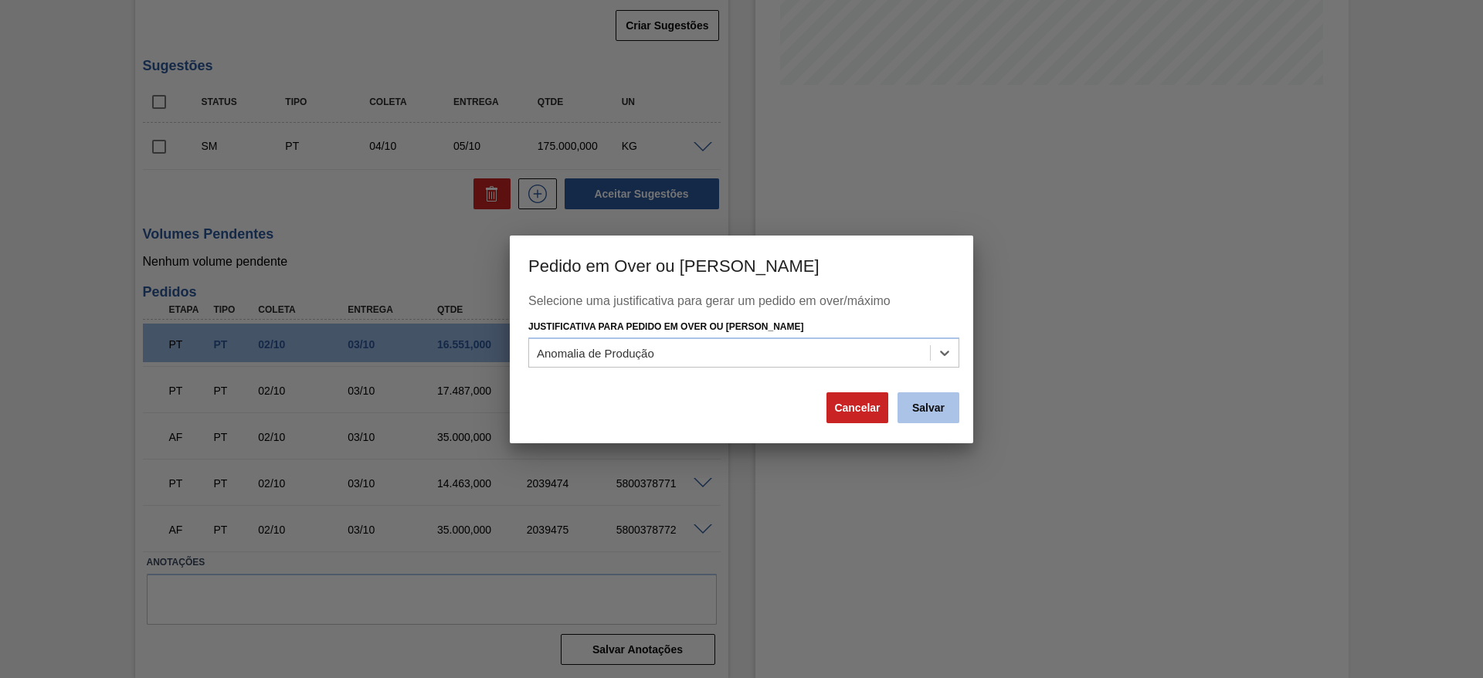
click at [915, 415] on button "Salvar" at bounding box center [928, 407] width 62 height 31
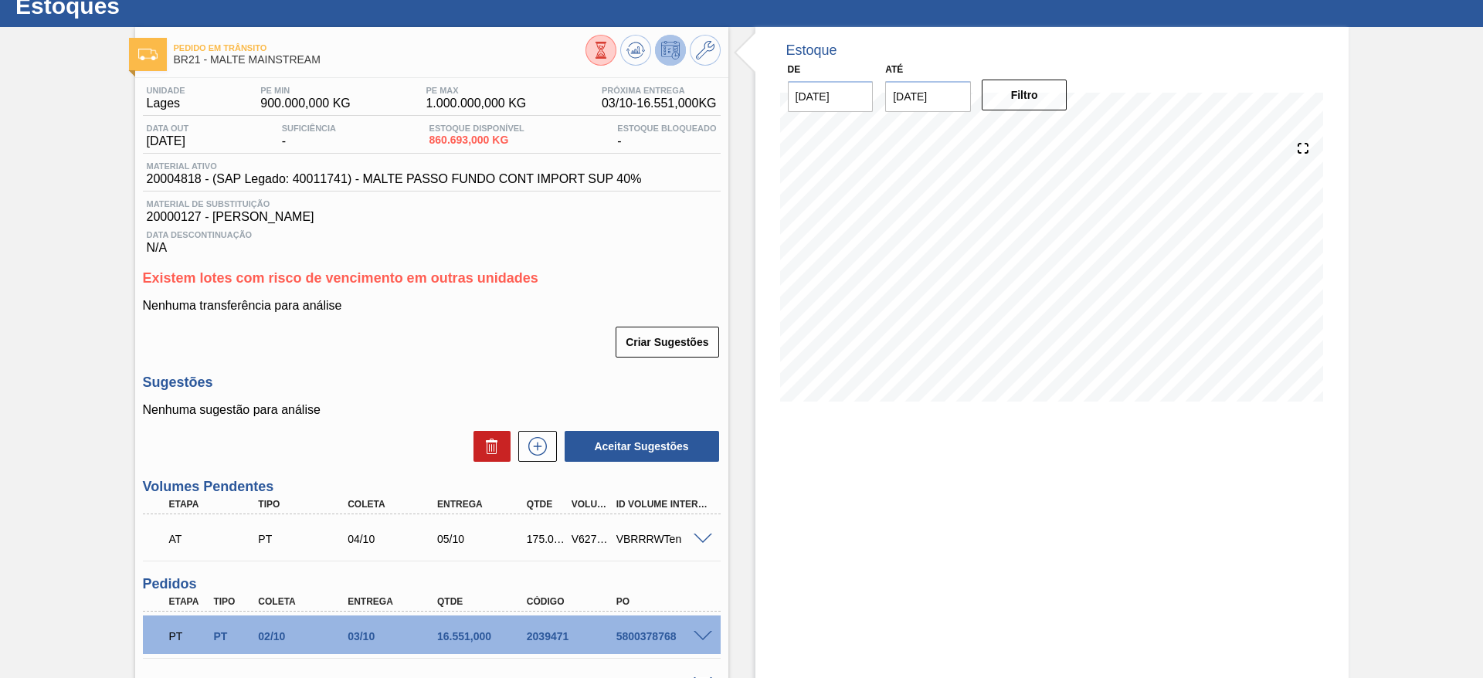
scroll to position [0, 0]
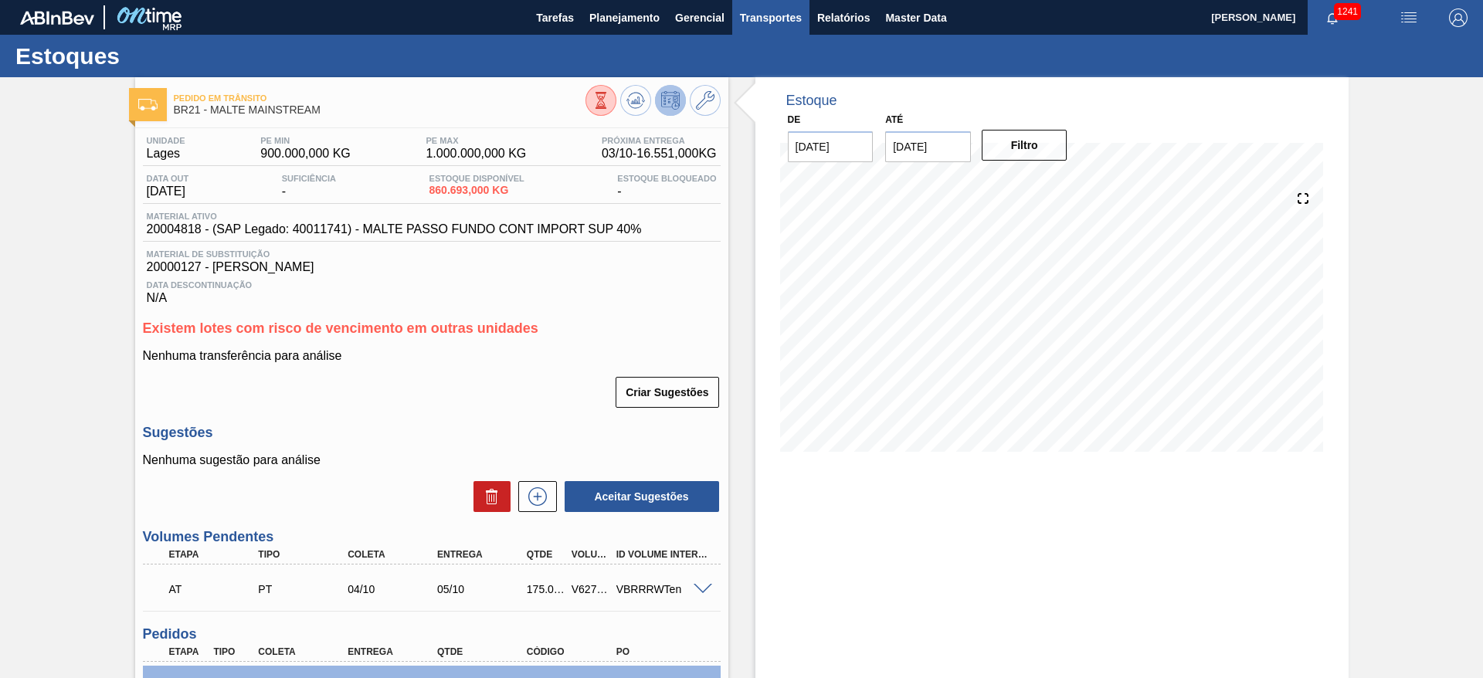
click at [768, 14] on span "Transportes" at bounding box center [771, 17] width 62 height 19
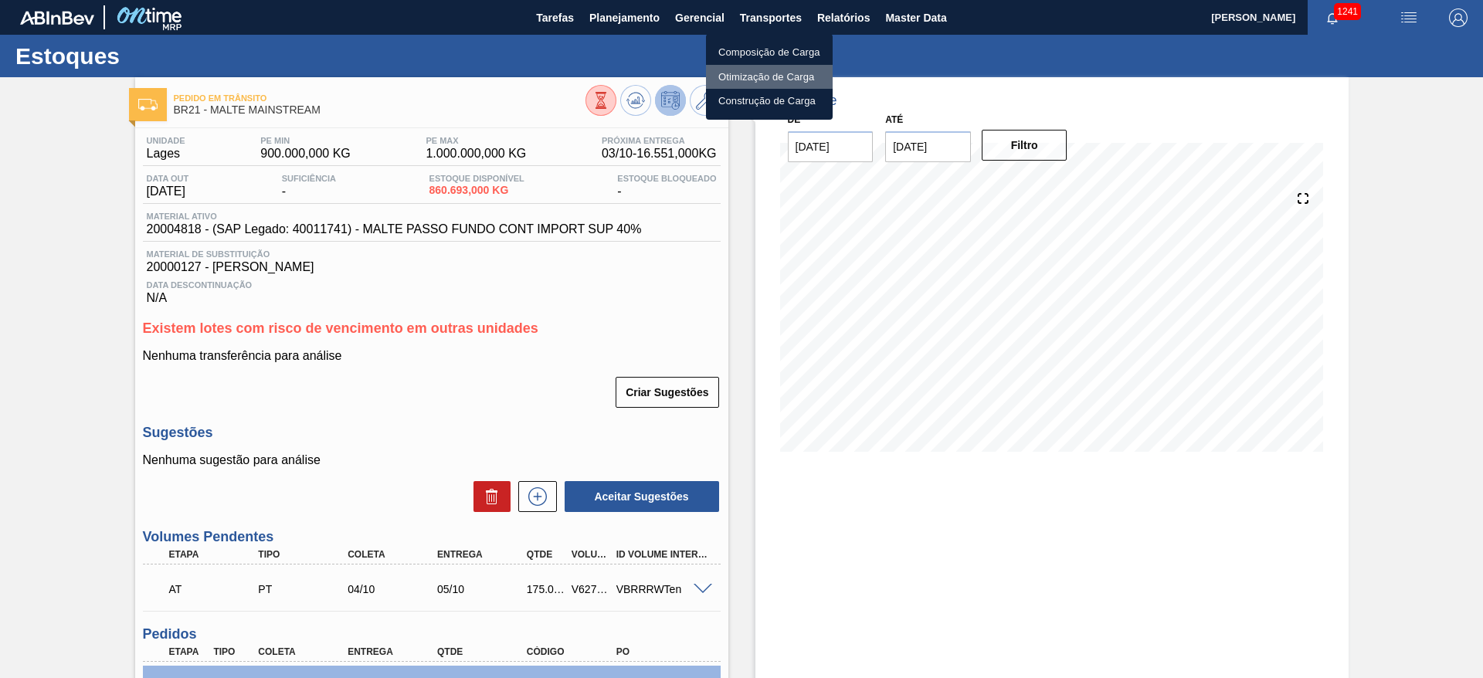
click at [751, 73] on li "Otimização de Carga" at bounding box center [769, 77] width 127 height 25
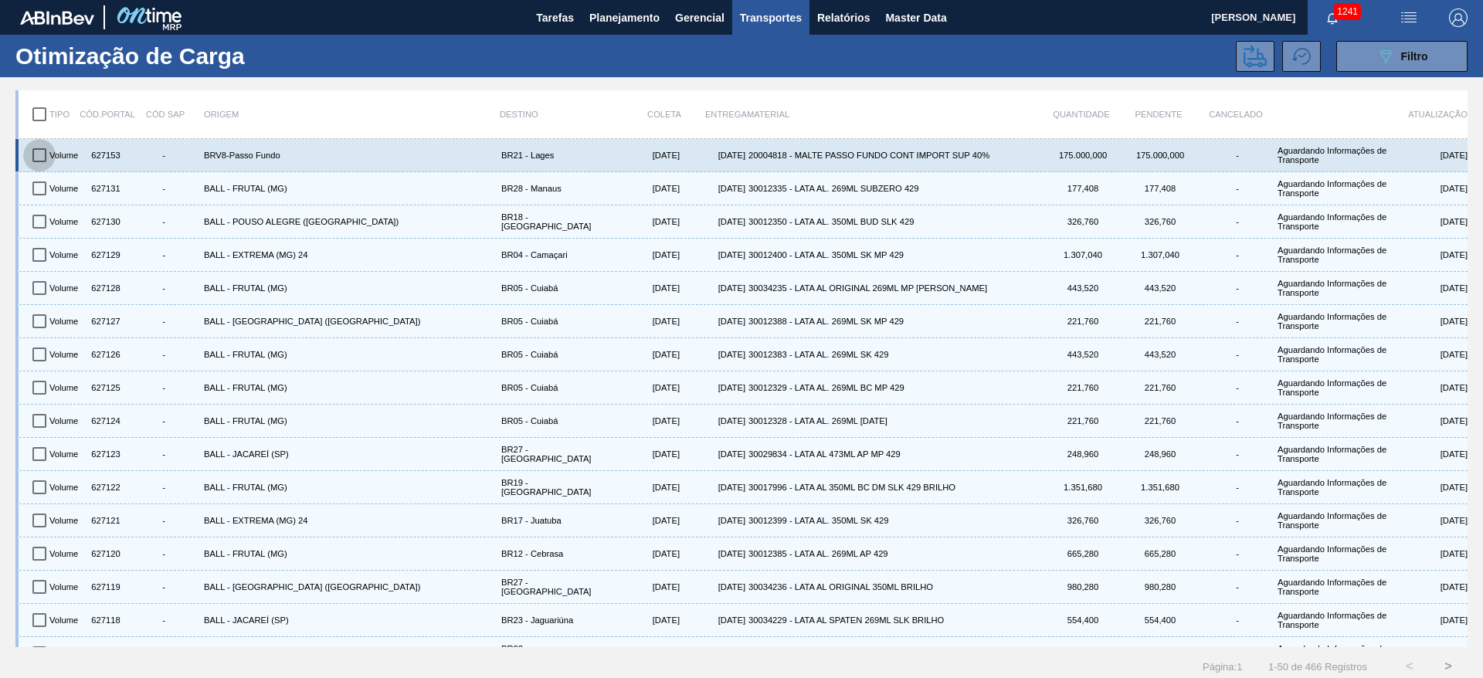
click at [39, 155] on input "checkbox" at bounding box center [39, 155] width 32 height 32
checkbox input "true"
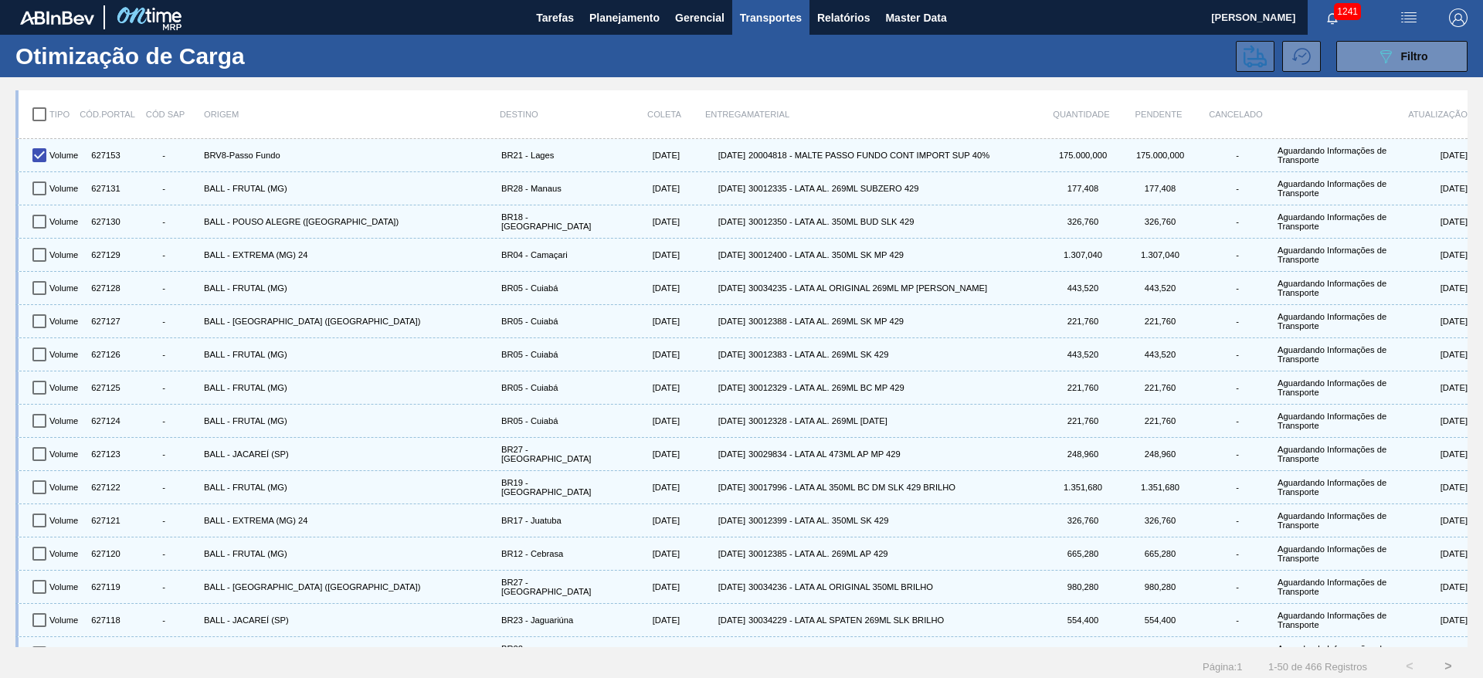
click at [1252, 49] on icon at bounding box center [1254, 56] width 23 height 23
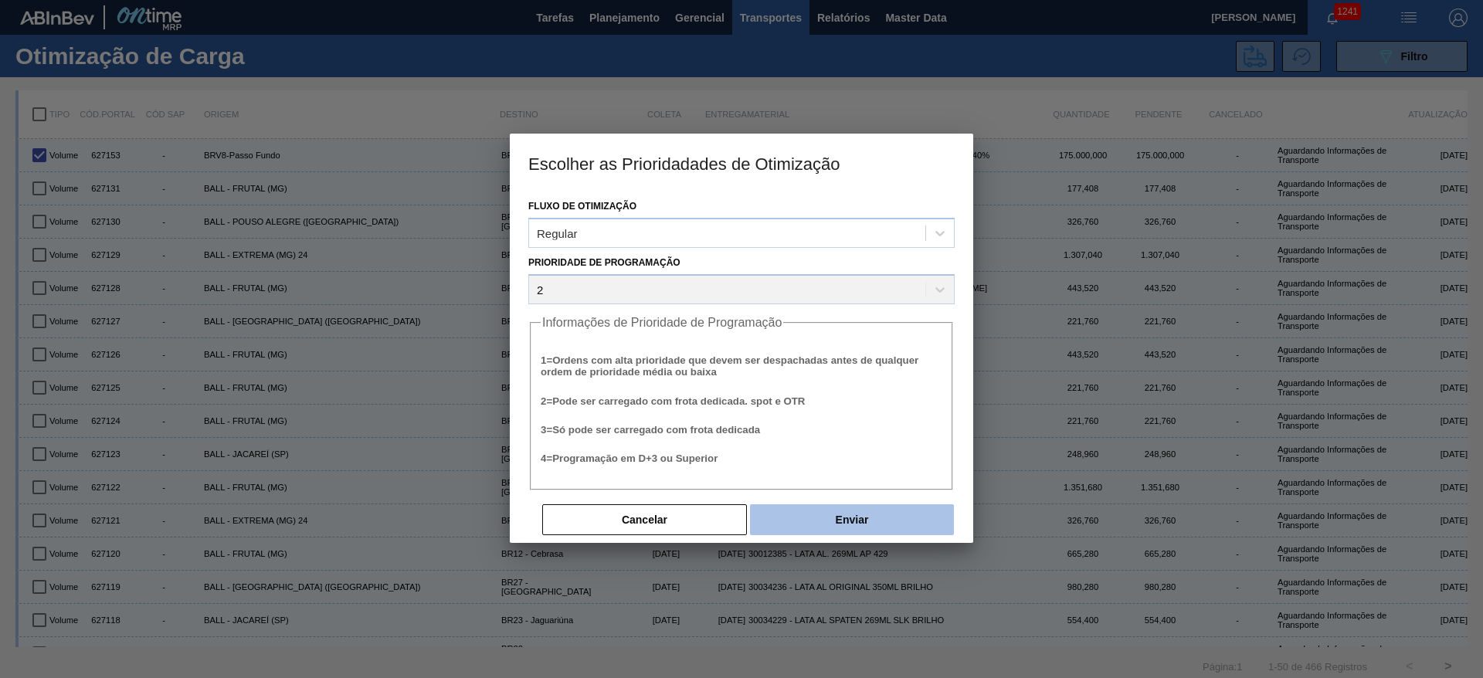
click at [814, 523] on button "Enviar" at bounding box center [852, 519] width 204 height 31
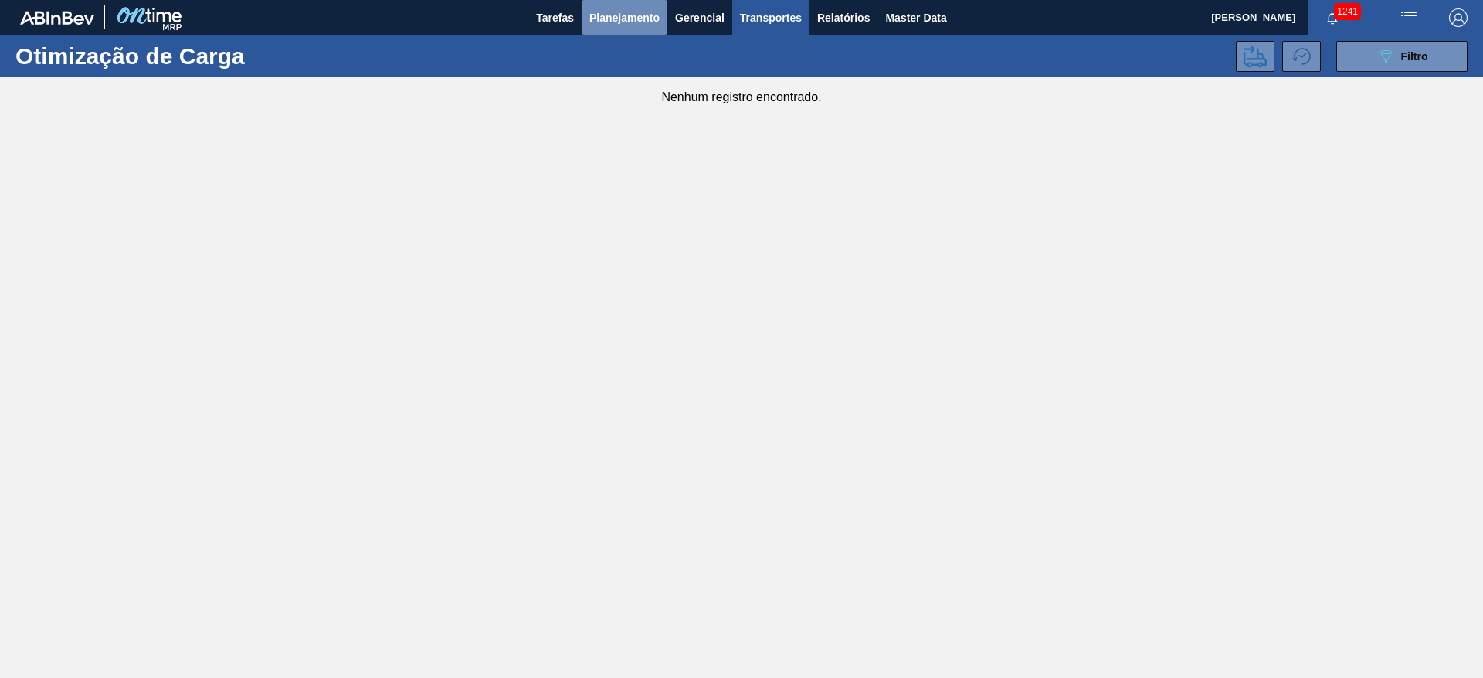
click at [629, 12] on span "Planejamento" at bounding box center [624, 17] width 70 height 19
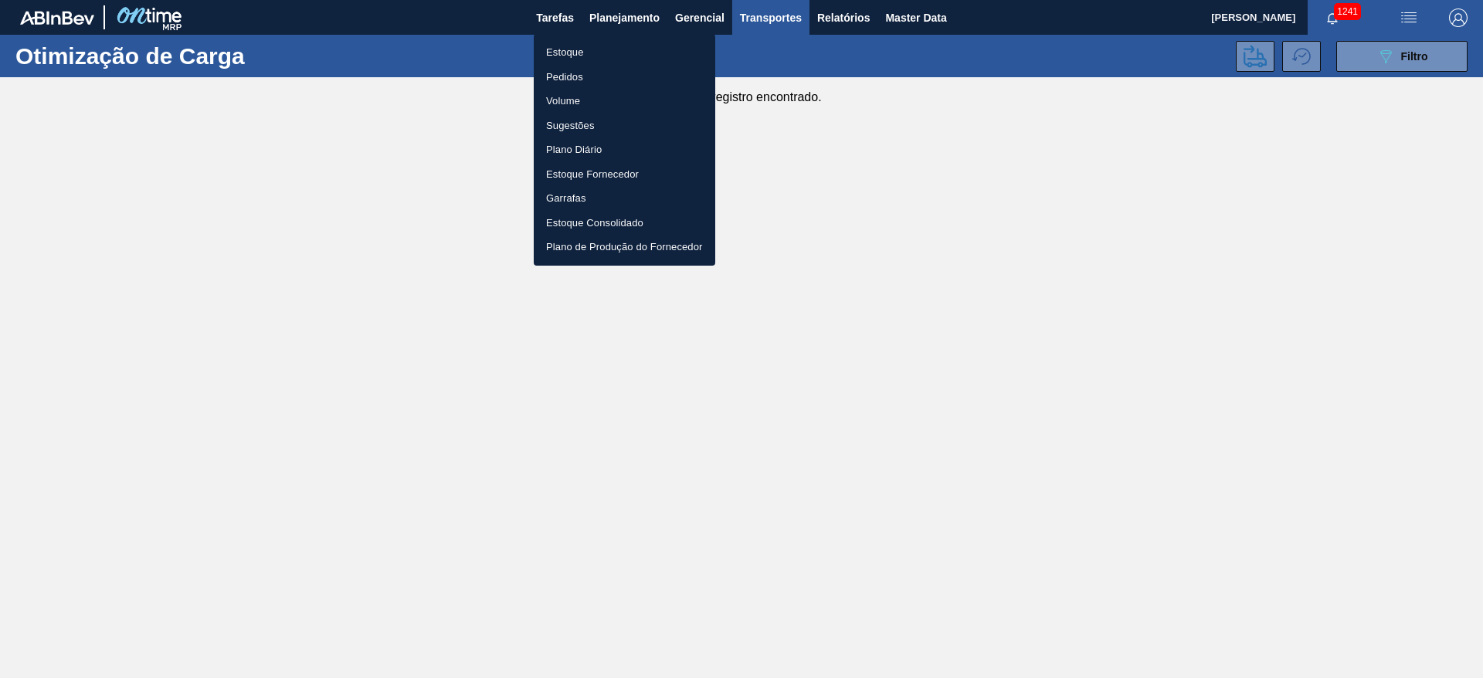
click at [580, 40] on li "Estoque" at bounding box center [624, 52] width 181 height 25
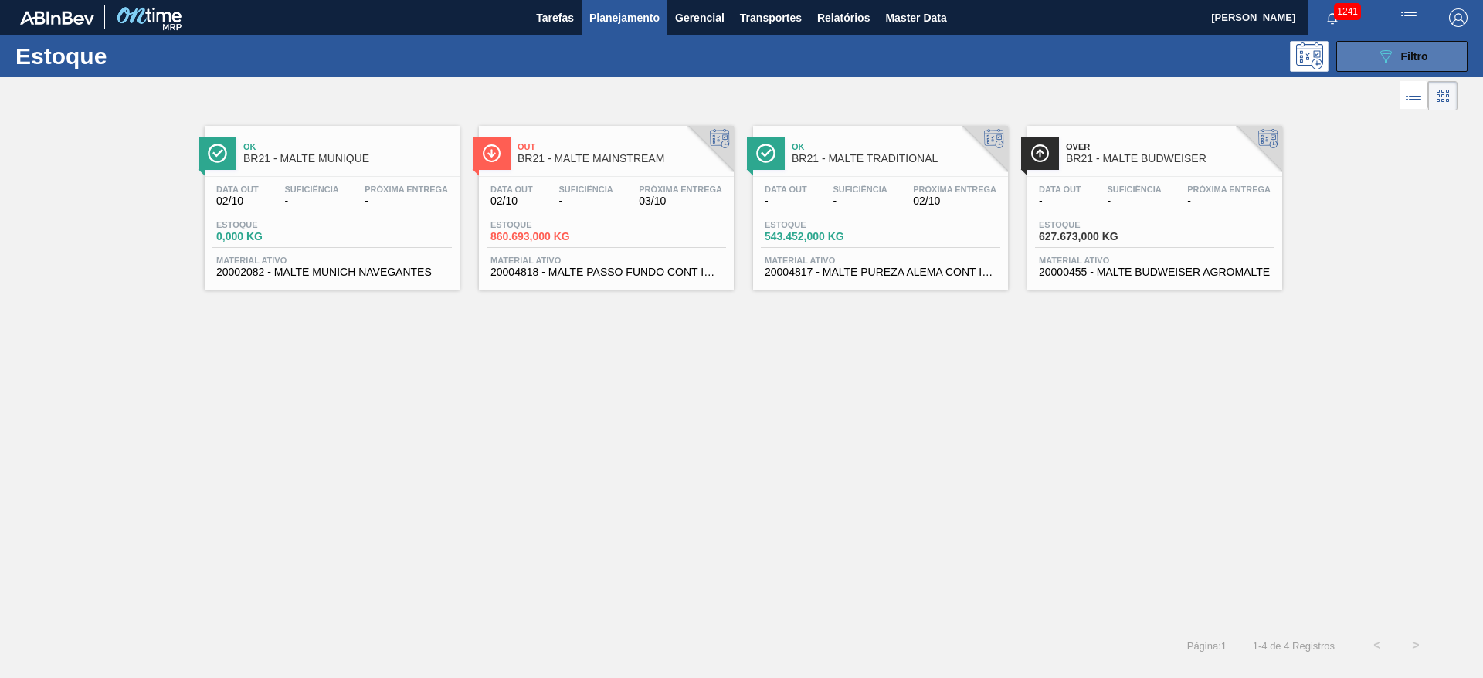
click at [1406, 55] on span "Filtro" at bounding box center [1414, 56] width 27 height 12
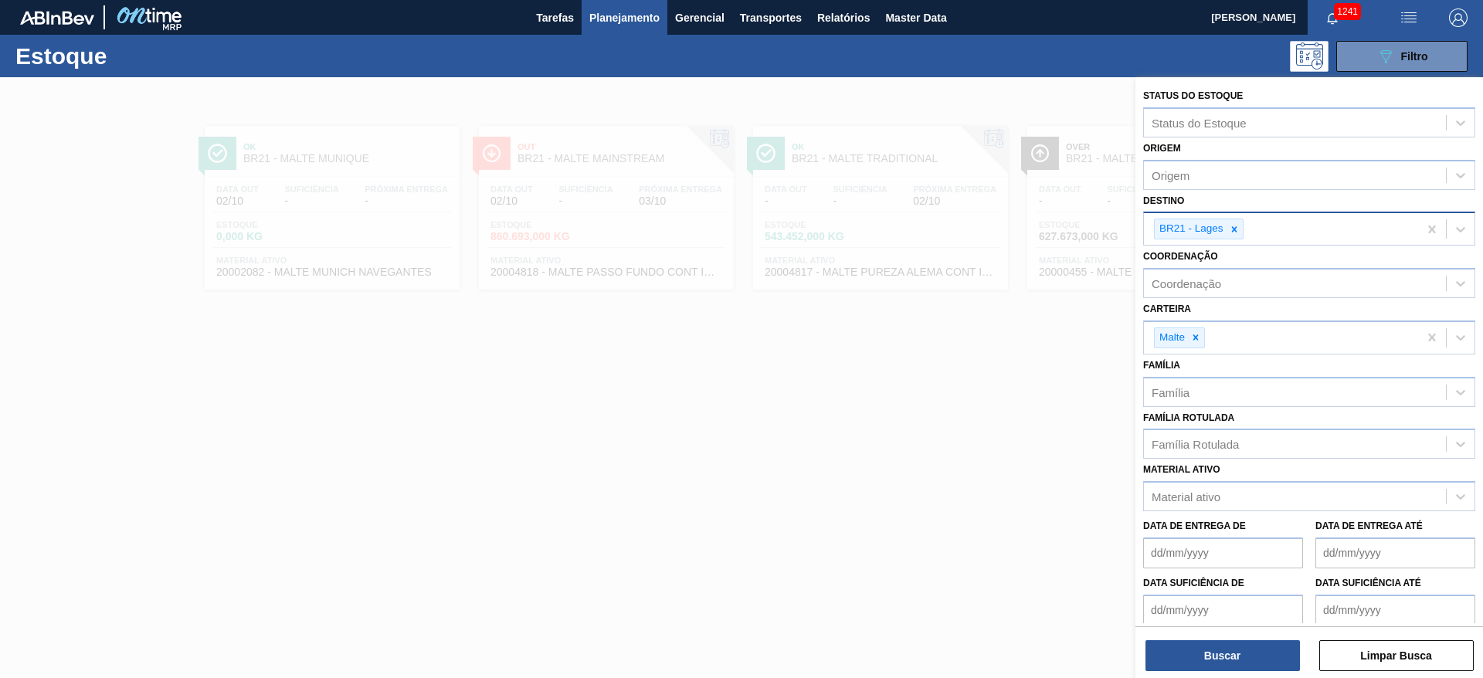
click at [1243, 230] on div "BR21 - Lages" at bounding box center [1281, 229] width 274 height 32
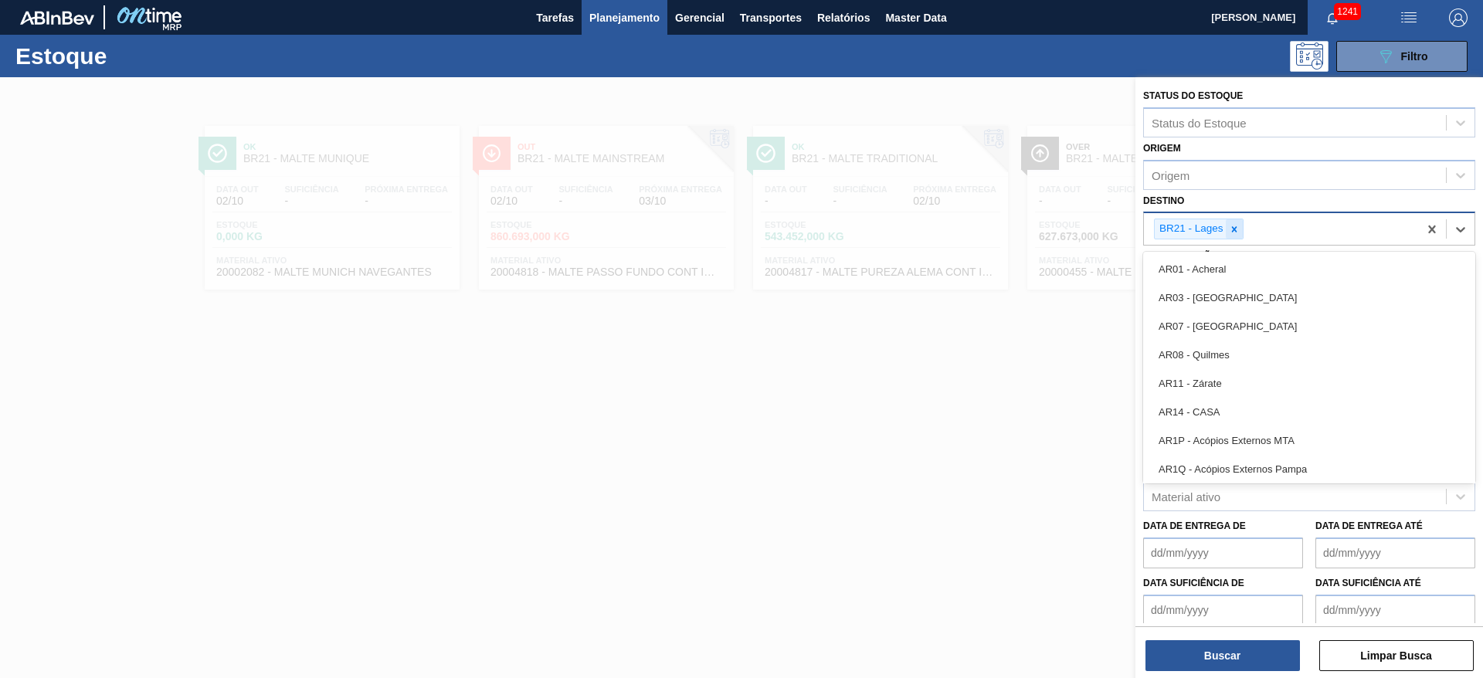
click at [1232, 232] on icon at bounding box center [1234, 229] width 11 height 11
type input "10"
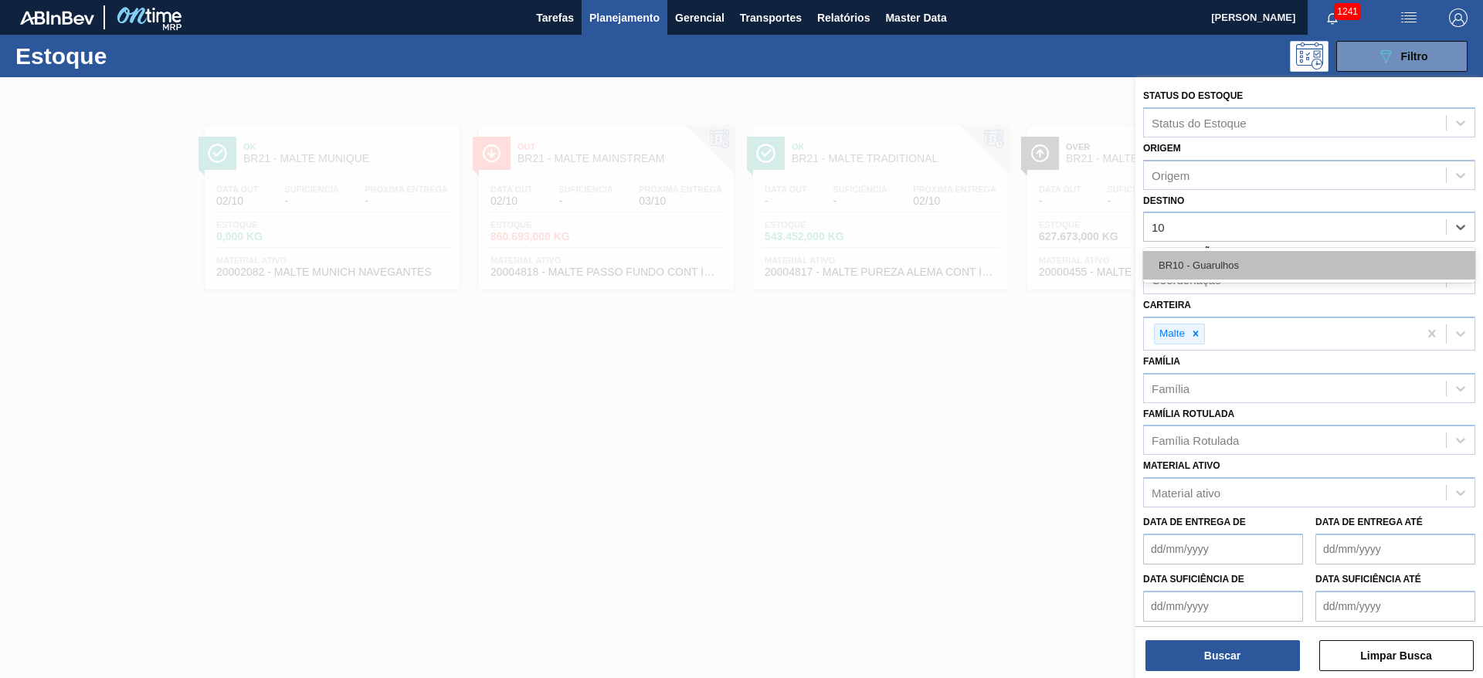
click at [1252, 261] on div "BR10 - Guarulhos" at bounding box center [1309, 265] width 332 height 29
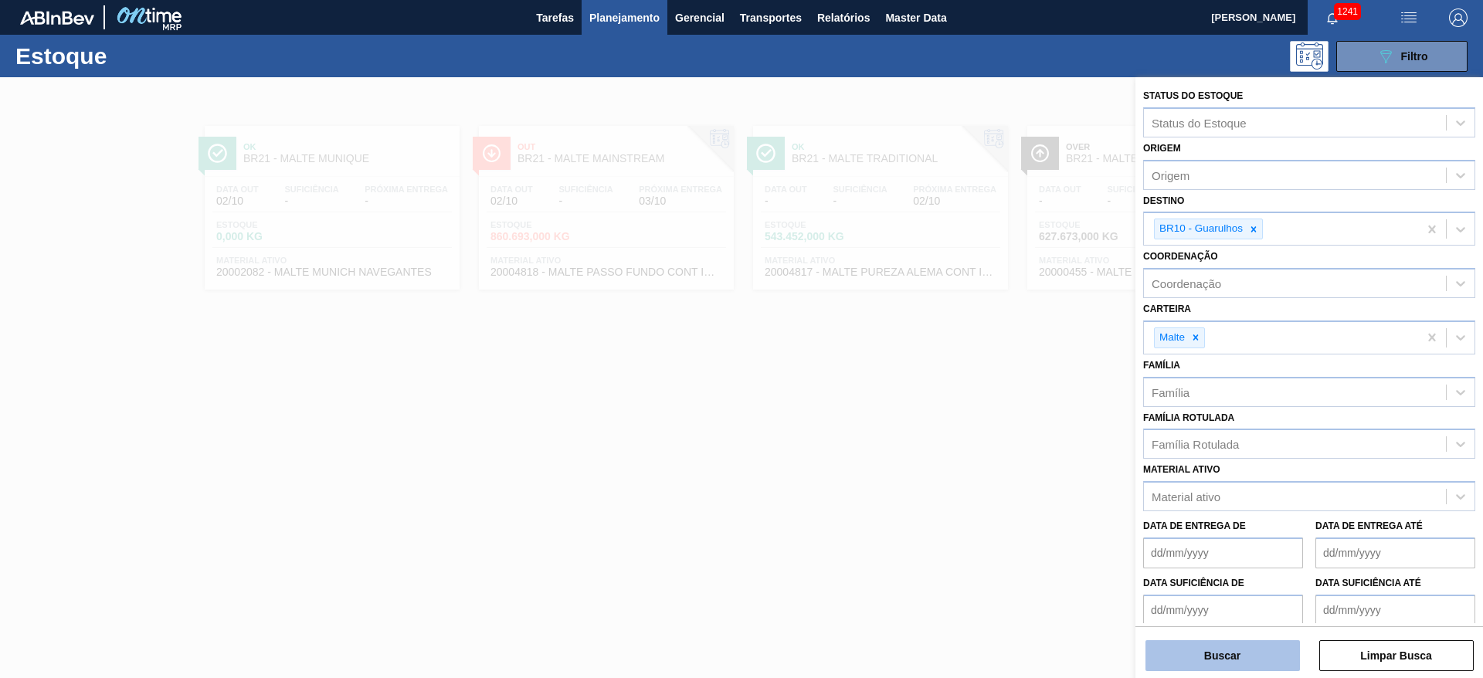
click at [1212, 650] on button "Buscar" at bounding box center [1222, 655] width 154 height 31
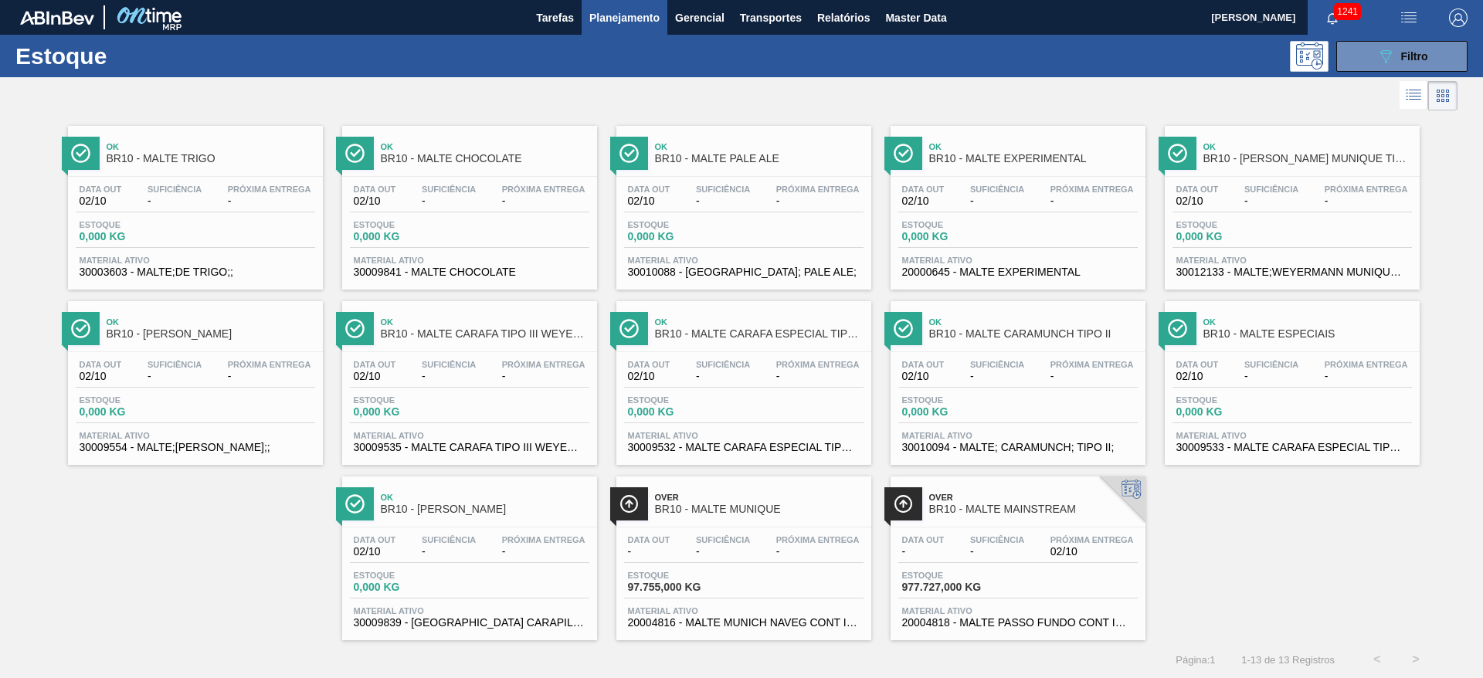
click at [988, 567] on div "Data out - Suficiência - Próxima Entrega 02/10 Estoque 977.727,000 KG Material …" at bounding box center [1017, 579] width 255 height 105
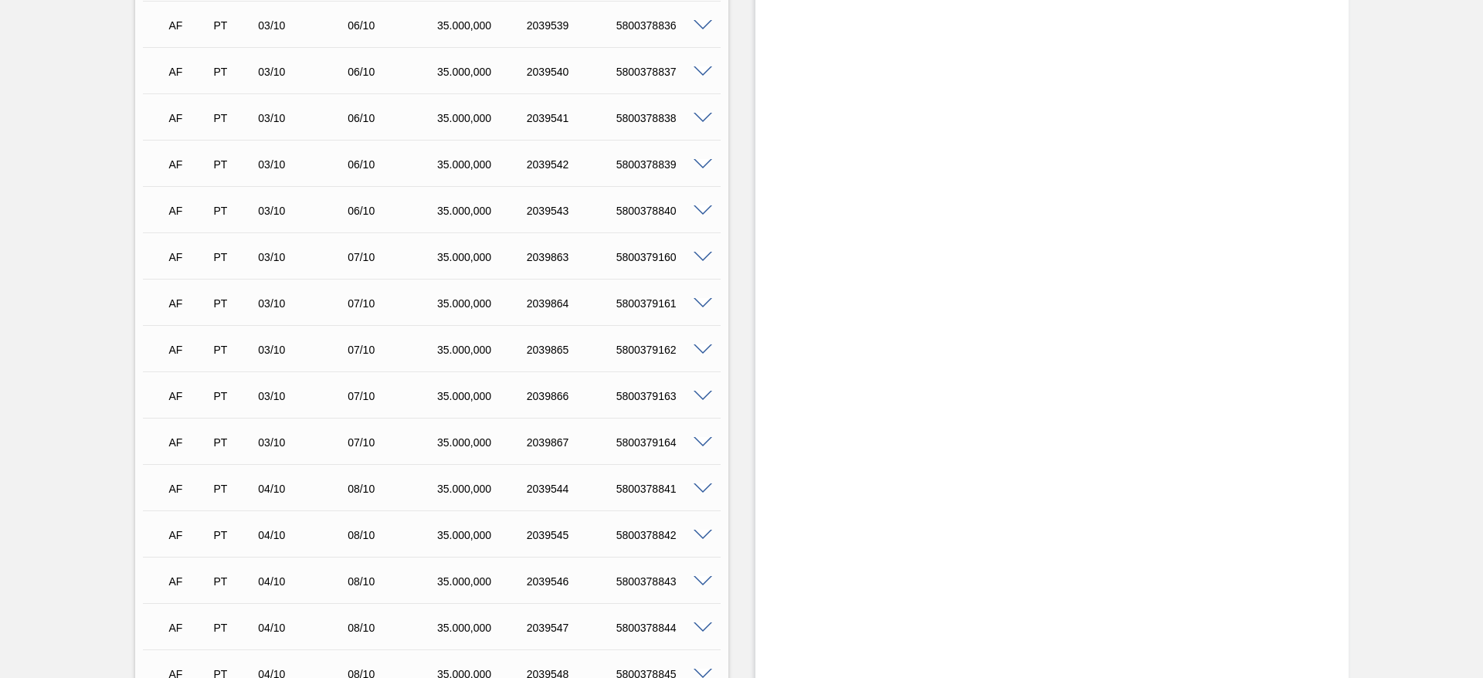
scroll to position [1229, 0]
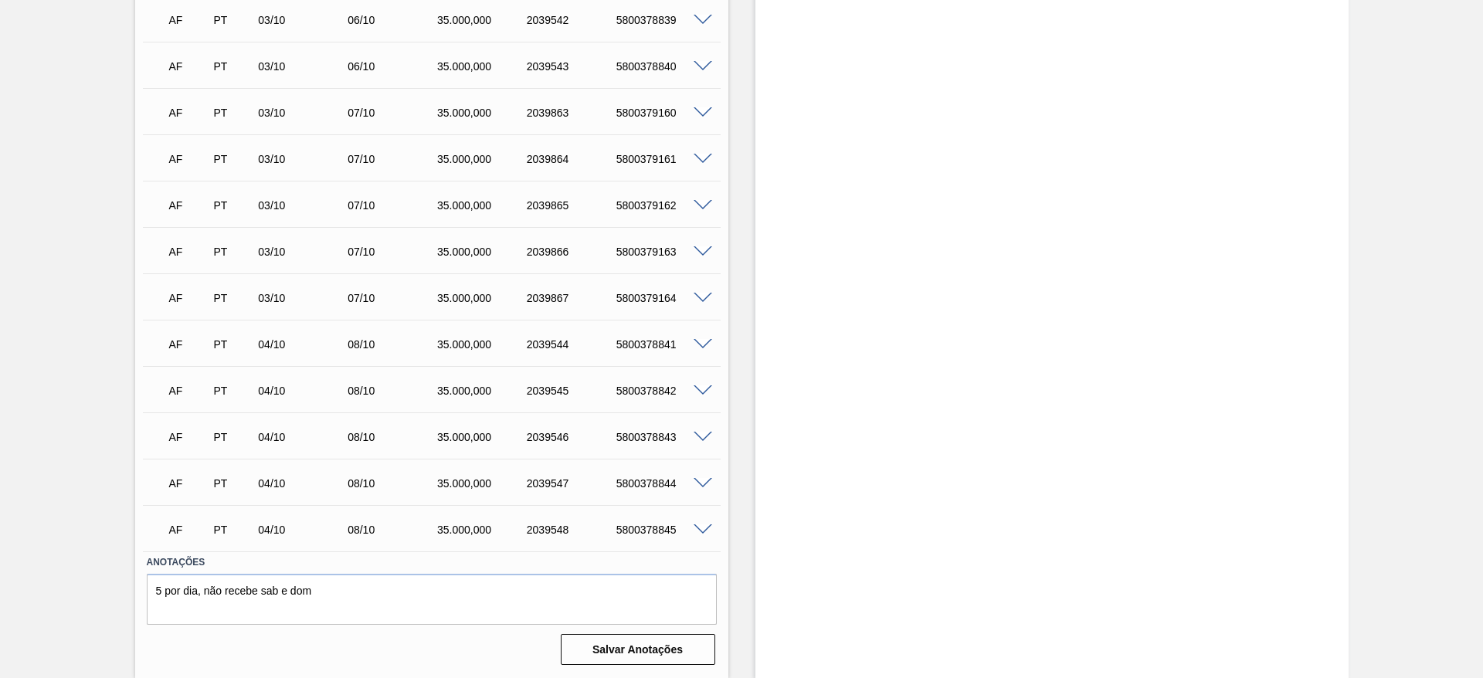
click at [704, 531] on span at bounding box center [703, 530] width 19 height 12
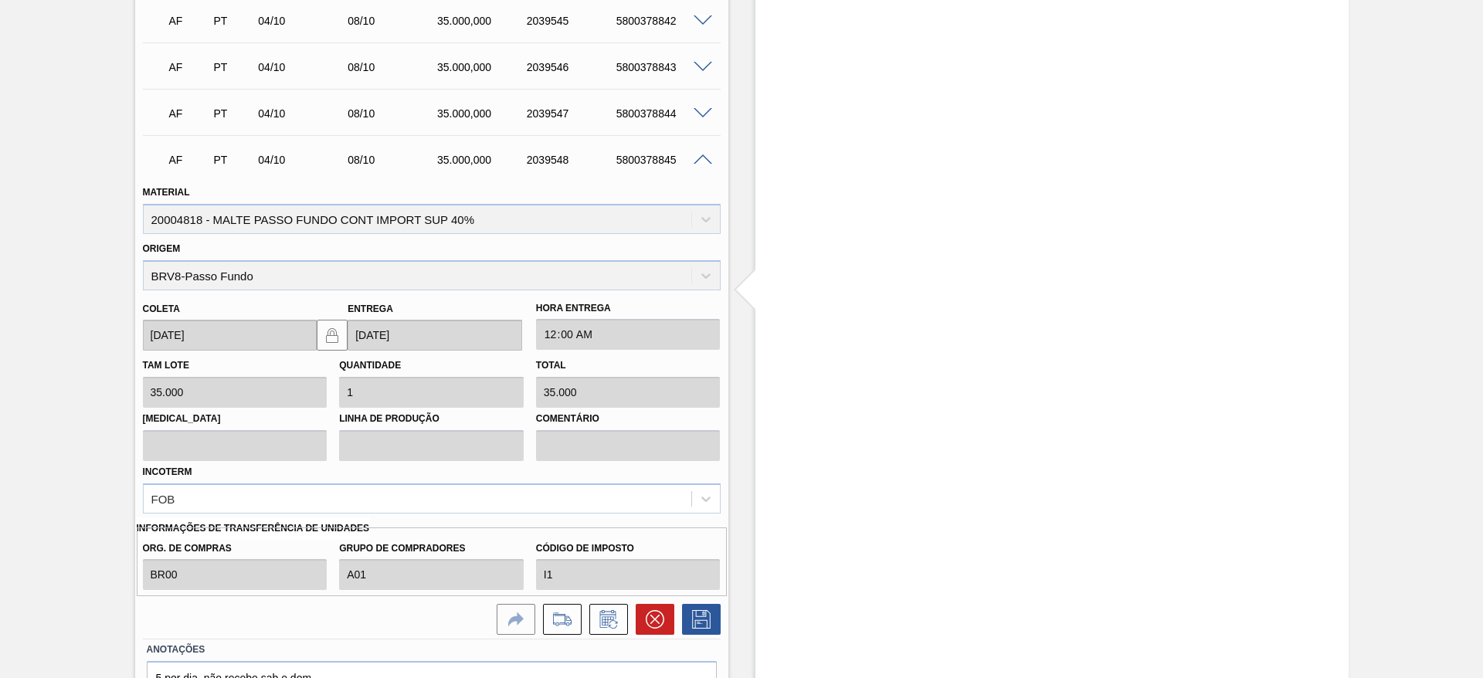
scroll to position [1687, 0]
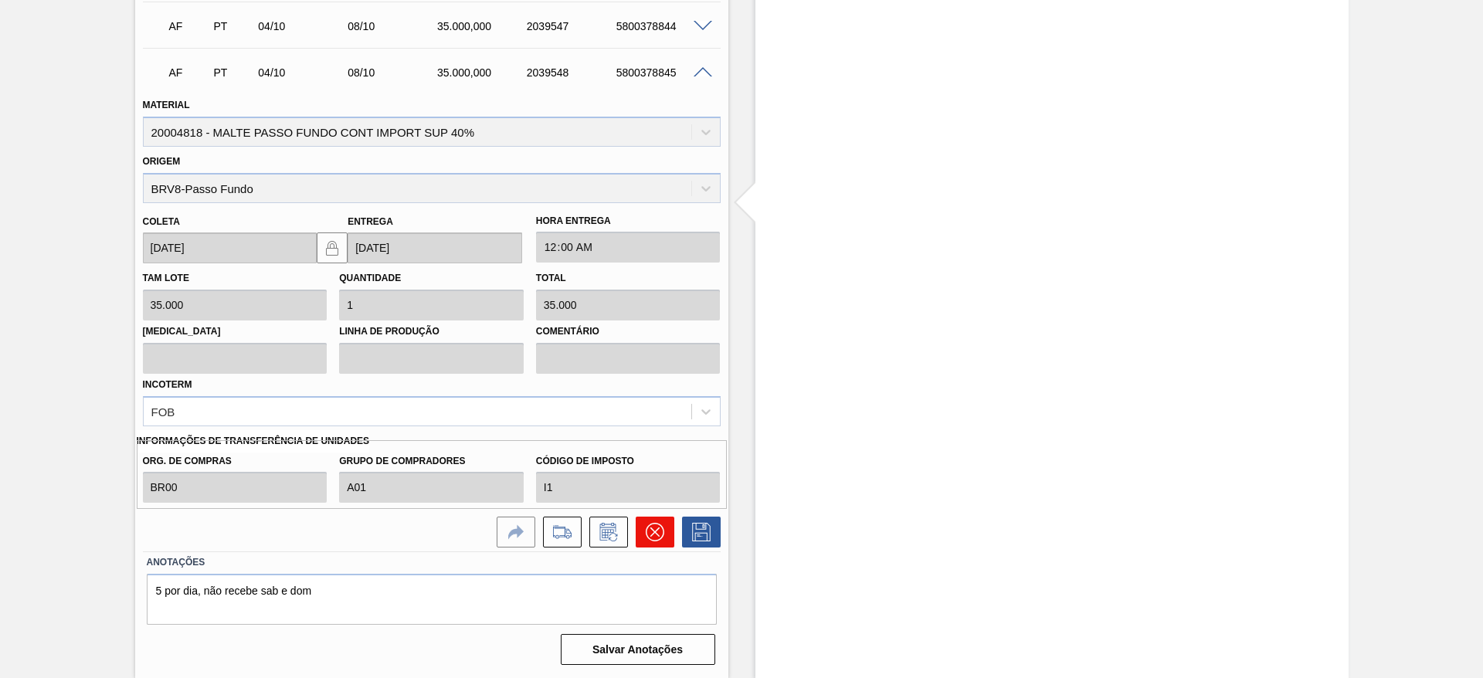
click at [662, 535] on icon at bounding box center [654, 532] width 19 height 19
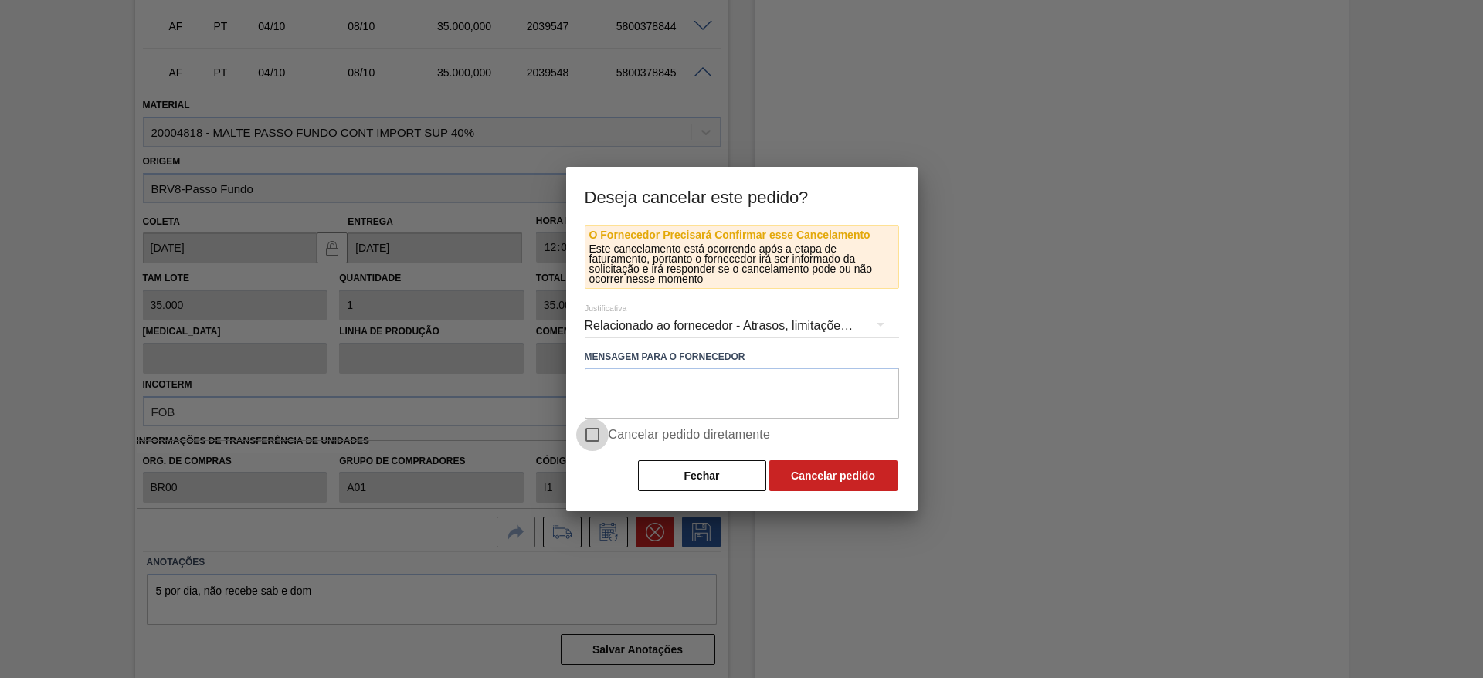
click at [589, 434] on input "Cancelar pedido diretamente" at bounding box center [592, 435] width 32 height 32
checkbox input "true"
click at [847, 472] on button "Cancelar pedido" at bounding box center [833, 475] width 128 height 31
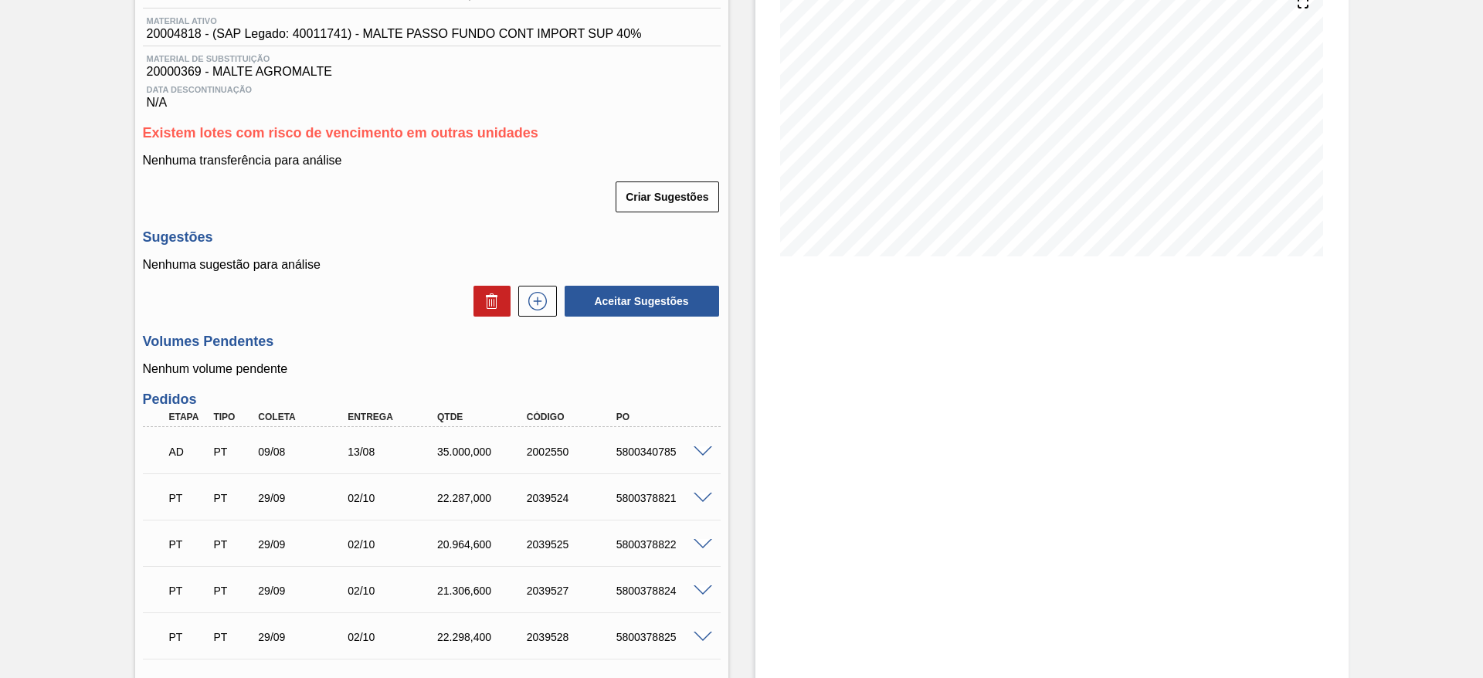
scroll to position [0, 0]
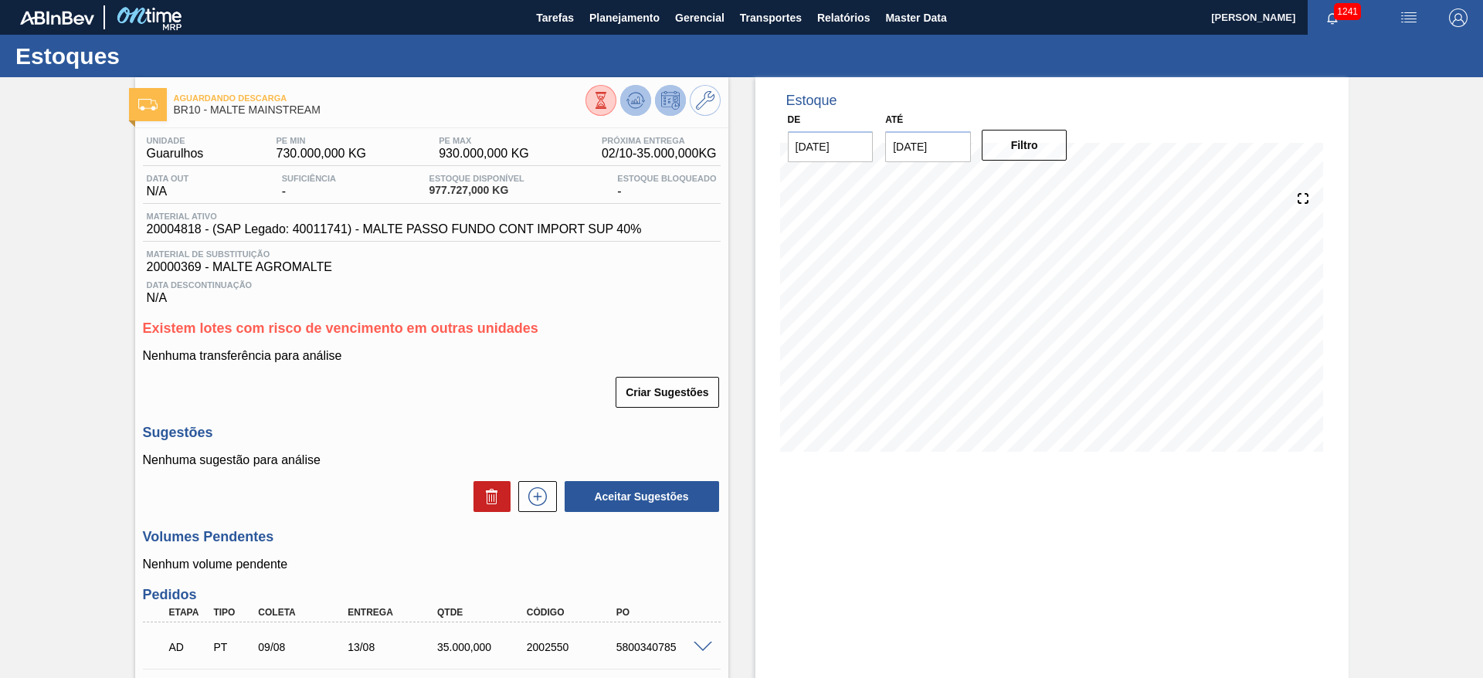
click at [627, 94] on icon at bounding box center [635, 100] width 19 height 19
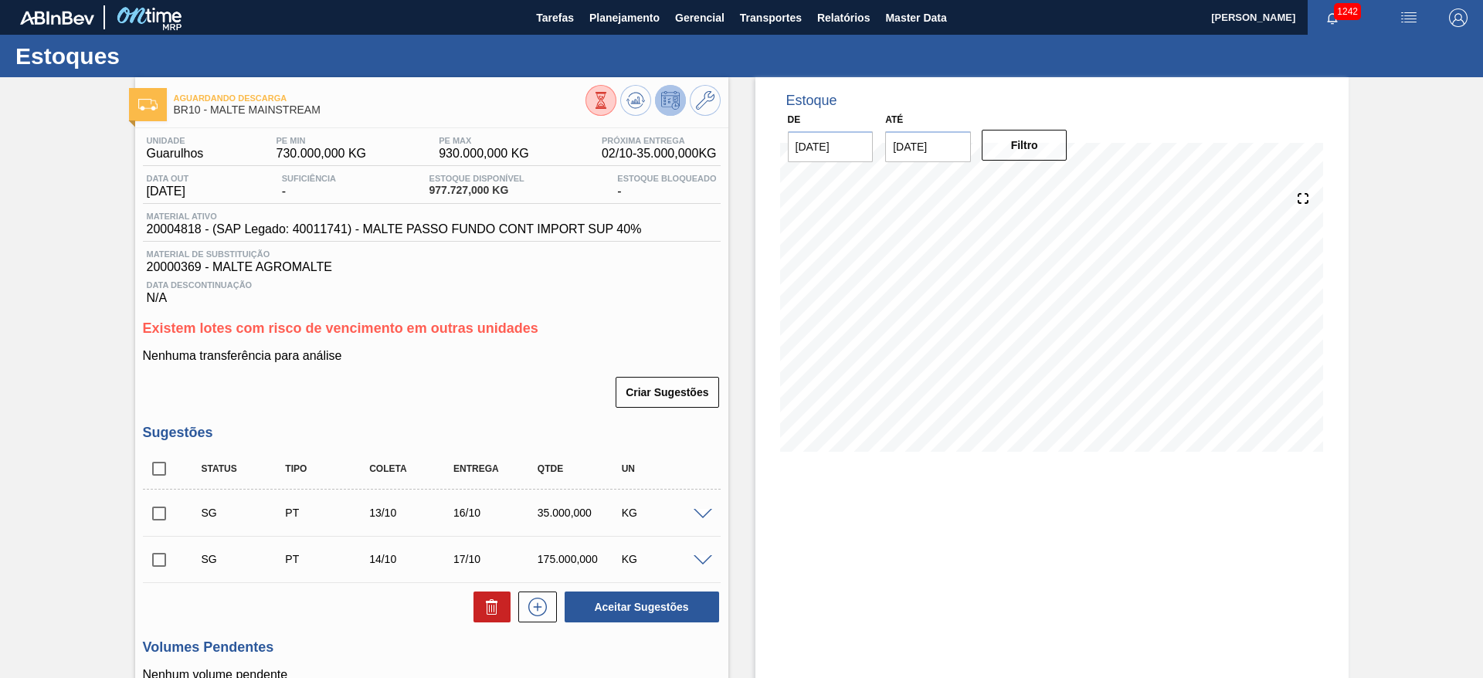
click at [1406, 17] on img "button" at bounding box center [1408, 17] width 19 height 19
click at [1375, 85] on li "Upload de Volumes" at bounding box center [1399, 83] width 141 height 28
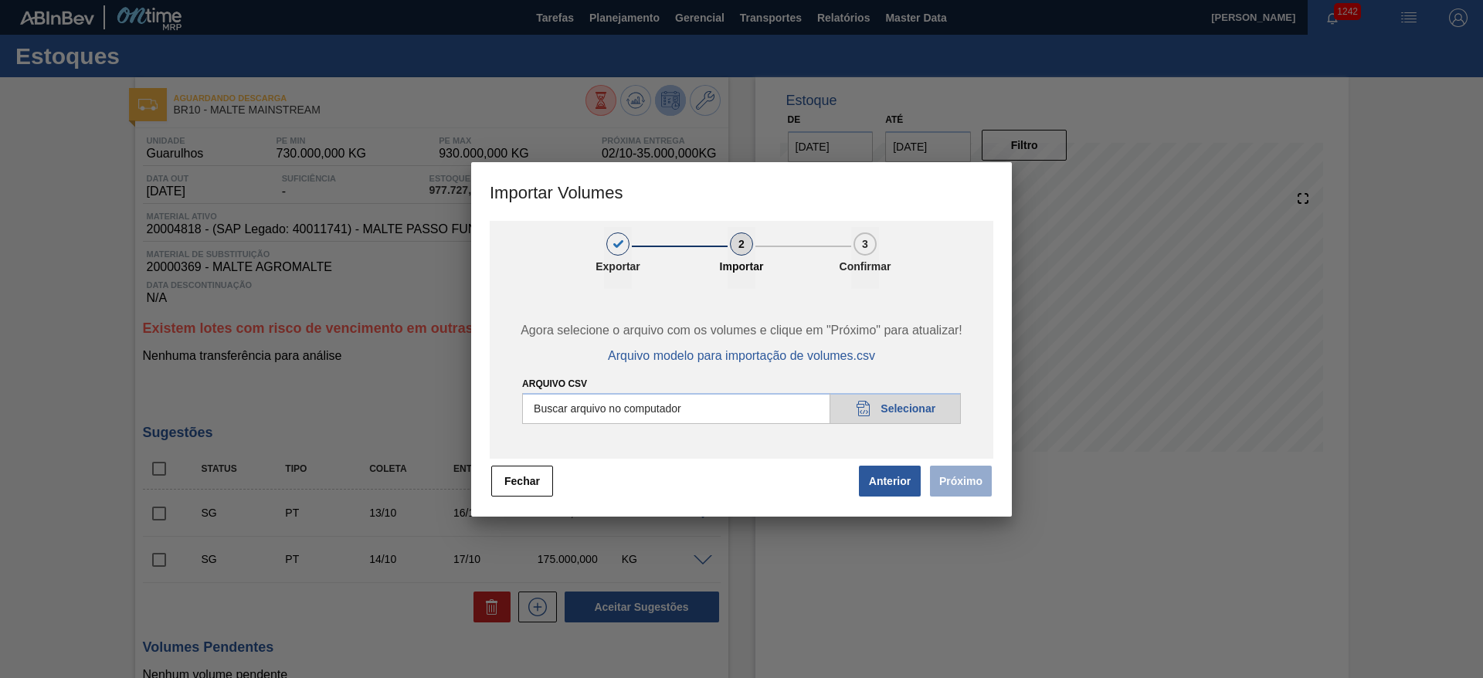
click at [978, 488] on span "Próximo" at bounding box center [957, 481] width 71 height 34
click at [917, 409] on input "Arquivo csv" at bounding box center [741, 408] width 439 height 31
type input "C:\fakepath\06.10.2025v1.csv"
click at [975, 483] on button "Próximo" at bounding box center [961, 481] width 62 height 31
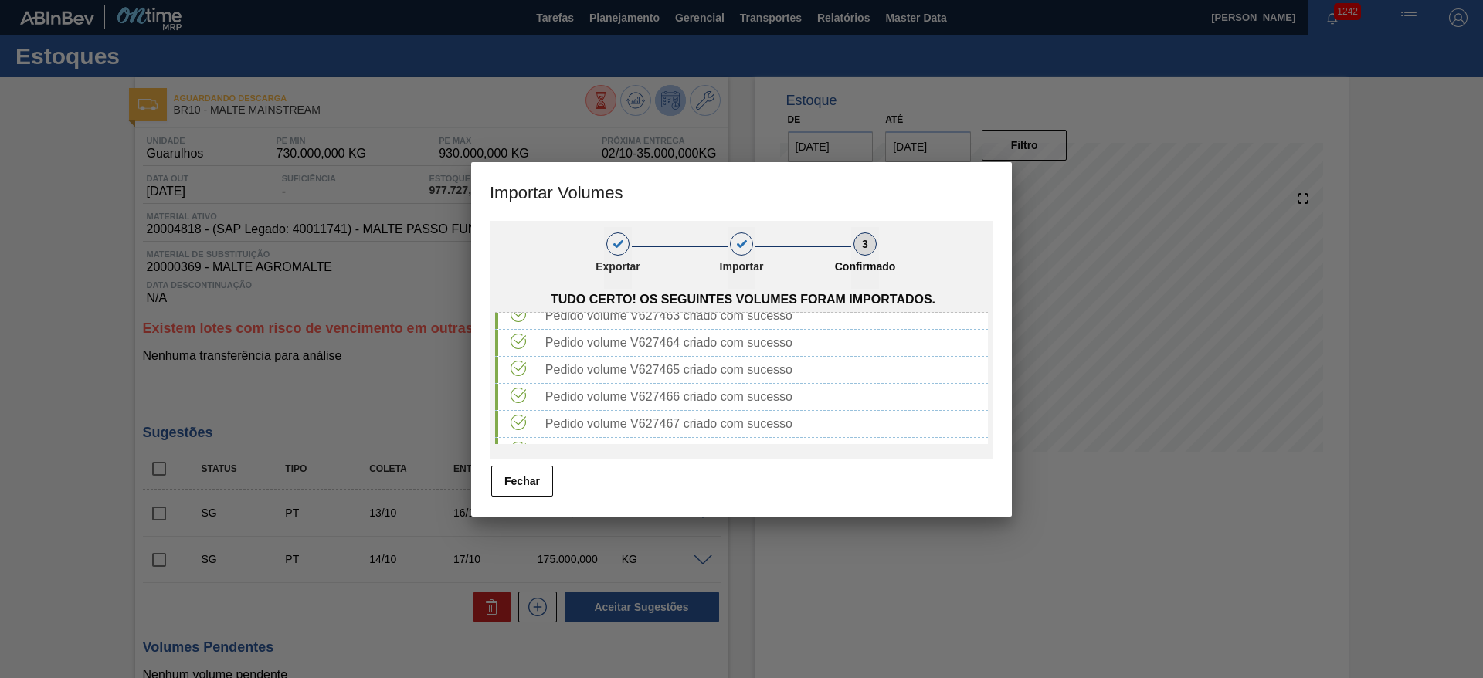
scroll to position [2491, 0]
click at [518, 477] on button "Fechar" at bounding box center [522, 481] width 62 height 31
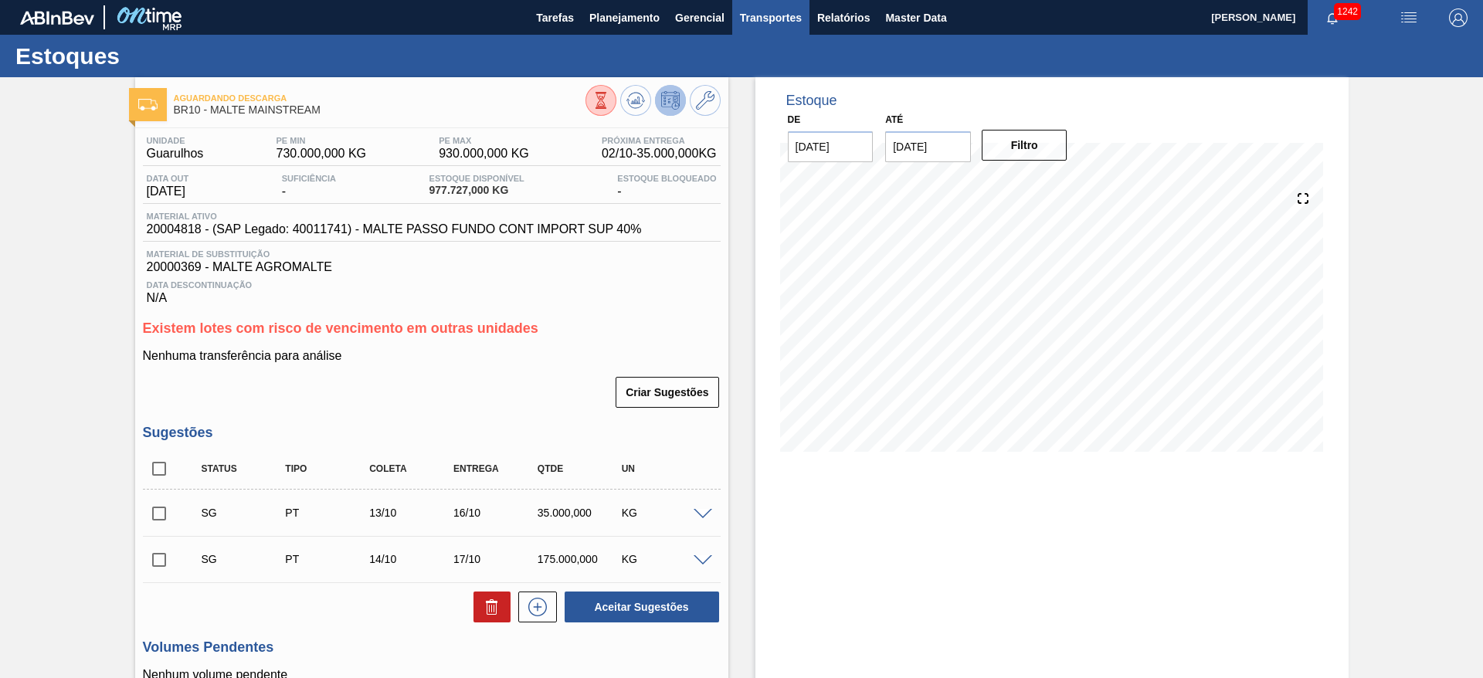
click at [772, 15] on span "Transportes" at bounding box center [771, 17] width 62 height 19
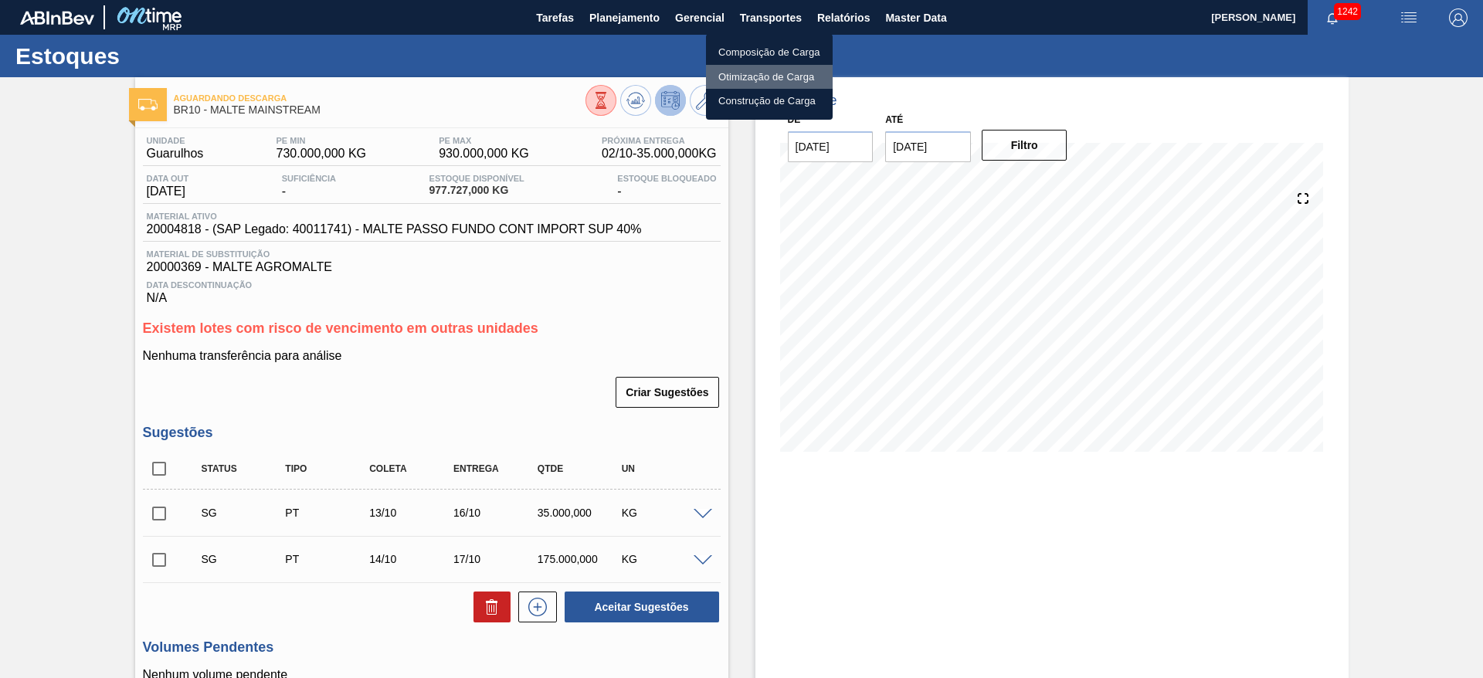
click at [739, 80] on li "Otimização de Carga" at bounding box center [769, 77] width 127 height 25
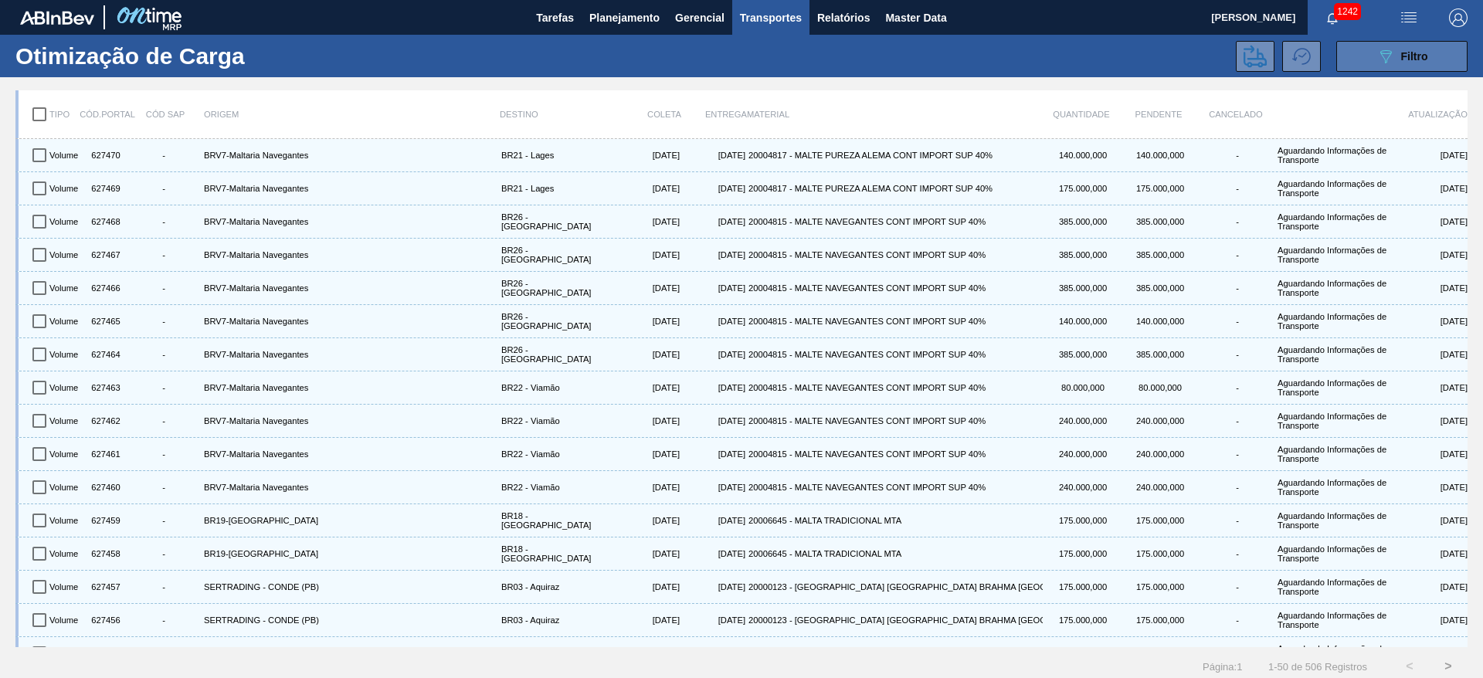
click at [1372, 58] on button "089F7B8B-B2A5-4AFE-B5C0-19BA573D28AC Filtro" at bounding box center [1401, 56] width 131 height 31
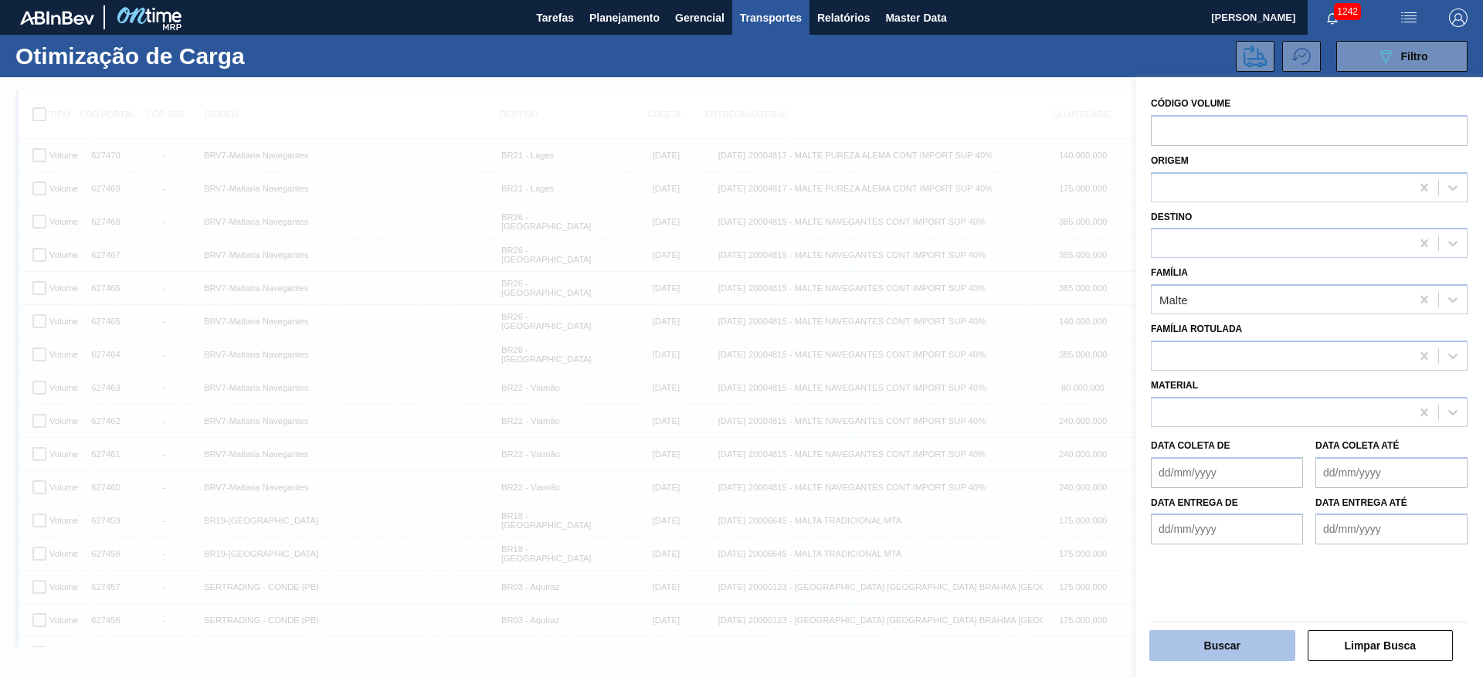
click at [1222, 645] on button "Buscar" at bounding box center [1222, 645] width 146 height 31
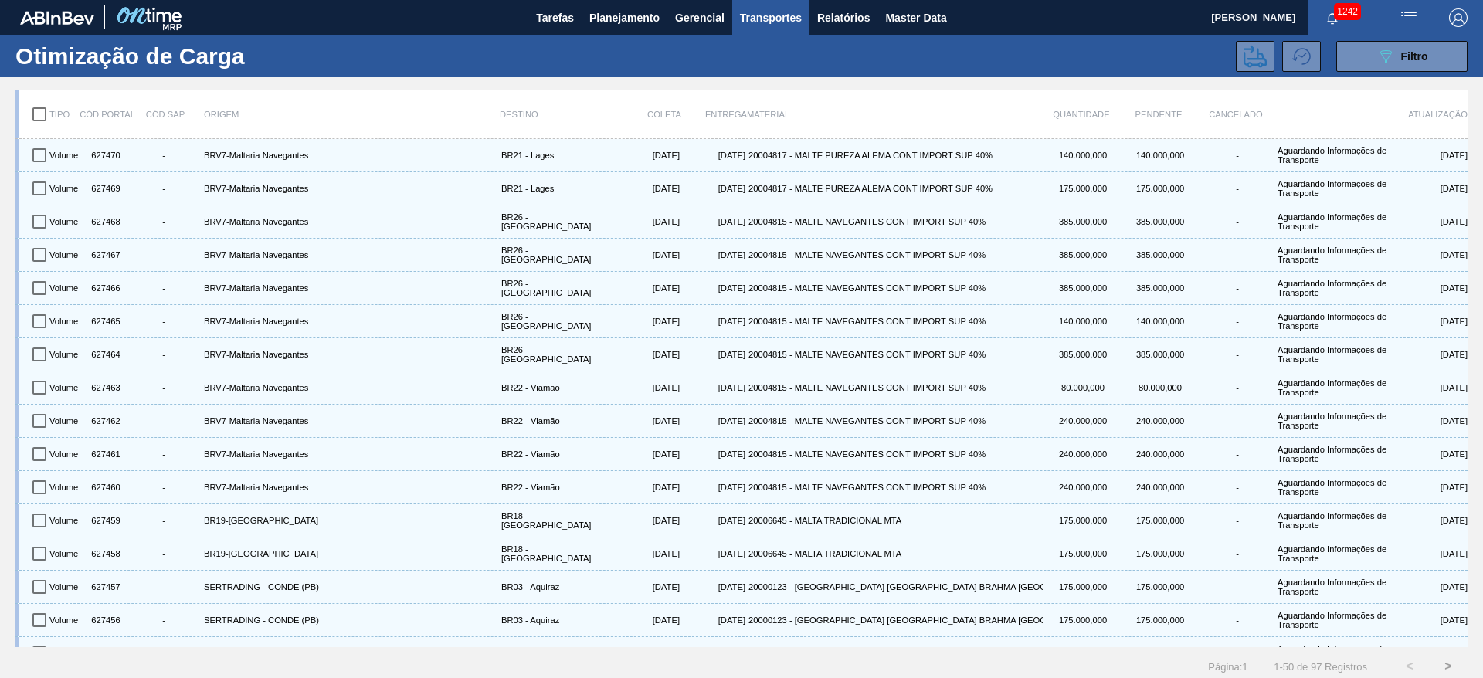
click at [38, 117] on input "checkbox" at bounding box center [39, 114] width 32 height 32
checkbox input "true"
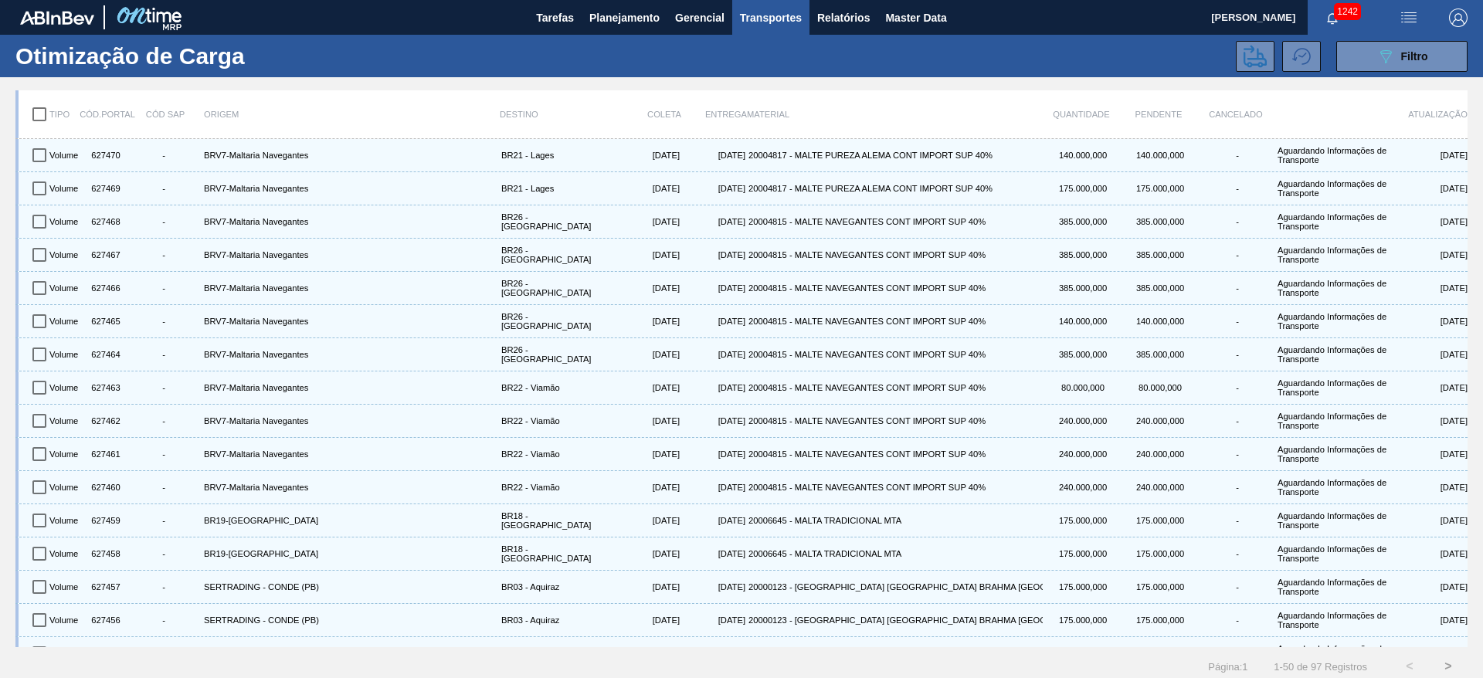
checkbox input "true"
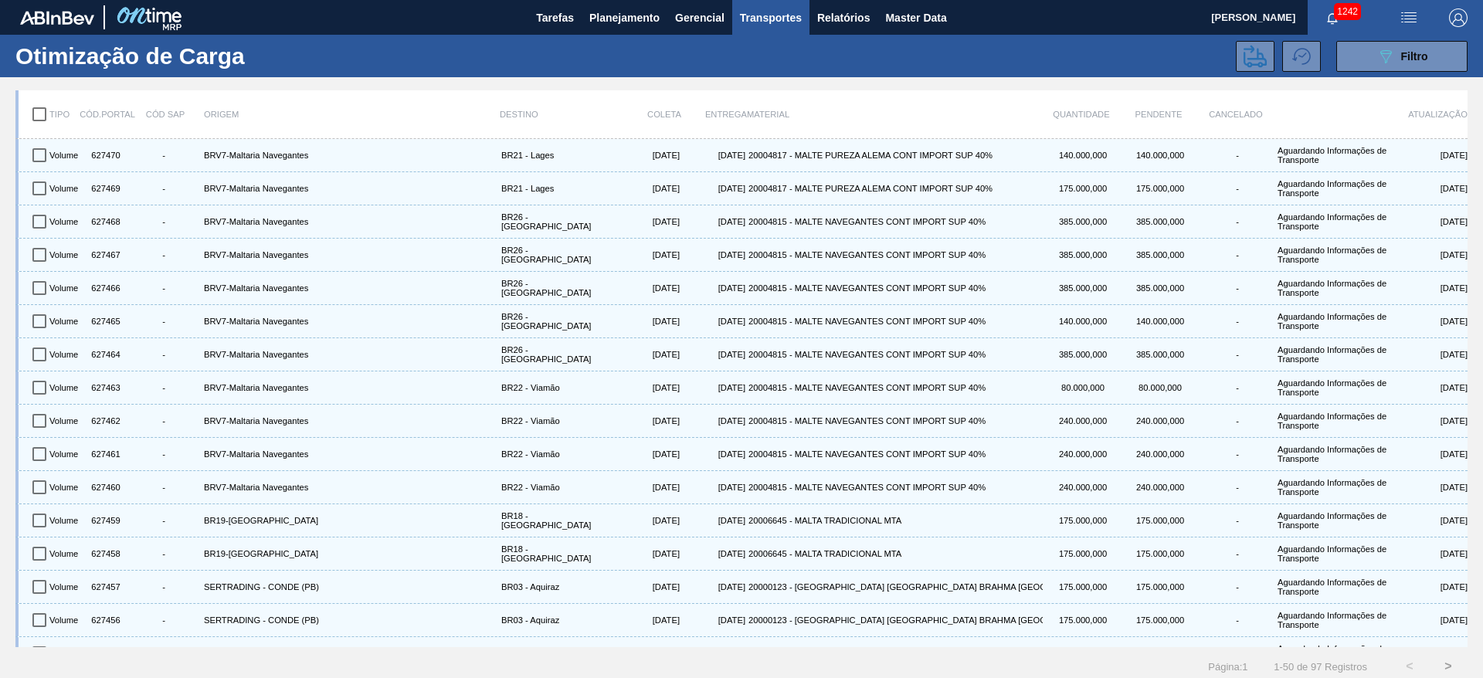
checkbox input "true"
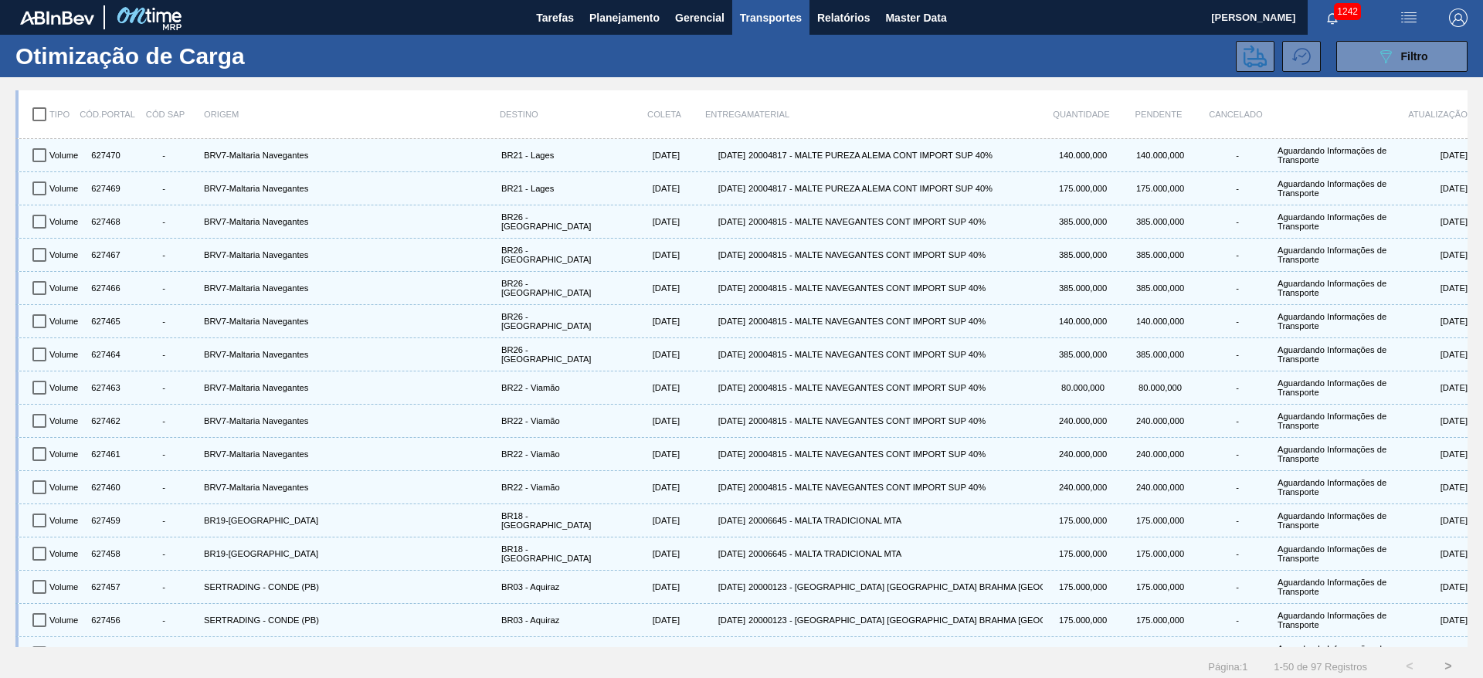
checkbox input "true"
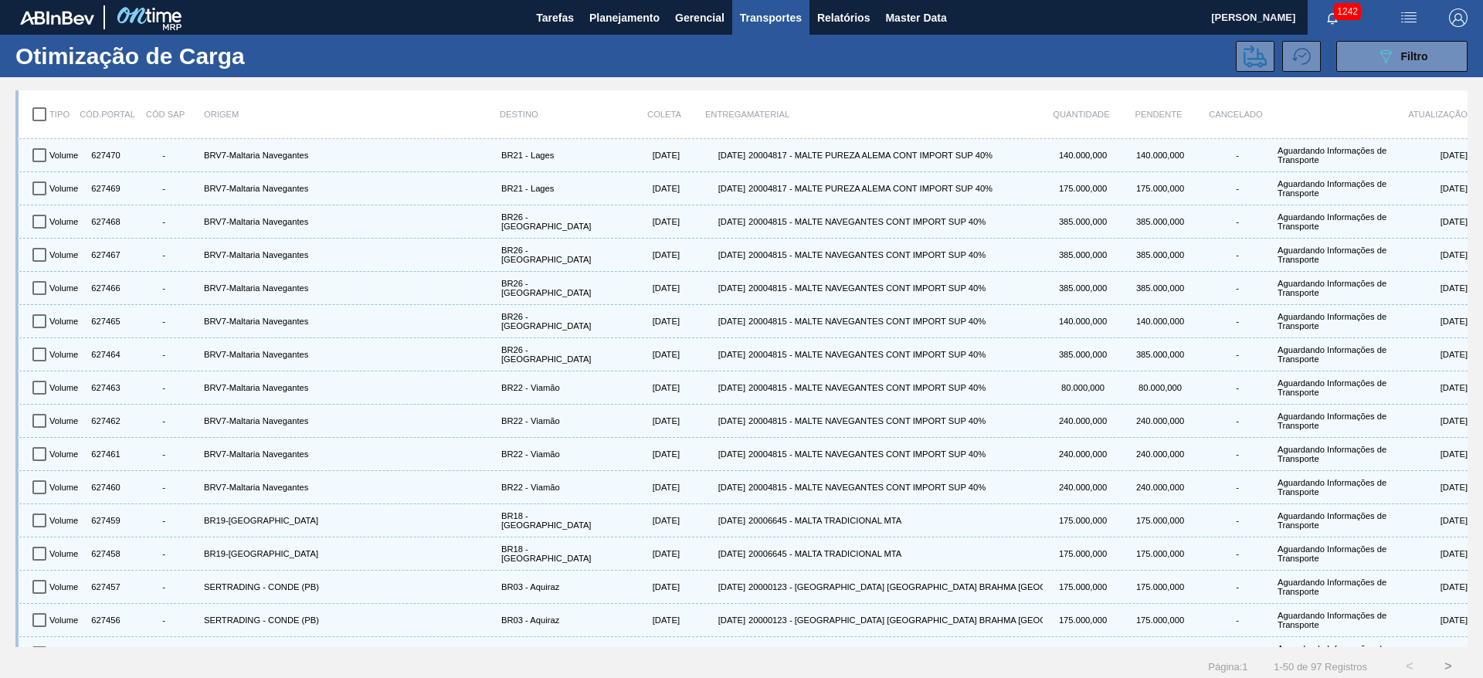
checkbox input "true"
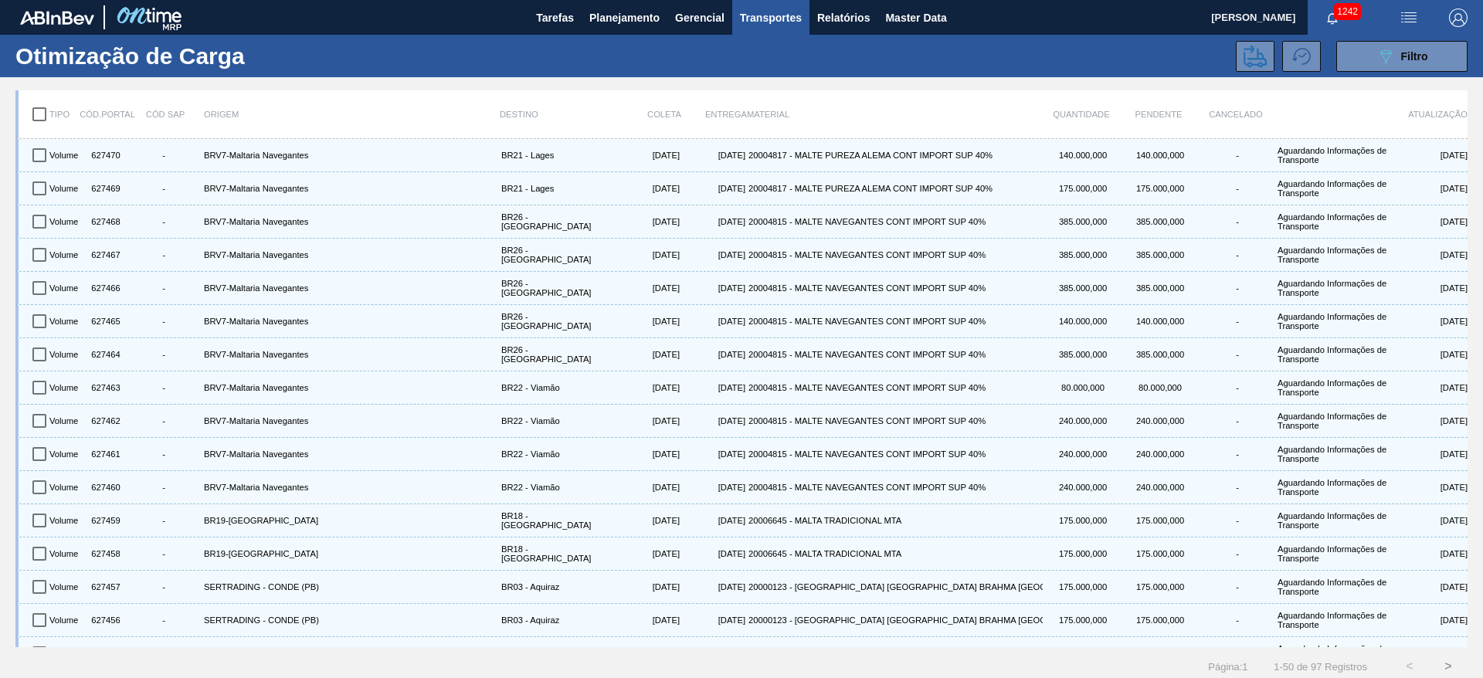
checkbox input "true"
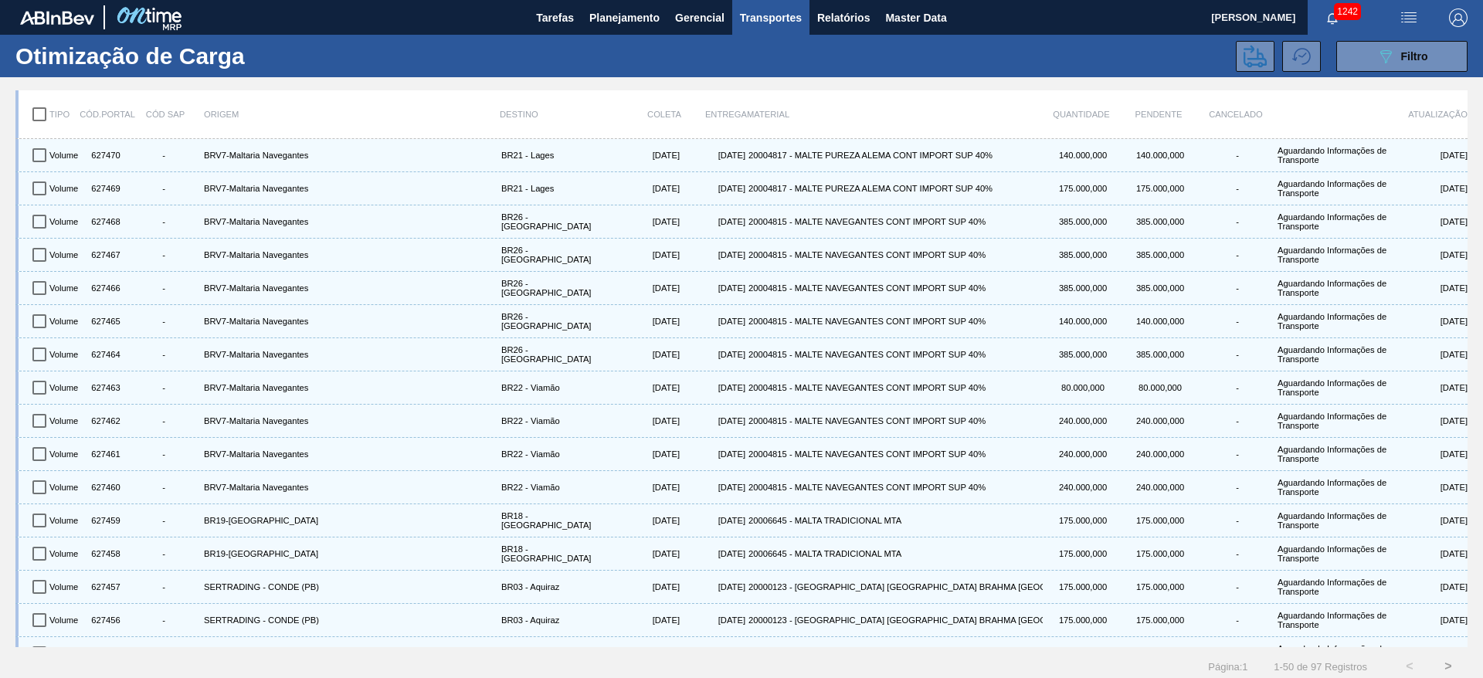
checkbox input "true"
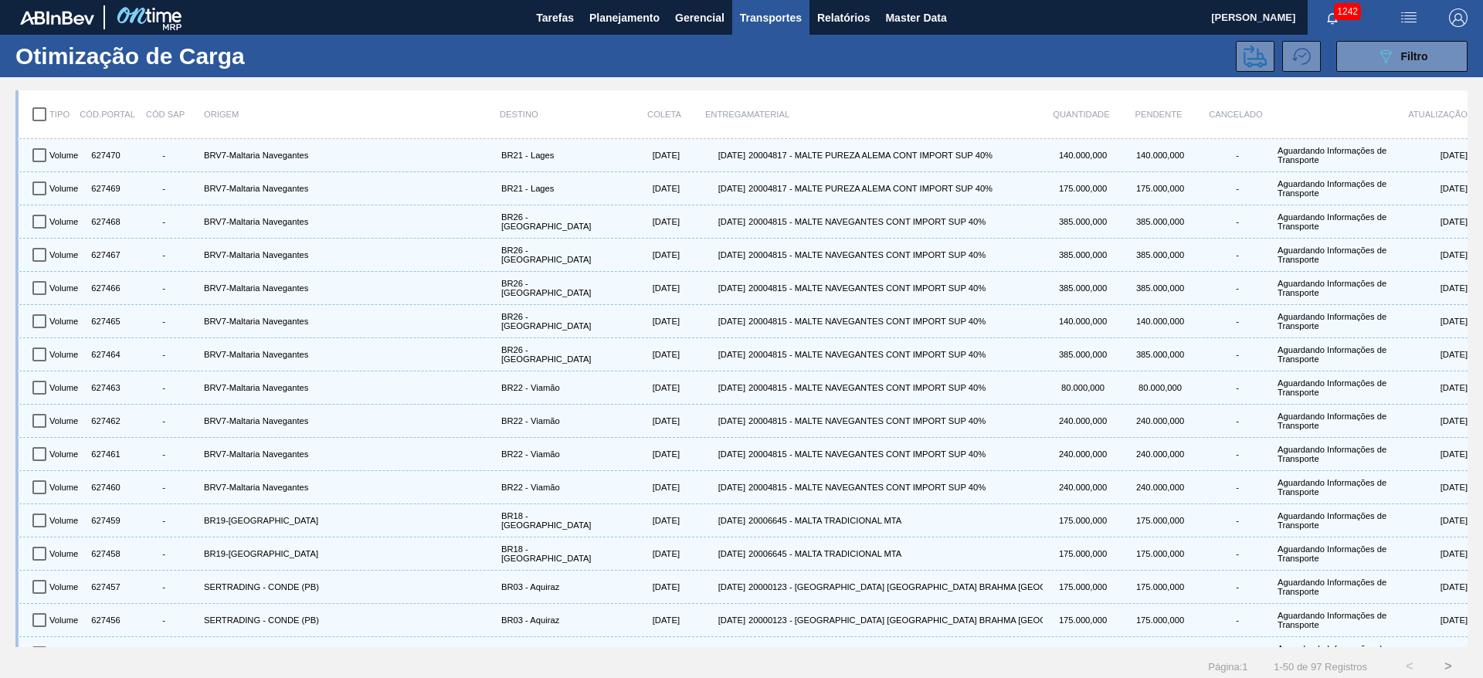
checkbox input "true"
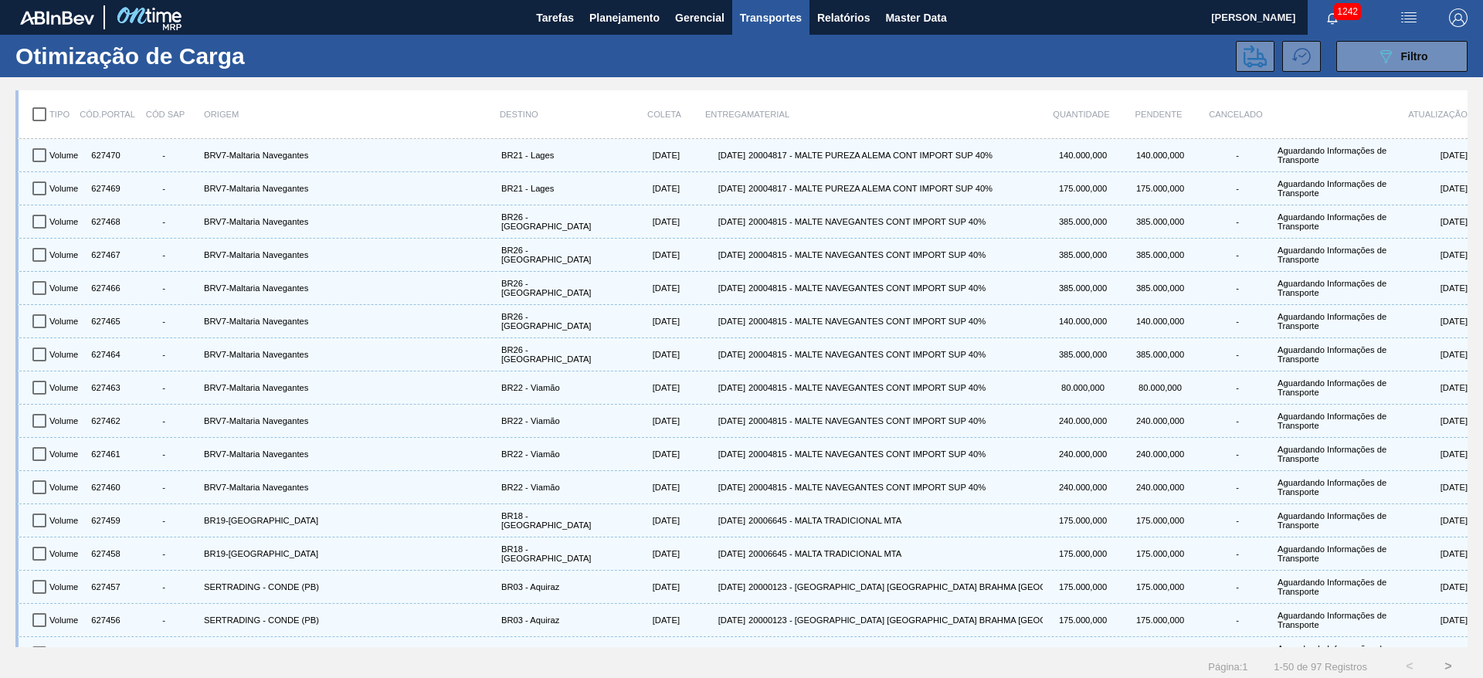
checkbox input "true"
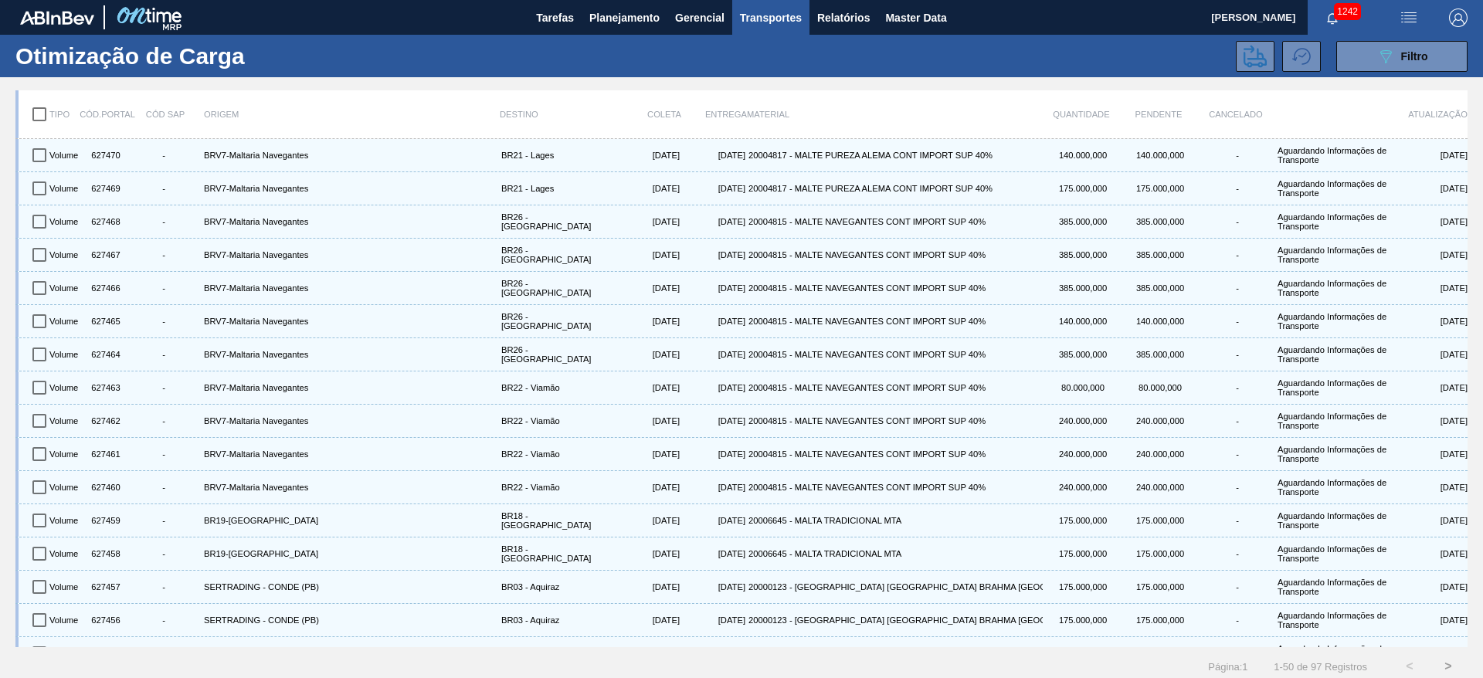
checkbox input "true"
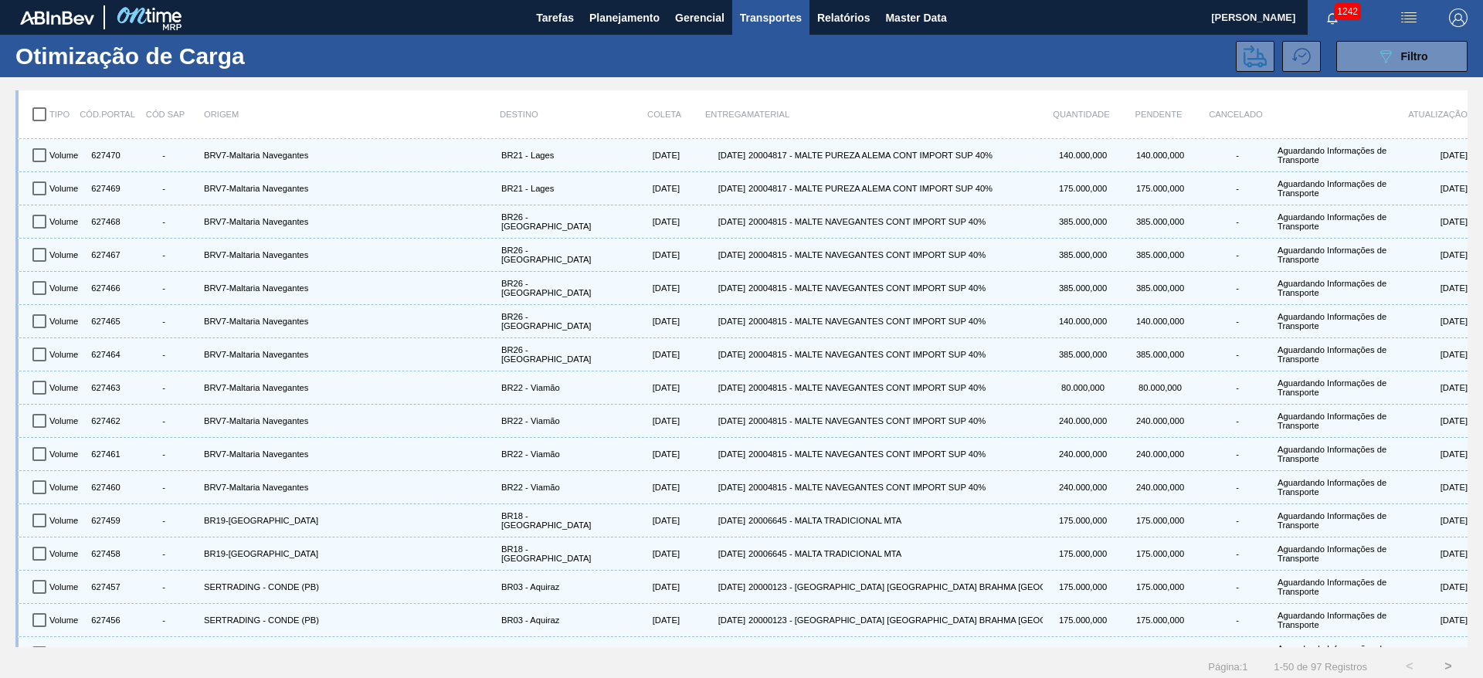
checkbox input "true"
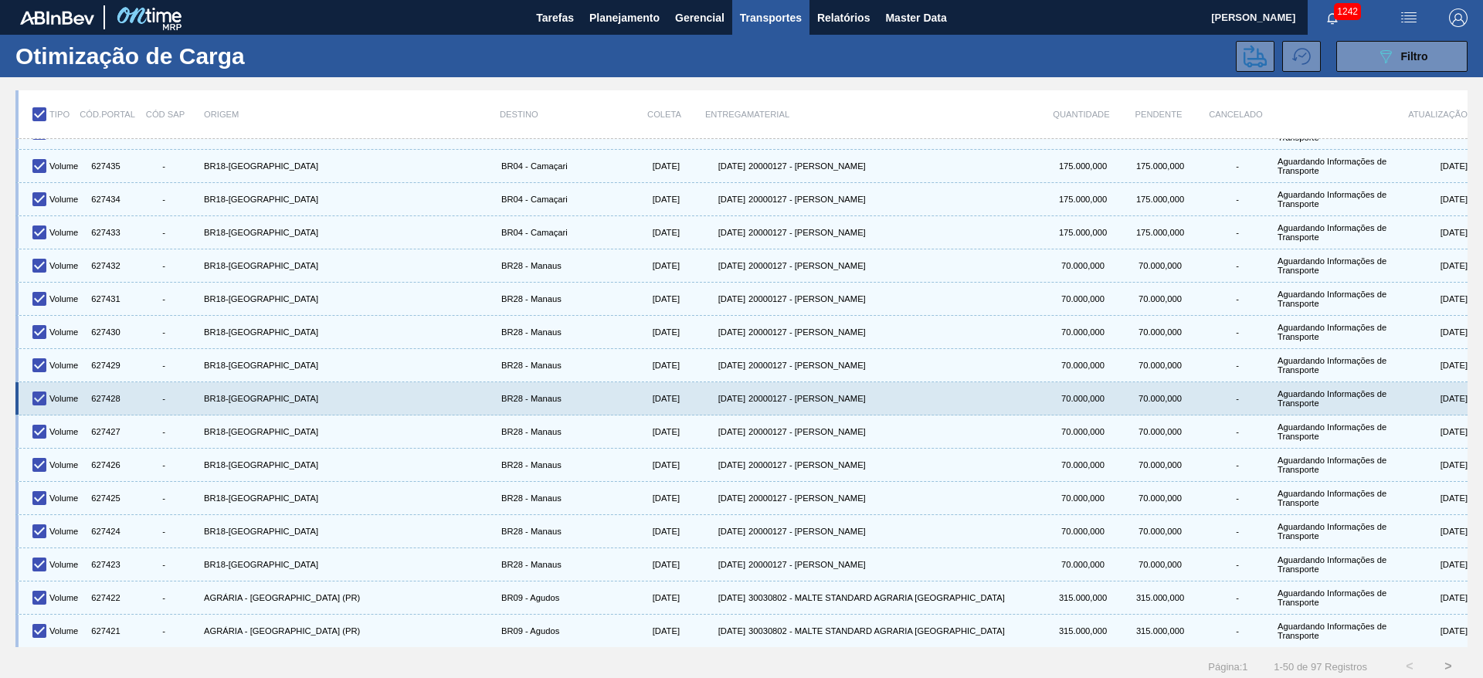
scroll to position [8, 0]
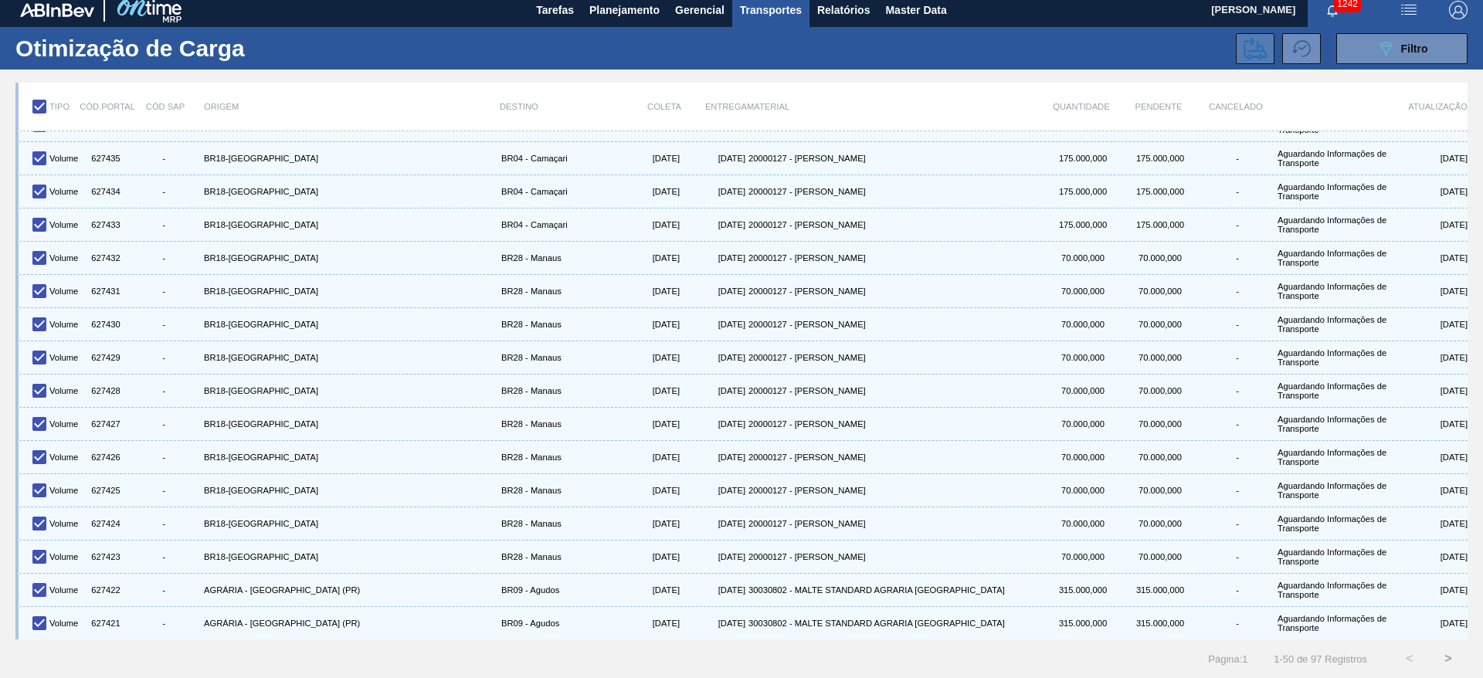
click at [1250, 49] on icon at bounding box center [1254, 48] width 23 height 23
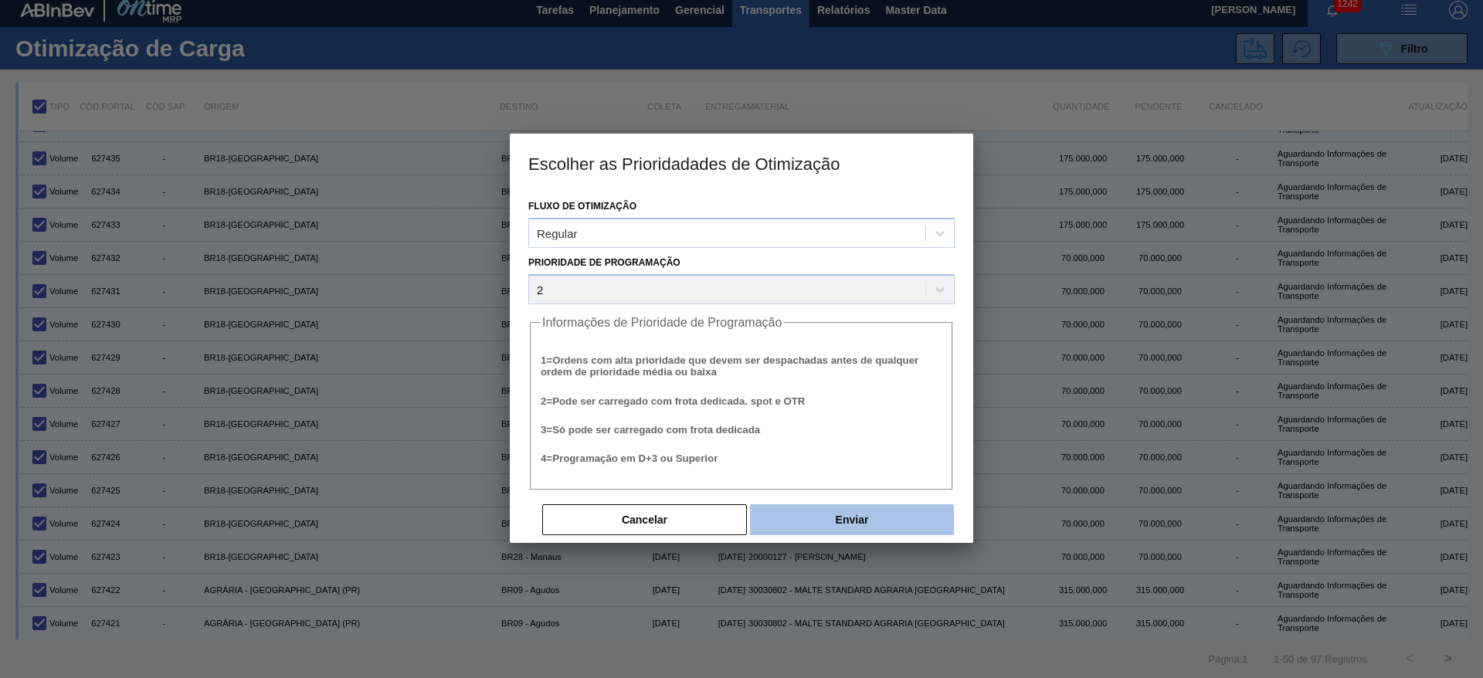
click at [818, 516] on button "Enviar" at bounding box center [852, 519] width 204 height 31
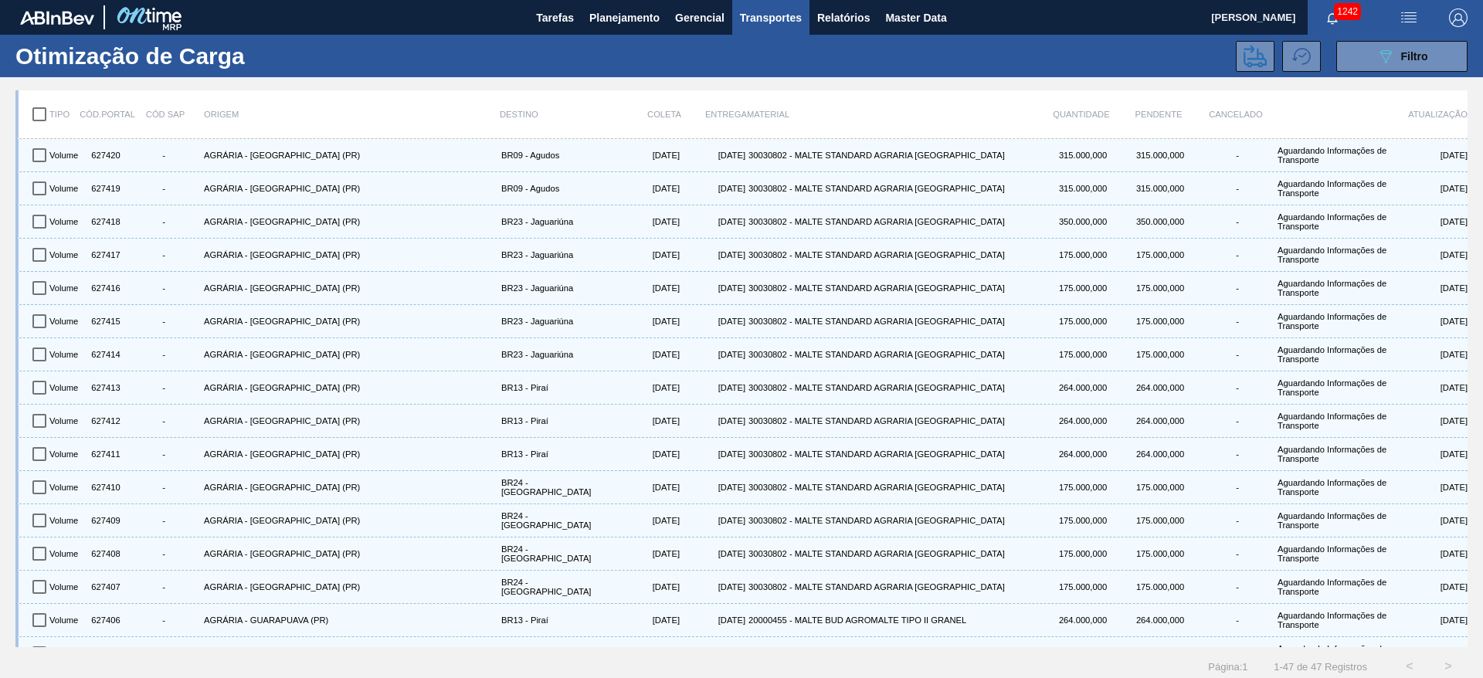
click at [35, 112] on input "checkbox" at bounding box center [39, 114] width 32 height 32
checkbox input "true"
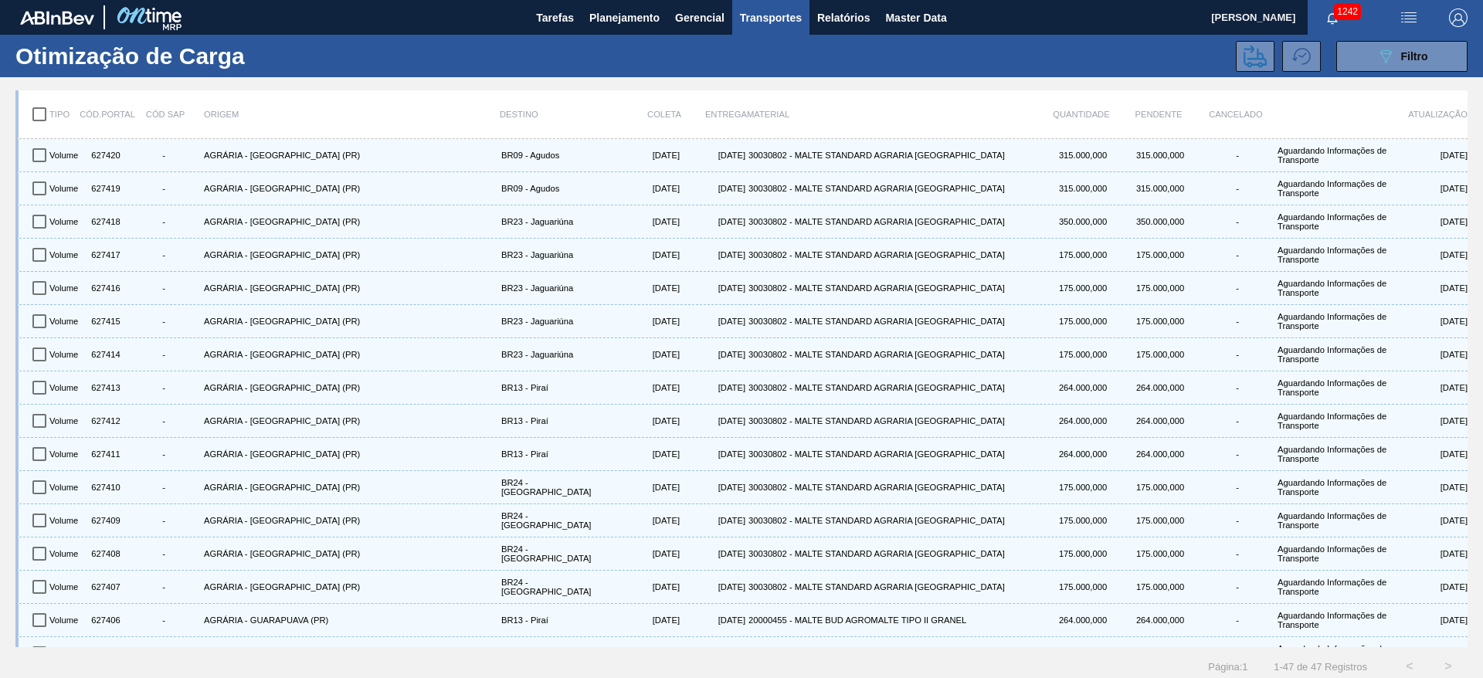
checkbox input "true"
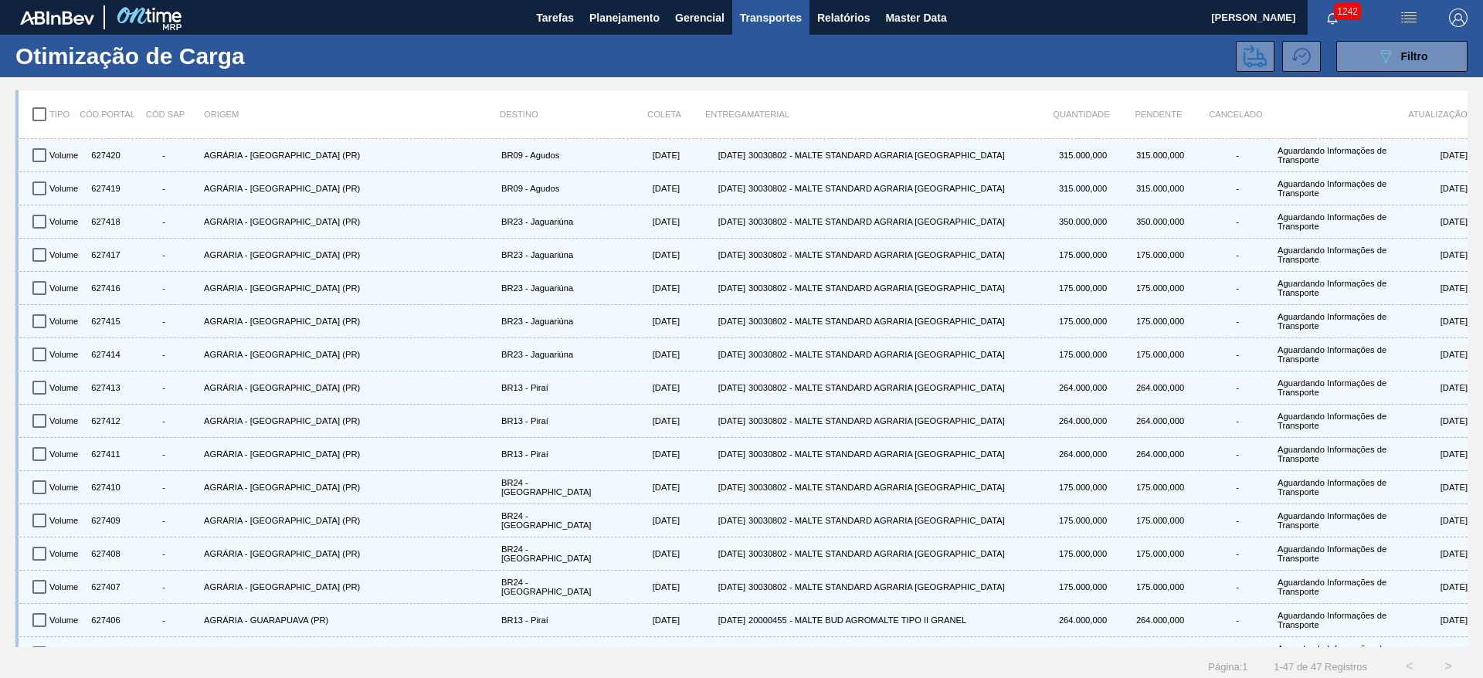
checkbox input "true"
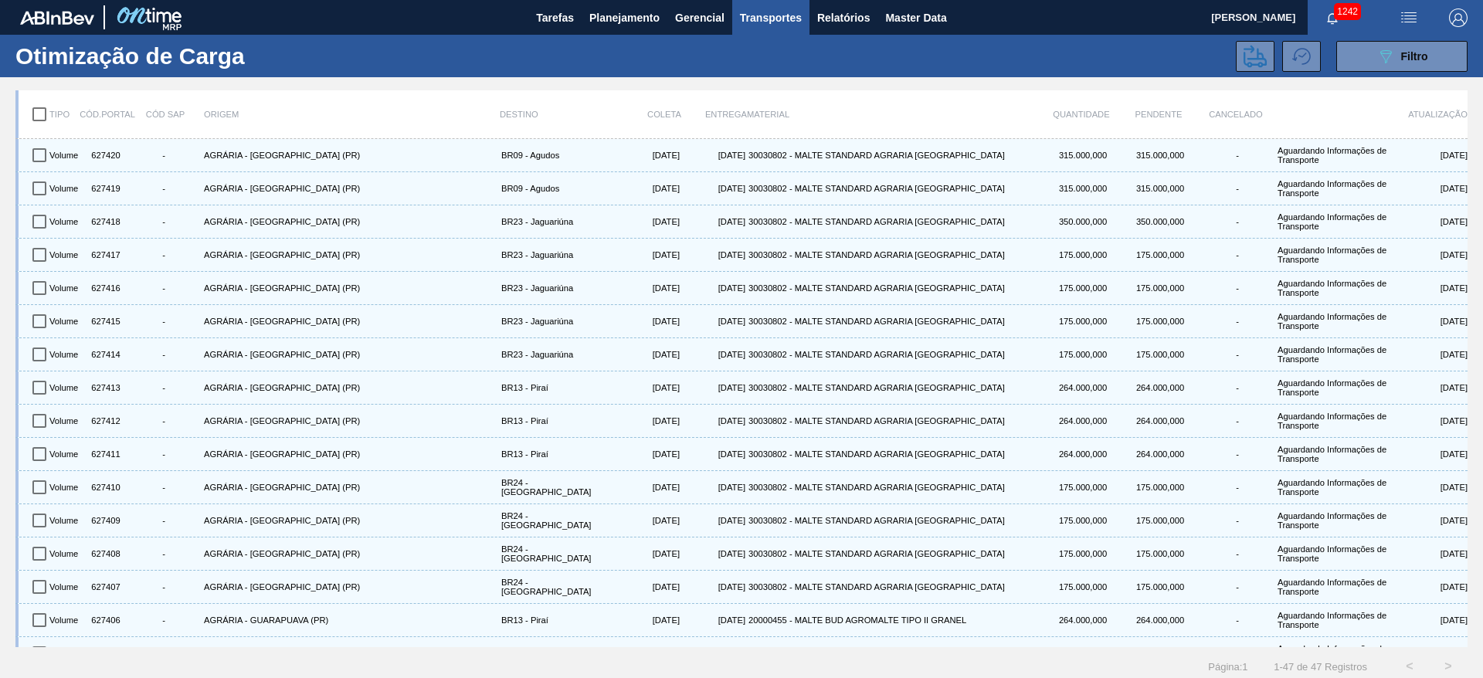
checkbox input "true"
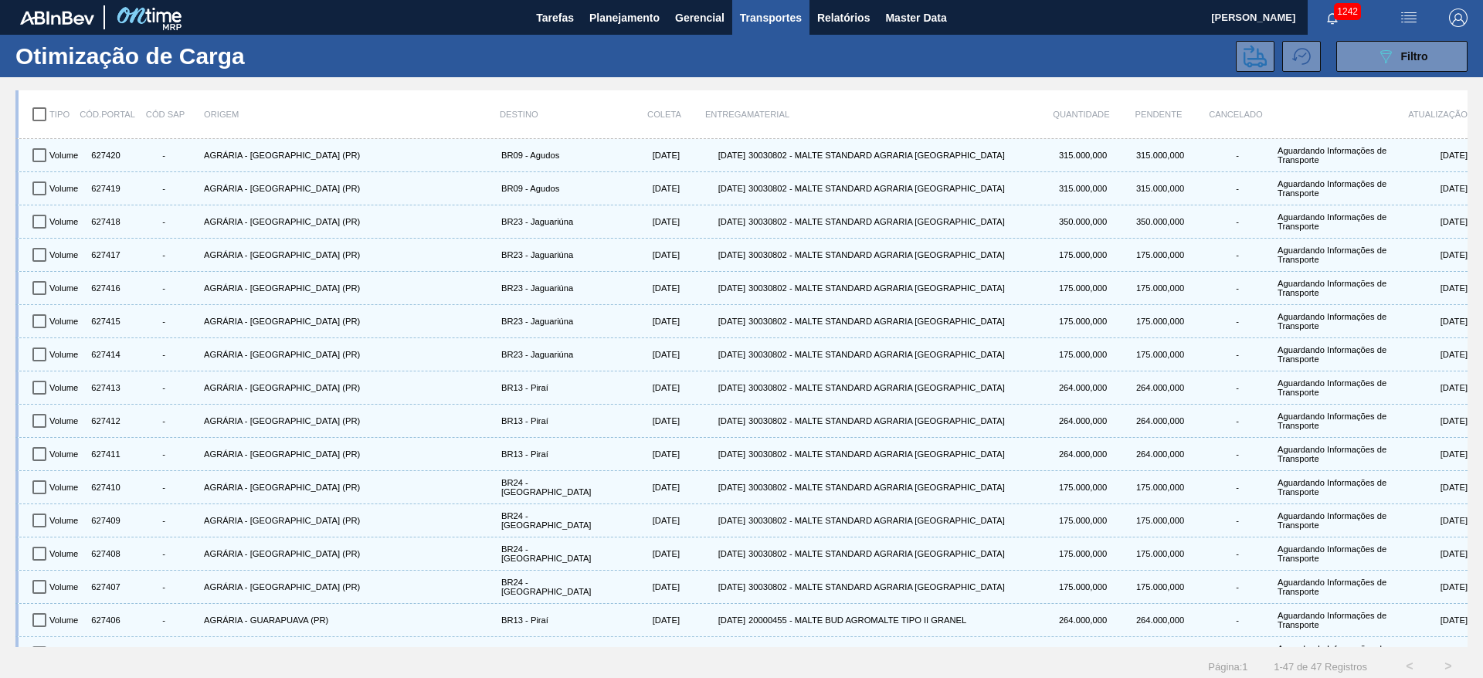
checkbox input "true"
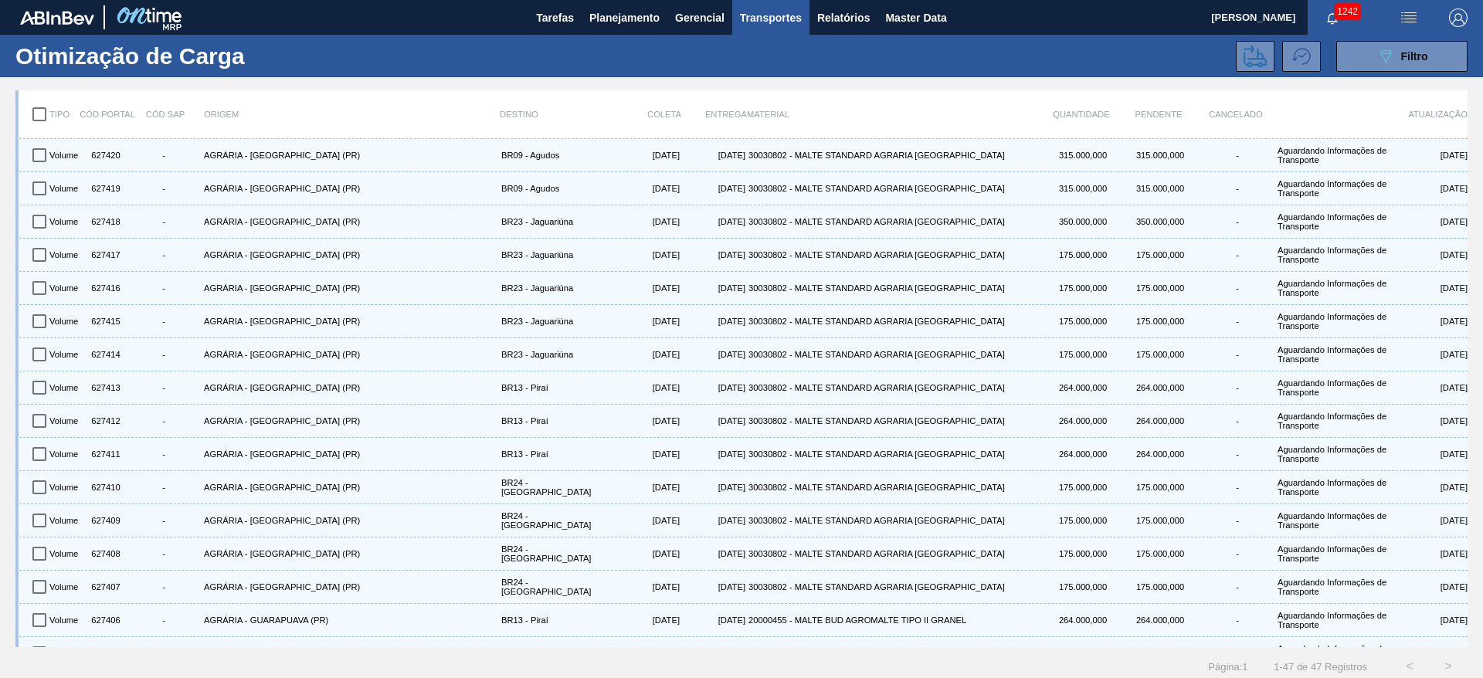
checkbox input "true"
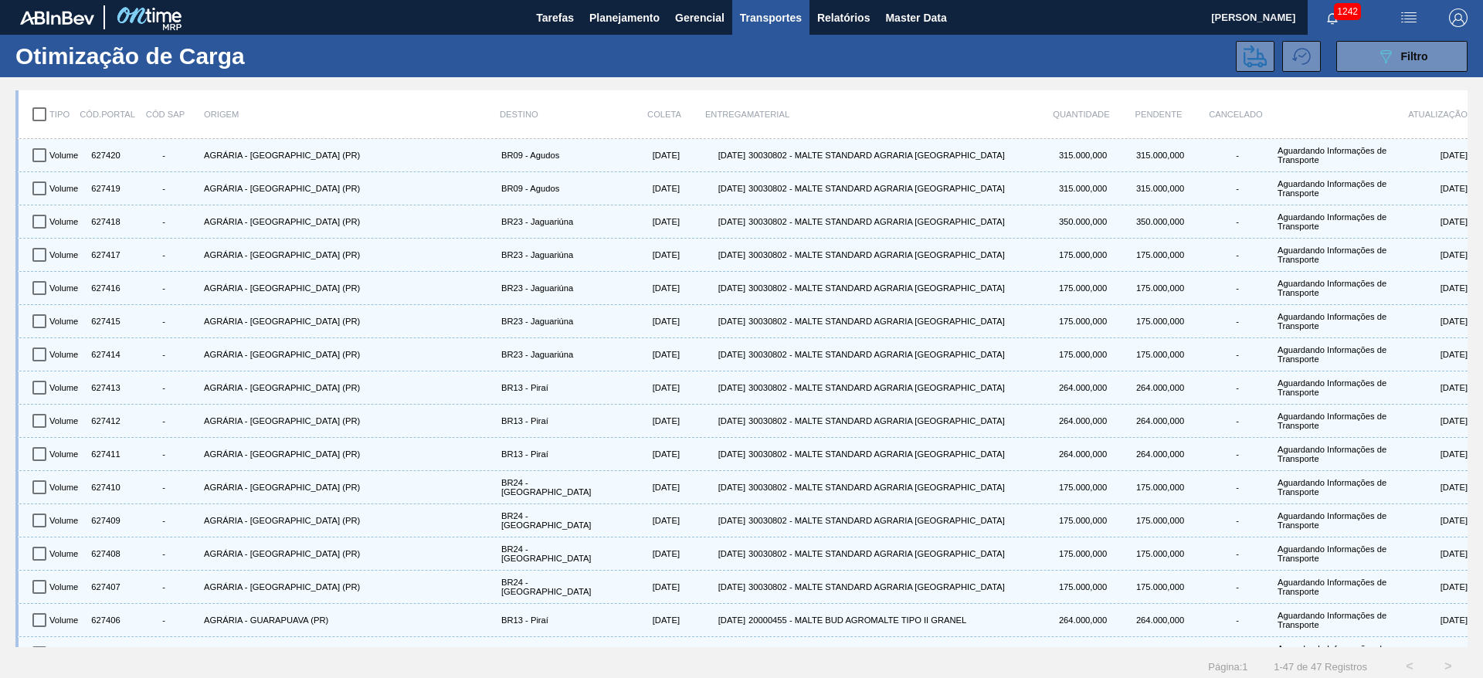
checkbox input "true"
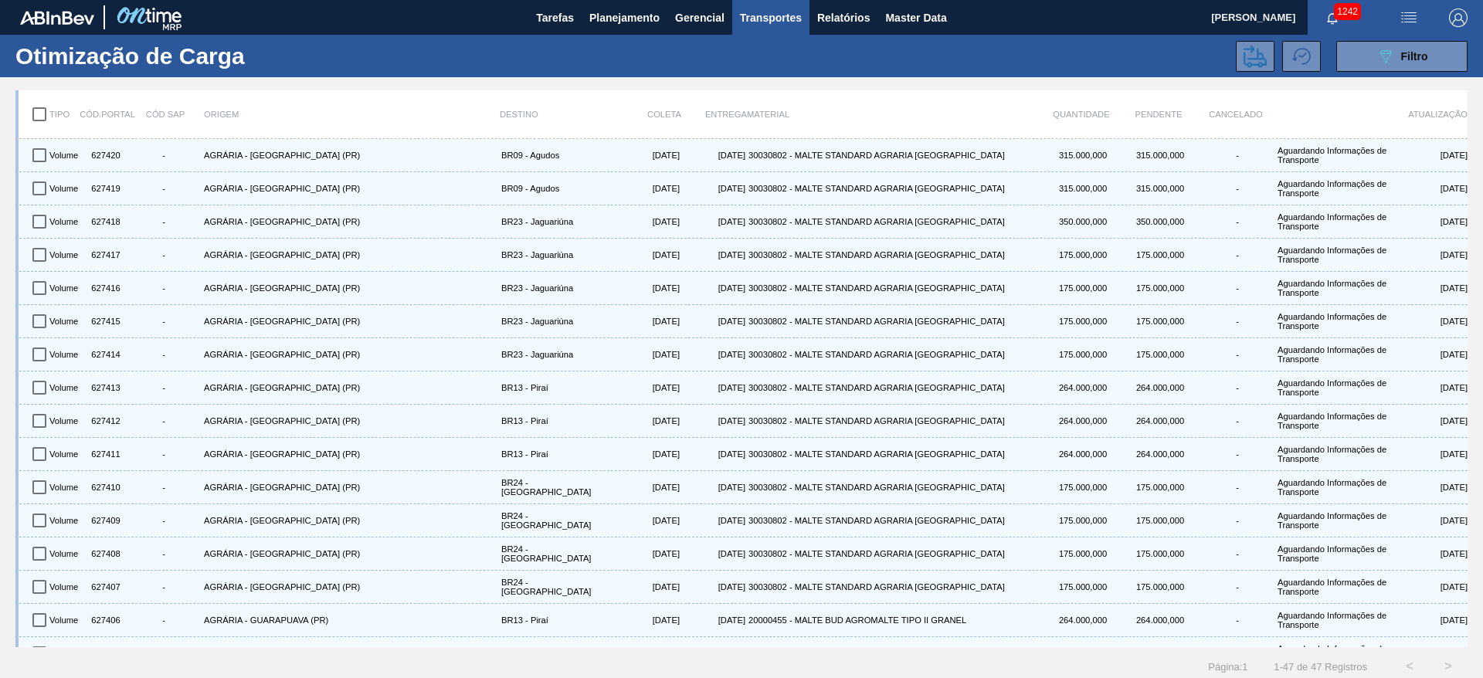
checkbox input "true"
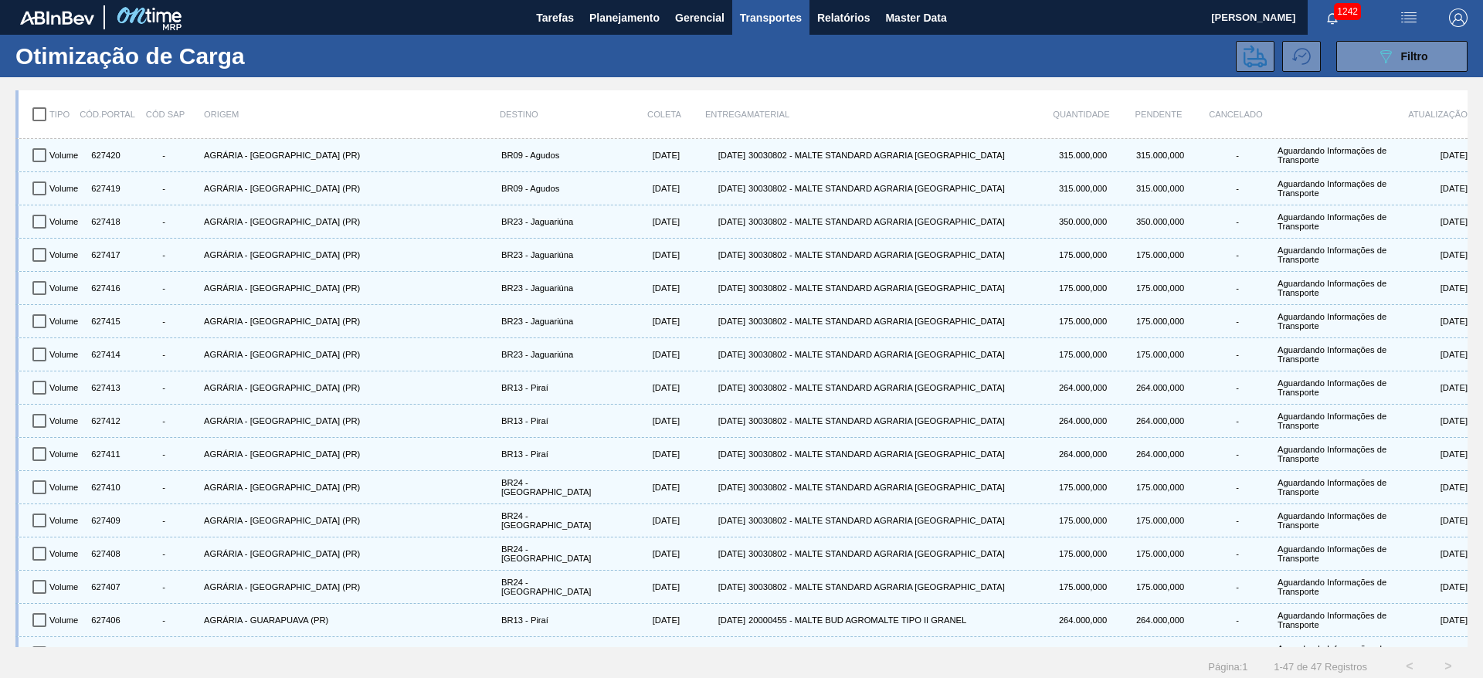
checkbox input "true"
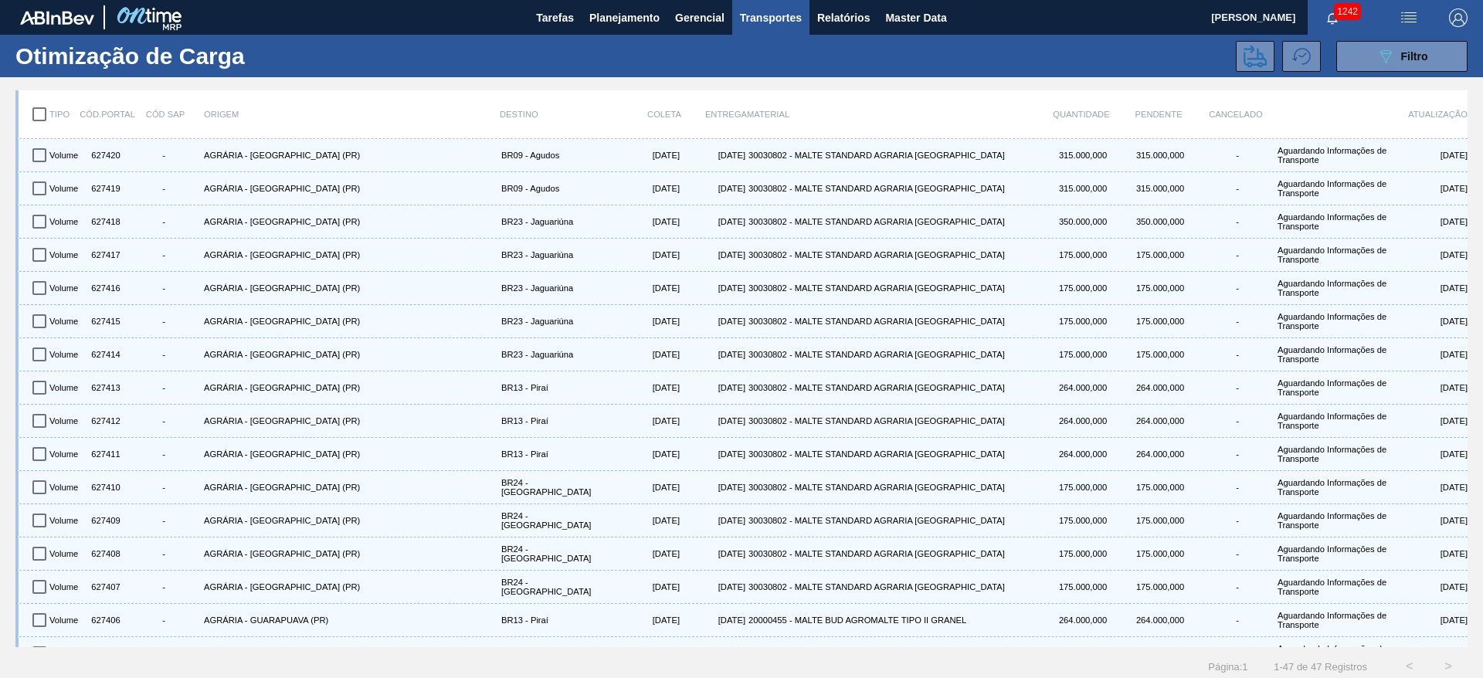
checkbox input "true"
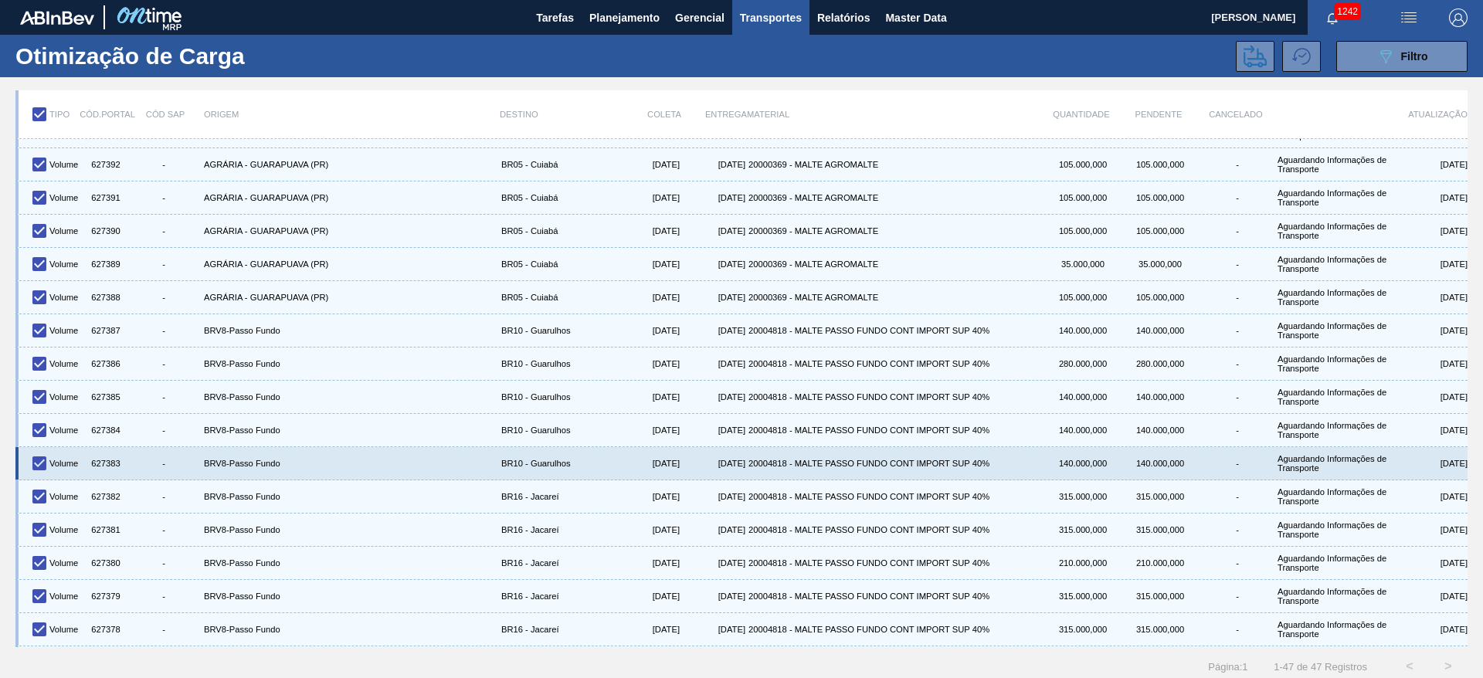
scroll to position [1052, 0]
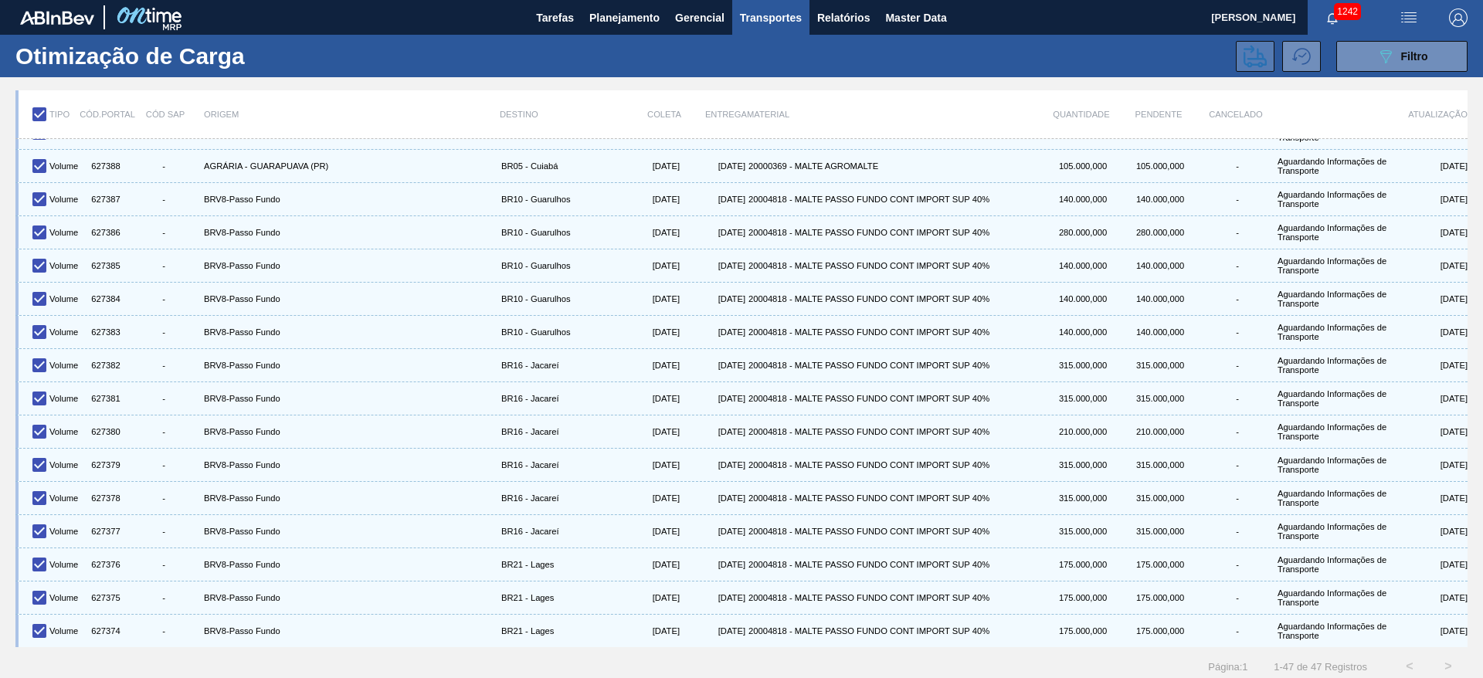
click at [1255, 63] on icon at bounding box center [1254, 56] width 23 height 23
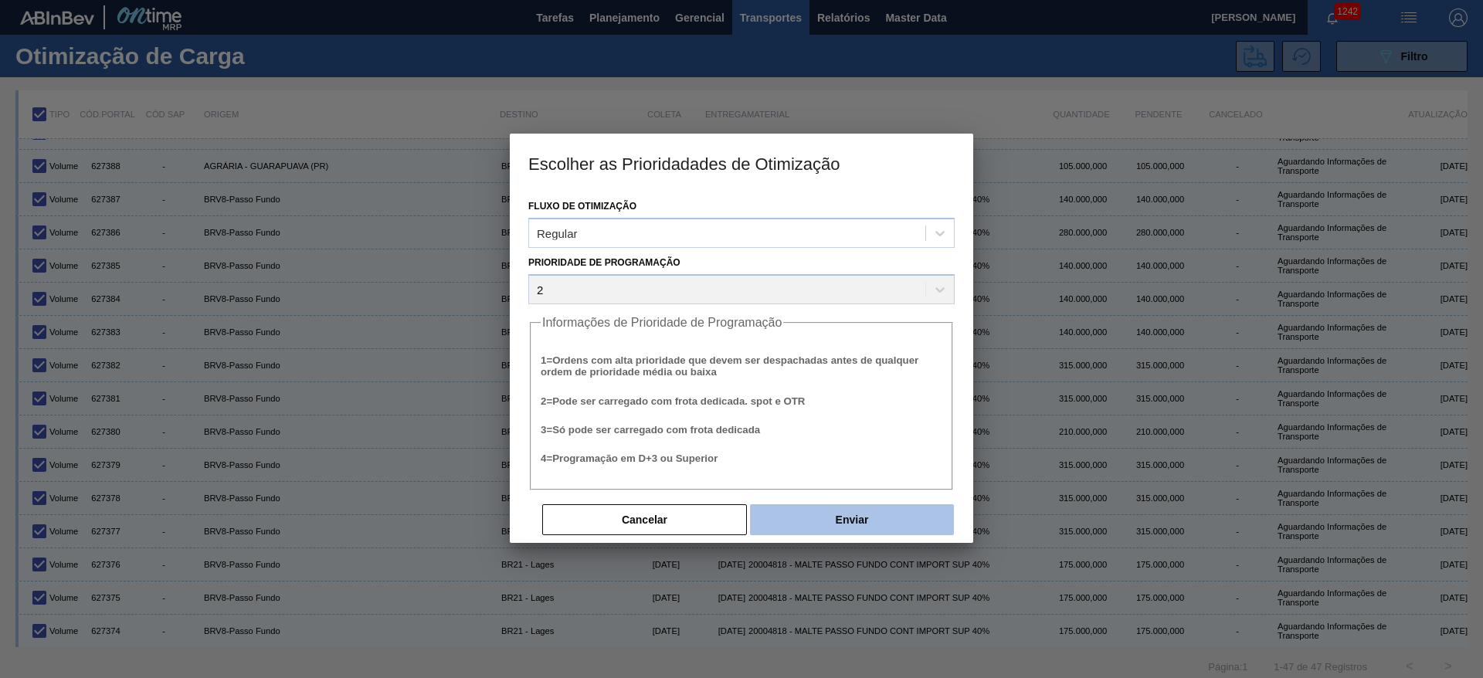
click at [857, 516] on button "Enviar" at bounding box center [852, 519] width 204 height 31
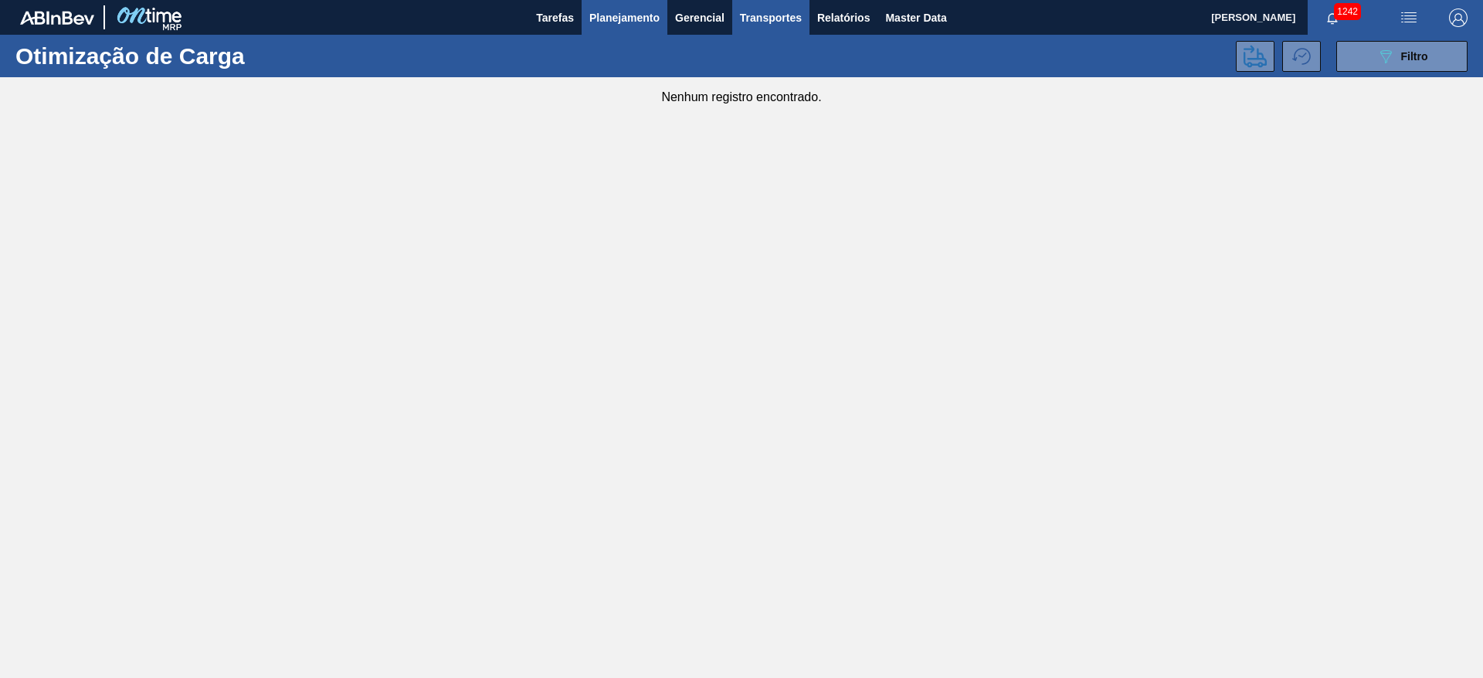
click at [612, 18] on span "Planejamento" at bounding box center [624, 17] width 70 height 19
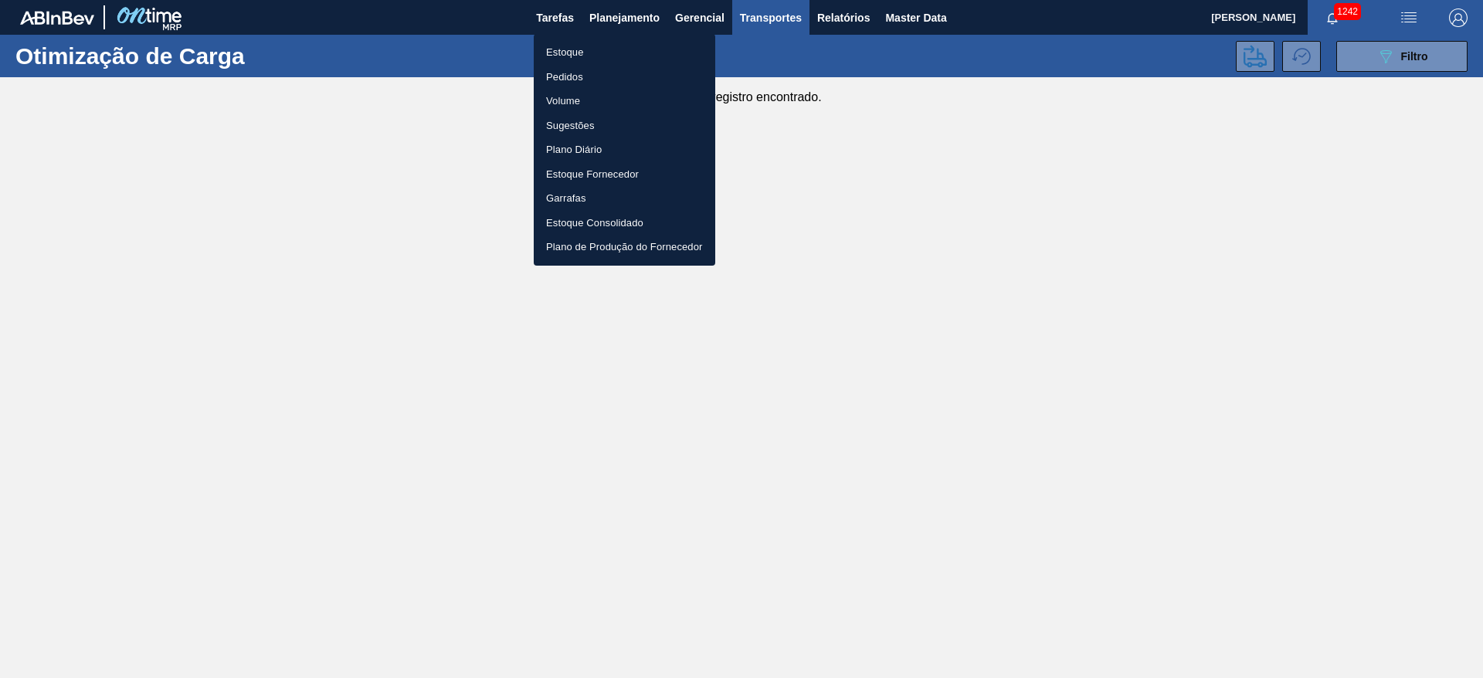
click at [561, 49] on li "Estoque" at bounding box center [624, 52] width 181 height 25
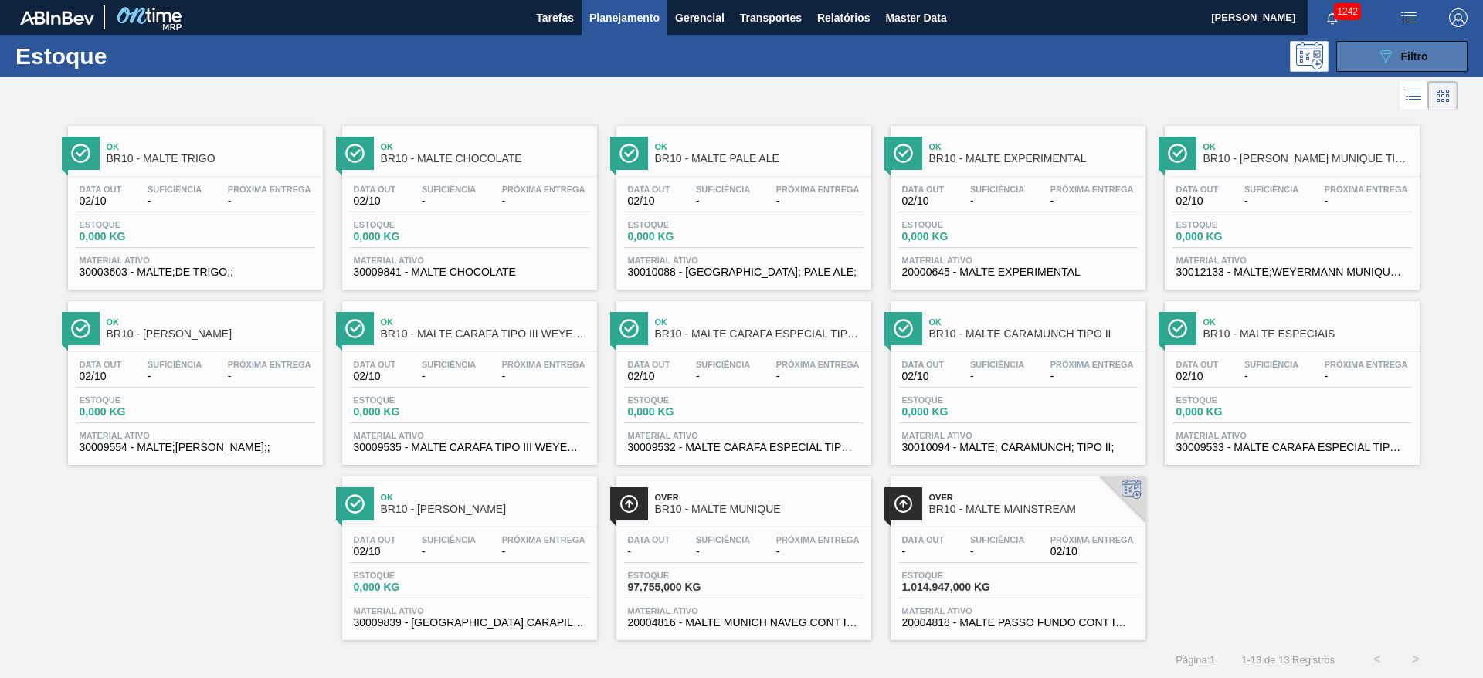
click at [1396, 52] on div "089F7B8B-B2A5-4AFE-B5C0-19BA573D28AC Filtro" at bounding box center [1402, 56] width 52 height 19
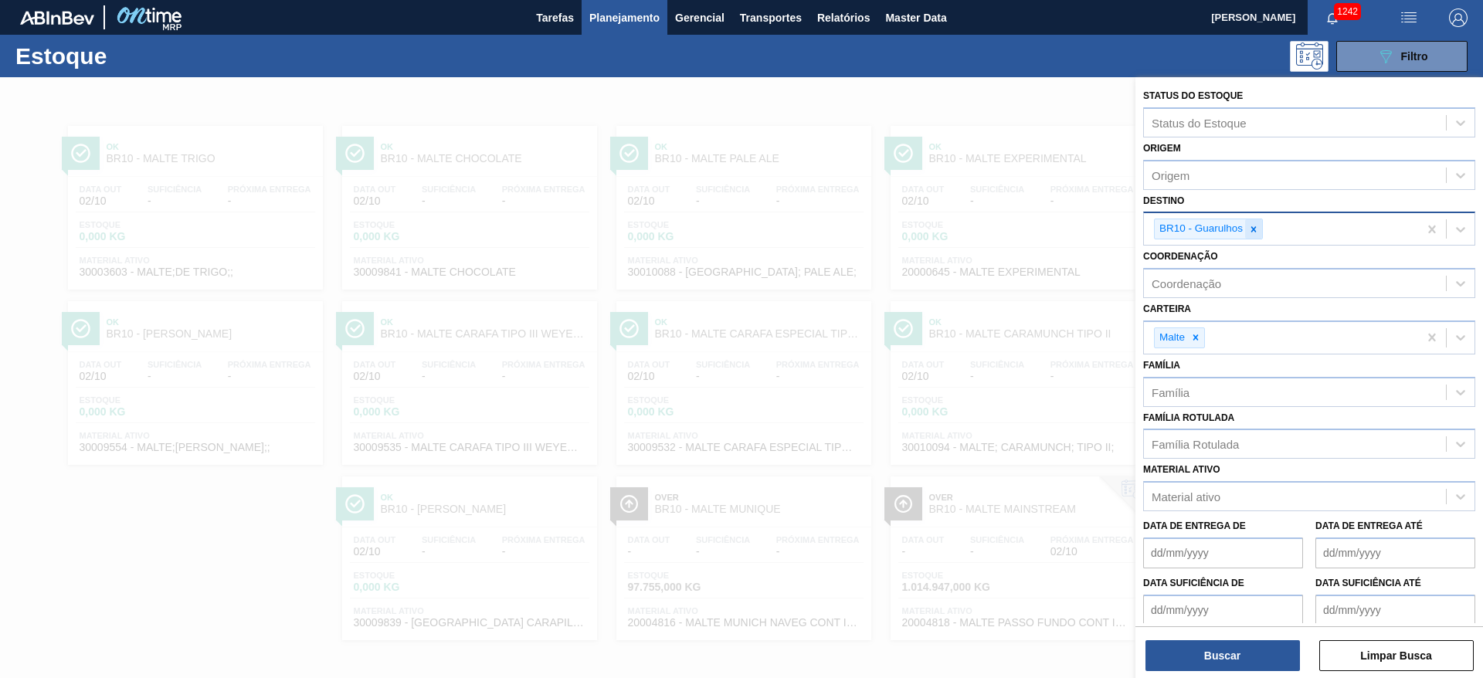
click at [1257, 232] on icon at bounding box center [1253, 229] width 11 height 11
type input "21"
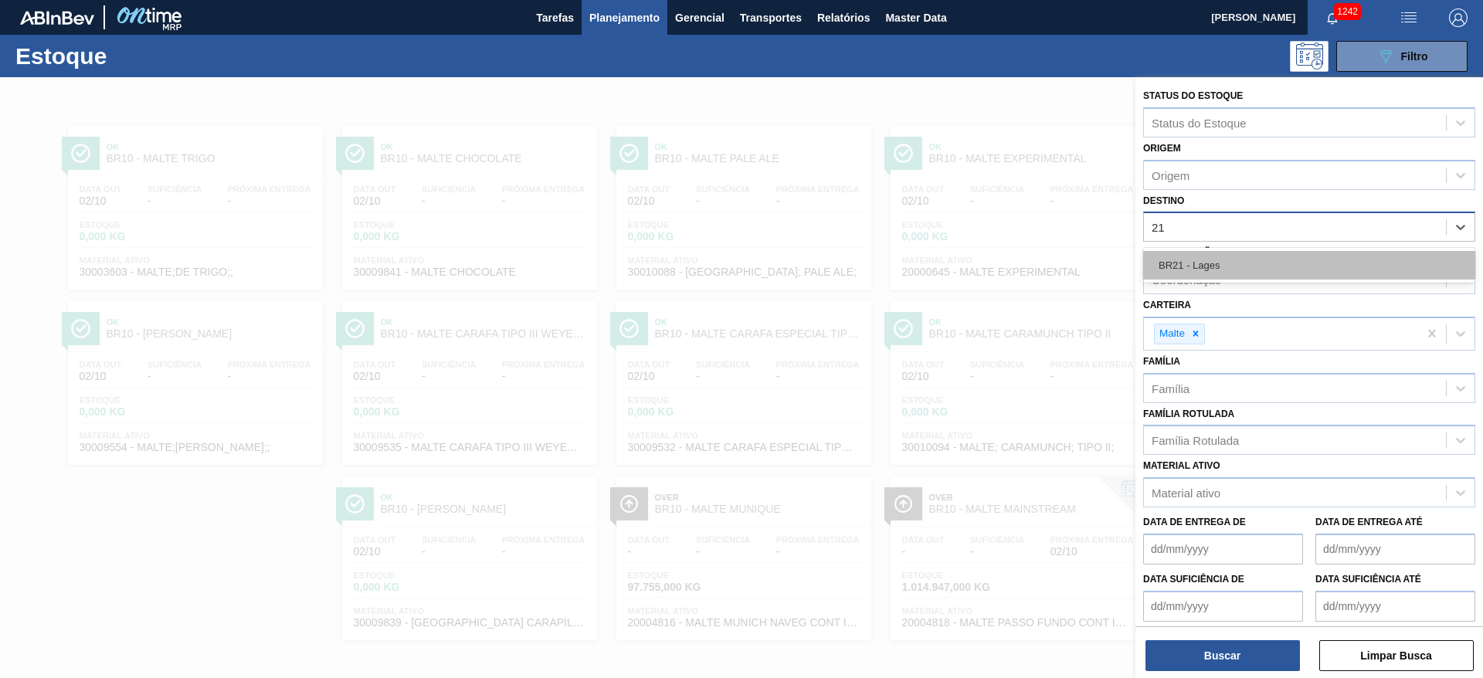
click at [1245, 253] on div "BR21 - Lages" at bounding box center [1309, 265] width 332 height 29
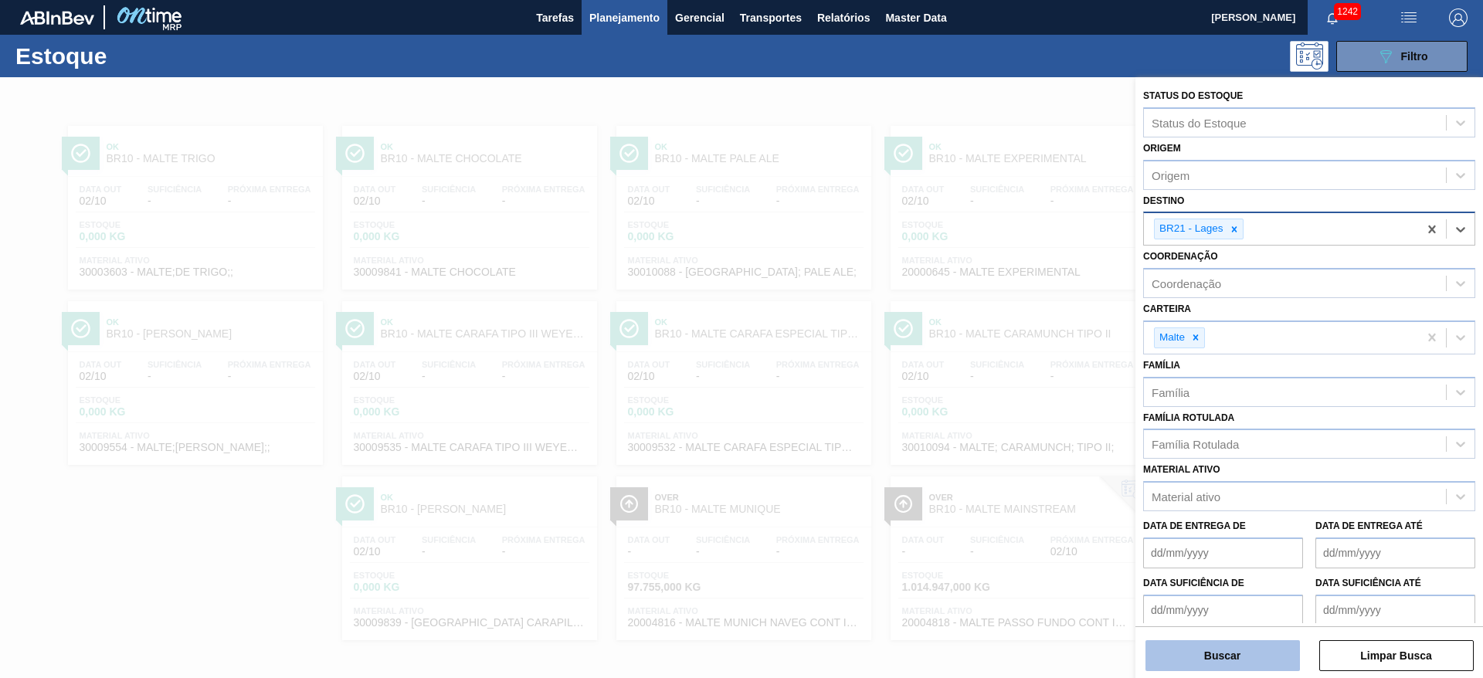
click at [1215, 649] on button "Buscar" at bounding box center [1222, 655] width 154 height 31
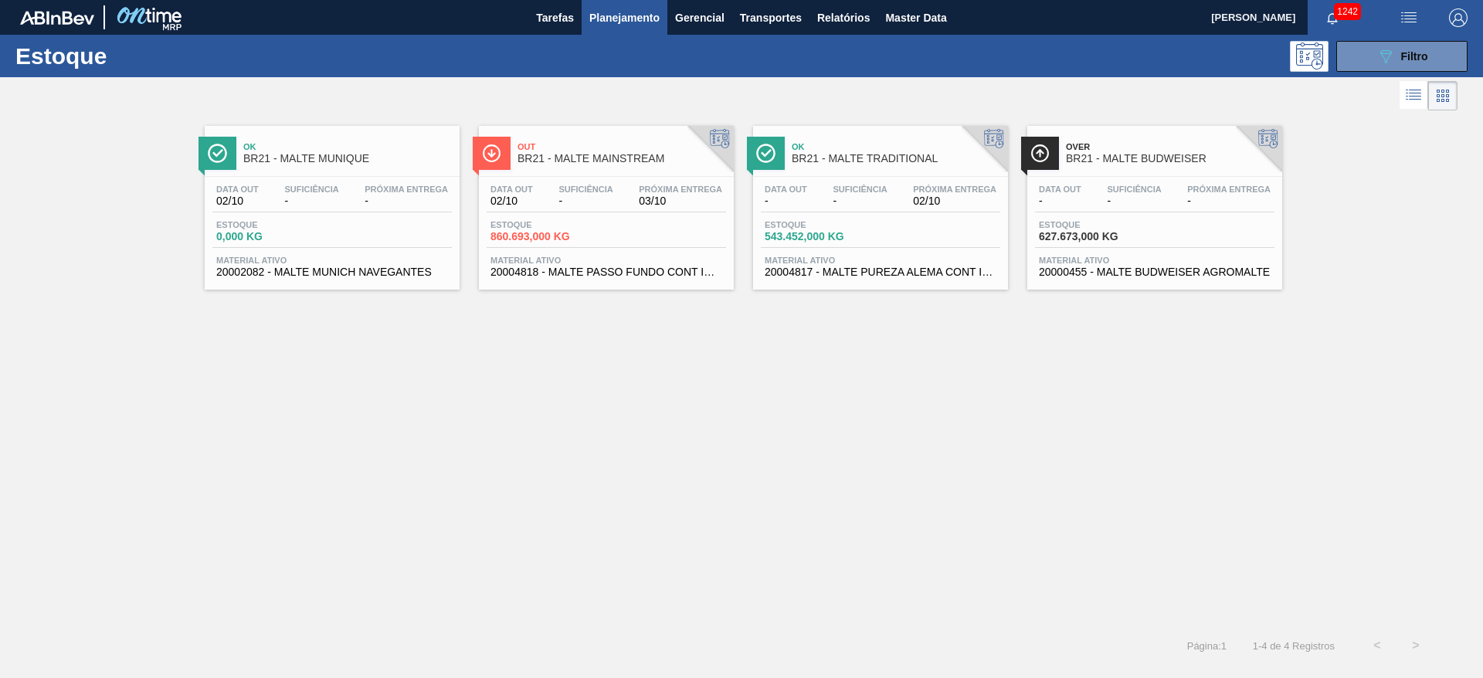
click at [819, 210] on div "Data out - Suficiência - Próxima Entrega 02/10" at bounding box center [880, 199] width 239 height 28
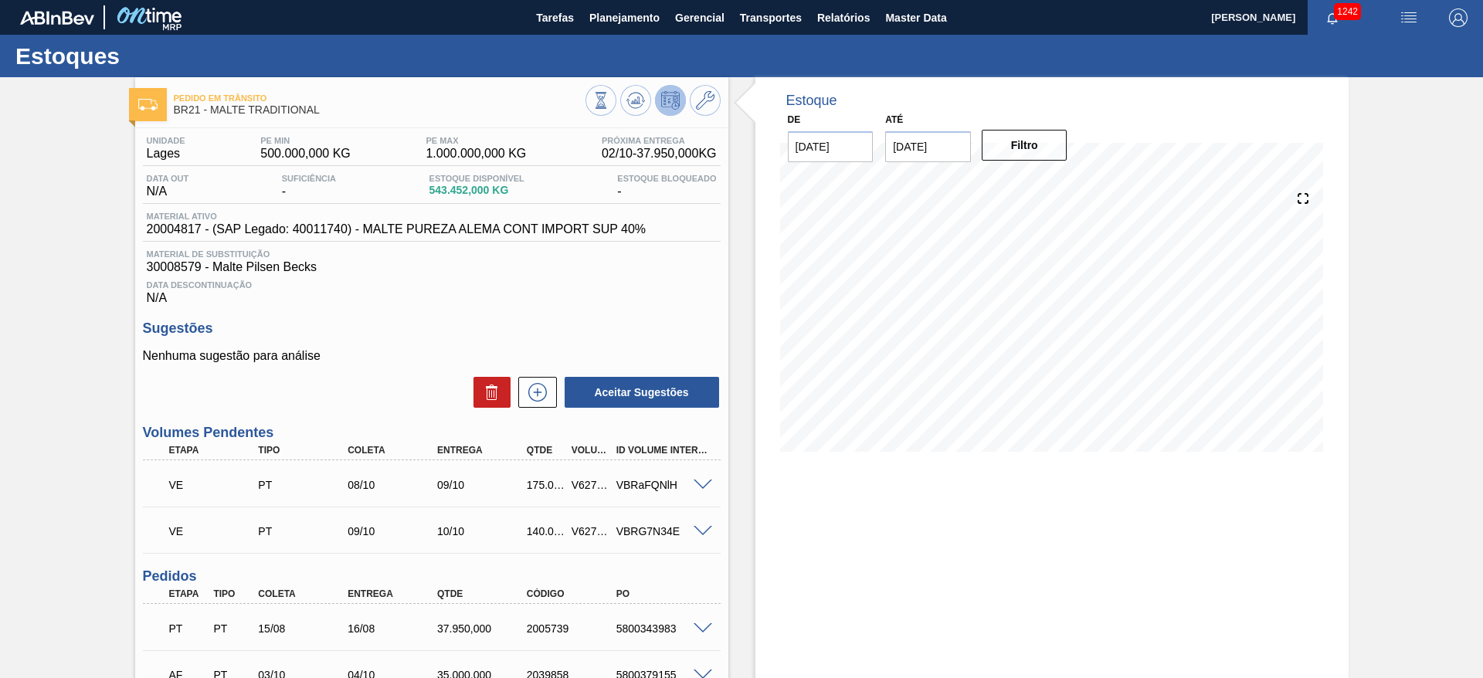
scroll to position [232, 0]
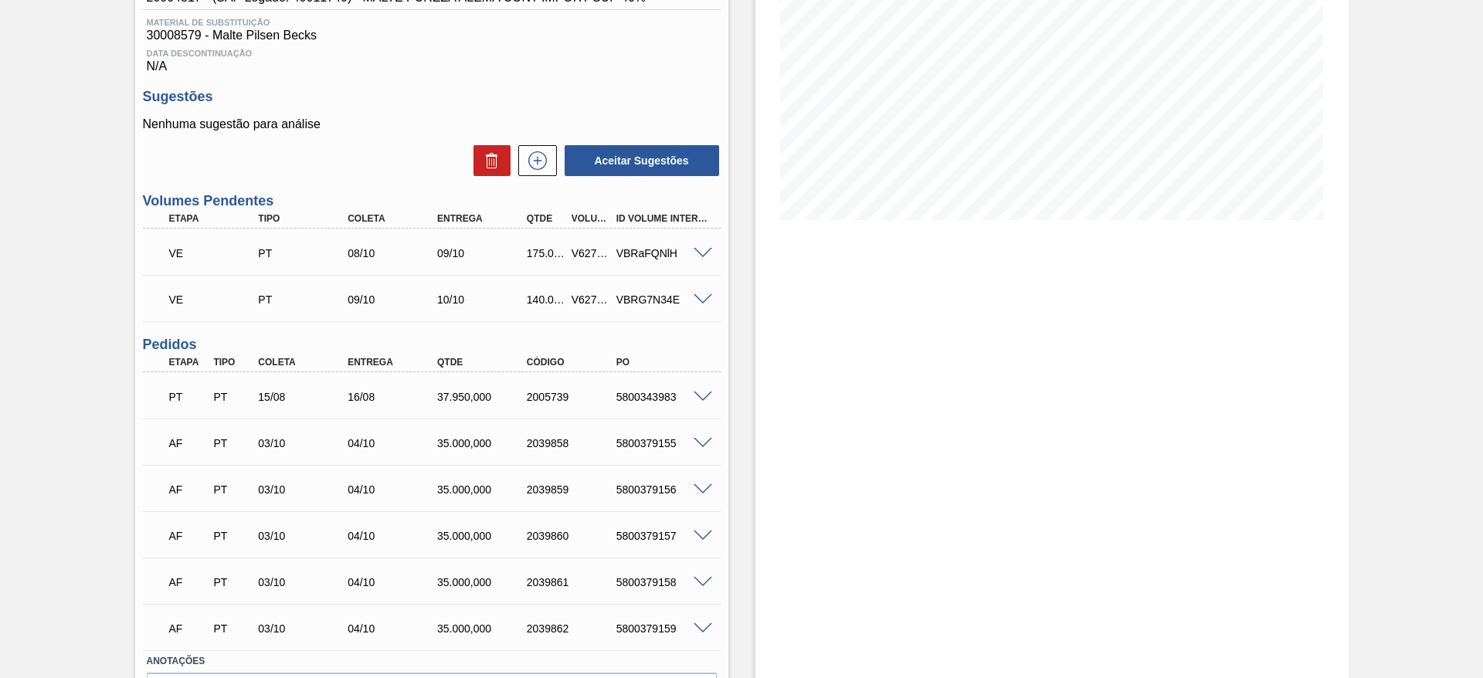
click at [700, 254] on span at bounding box center [703, 254] width 19 height 12
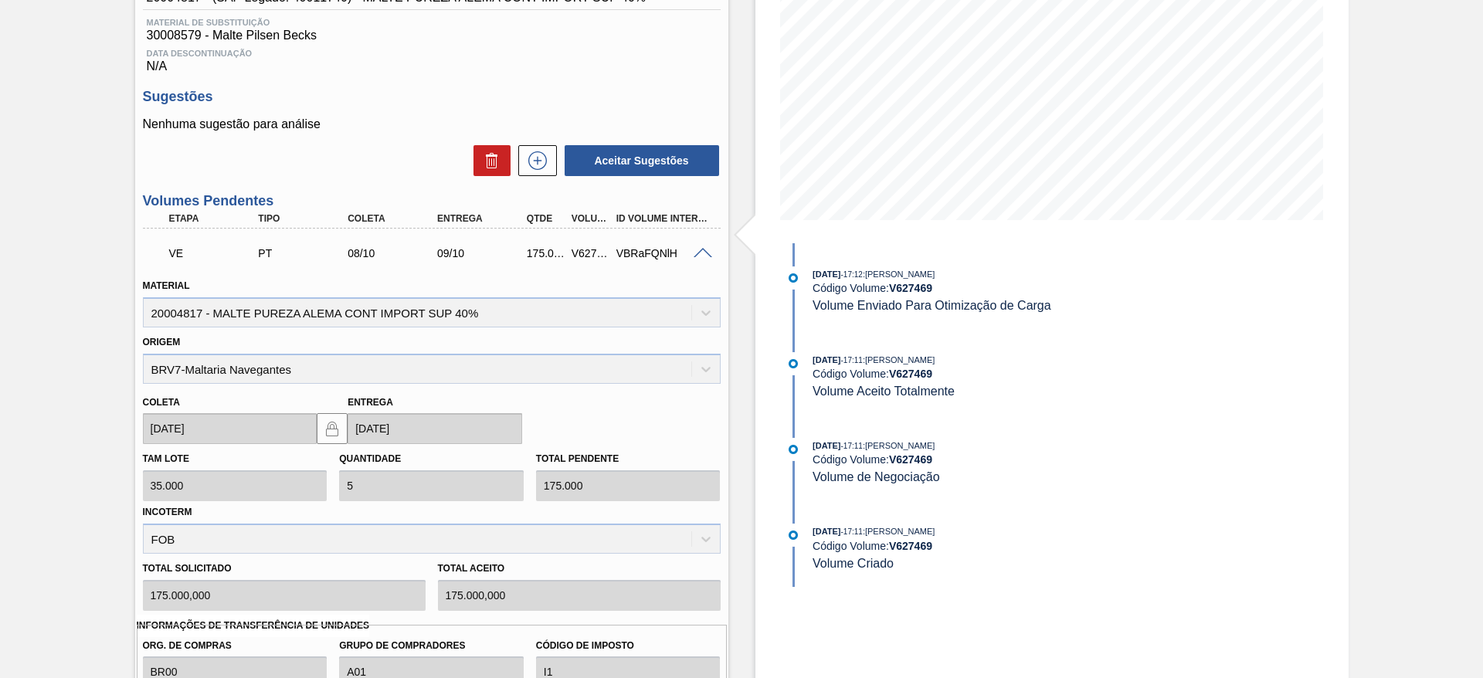
scroll to position [348, 0]
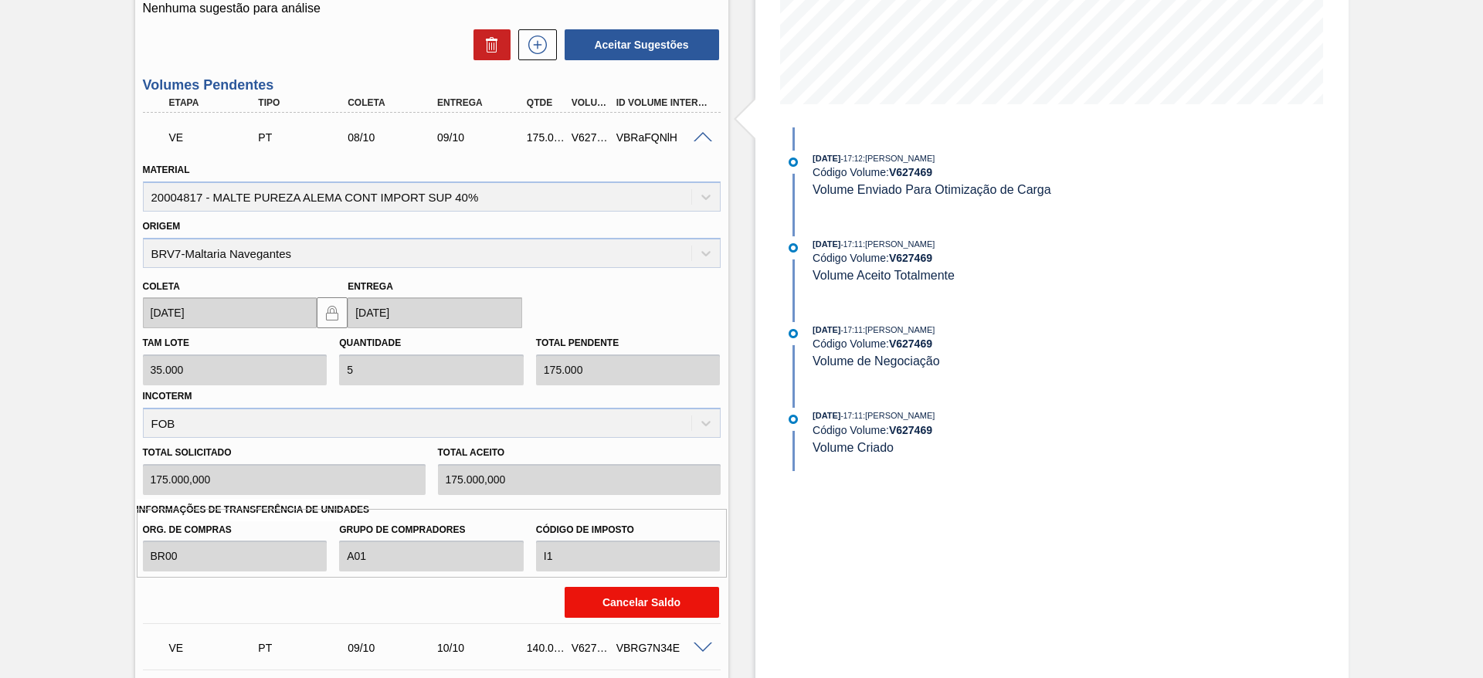
click at [619, 595] on button "Cancelar Saldo" at bounding box center [642, 602] width 154 height 31
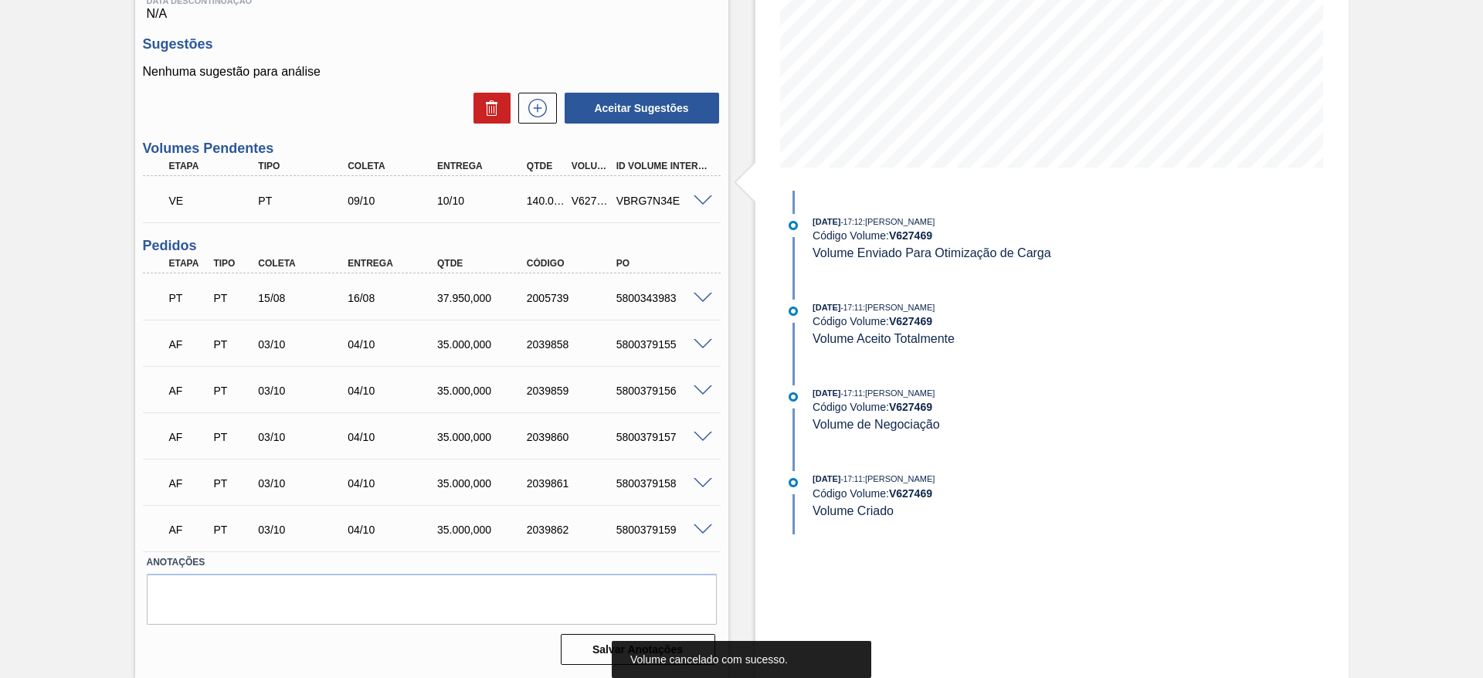
scroll to position [284, 0]
click at [702, 199] on span at bounding box center [703, 201] width 19 height 12
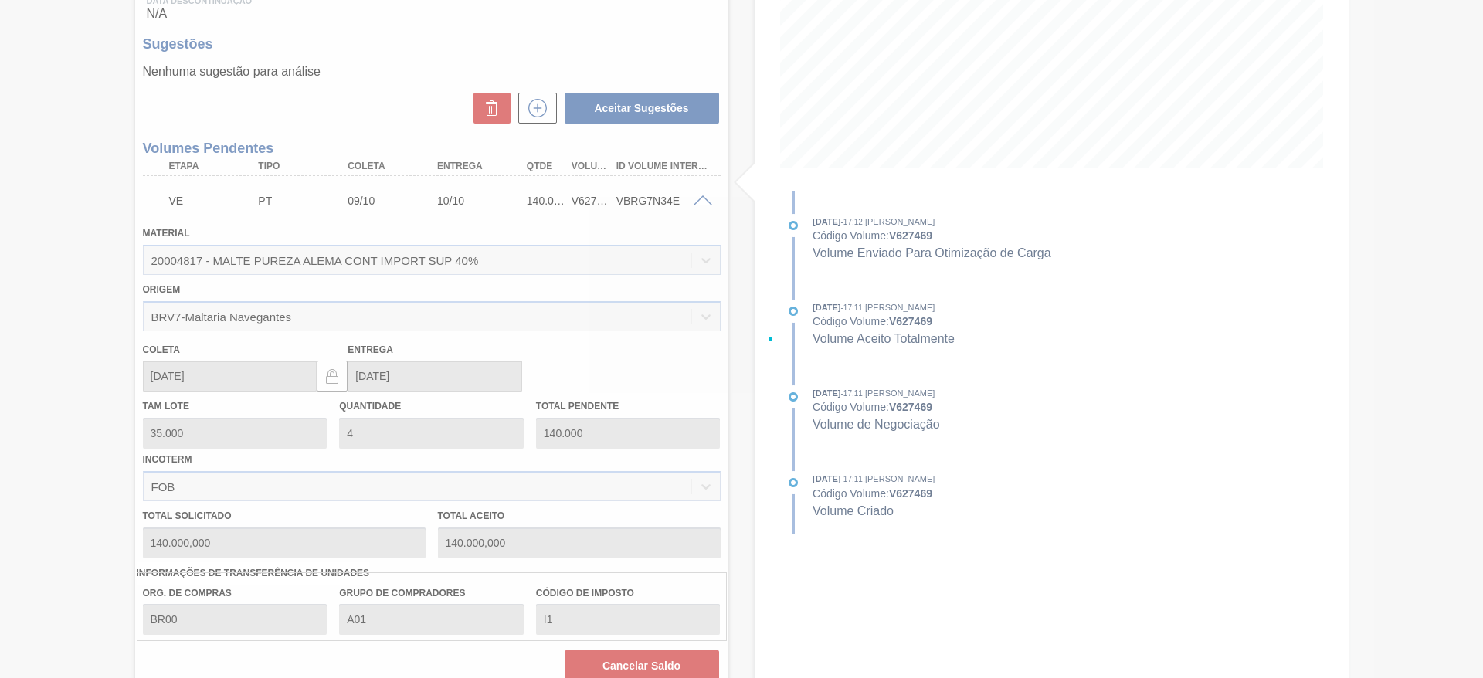
scroll to position [348, 0]
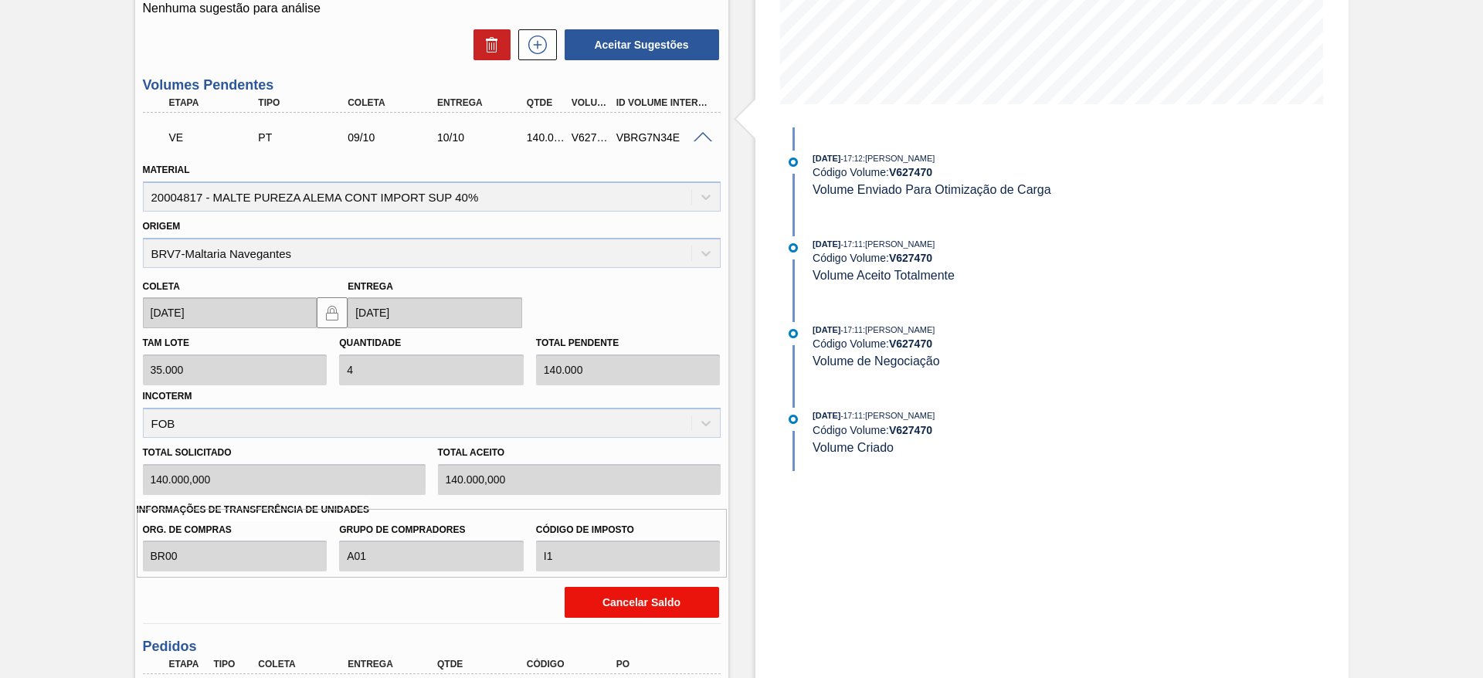
click at [643, 599] on button "Cancelar Saldo" at bounding box center [642, 602] width 154 height 31
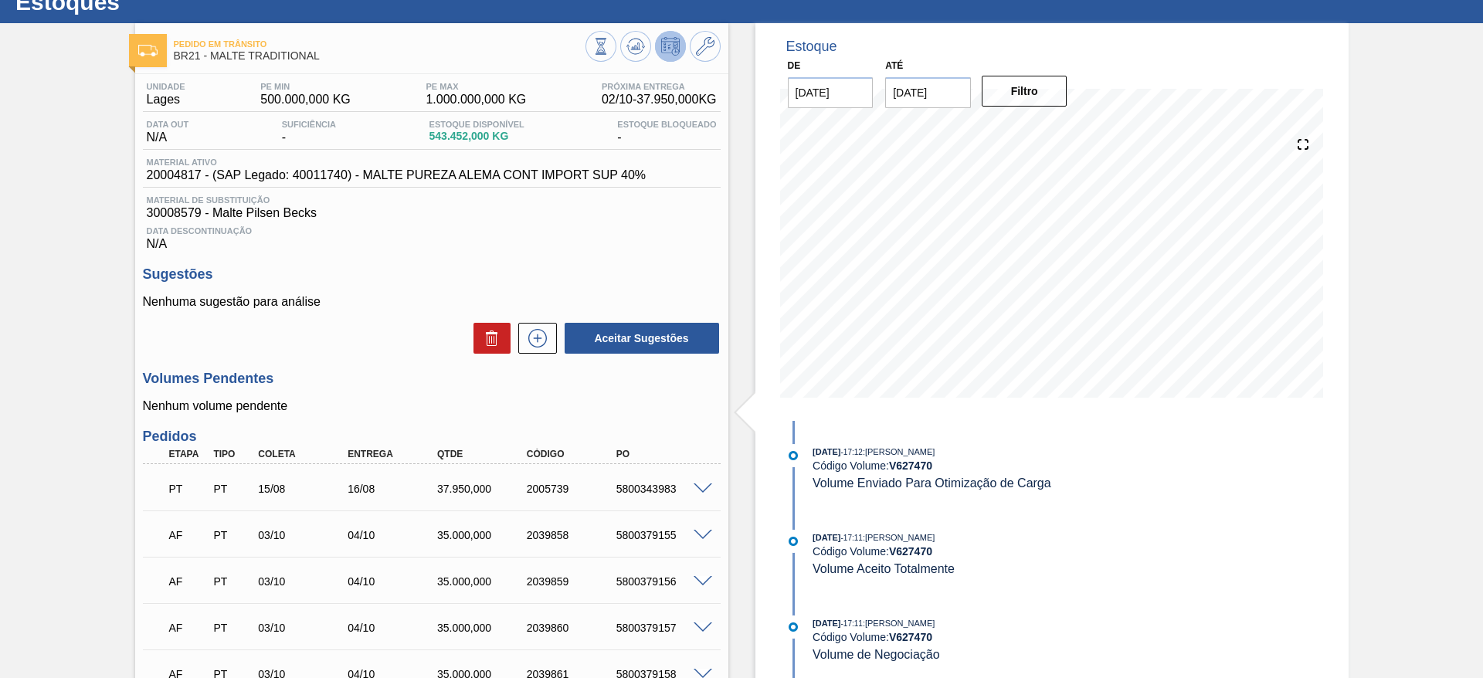
scroll to position [0, 0]
